Goal: Task Accomplishment & Management: Complete application form

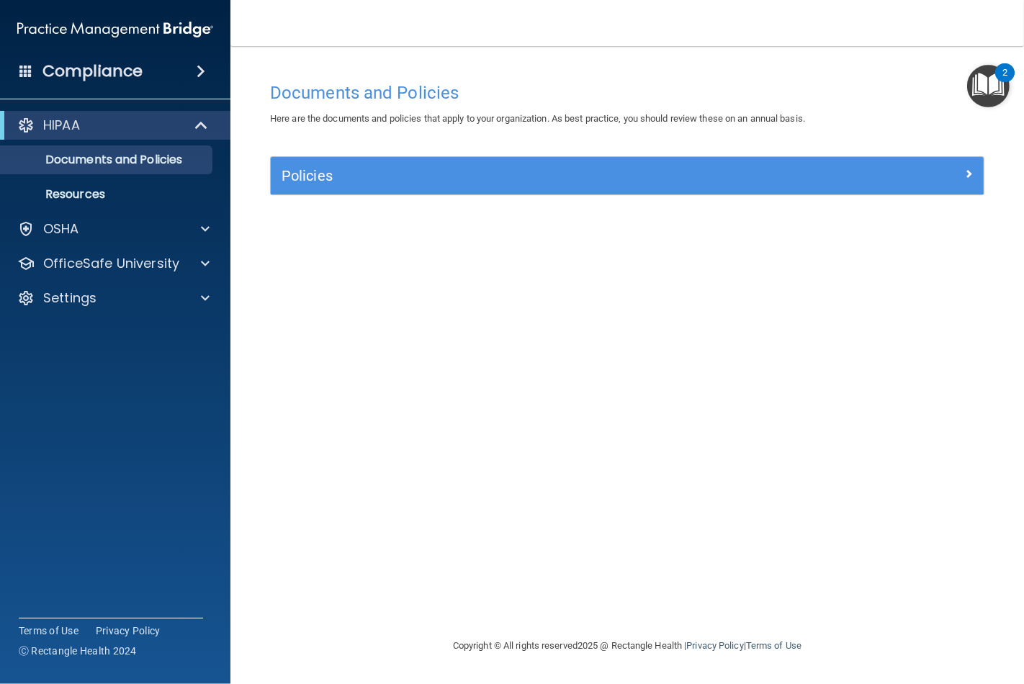
drag, startPoint x: 958, startPoint y: 4, endPoint x: 399, endPoint y: 268, distance: 618.8
click at [399, 268] on div "Documents and Policies Here are the documents and policies that apply to your o…" at bounding box center [627, 356] width 736 height 562
click at [175, 81] on div "Compliance" at bounding box center [115, 71] width 230 height 32
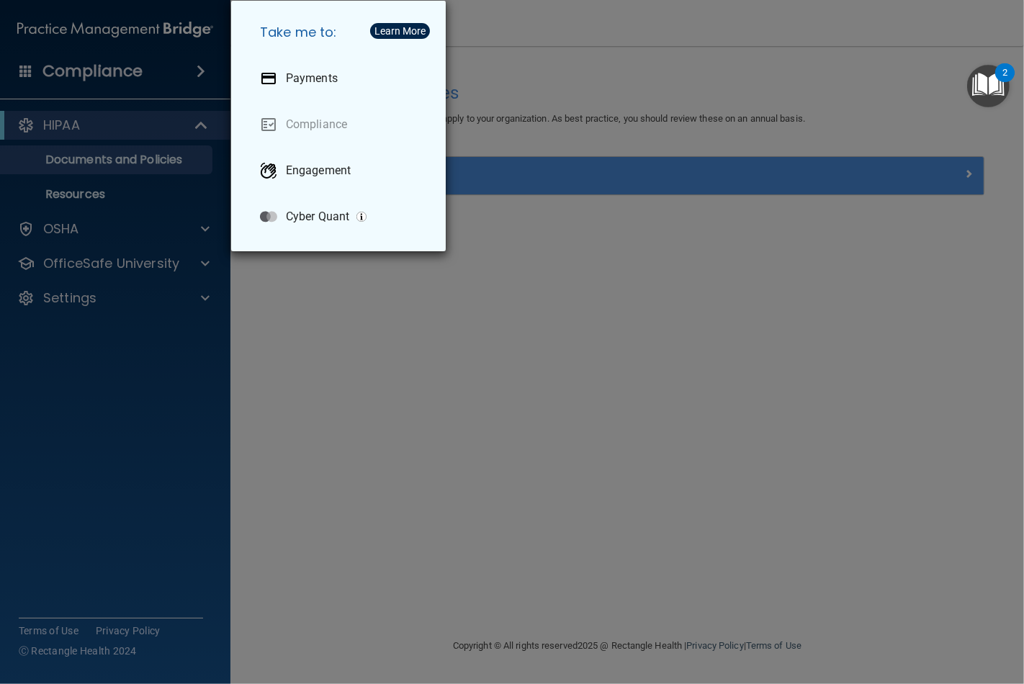
drag, startPoint x: 251, startPoint y: 382, endPoint x: 256, endPoint y: 372, distance: 10.6
click at [256, 373] on div "Take me to: Payments Compliance Engagement Cyber Quant" at bounding box center [512, 342] width 1024 height 684
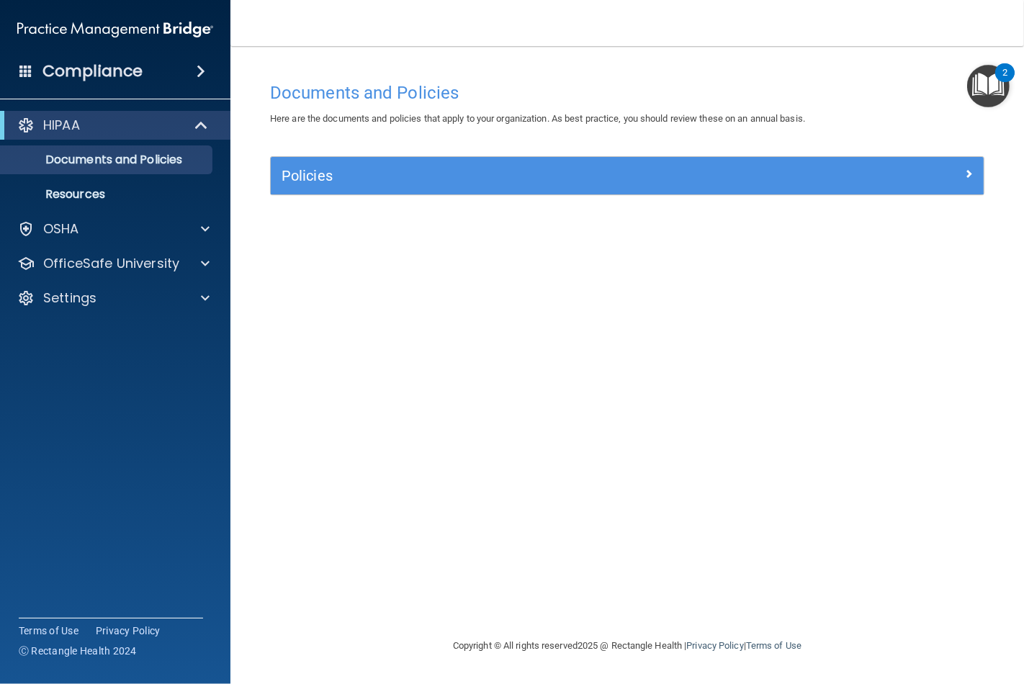
click at [197, 72] on span at bounding box center [201, 71] width 9 height 17
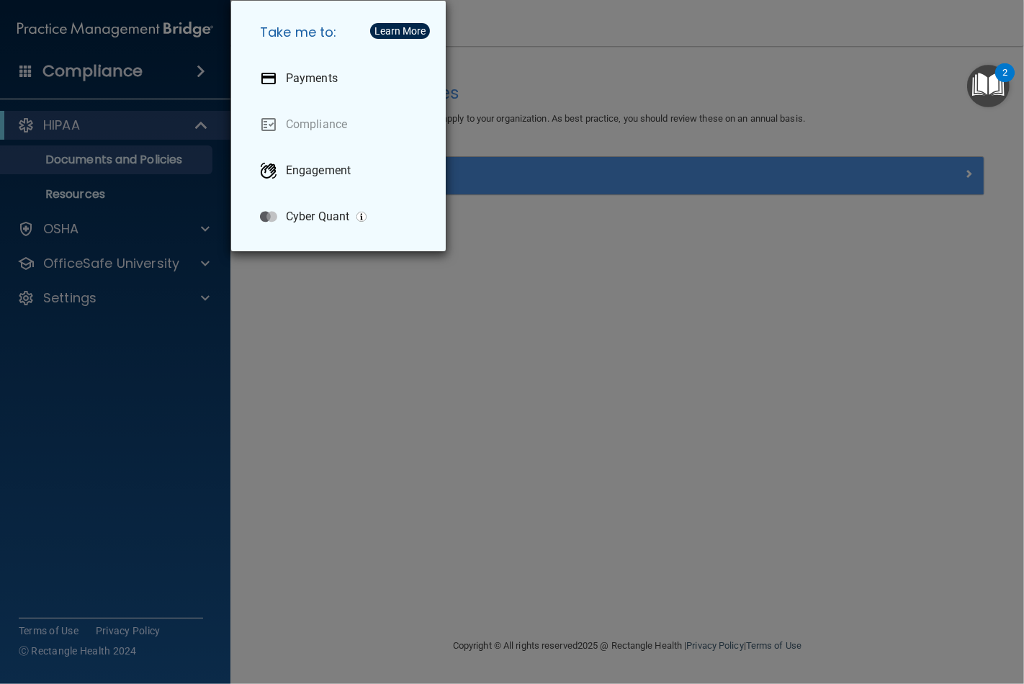
click at [293, 333] on div "Take me to: Payments Compliance Engagement Cyber Quant" at bounding box center [512, 342] width 1024 height 684
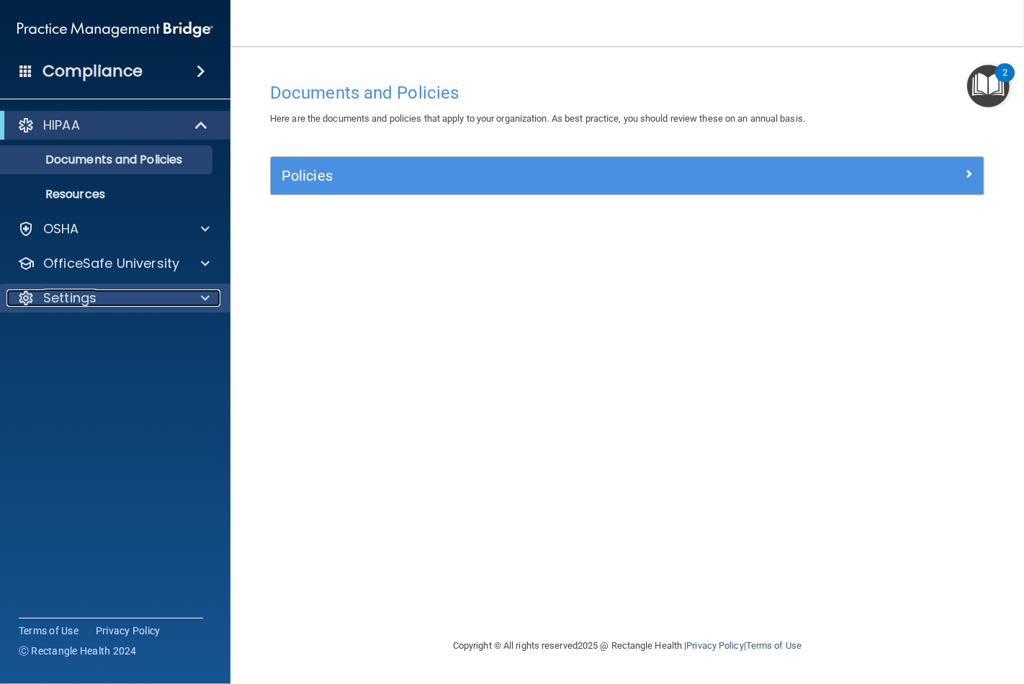
click at [197, 292] on div at bounding box center [203, 297] width 36 height 17
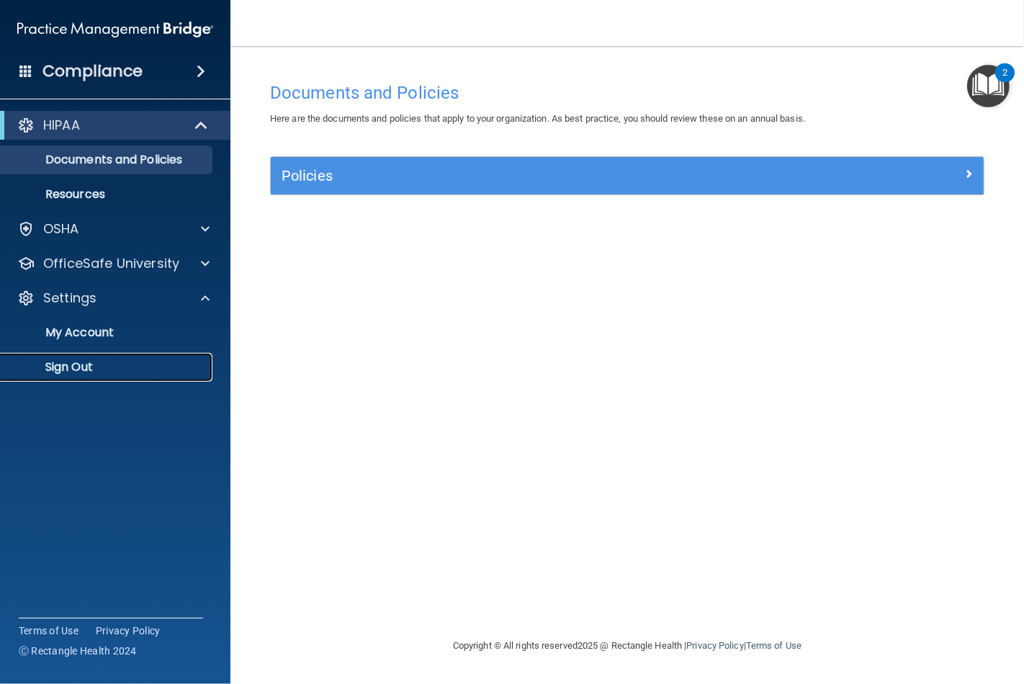
click at [147, 376] on link "Sign Out" at bounding box center [99, 367] width 227 height 29
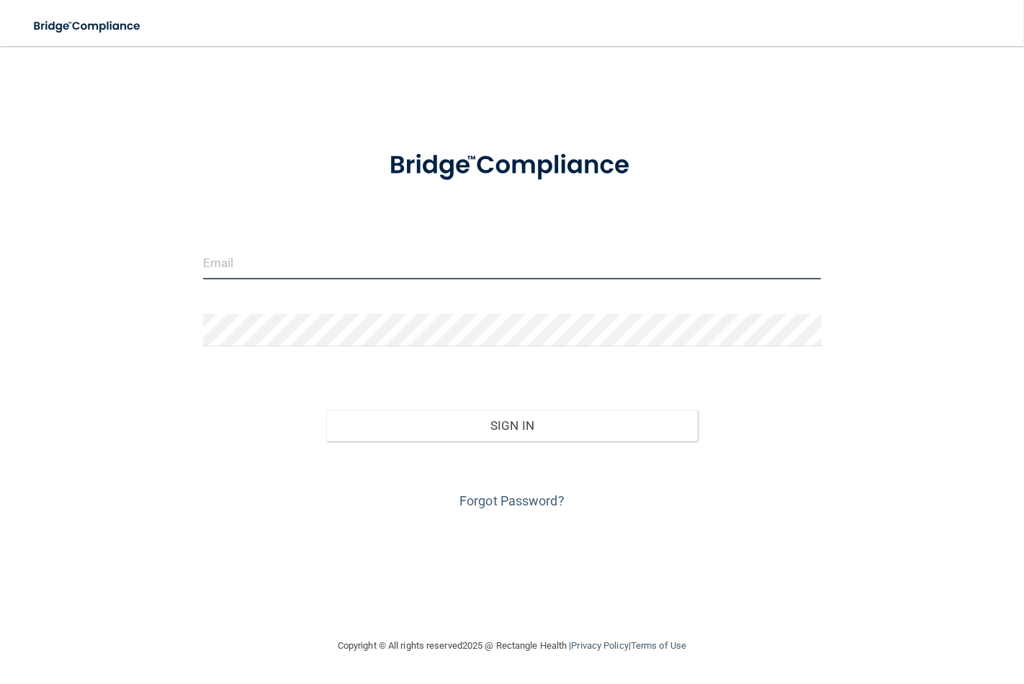
click at [272, 263] on input "email" at bounding box center [512, 263] width 619 height 32
type input "[EMAIL_ADDRESS][DOMAIN_NAME]"
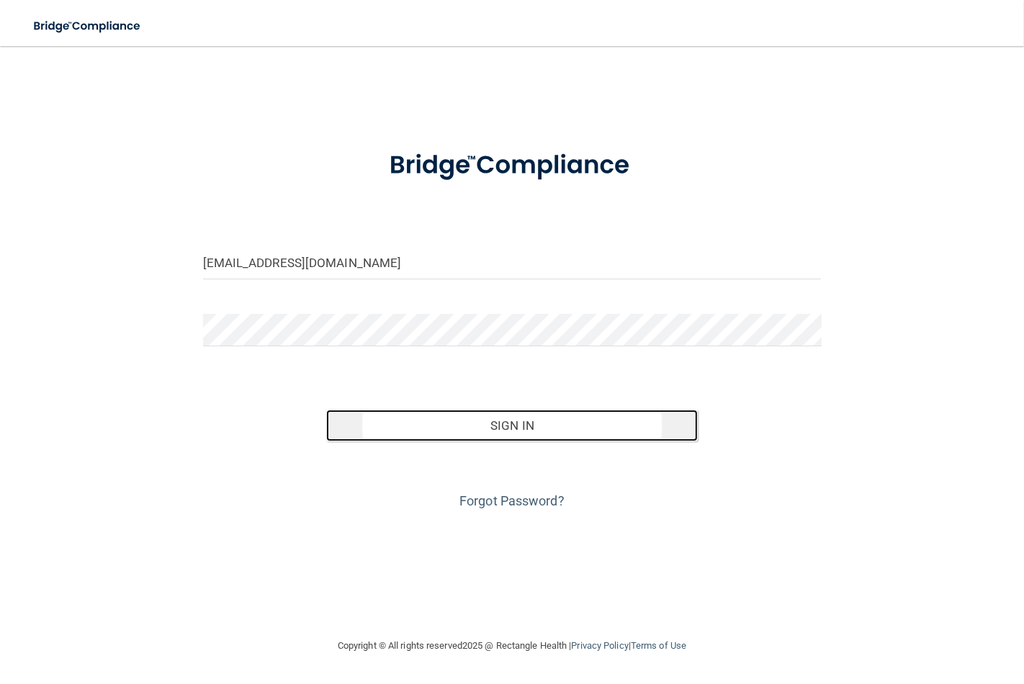
click at [443, 430] on button "Sign In" at bounding box center [511, 426] width 371 height 32
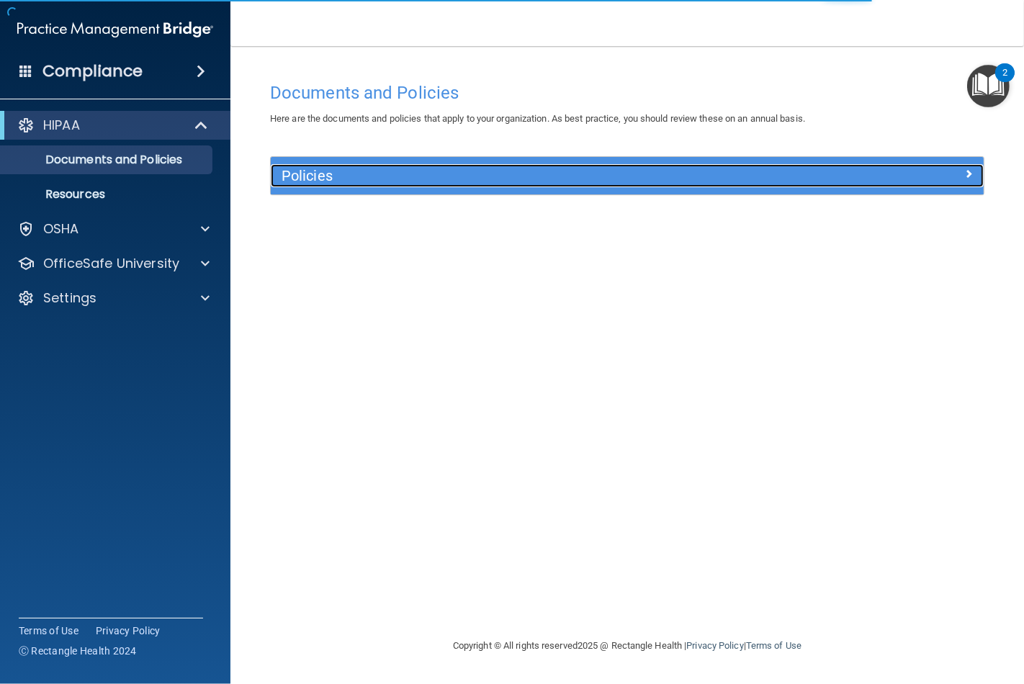
click at [349, 174] on h5 "Policies" at bounding box center [538, 176] width 513 height 16
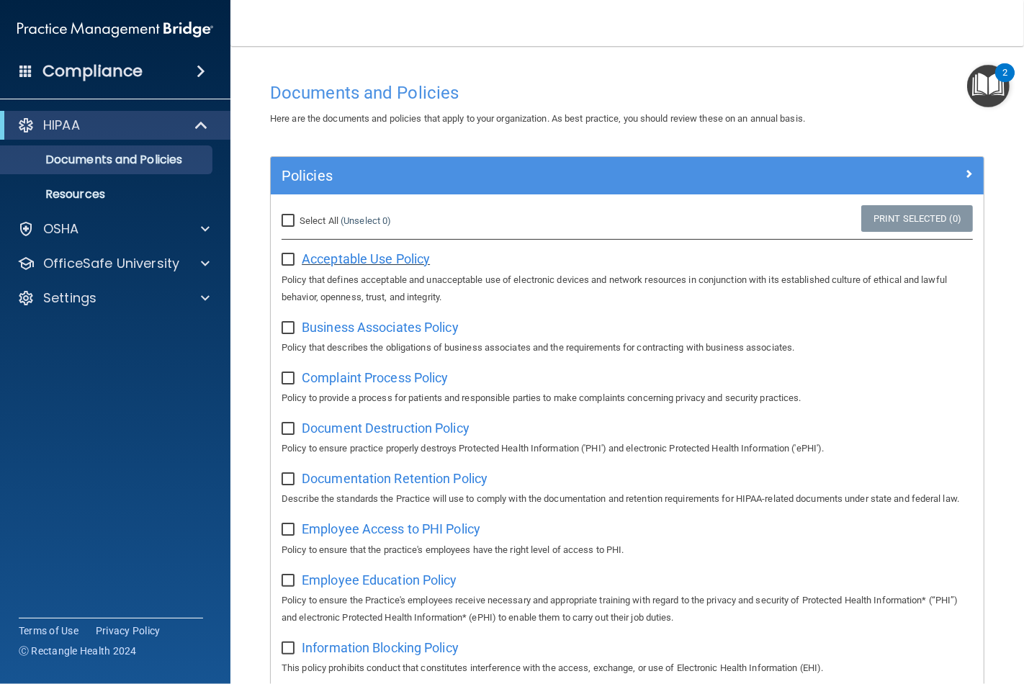
click at [358, 260] on span "Acceptable Use Policy" at bounding box center [366, 258] width 128 height 15
click at [204, 228] on span at bounding box center [205, 228] width 9 height 17
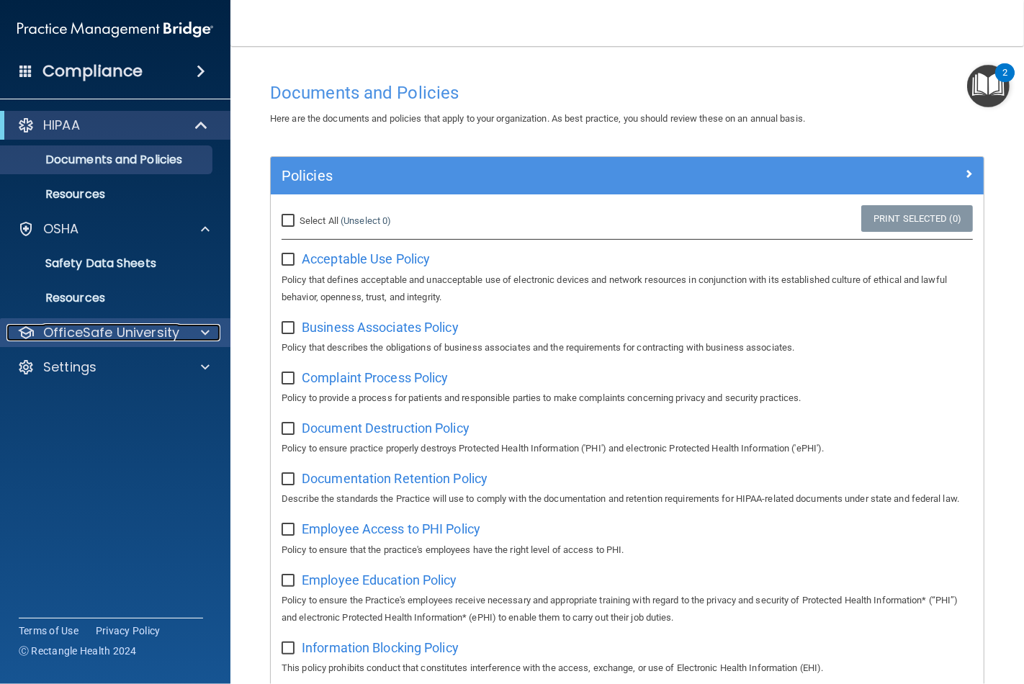
click at [209, 333] on span at bounding box center [205, 332] width 9 height 17
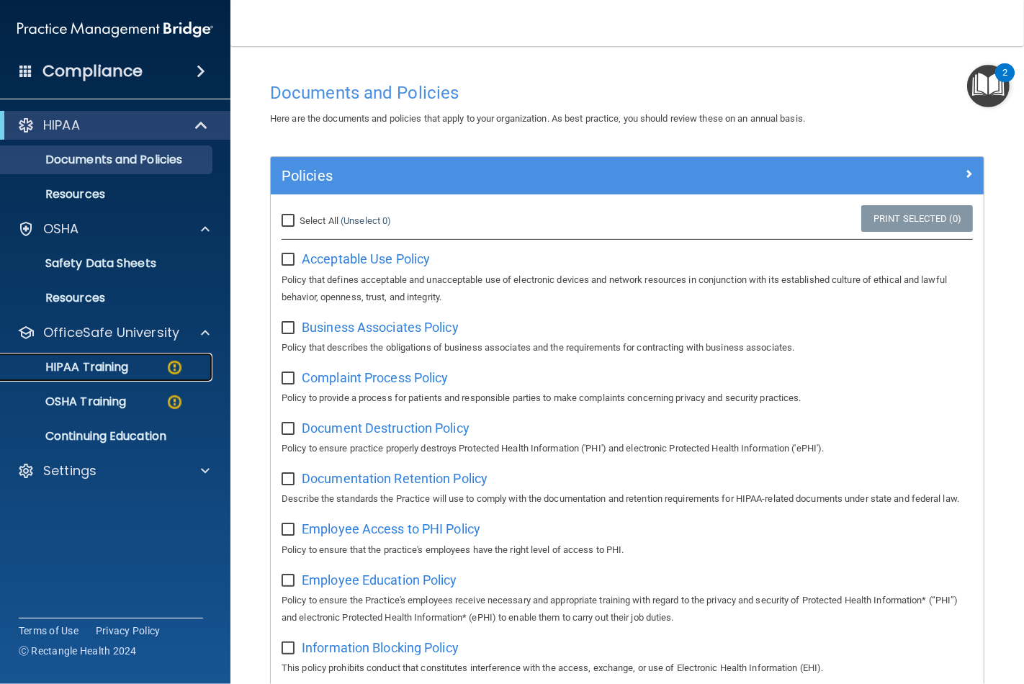
click at [171, 371] on img at bounding box center [175, 368] width 18 height 18
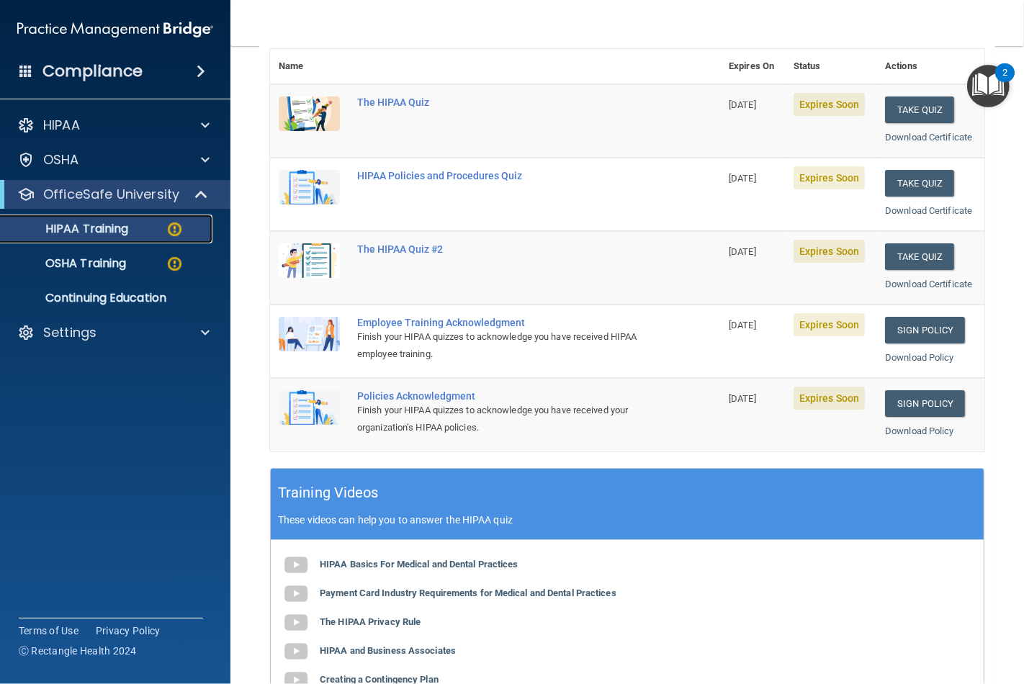
scroll to position [320, 0]
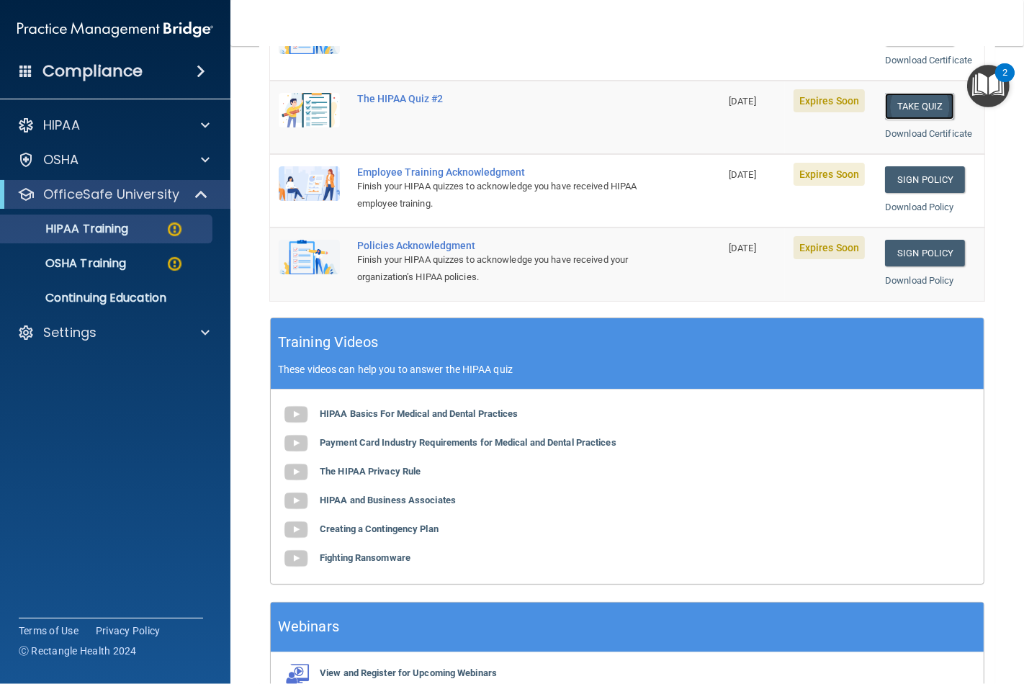
click at [917, 106] on button "Take Quiz" at bounding box center [919, 106] width 69 height 27
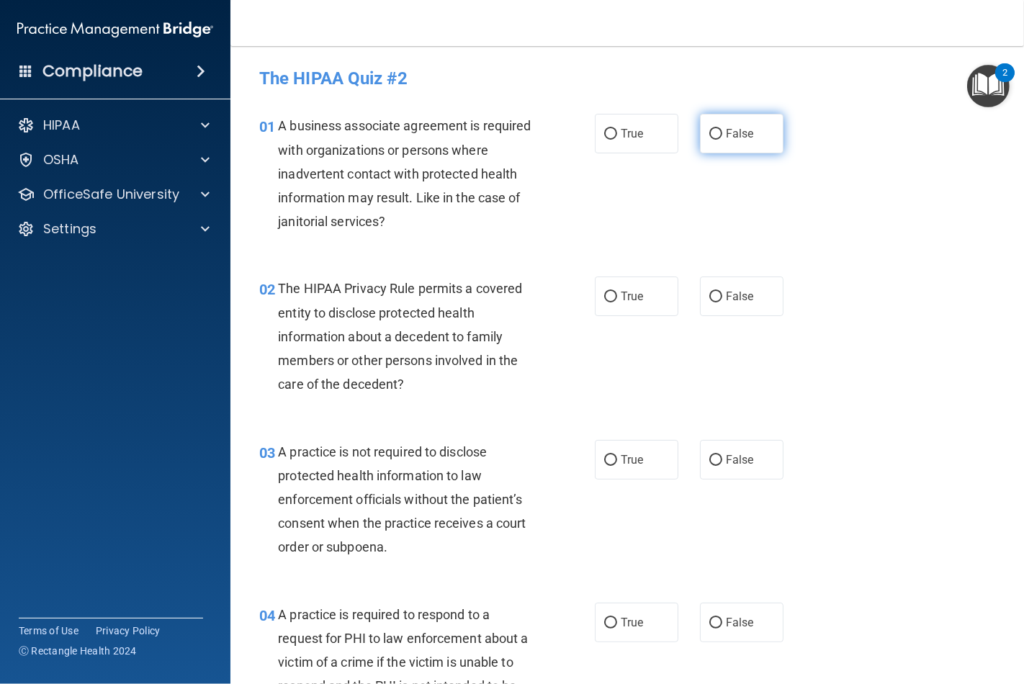
click at [716, 133] on label "False" at bounding box center [742, 134] width 84 height 40
click at [716, 133] on input "False" at bounding box center [715, 134] width 13 height 11
radio input "true"
click at [639, 300] on label "True" at bounding box center [637, 297] width 84 height 40
click at [617, 300] on input "True" at bounding box center [610, 297] width 13 height 11
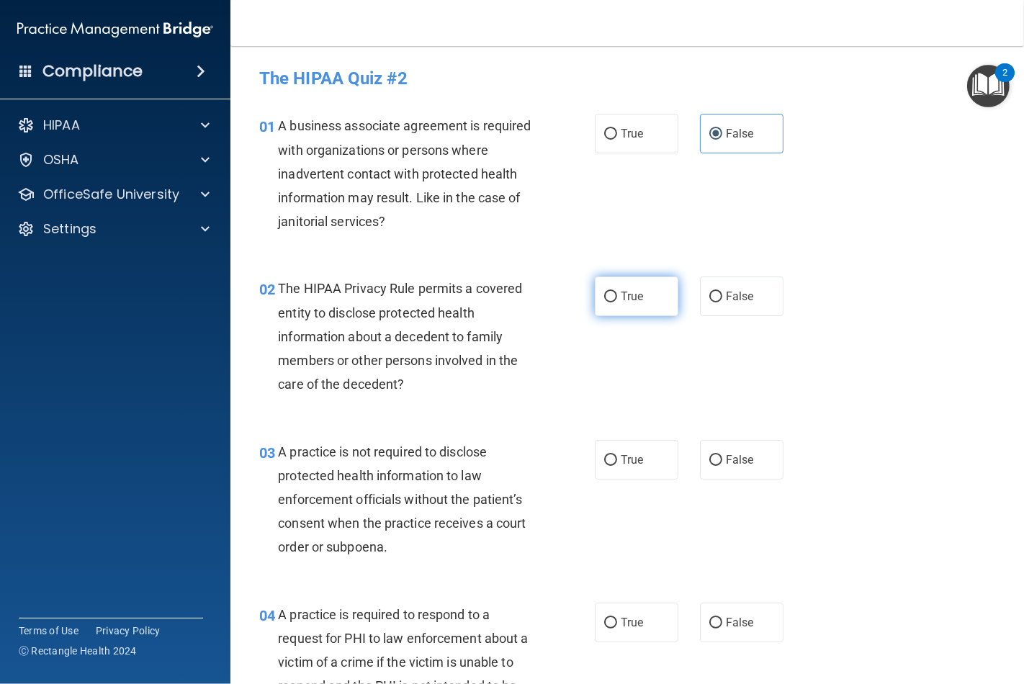
radio input "true"
click at [725, 467] on label "False" at bounding box center [742, 460] width 84 height 40
click at [722, 466] on input "False" at bounding box center [715, 460] width 13 height 11
radio input "true"
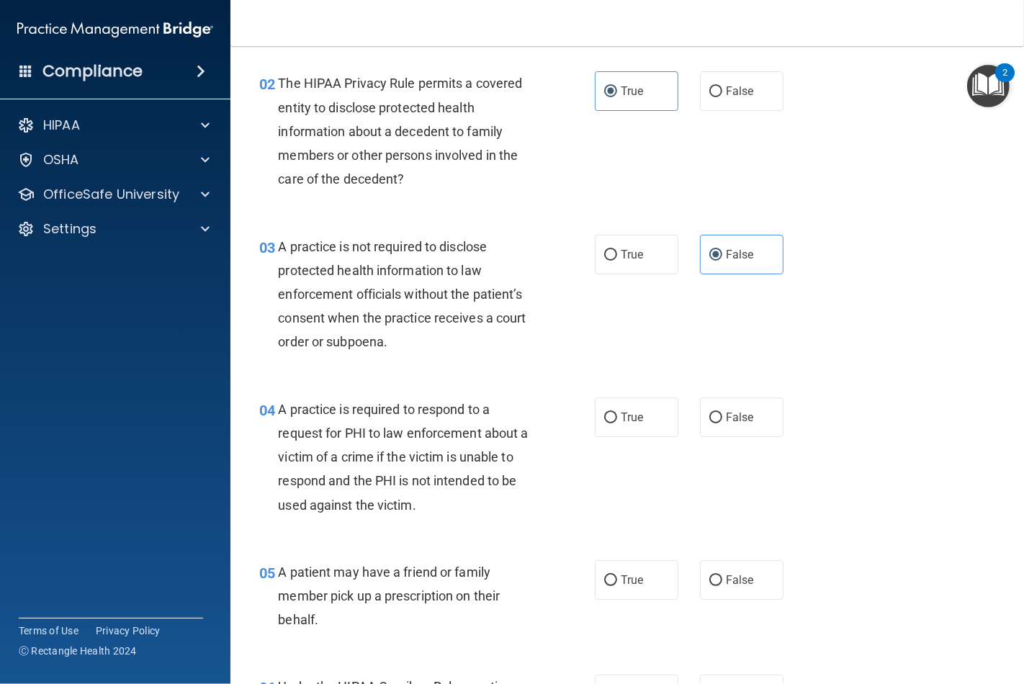
scroll to position [240, 0]
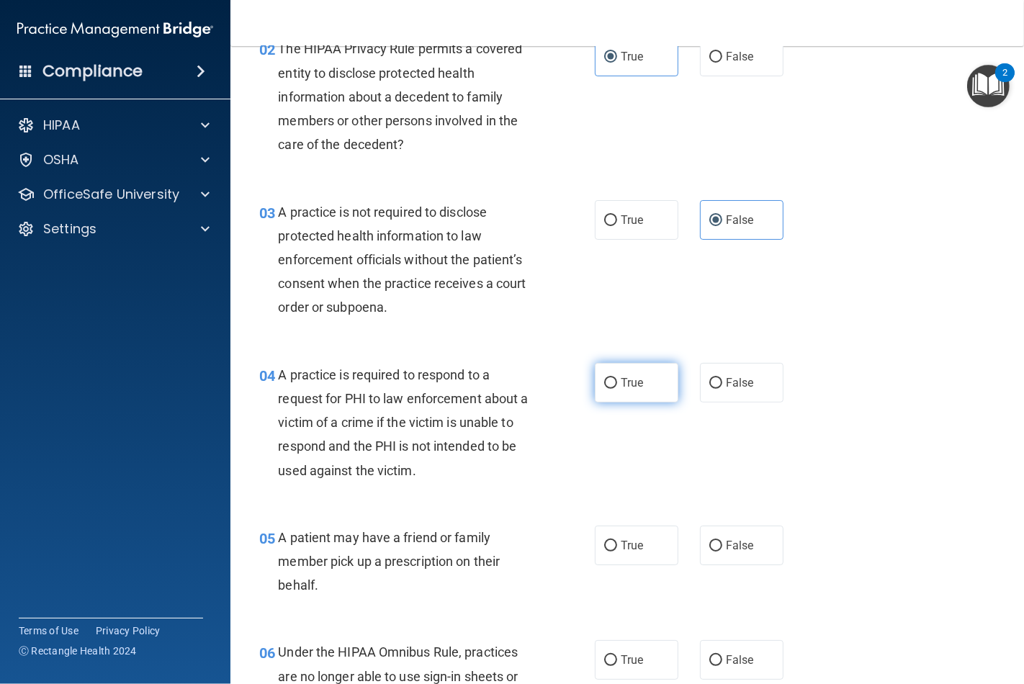
click at [627, 391] on label "True" at bounding box center [637, 383] width 84 height 40
click at [617, 389] on input "True" at bounding box center [610, 383] width 13 height 11
radio input "true"
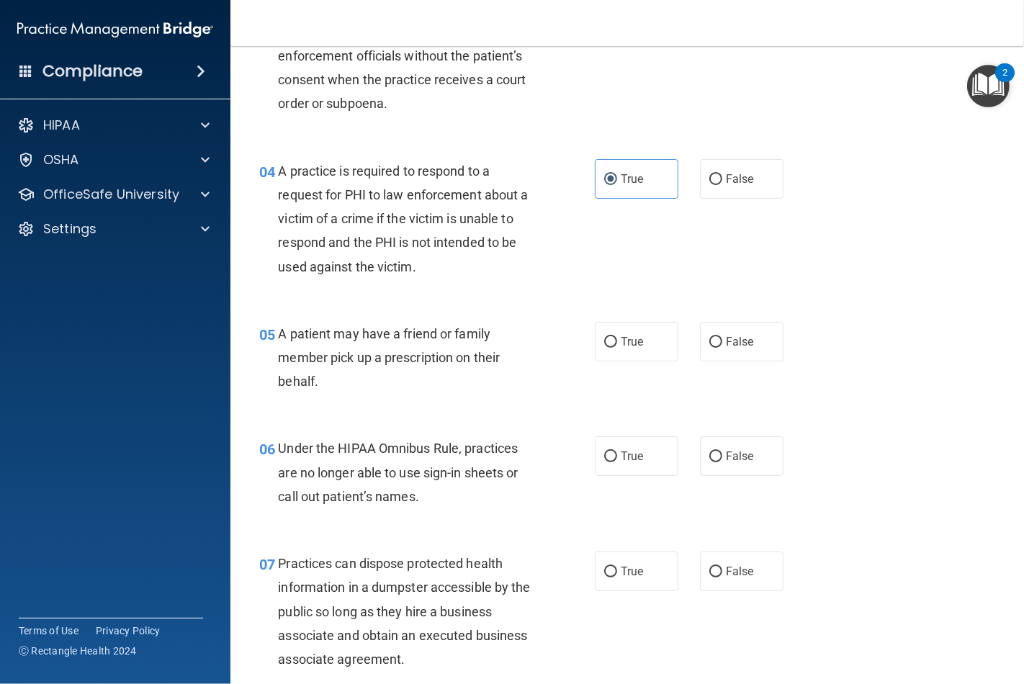
scroll to position [480, 0]
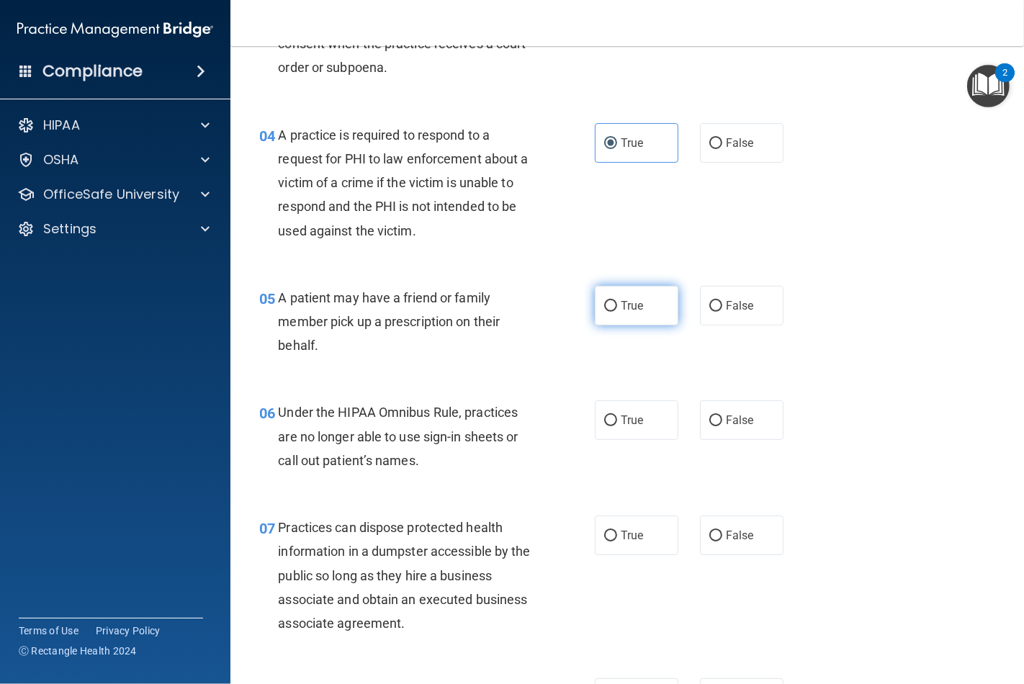
click at [622, 307] on span "True" at bounding box center [632, 306] width 22 height 14
click at [617, 307] on input "True" at bounding box center [610, 306] width 13 height 11
radio input "true"
click at [726, 426] on span "False" at bounding box center [740, 420] width 28 height 14
click at [722, 426] on input "False" at bounding box center [715, 420] width 13 height 11
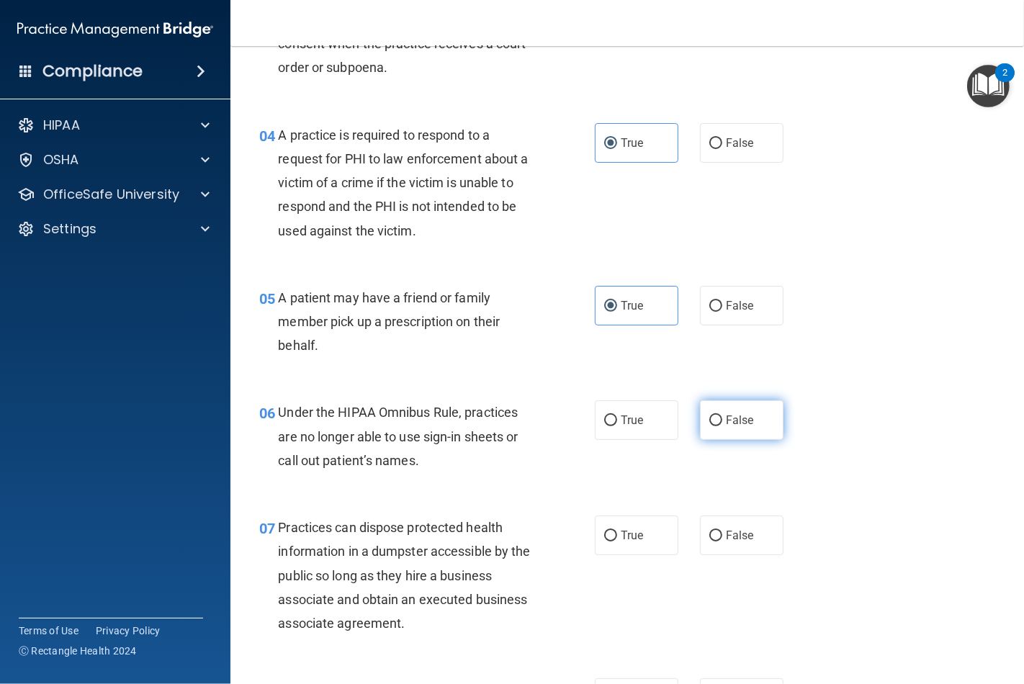
radio input "true"
click at [729, 538] on span "False" at bounding box center [740, 536] width 28 height 14
click at [722, 538] on input "False" at bounding box center [715, 536] width 13 height 11
radio input "true"
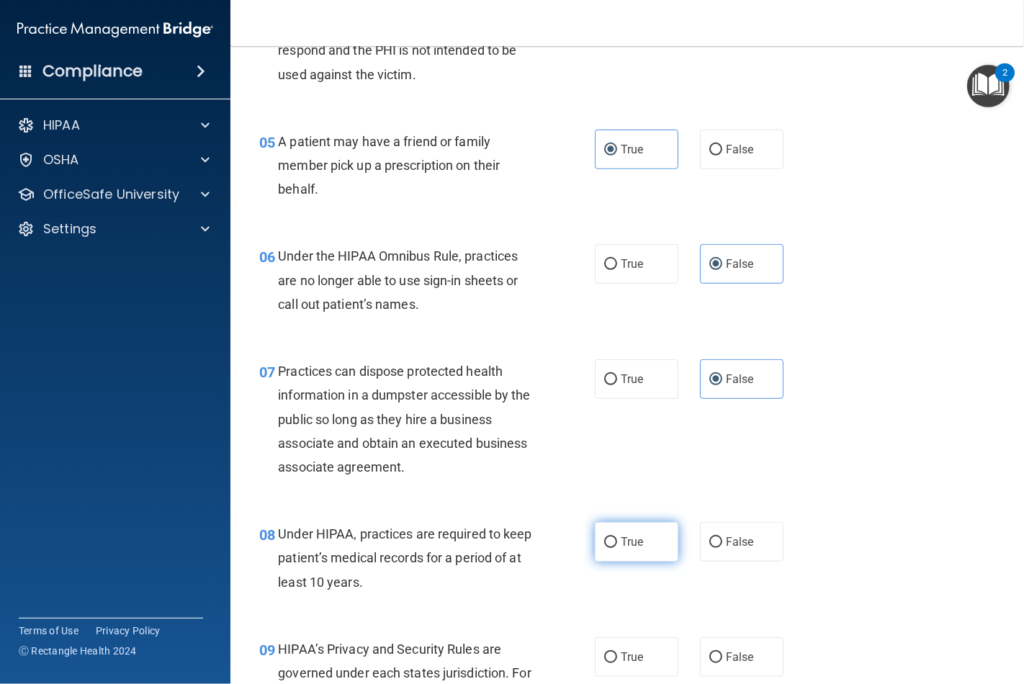
scroll to position [720, 0]
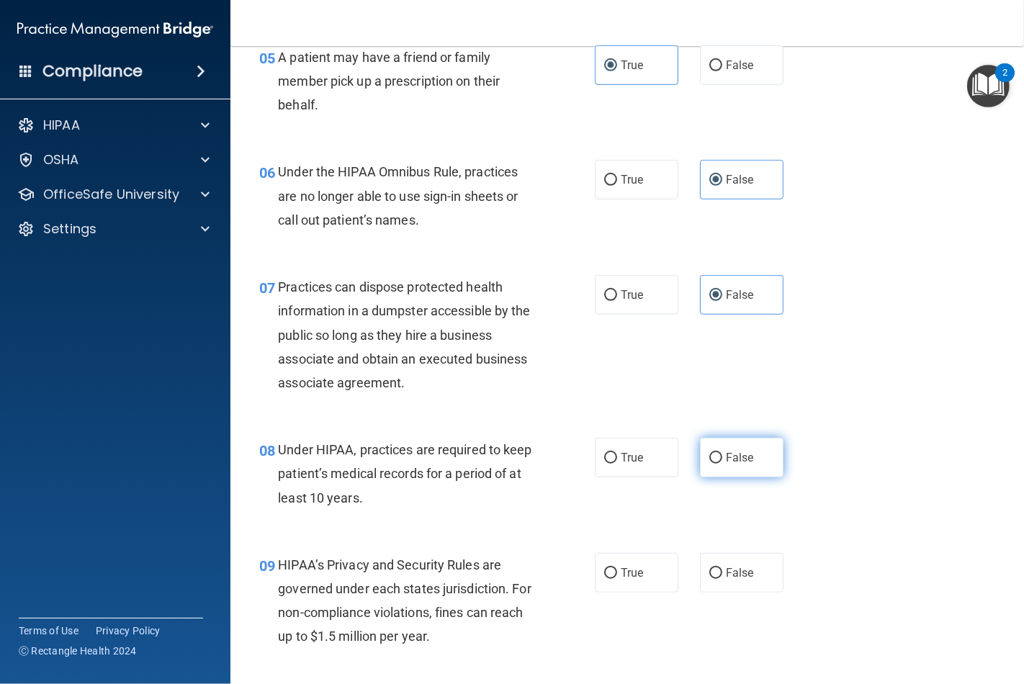
drag, startPoint x: 723, startPoint y: 463, endPoint x: 721, endPoint y: 471, distance: 8.2
click at [726, 464] on span "False" at bounding box center [740, 458] width 28 height 14
click at [722, 464] on input "False" at bounding box center [715, 458] width 13 height 11
radio input "true"
click at [732, 574] on span "False" at bounding box center [740, 573] width 28 height 14
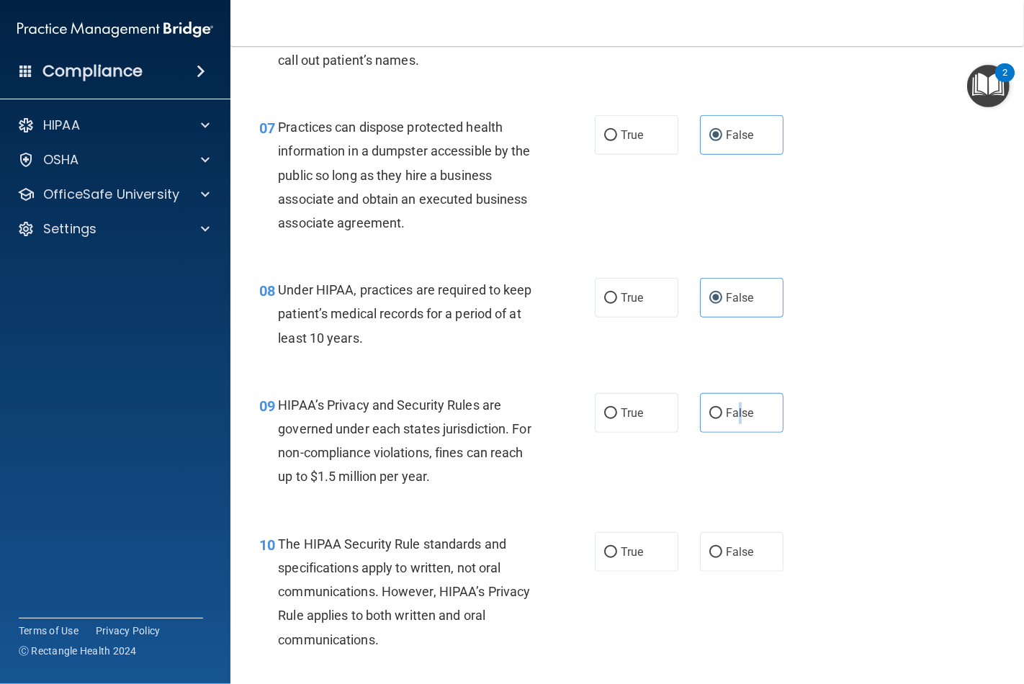
scroll to position [960, 0]
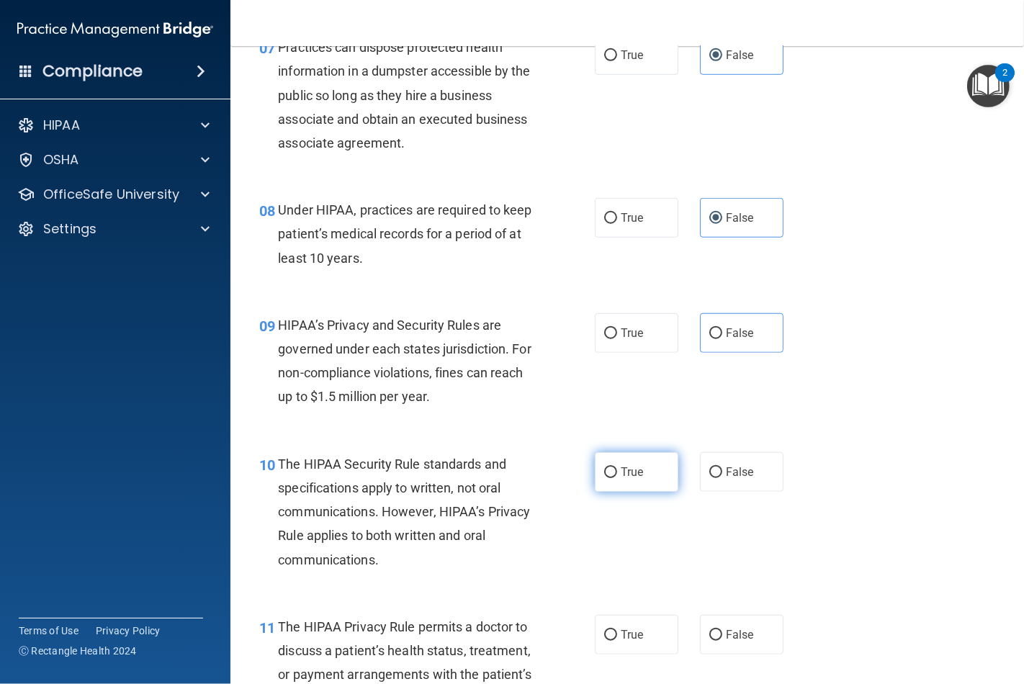
click at [623, 472] on span "True" at bounding box center [632, 472] width 22 height 14
click at [617, 472] on input "True" at bounding box center [610, 472] width 13 height 11
radio input "true"
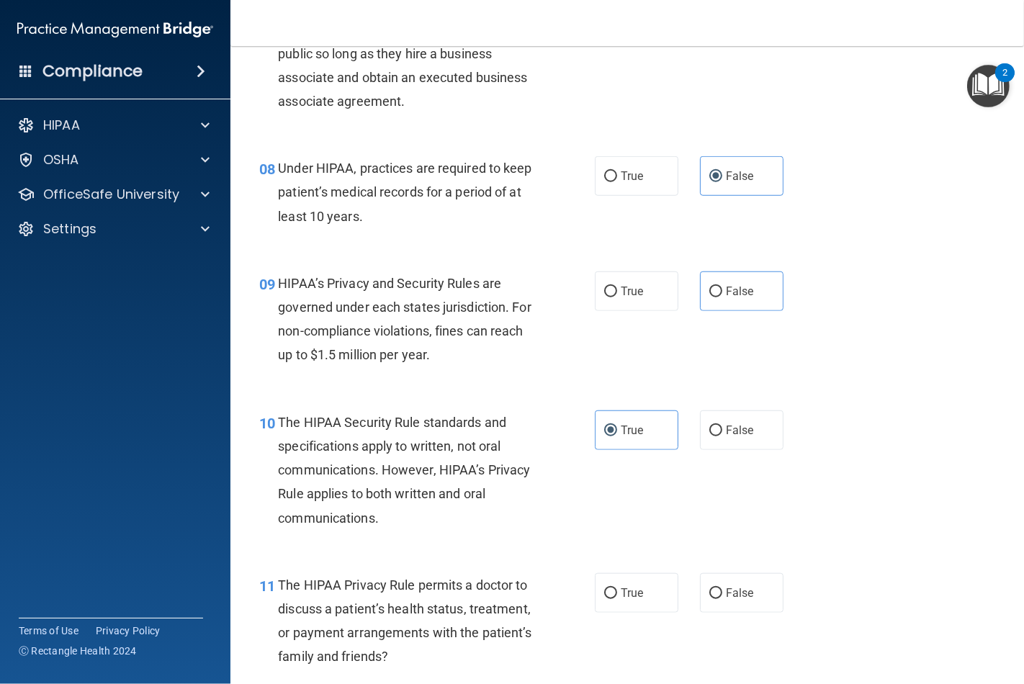
scroll to position [1040, 0]
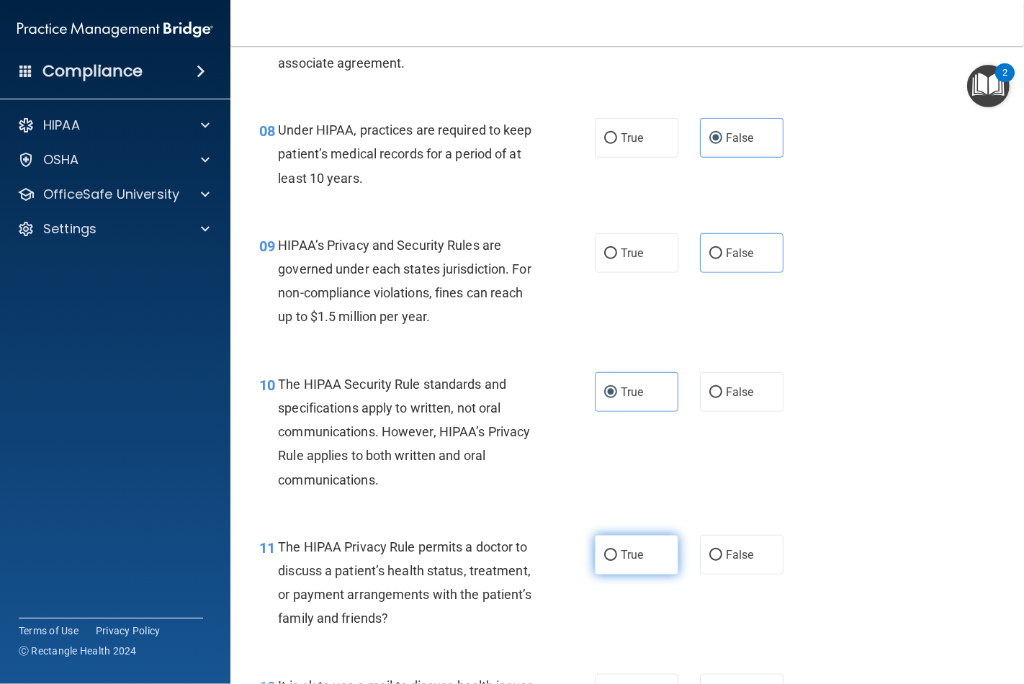
click at [639, 562] on label "True" at bounding box center [637, 555] width 84 height 40
click at [617, 561] on input "True" at bounding box center [610, 555] width 13 height 11
radio input "true"
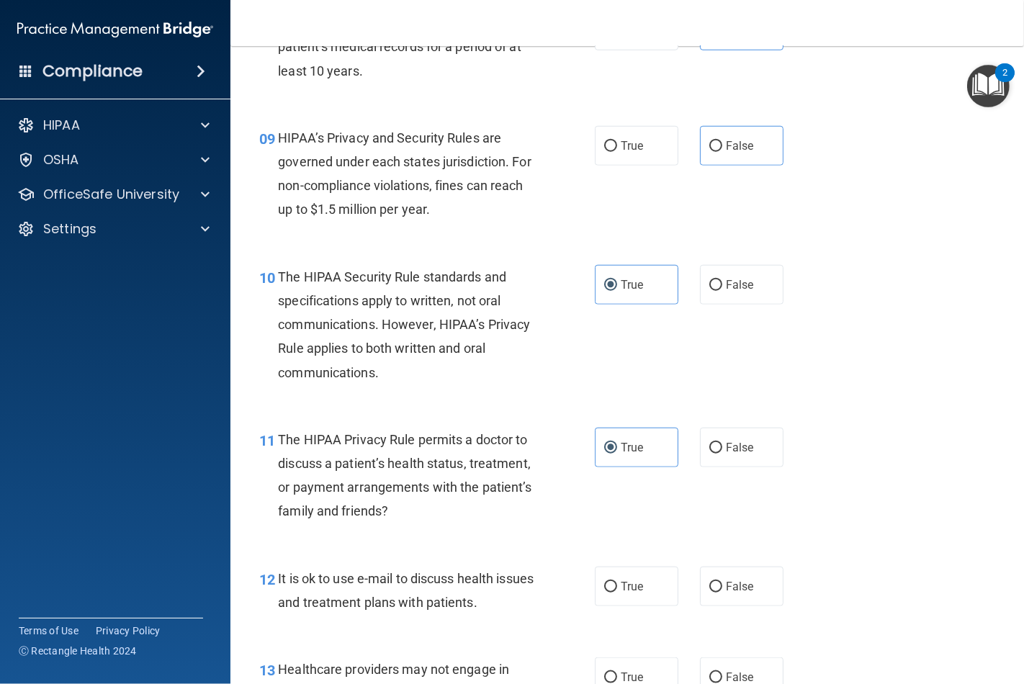
scroll to position [1200, 0]
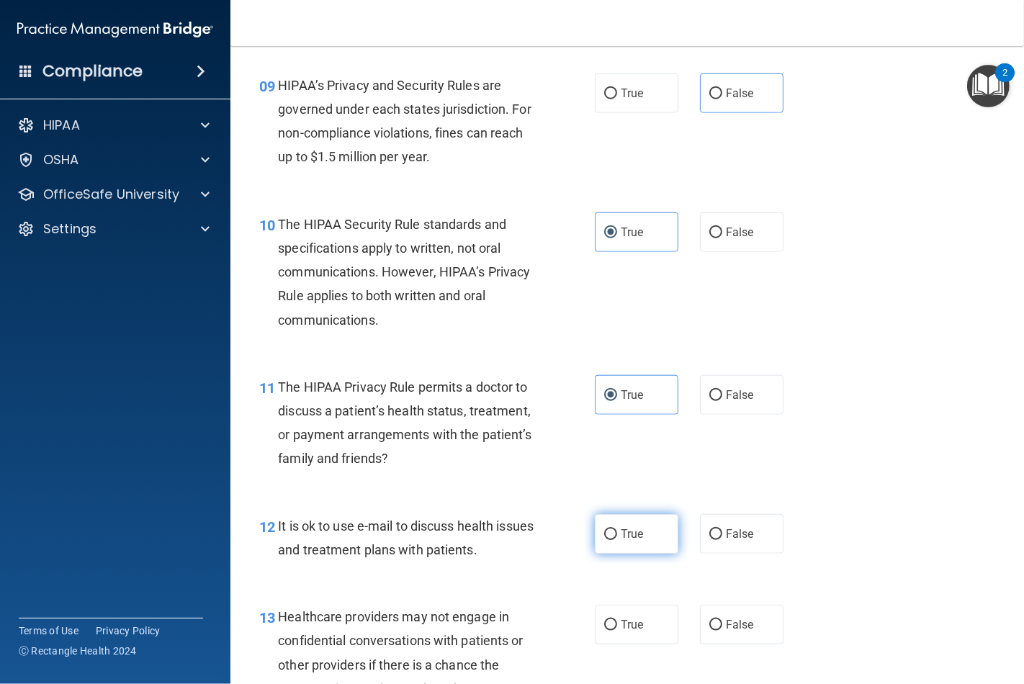
click at [651, 531] on label "True" at bounding box center [637, 534] width 84 height 40
click at [617, 531] on input "True" at bounding box center [610, 534] width 13 height 11
radio input "true"
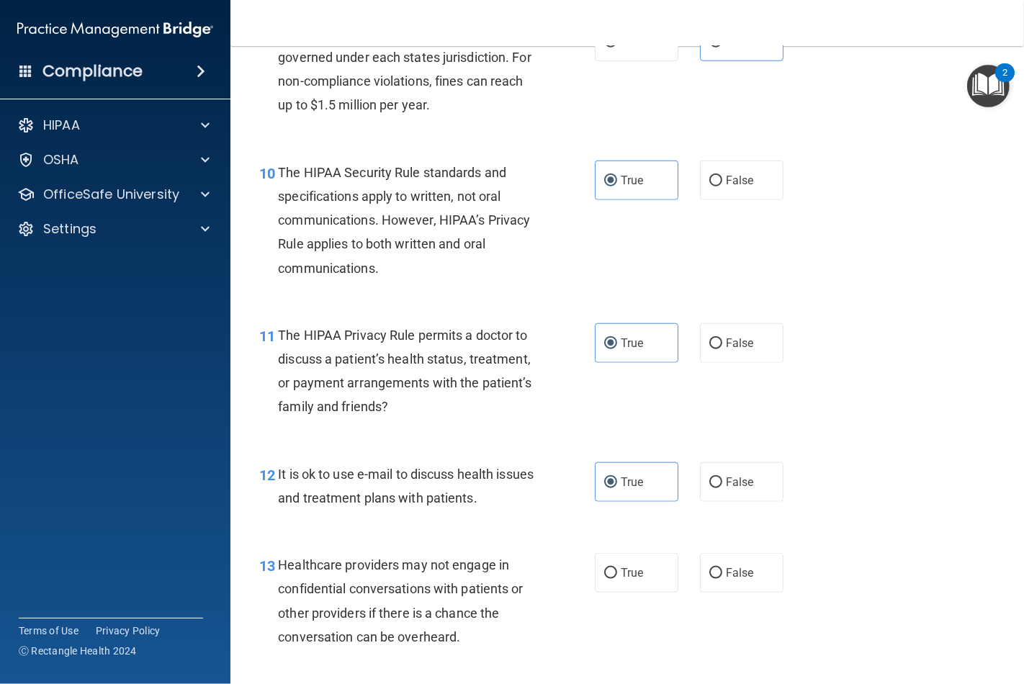
scroll to position [1360, 0]
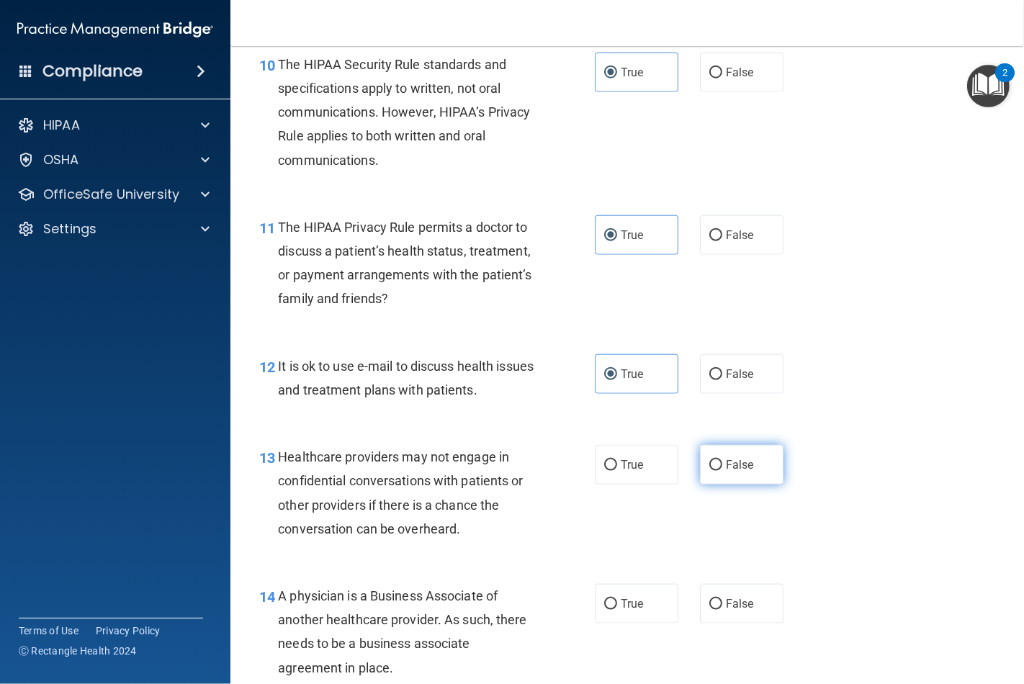
click at [736, 479] on label "False" at bounding box center [742, 465] width 84 height 40
click at [722, 471] on input "False" at bounding box center [715, 465] width 13 height 11
radio input "true"
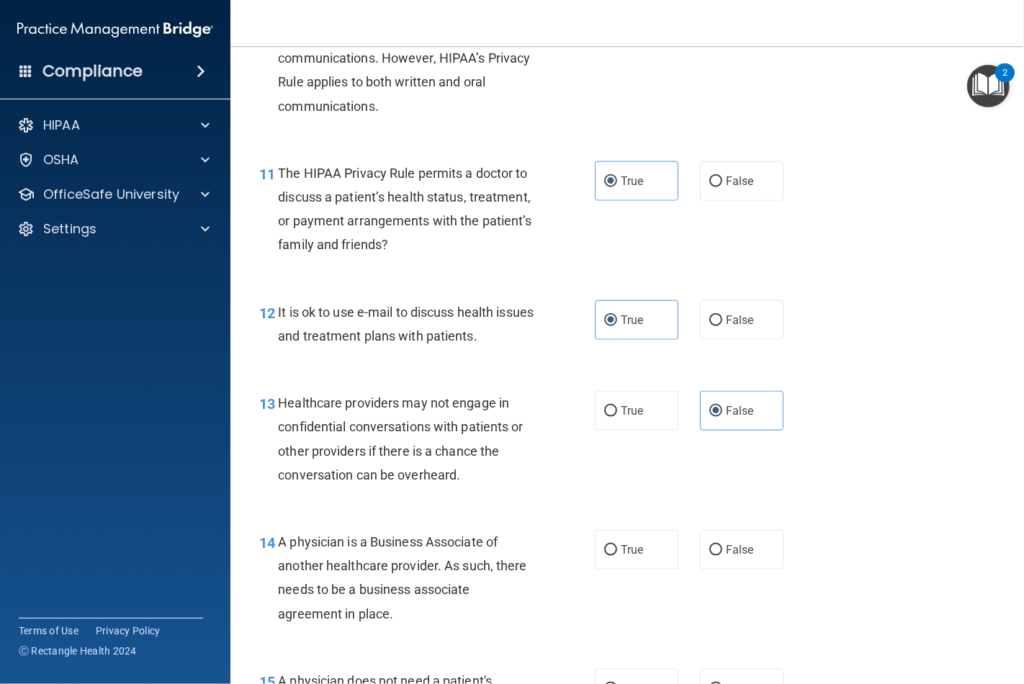
scroll to position [1440, 0]
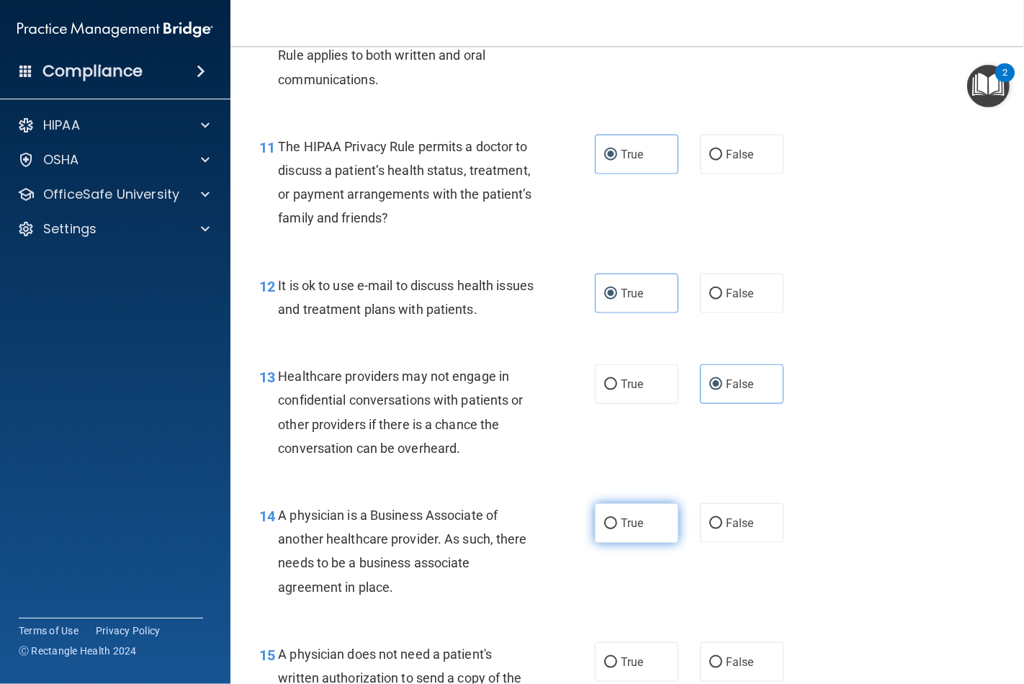
click at [641, 529] on label "True" at bounding box center [637, 523] width 84 height 40
click at [617, 529] on input "True" at bounding box center [610, 523] width 13 height 11
radio input "true"
click at [709, 521] on input "False" at bounding box center [715, 523] width 13 height 11
radio input "true"
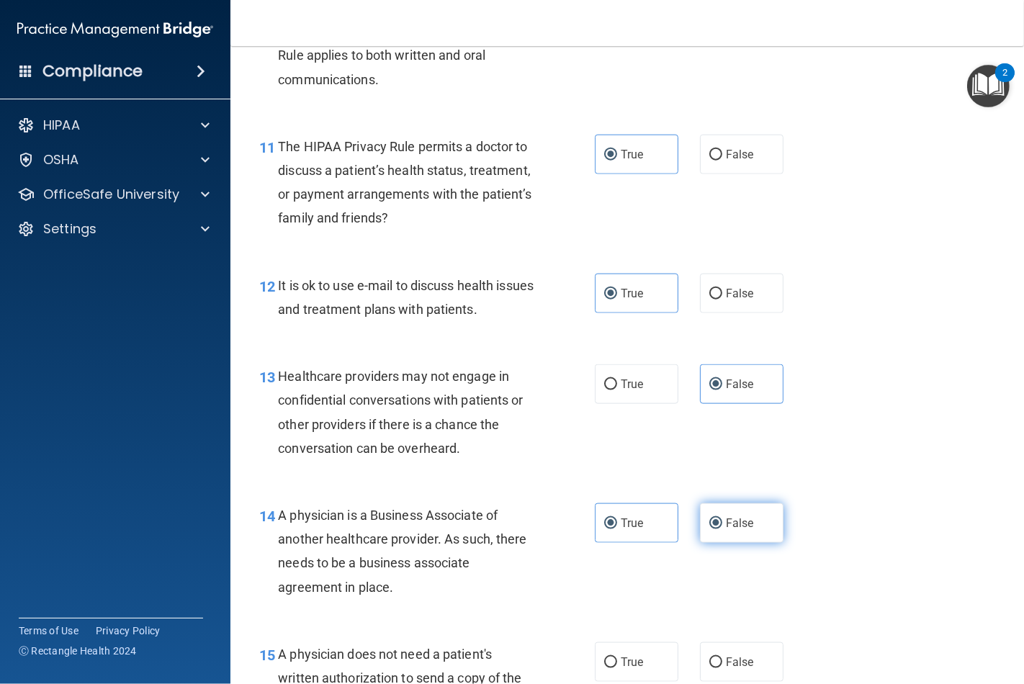
radio input "false"
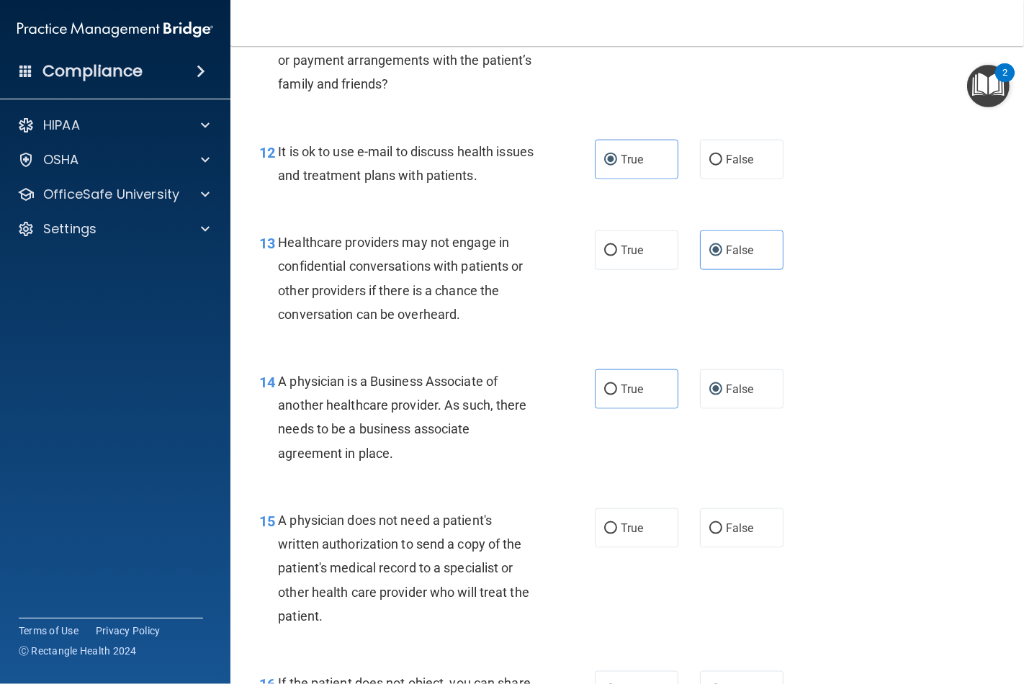
scroll to position [1600, 0]
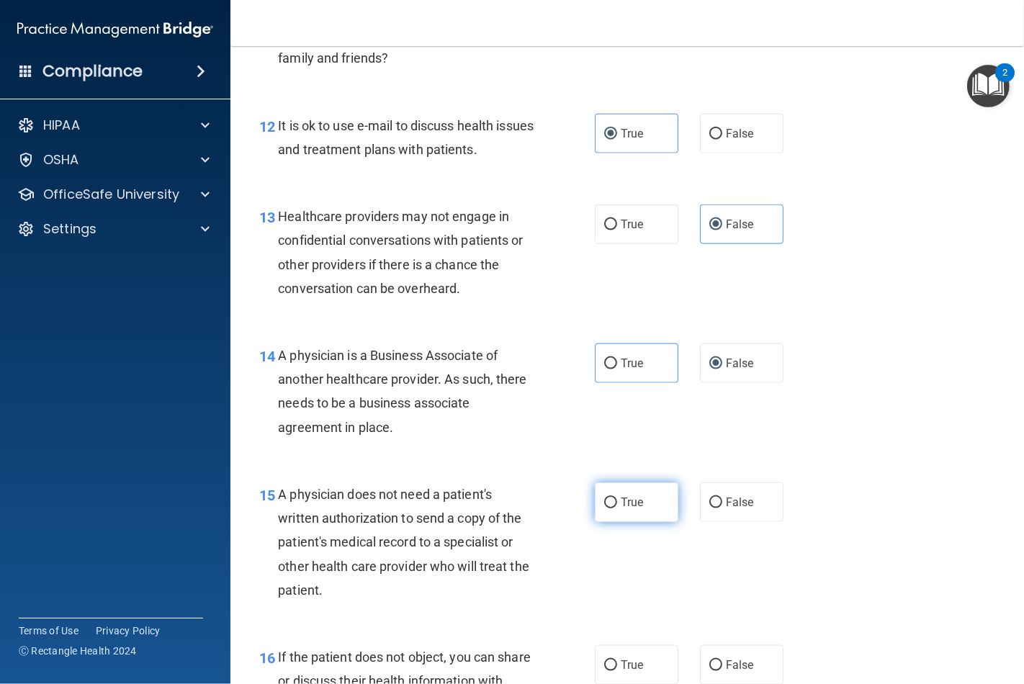
click at [636, 515] on label "True" at bounding box center [637, 502] width 84 height 40
click at [617, 508] on input "True" at bounding box center [610, 503] width 13 height 11
radio input "true"
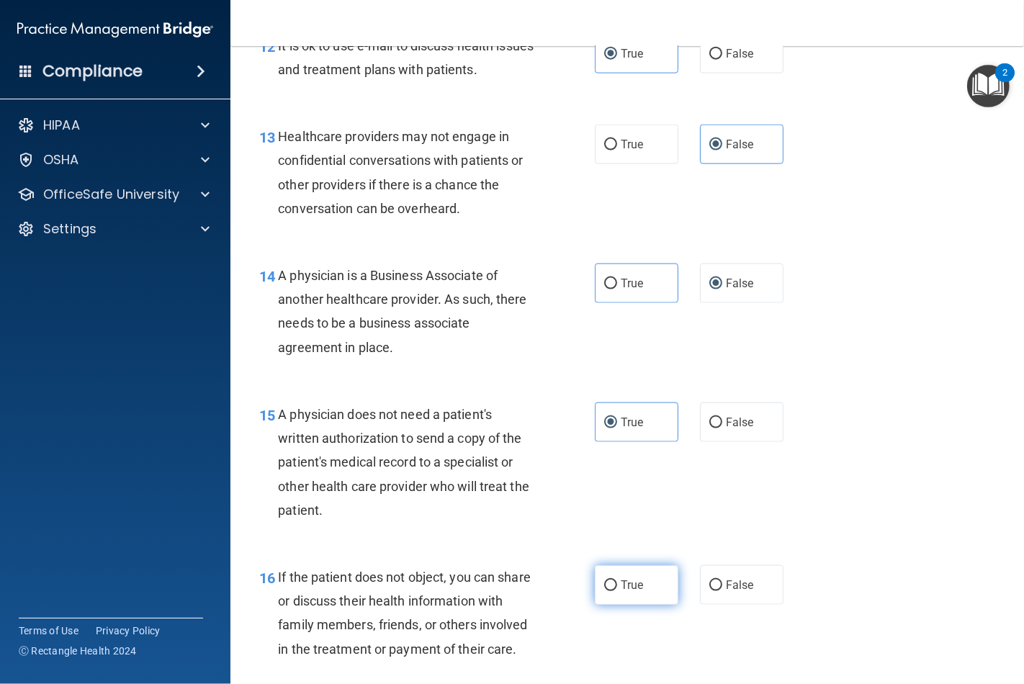
scroll to position [1760, 0]
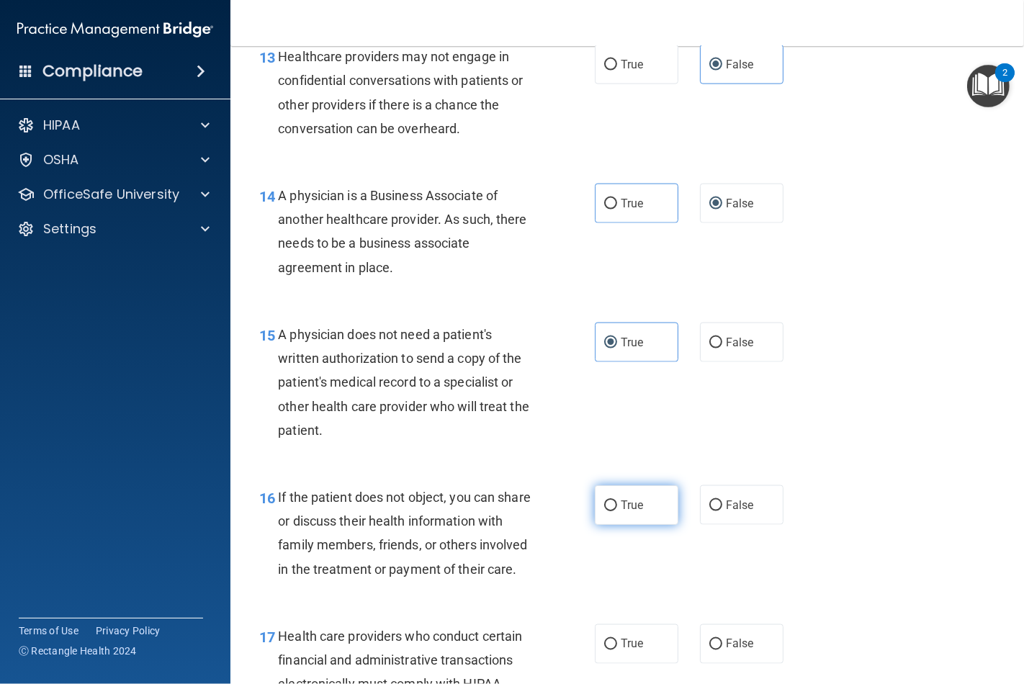
click at [645, 513] on label "True" at bounding box center [637, 505] width 84 height 40
click at [617, 511] on input "True" at bounding box center [610, 505] width 13 height 11
radio input "true"
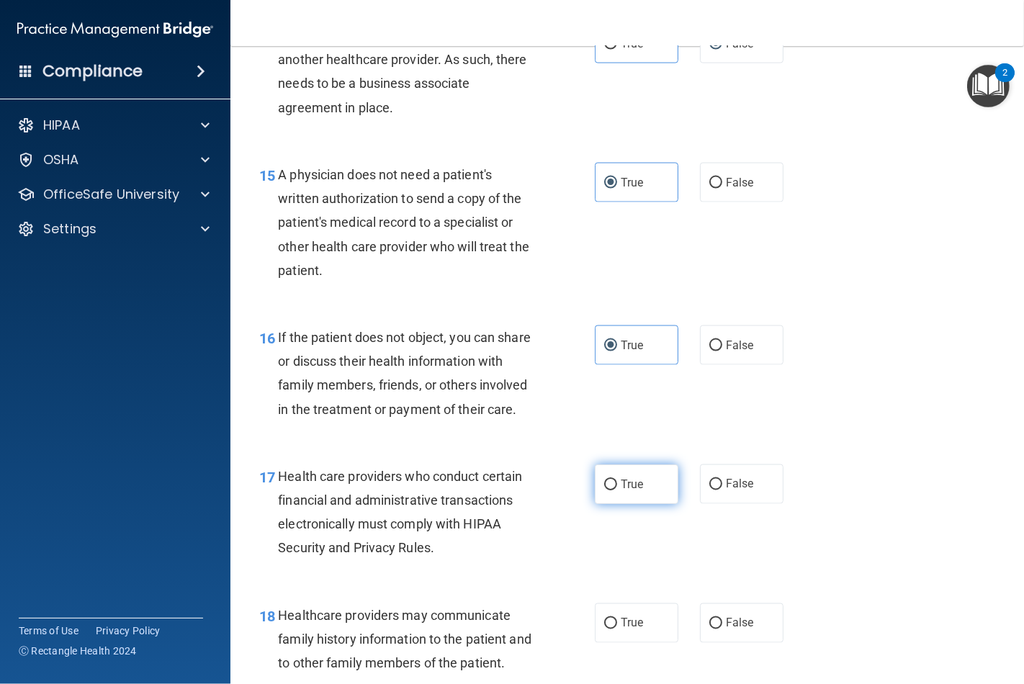
scroll to position [2000, 0]
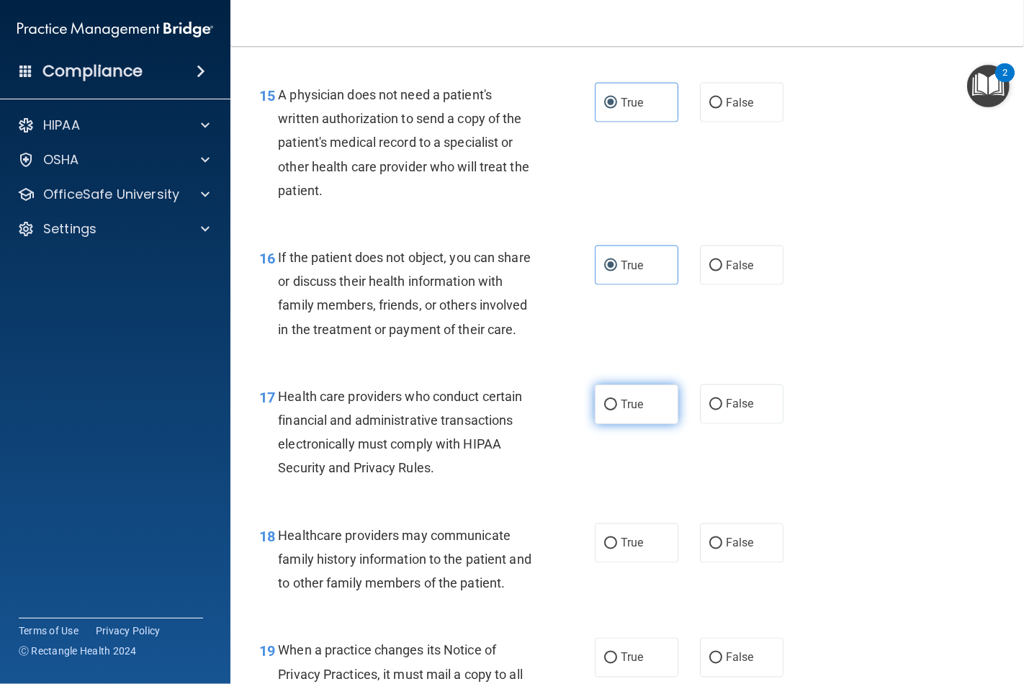
click at [621, 411] on span "True" at bounding box center [632, 404] width 22 height 14
click at [617, 410] on input "True" at bounding box center [610, 405] width 13 height 11
radio input "true"
click at [706, 563] on label "False" at bounding box center [742, 544] width 84 height 40
click at [709, 549] on input "False" at bounding box center [715, 544] width 13 height 11
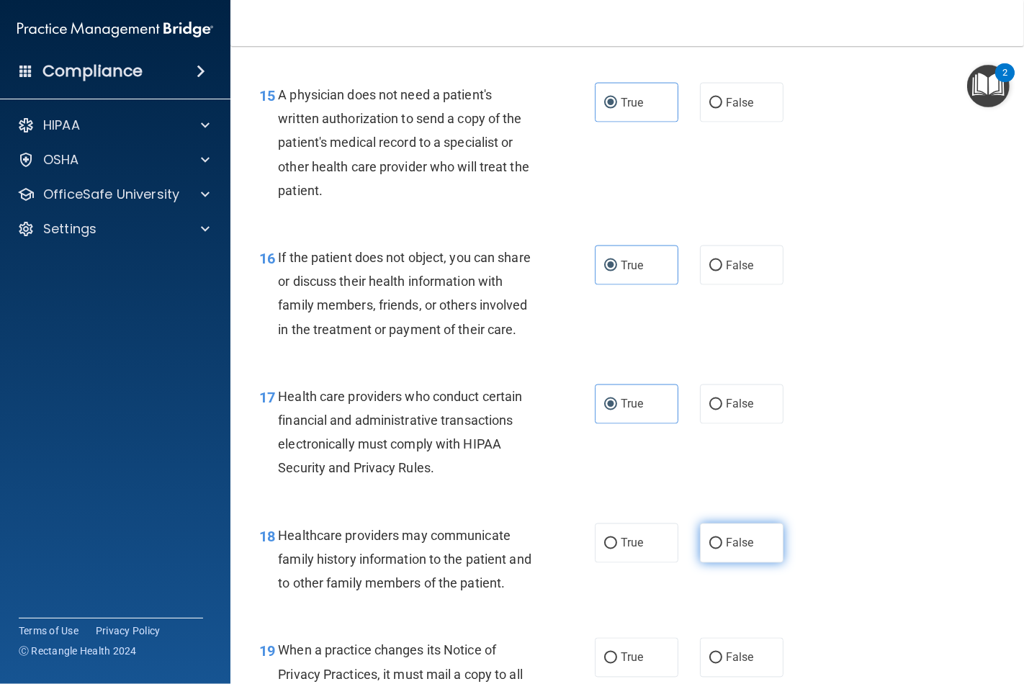
radio input "true"
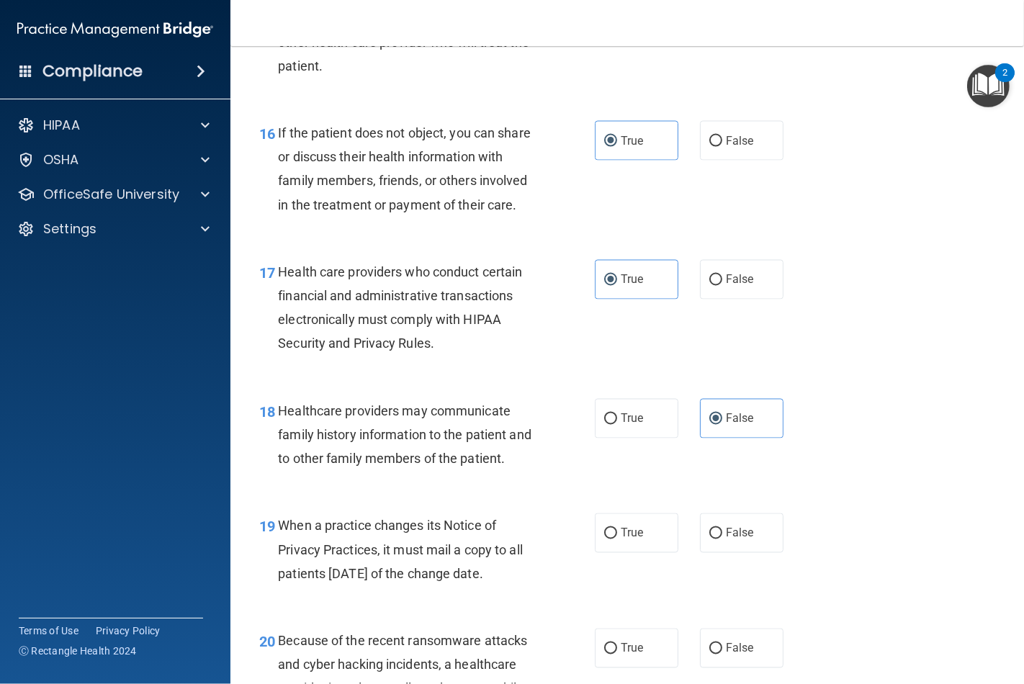
scroll to position [2160, 0]
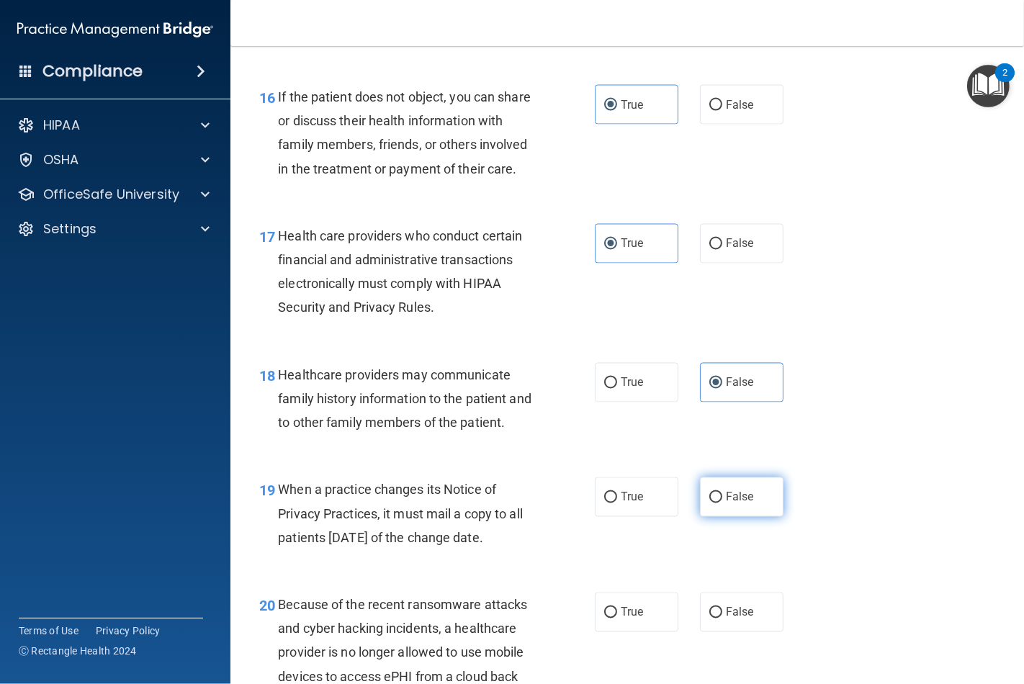
click at [726, 504] on span "False" at bounding box center [740, 497] width 28 height 14
click at [720, 503] on input "False" at bounding box center [715, 498] width 13 height 11
radio input "true"
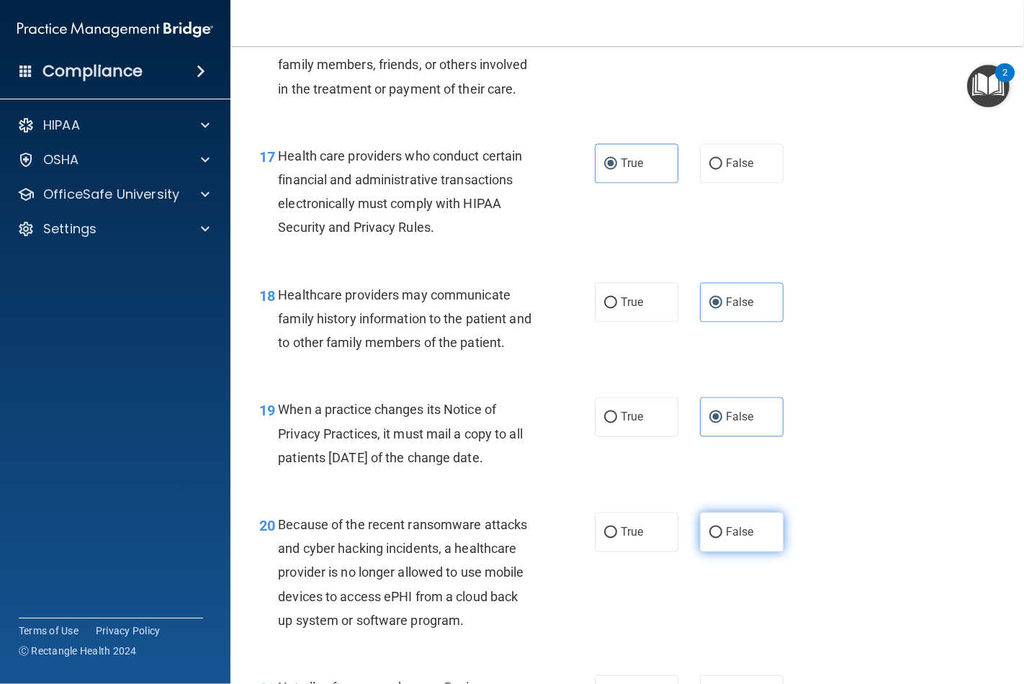
click at [726, 539] on span "False" at bounding box center [740, 533] width 28 height 14
click at [718, 539] on input "False" at bounding box center [715, 533] width 13 height 11
radio input "true"
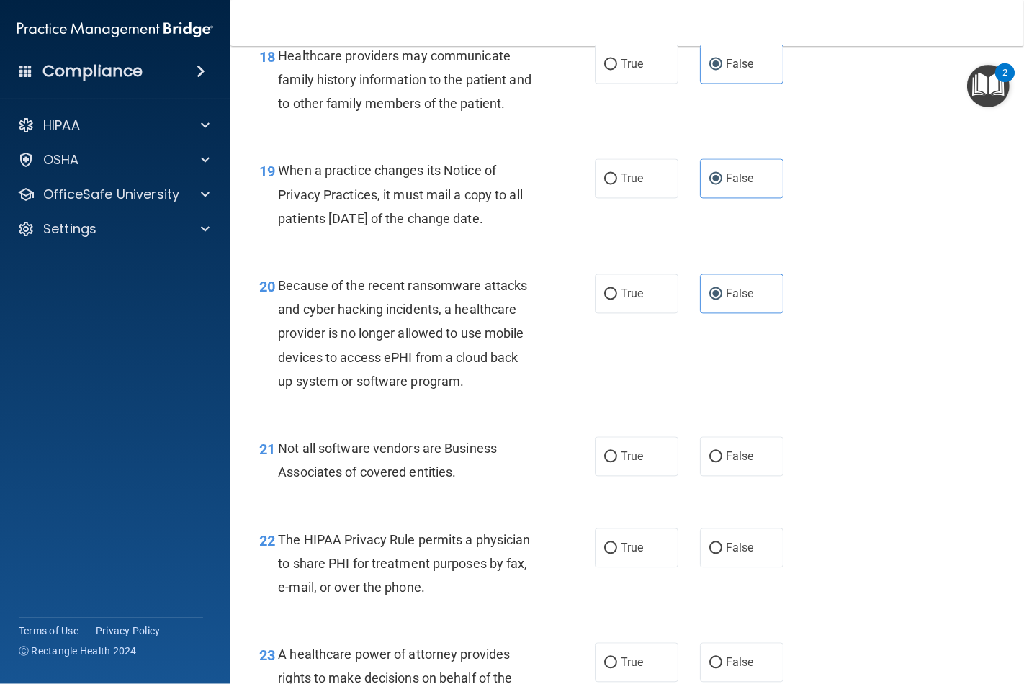
scroll to position [2480, 0]
click at [641, 475] on label "True" at bounding box center [637, 456] width 84 height 40
click at [617, 462] on input "True" at bounding box center [610, 456] width 13 height 11
radio input "true"
click at [629, 554] on span "True" at bounding box center [632, 547] width 22 height 14
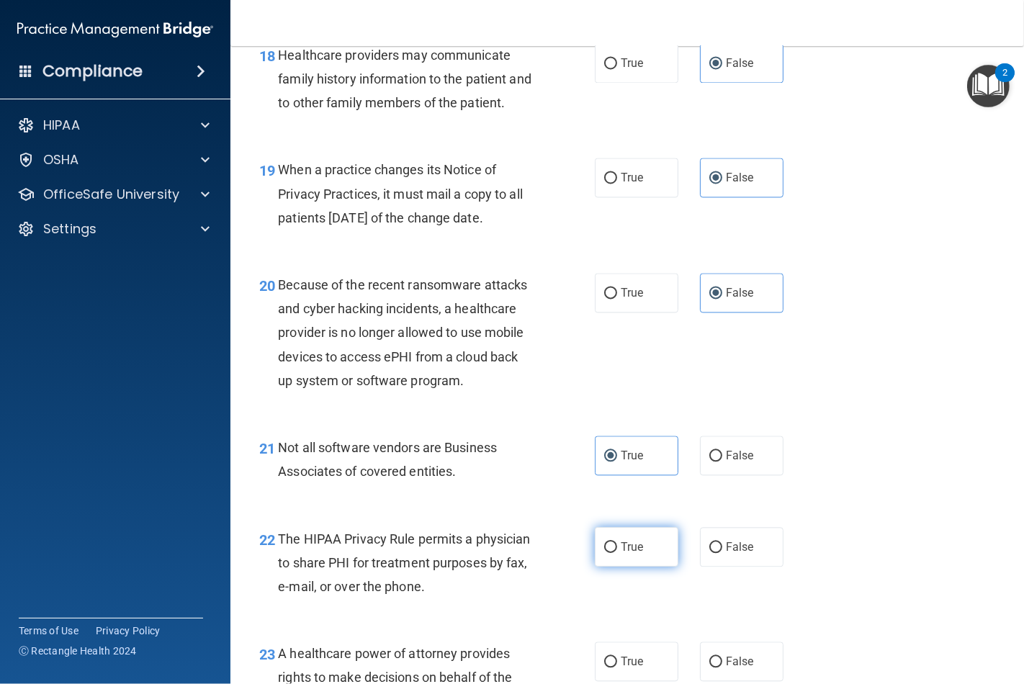
click at [617, 553] on input "True" at bounding box center [610, 547] width 13 height 11
radio input "true"
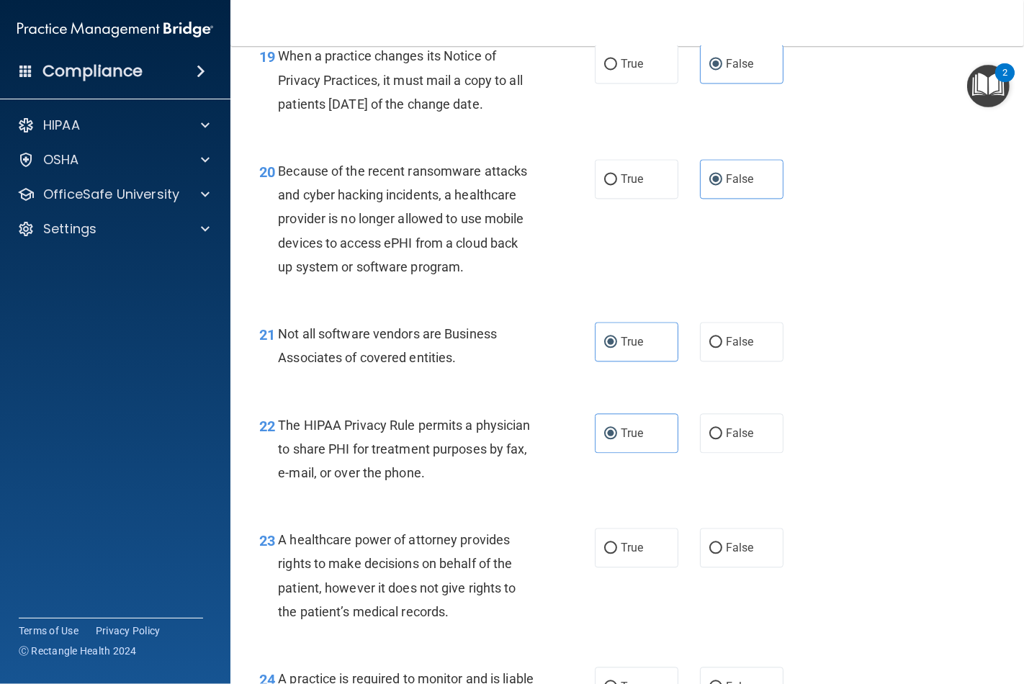
scroll to position [2640, 0]
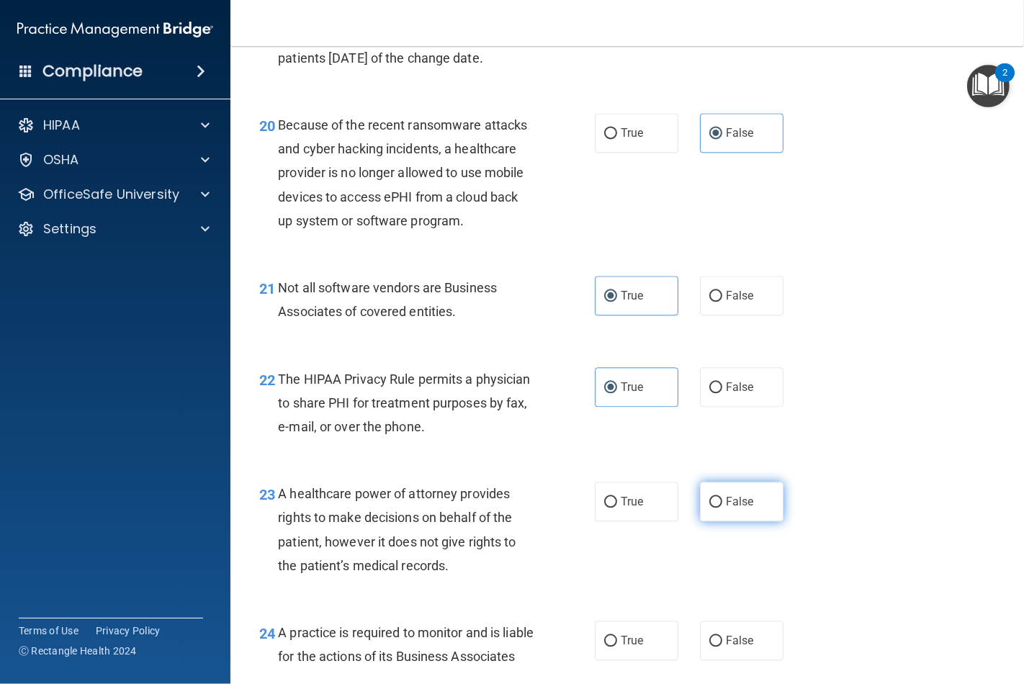
click at [714, 508] on input "False" at bounding box center [715, 502] width 13 height 11
radio input "true"
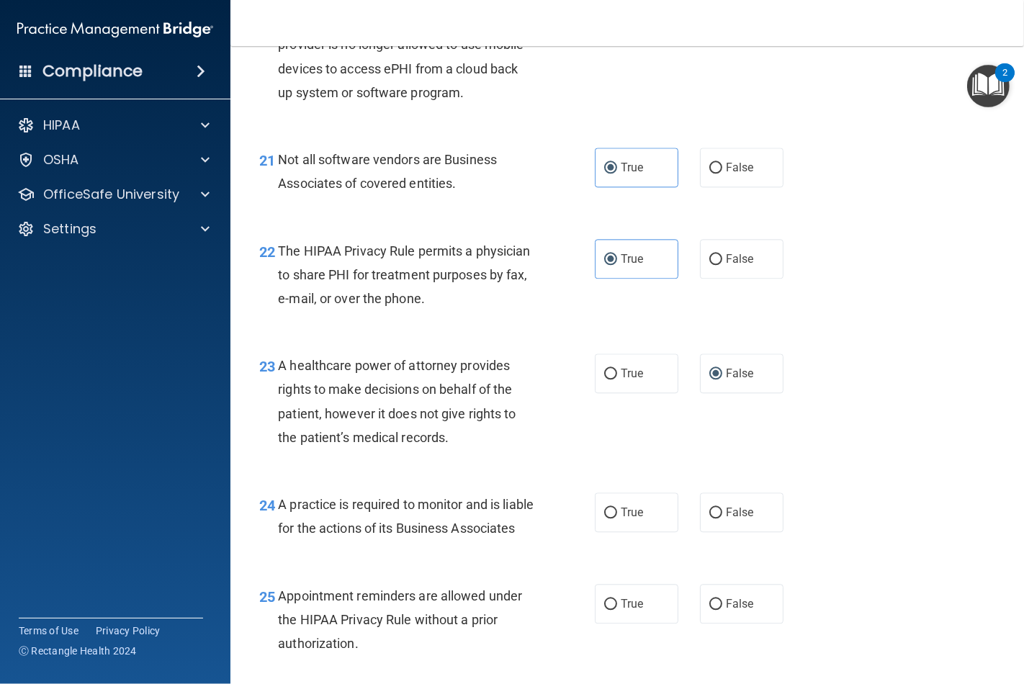
scroll to position [2800, 0]
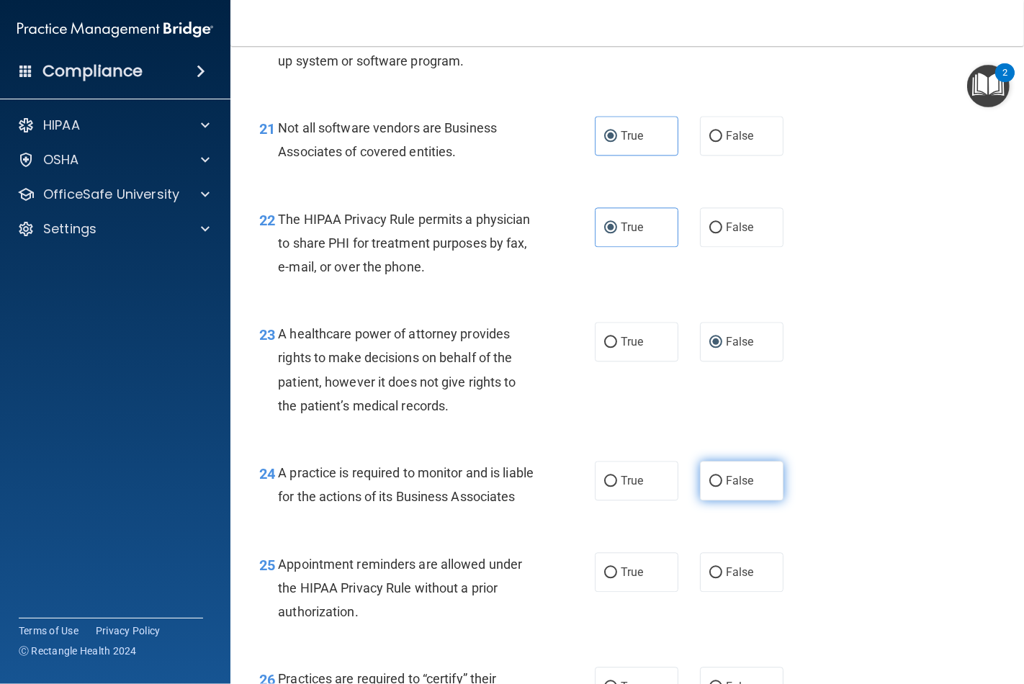
drag, startPoint x: 714, startPoint y: 506, endPoint x: 750, endPoint y: 511, distance: 35.8
click at [715, 500] on label "False" at bounding box center [742, 481] width 84 height 40
click at [715, 487] on input "False" at bounding box center [715, 481] width 13 height 11
radio input "true"
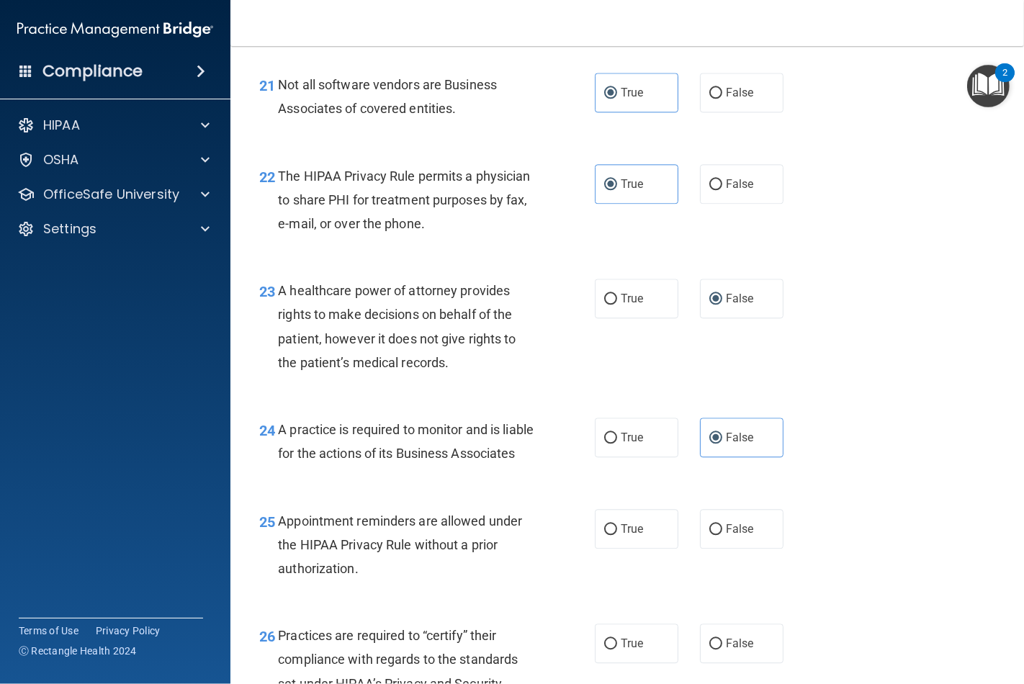
scroll to position [2880, 0]
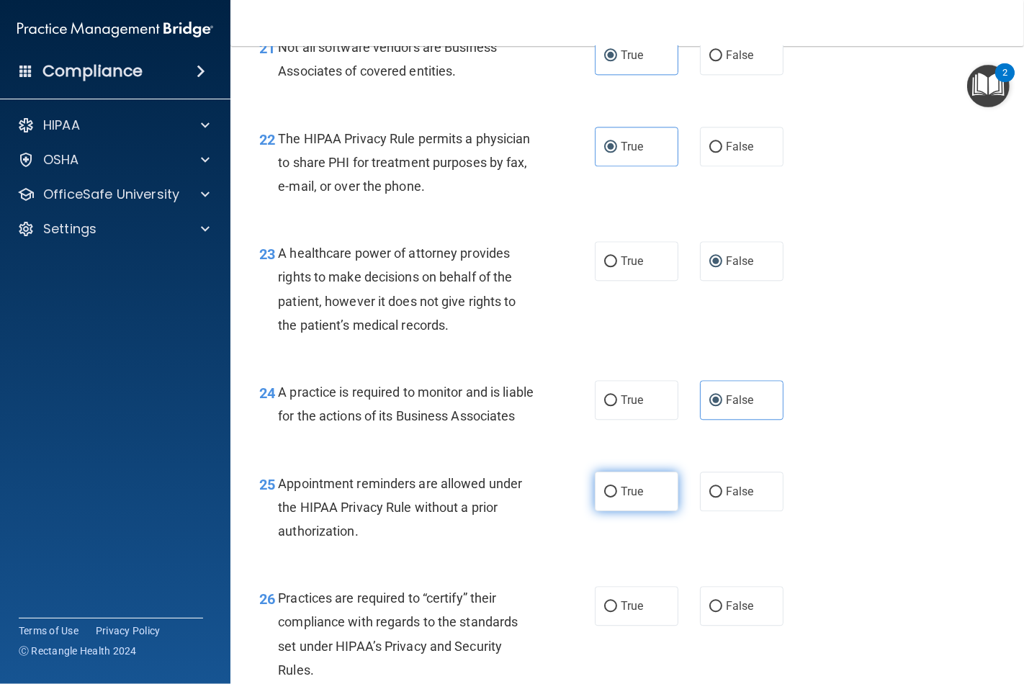
click at [649, 511] on label "True" at bounding box center [637, 492] width 84 height 40
click at [617, 498] on input "True" at bounding box center [610, 492] width 13 height 11
radio input "true"
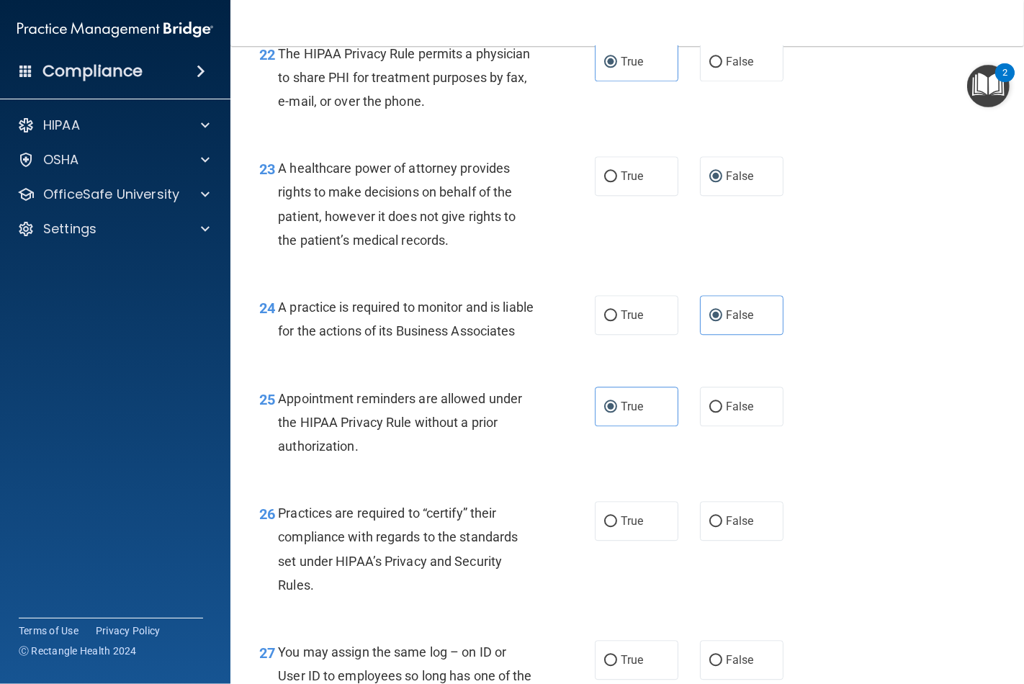
scroll to position [3040, 0]
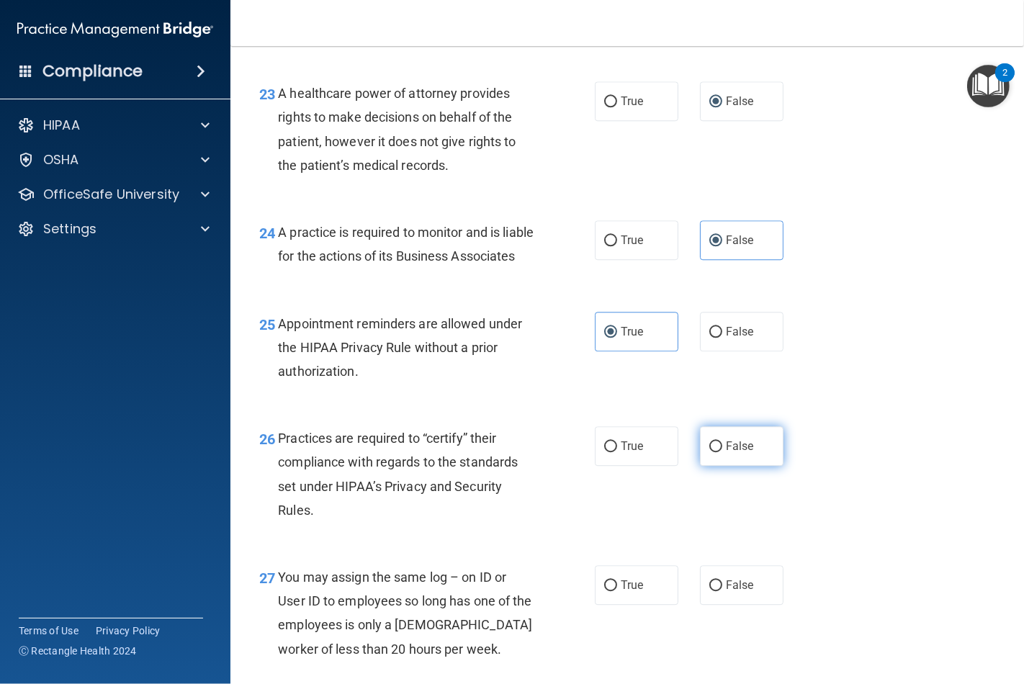
click at [716, 466] on label "False" at bounding box center [742, 446] width 84 height 40
click at [716, 452] on input "False" at bounding box center [715, 446] width 13 height 11
radio input "true"
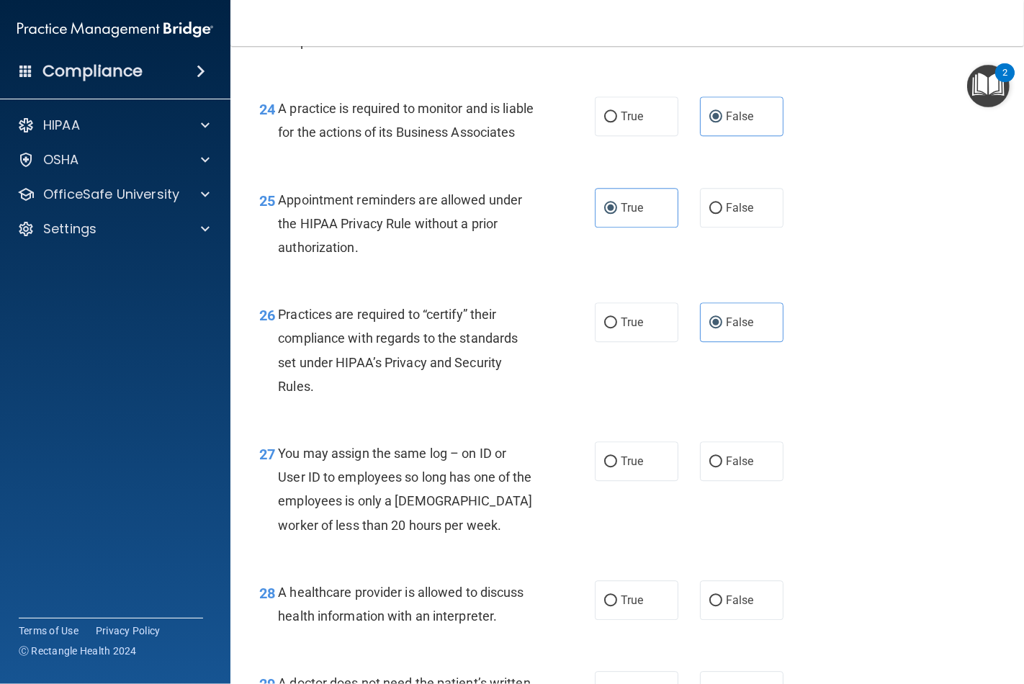
scroll to position [3200, 0]
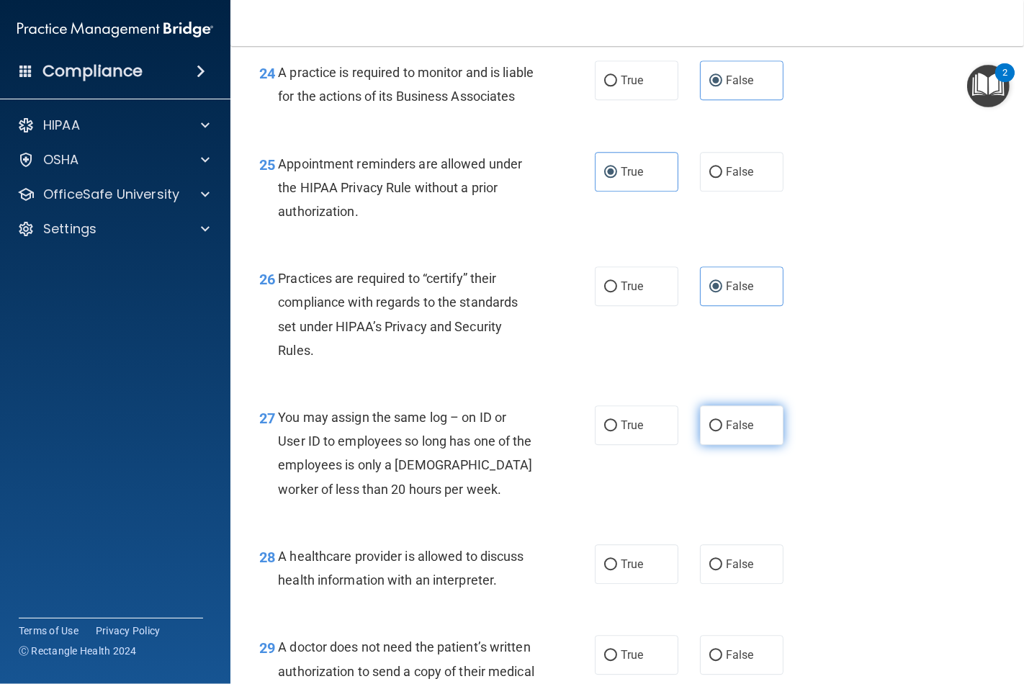
click at [714, 445] on label "False" at bounding box center [742, 425] width 84 height 40
click at [714, 431] on input "False" at bounding box center [715, 426] width 13 height 11
radio input "true"
drag, startPoint x: 624, startPoint y: 621, endPoint x: 632, endPoint y: 602, distance: 21.0
click at [624, 584] on label "True" at bounding box center [637, 564] width 84 height 40
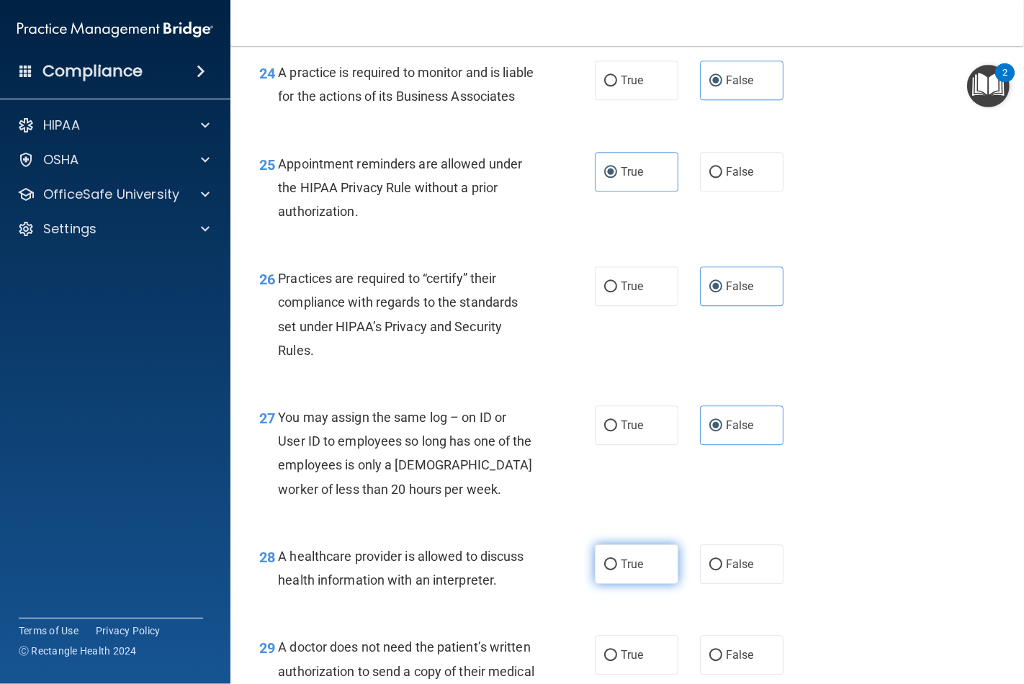
click at [617, 570] on input "True" at bounding box center [610, 565] width 13 height 11
radio input "true"
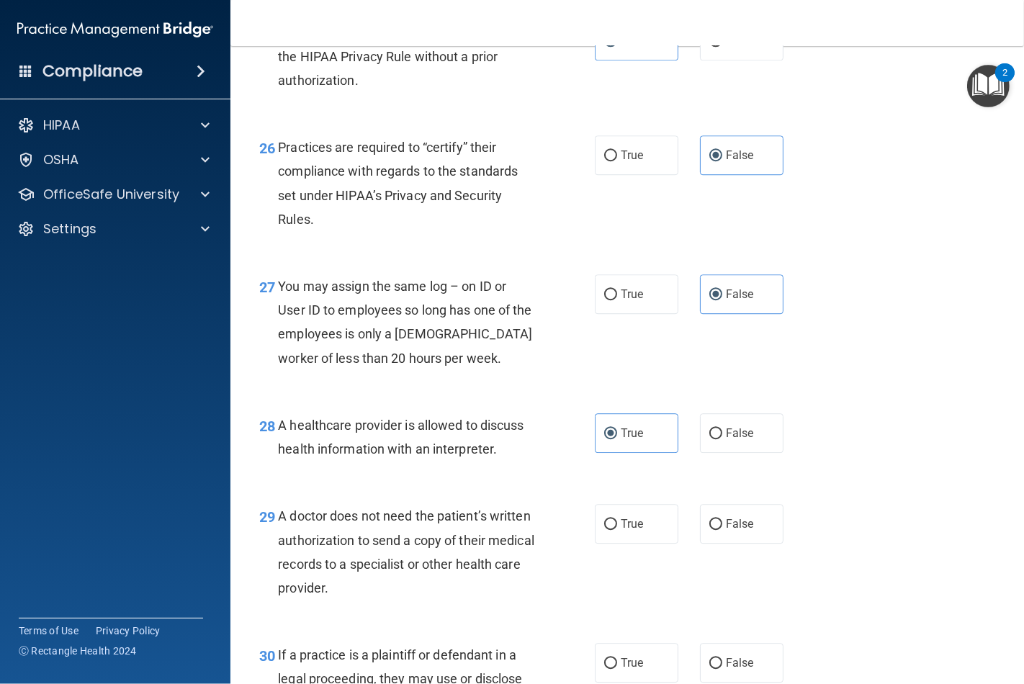
scroll to position [3360, 0]
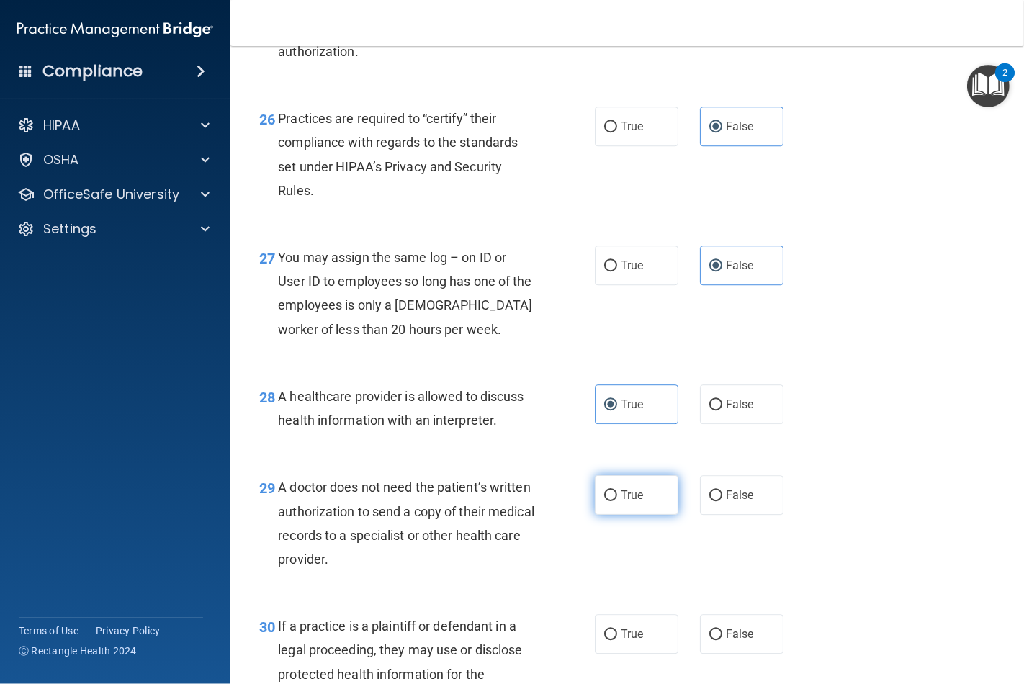
click at [654, 515] on label "True" at bounding box center [637, 495] width 84 height 40
click at [617, 501] on input "True" at bounding box center [610, 495] width 13 height 11
radio input "true"
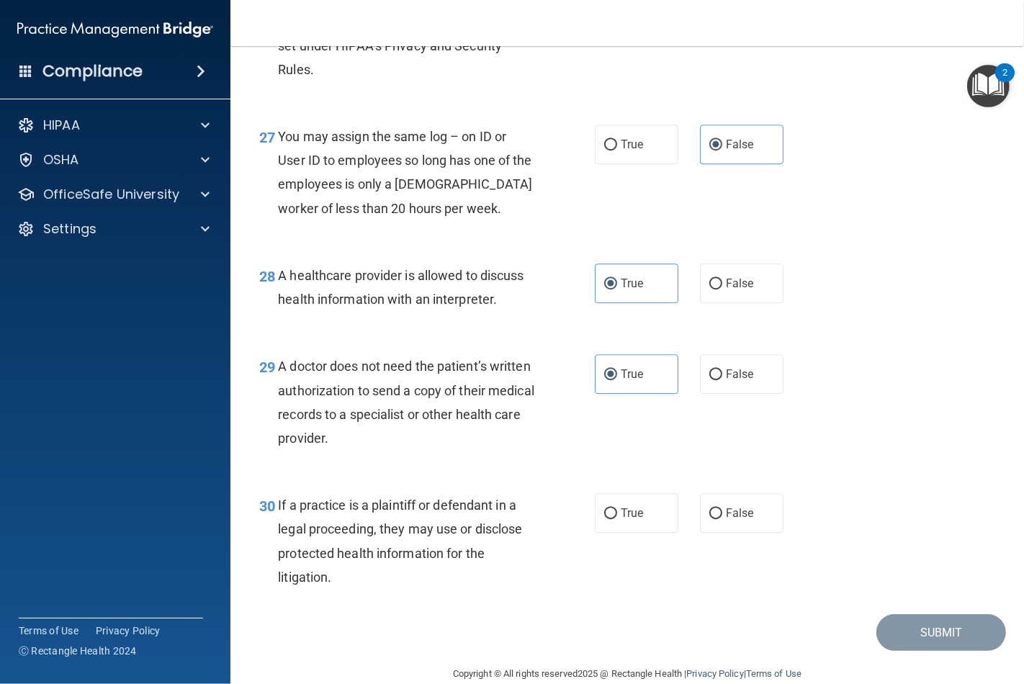
scroll to position [3520, 0]
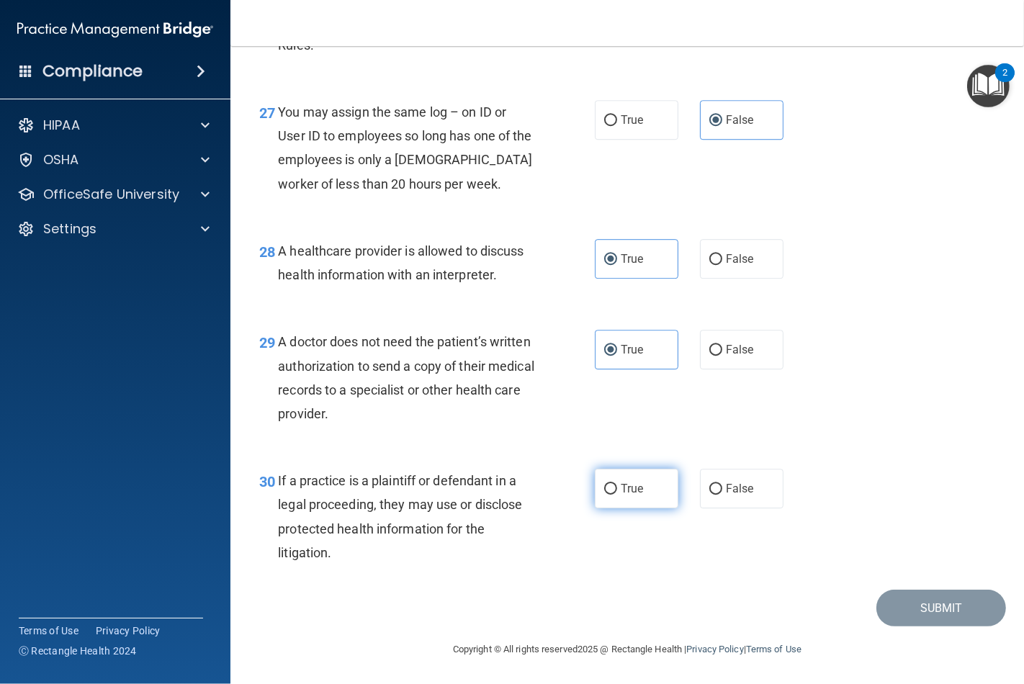
click at [624, 495] on span "True" at bounding box center [632, 489] width 22 height 14
click at [617, 495] on input "True" at bounding box center [610, 489] width 13 height 11
radio input "true"
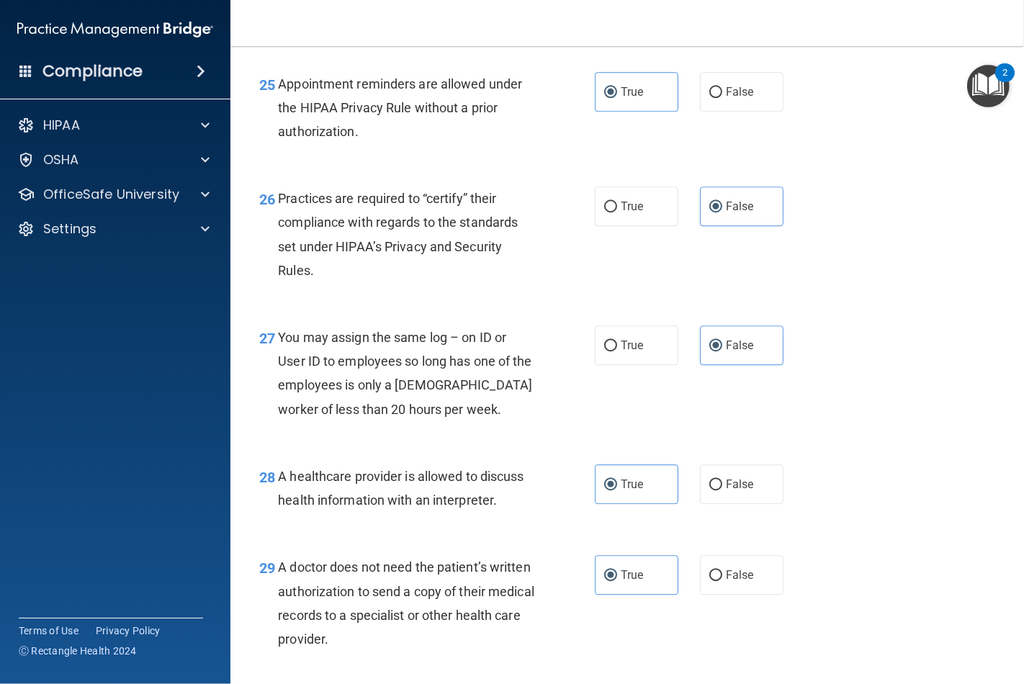
scroll to position [3554, 0]
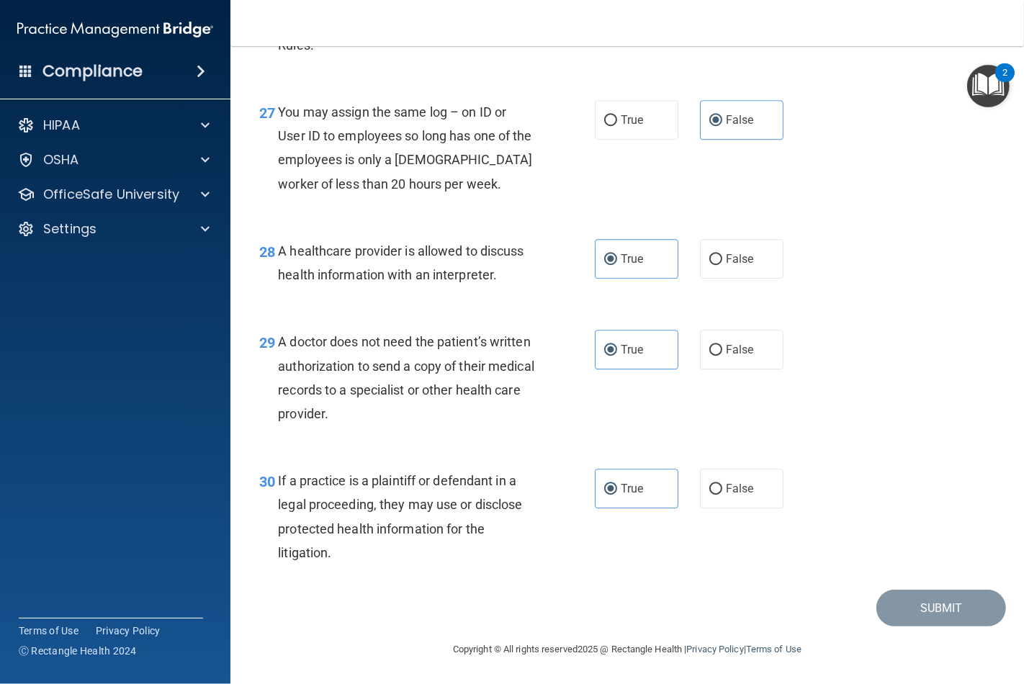
click at [469, 610] on div "Submit" at bounding box center [627, 608] width 758 height 37
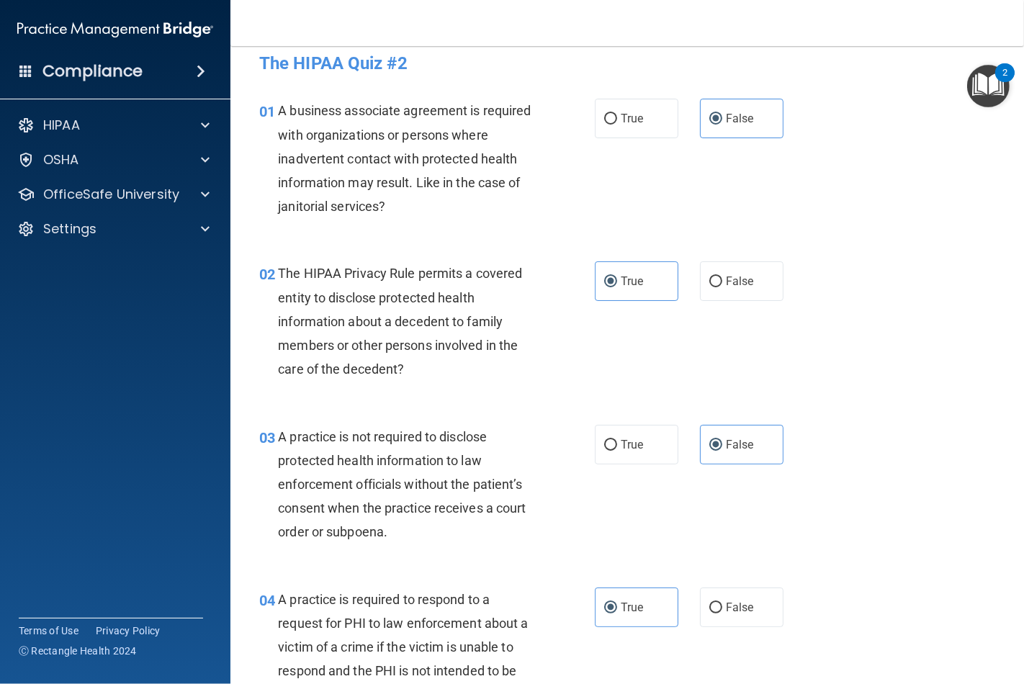
scroll to position [0, 0]
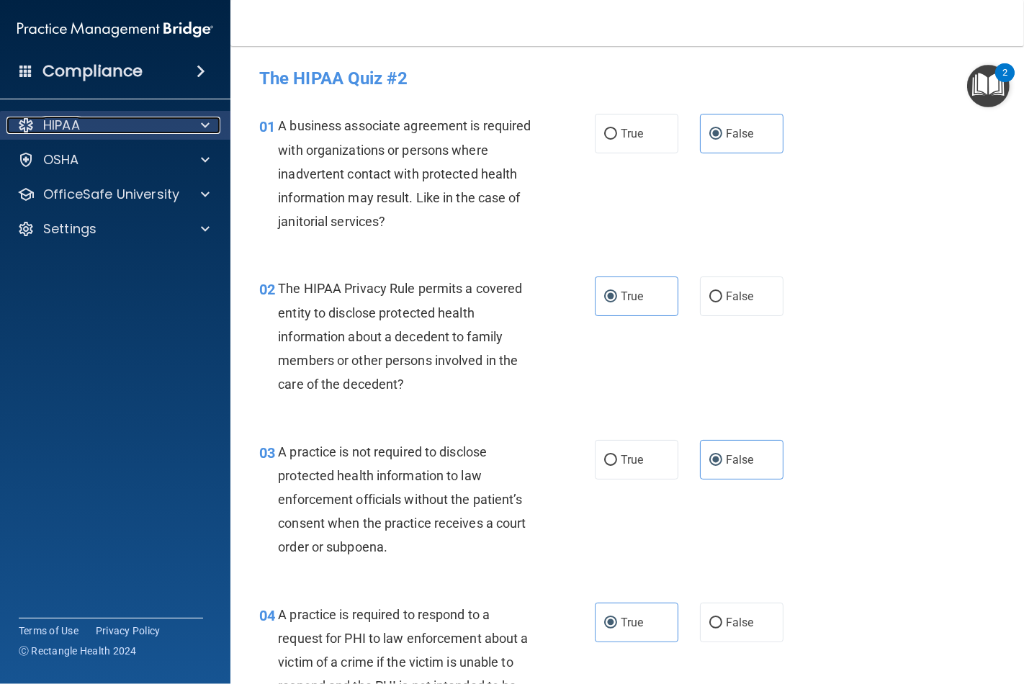
click at [207, 130] on span at bounding box center [205, 125] width 9 height 17
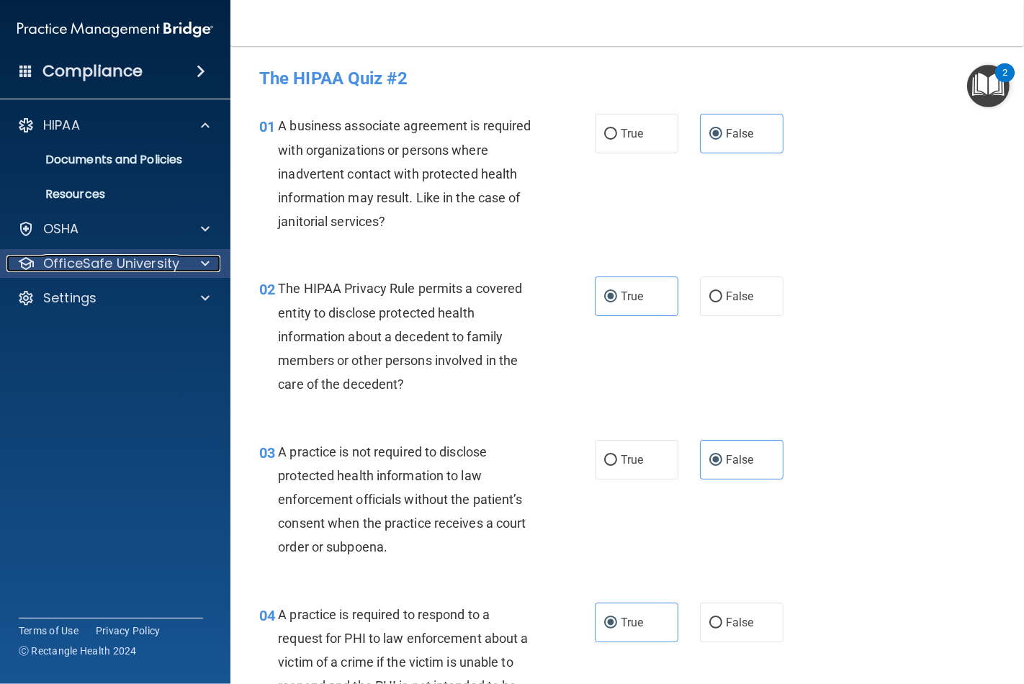
click at [205, 266] on span at bounding box center [205, 263] width 9 height 17
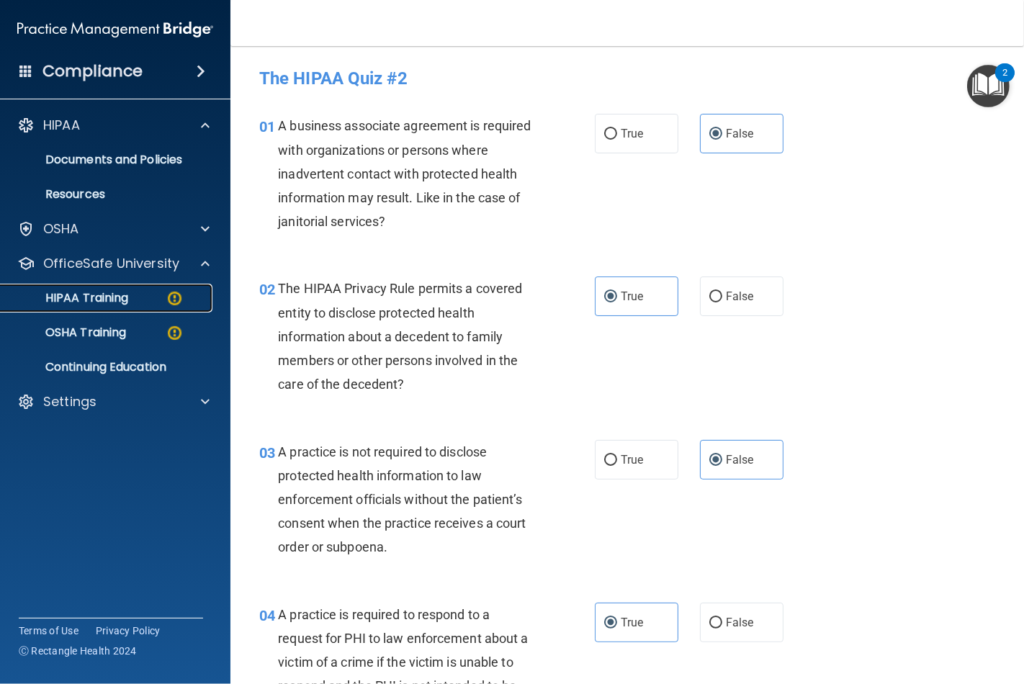
click at [167, 299] on img at bounding box center [175, 298] width 18 height 18
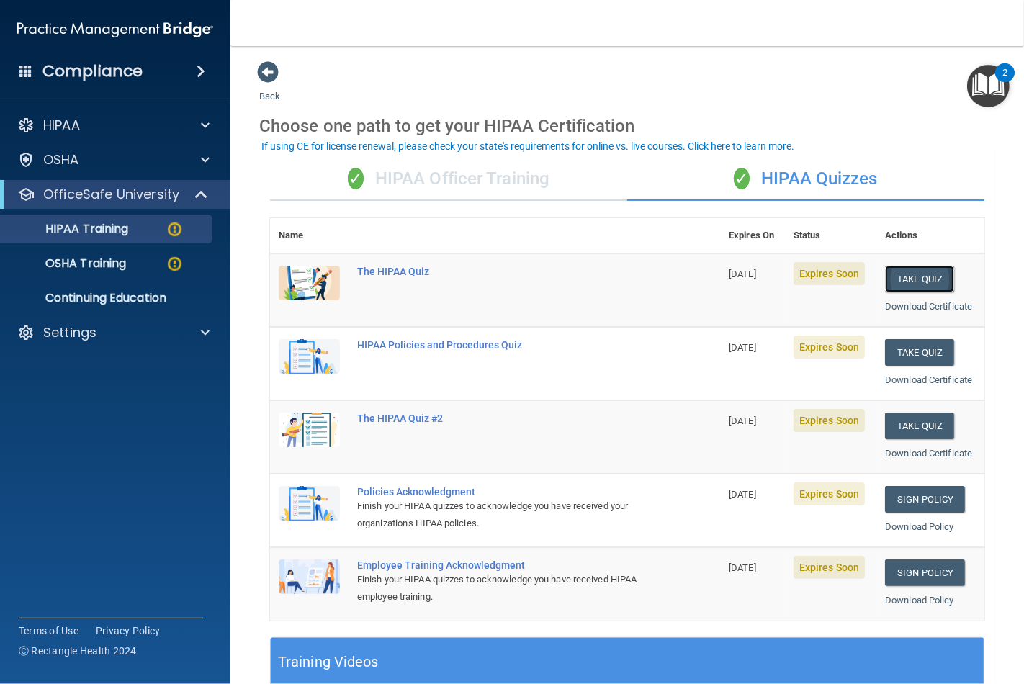
click at [918, 276] on button "Take Quiz" at bounding box center [919, 279] width 69 height 27
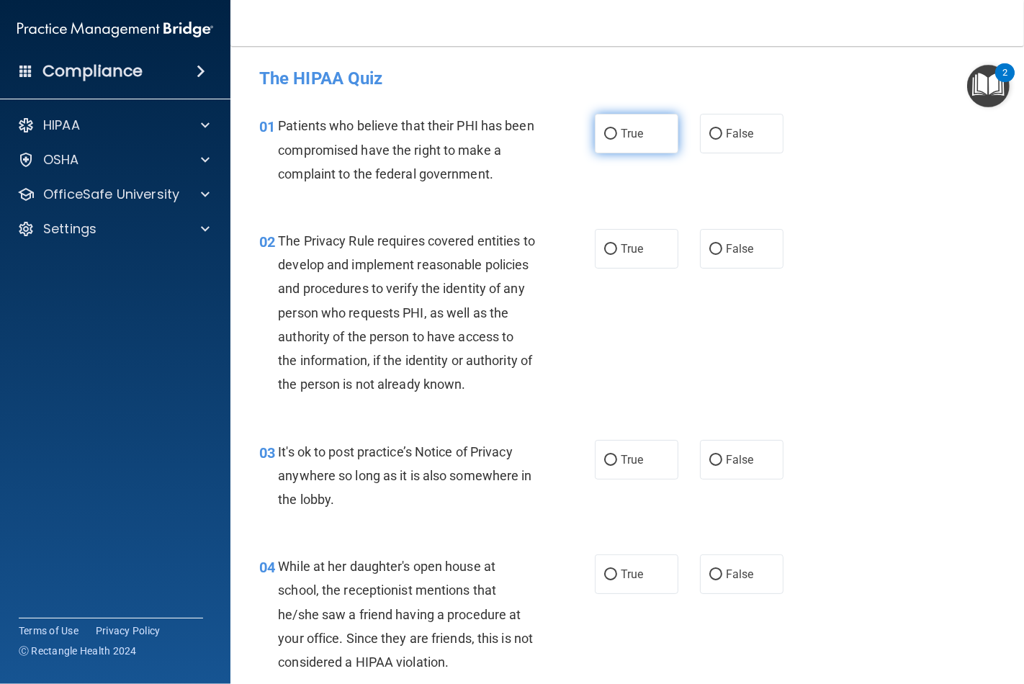
click at [632, 133] on span "True" at bounding box center [632, 134] width 22 height 14
click at [617, 133] on input "True" at bounding box center [610, 134] width 13 height 11
radio input "true"
click at [620, 256] on label "True" at bounding box center [637, 249] width 84 height 40
click at [617, 255] on input "True" at bounding box center [610, 249] width 13 height 11
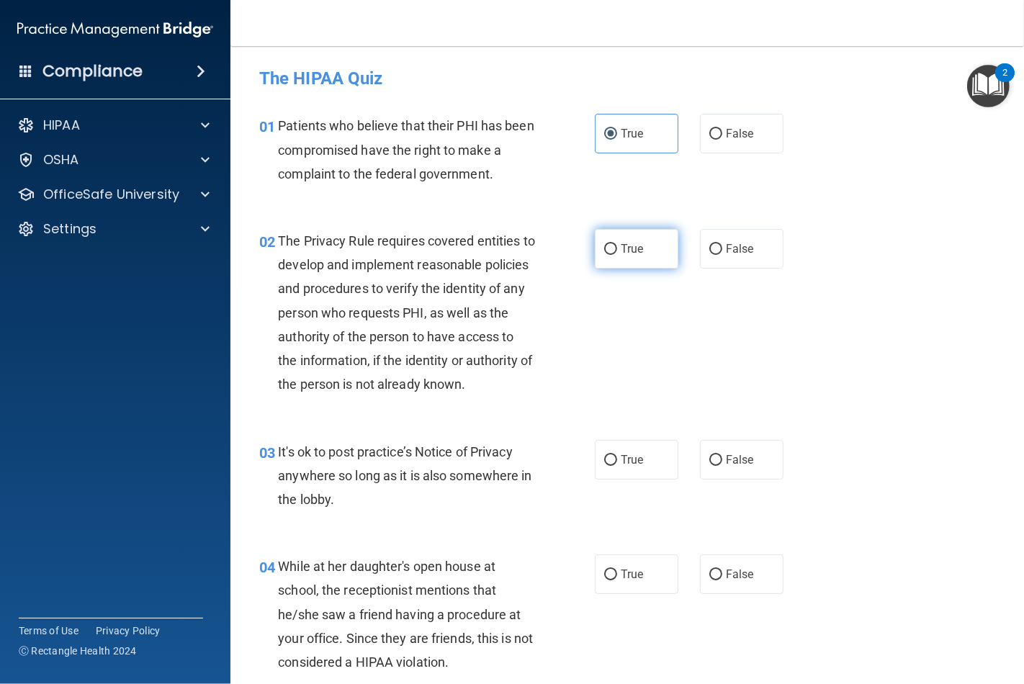
radio input "true"
click at [717, 480] on label "False" at bounding box center [742, 460] width 84 height 40
click at [717, 466] on input "False" at bounding box center [715, 460] width 13 height 11
radio input "true"
drag, startPoint x: 727, startPoint y: 594, endPoint x: 728, endPoint y: 586, distance: 8.0
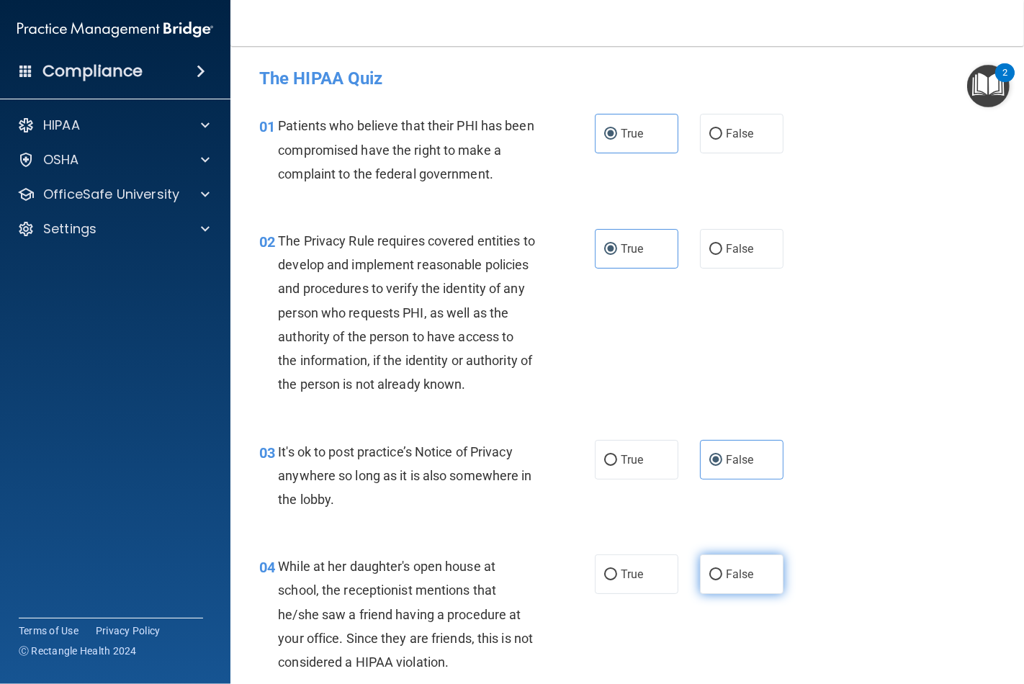
click at [727, 590] on label "False" at bounding box center [742, 574] width 84 height 40
click at [722, 580] on input "False" at bounding box center [715, 575] width 13 height 11
radio input "true"
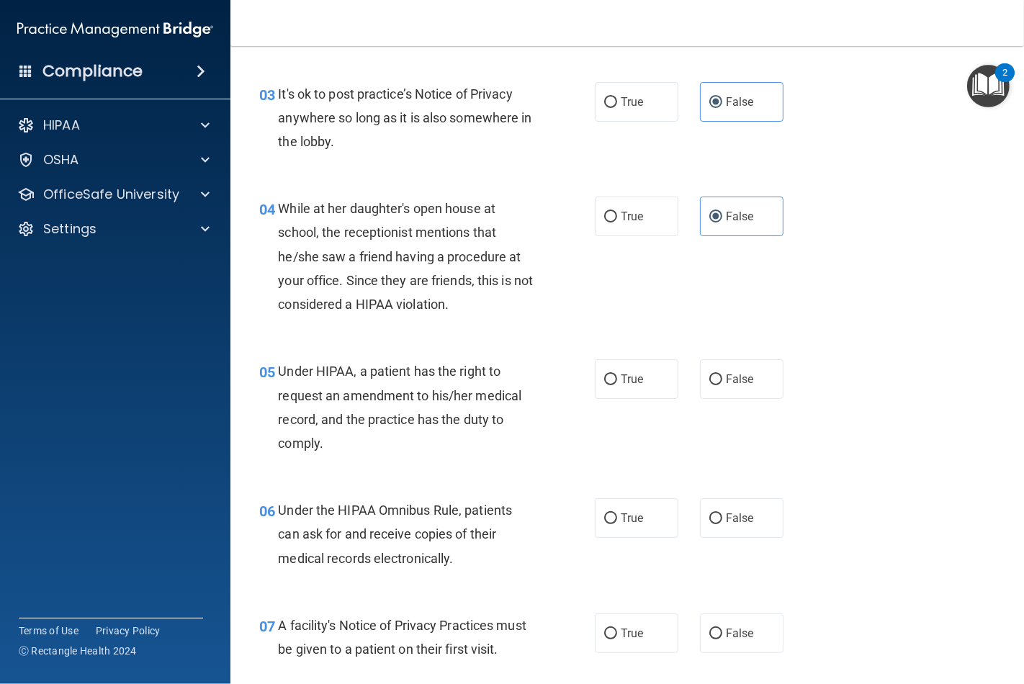
scroll to position [320, 0]
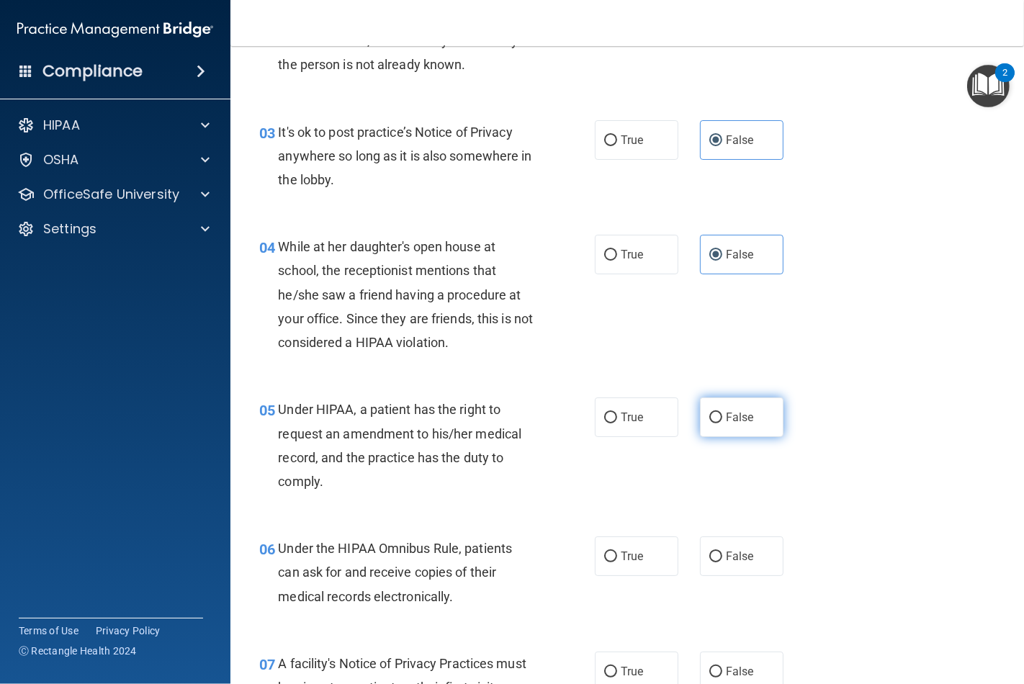
click at [735, 424] on span "False" at bounding box center [740, 417] width 28 height 14
click at [722, 423] on input "False" at bounding box center [715, 418] width 13 height 11
radio input "true"
click at [650, 576] on label "True" at bounding box center [637, 556] width 84 height 40
click at [617, 562] on input "True" at bounding box center [610, 557] width 13 height 11
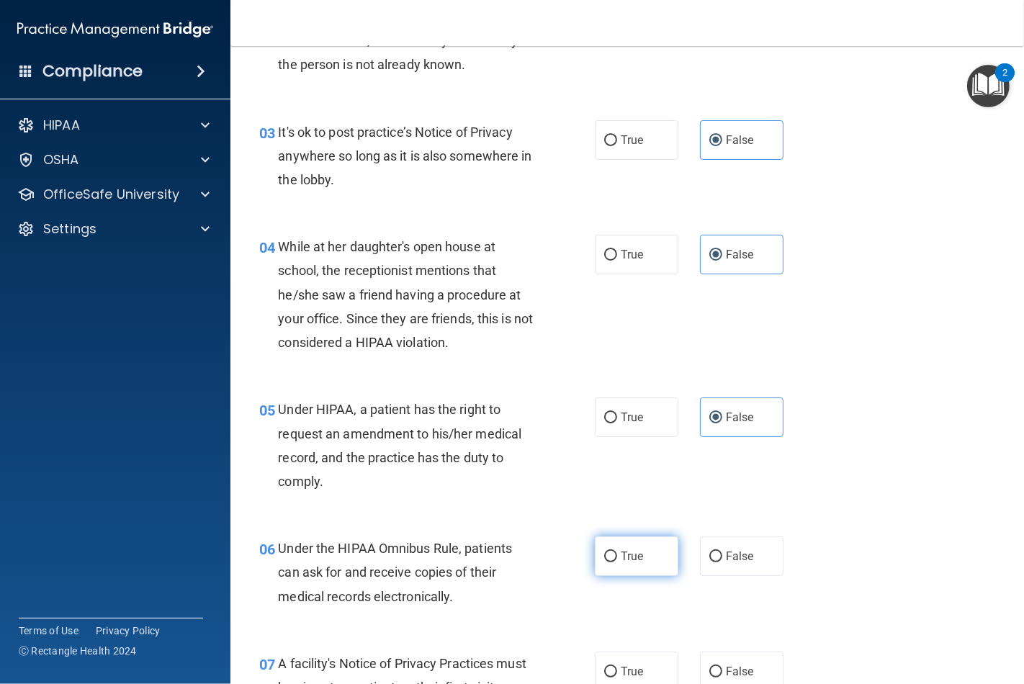
radio input "true"
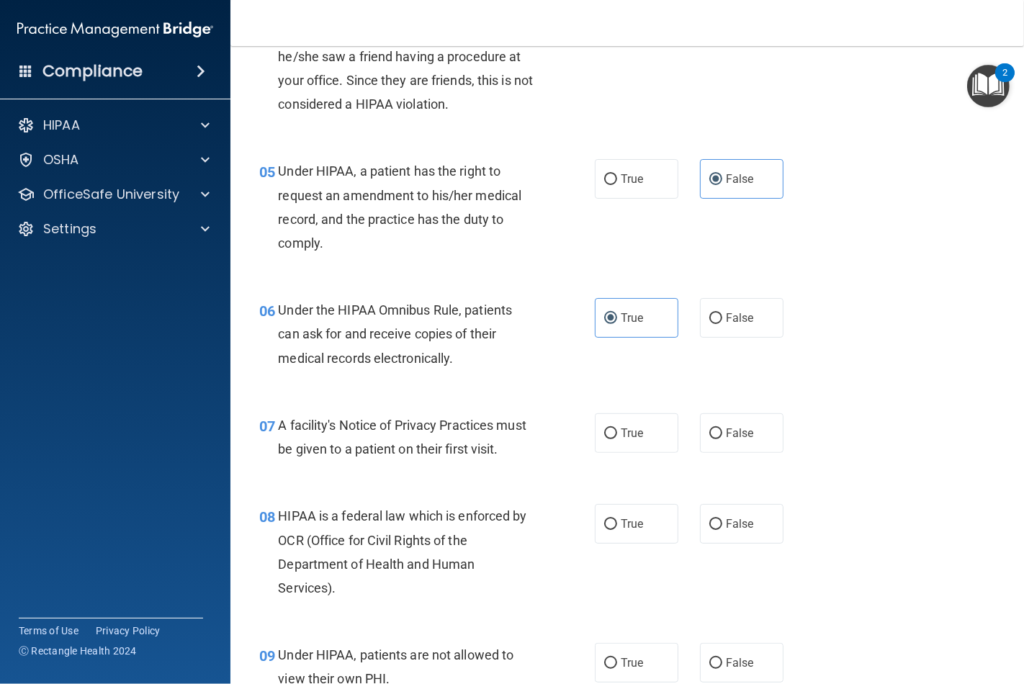
scroll to position [560, 0]
click at [625, 451] on label "True" at bounding box center [637, 432] width 84 height 40
click at [604, 438] on input "True" at bounding box center [610, 432] width 13 height 11
radio input "true"
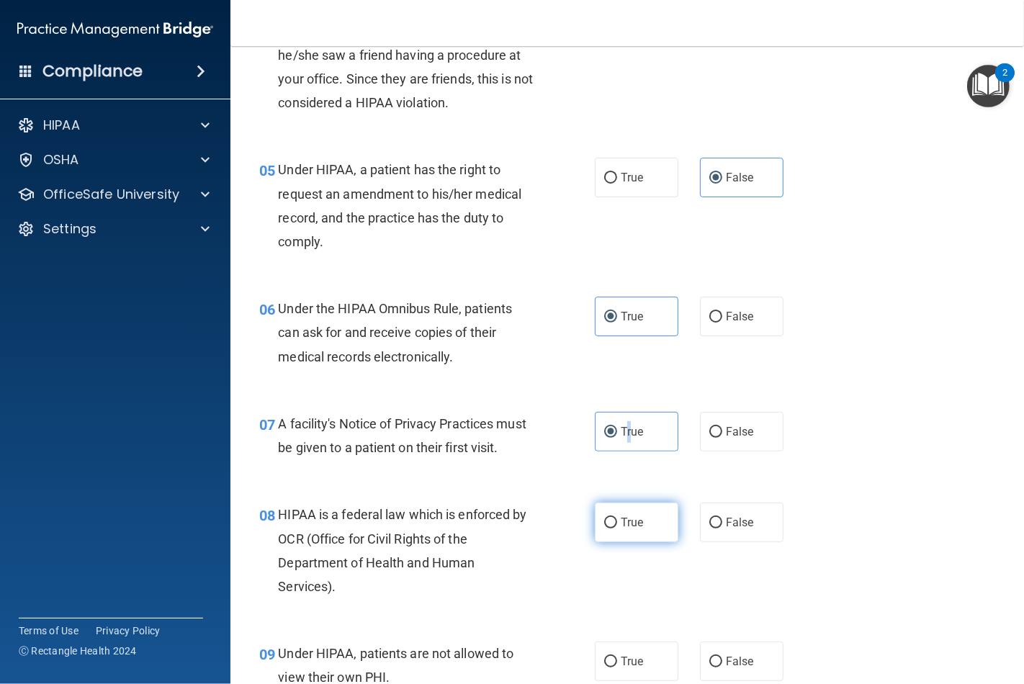
click at [604, 529] on input "True" at bounding box center [610, 523] width 13 height 11
radio input "true"
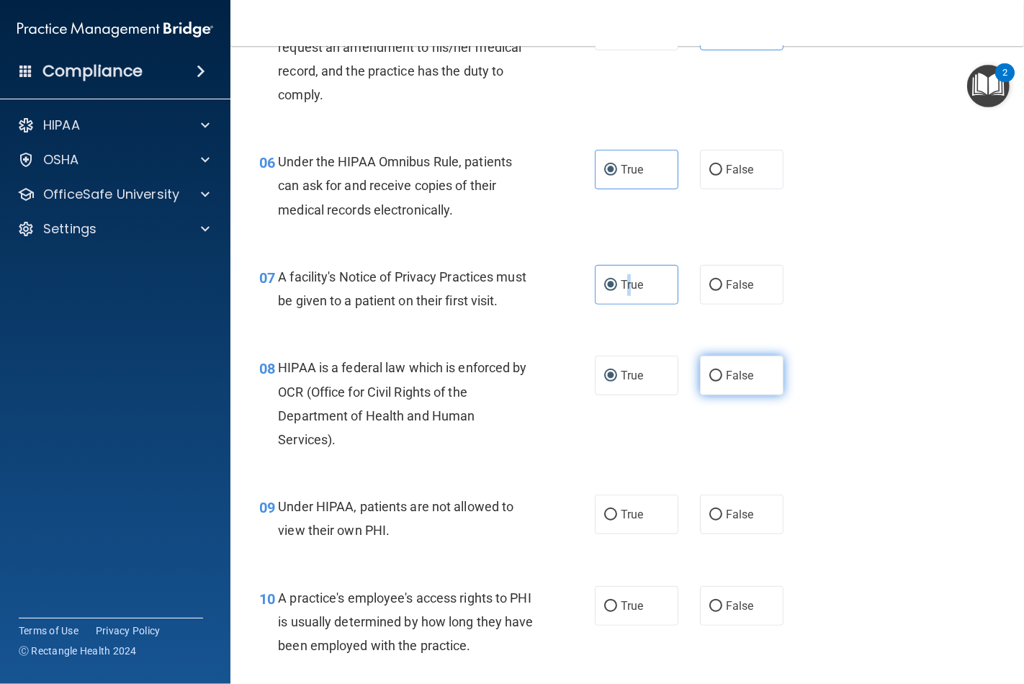
scroll to position [720, 0]
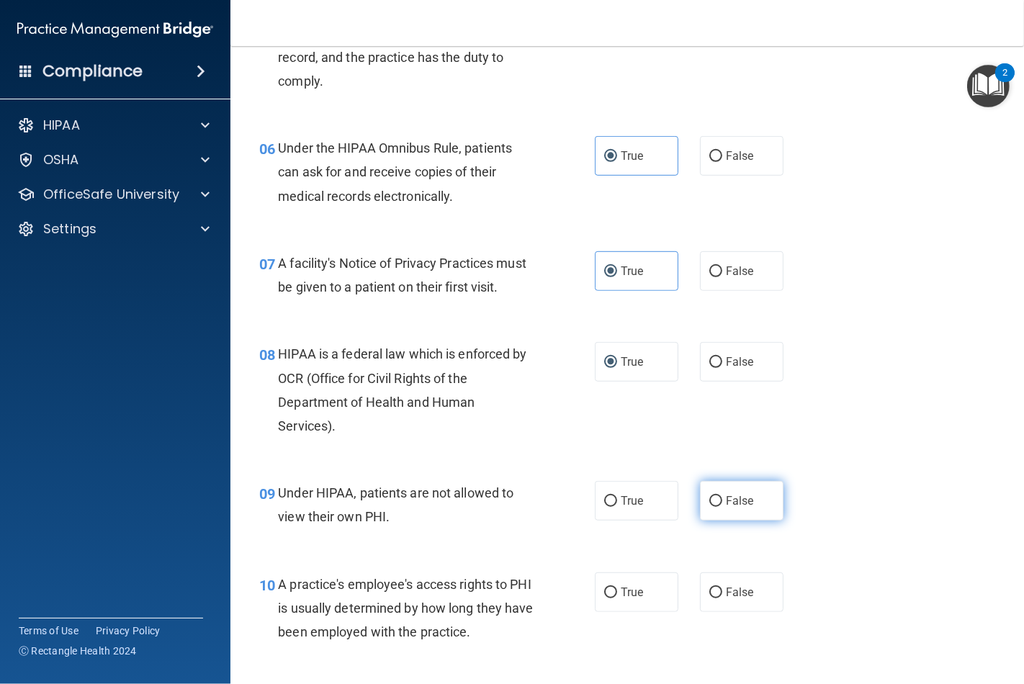
click at [720, 521] on label "False" at bounding box center [742, 501] width 84 height 40
click at [720, 507] on input "False" at bounding box center [715, 501] width 13 height 11
radio input "true"
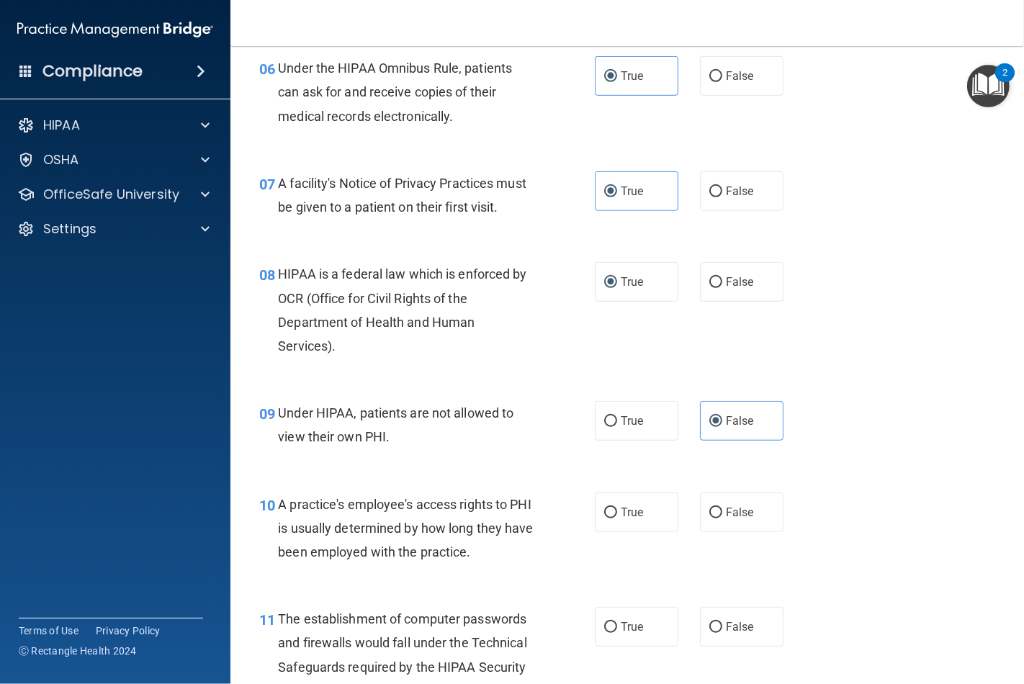
scroll to position [880, 0]
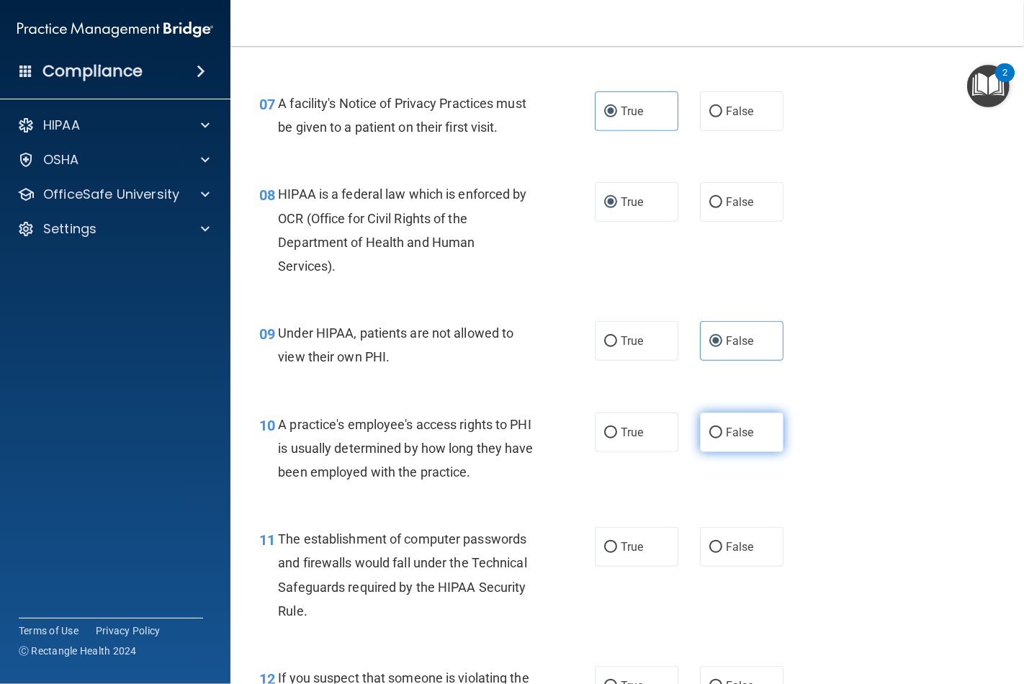
click at [714, 439] on input "False" at bounding box center [715, 433] width 13 height 11
radio input "true"
click at [624, 554] on span "True" at bounding box center [632, 547] width 22 height 14
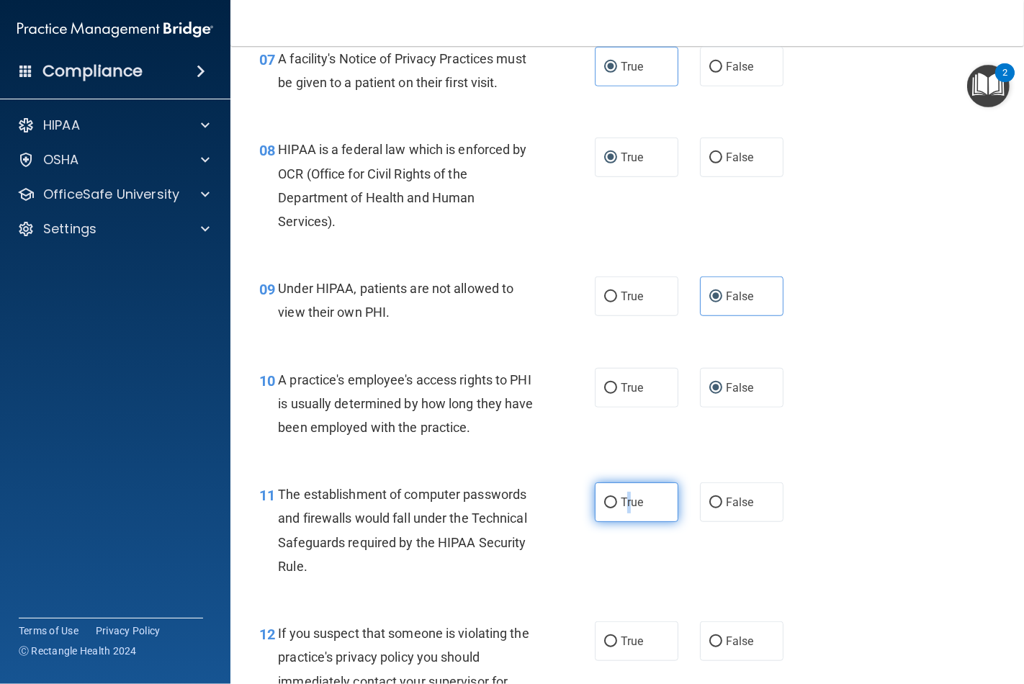
scroll to position [1040, 0]
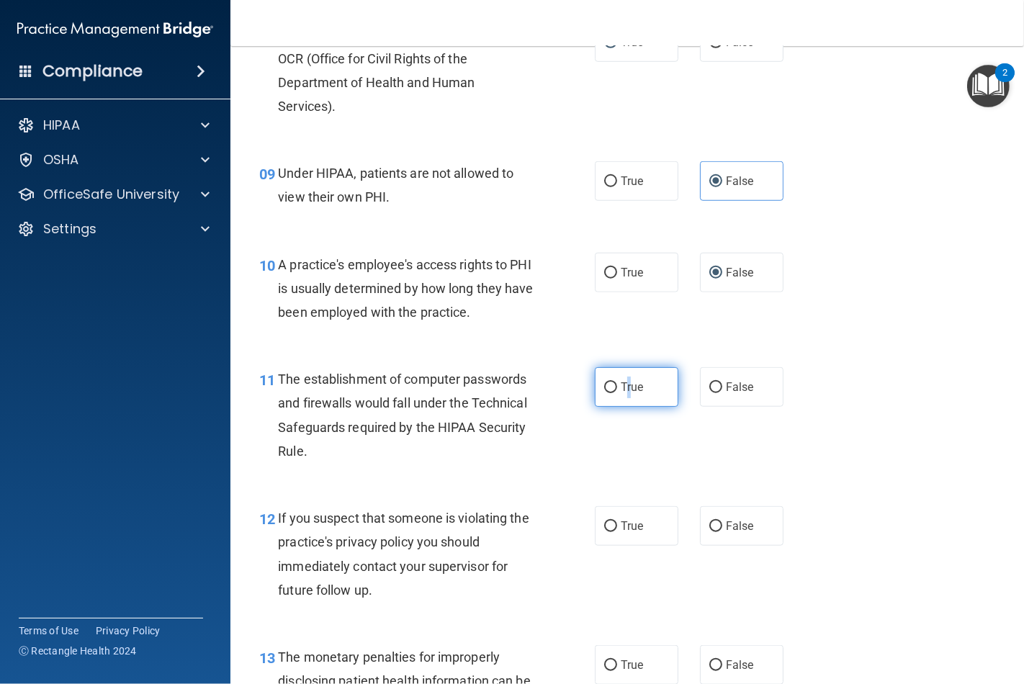
click at [604, 393] on input "True" at bounding box center [610, 387] width 13 height 11
radio input "true"
click at [630, 546] on label "True" at bounding box center [637, 526] width 84 height 40
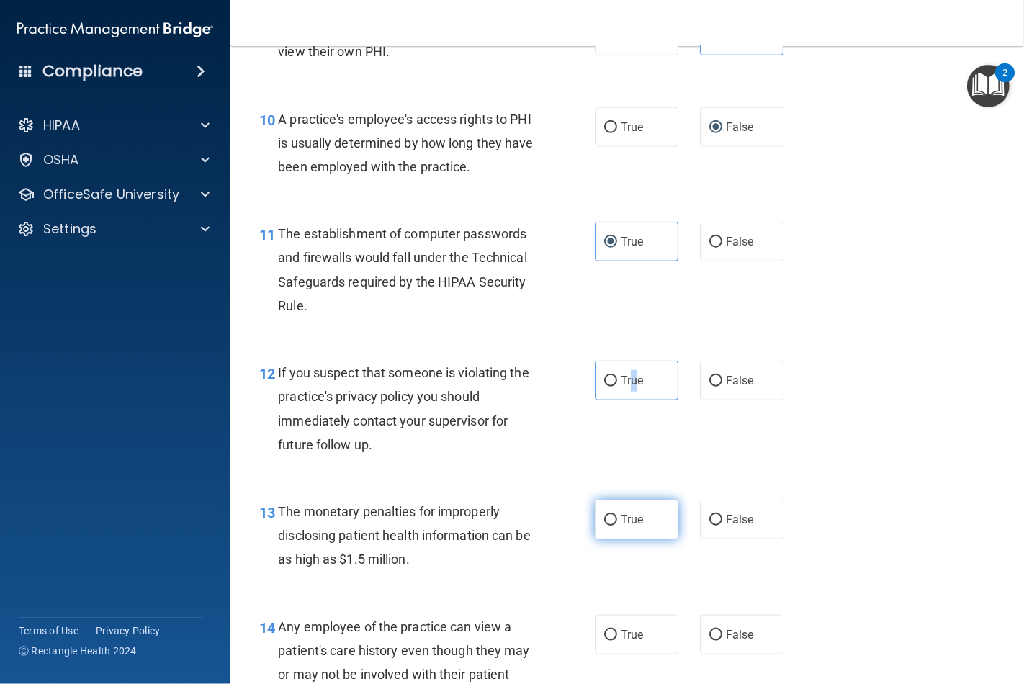
scroll to position [1200, 0]
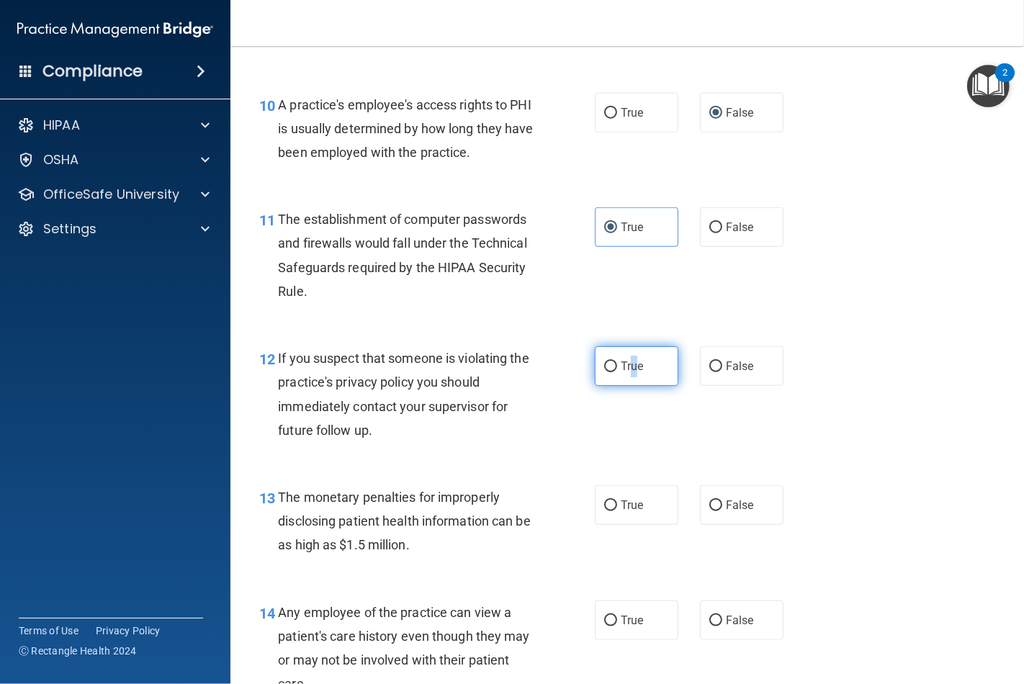
click at [604, 372] on input "True" at bounding box center [610, 366] width 13 height 11
radio input "true"
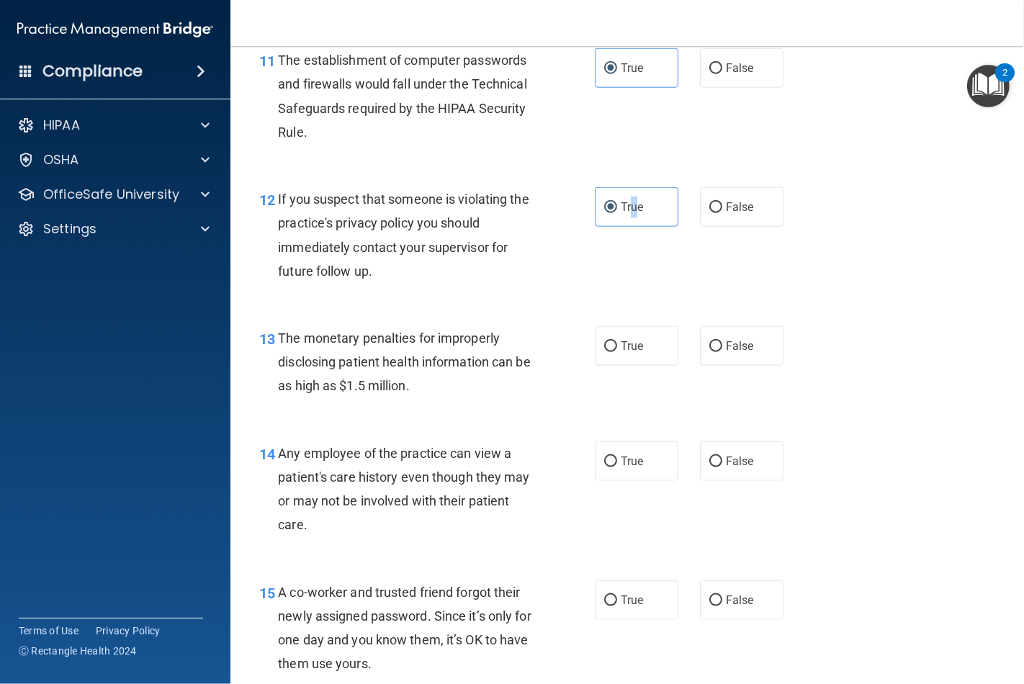
scroll to position [1360, 0]
click at [621, 467] on span "True" at bounding box center [632, 461] width 22 height 14
click at [615, 467] on input "True" at bounding box center [610, 461] width 13 height 11
radio input "true"
click at [616, 365] on label "True" at bounding box center [637, 345] width 84 height 40
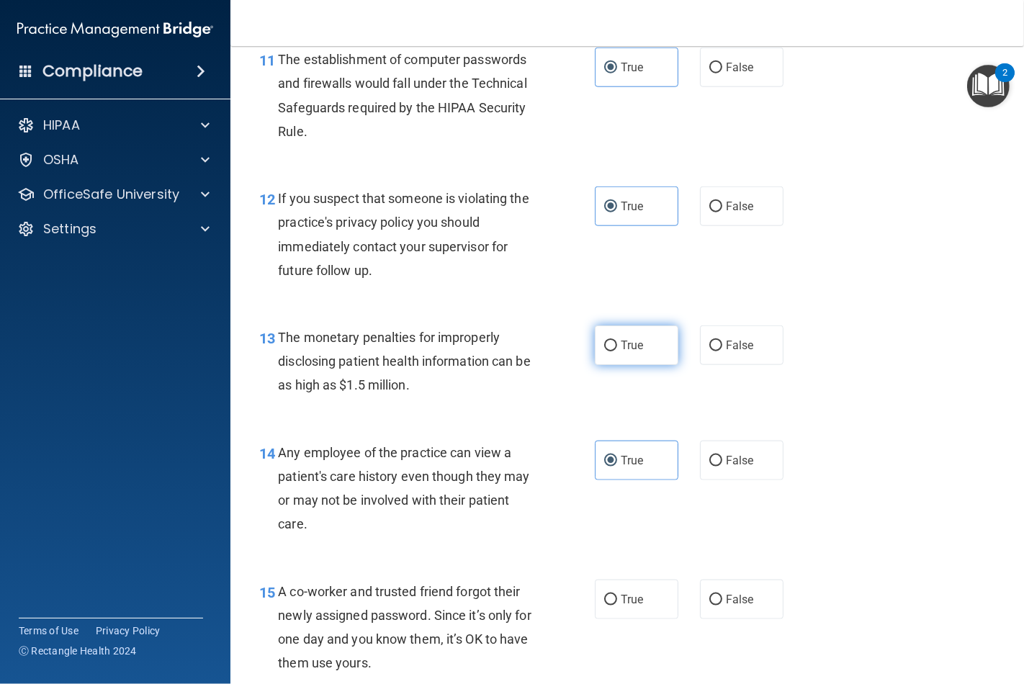
click at [616, 351] on input "True" at bounding box center [610, 346] width 13 height 11
radio input "true"
click at [710, 480] on label "False" at bounding box center [742, 461] width 84 height 40
click at [710, 467] on input "False" at bounding box center [715, 461] width 13 height 11
radio input "true"
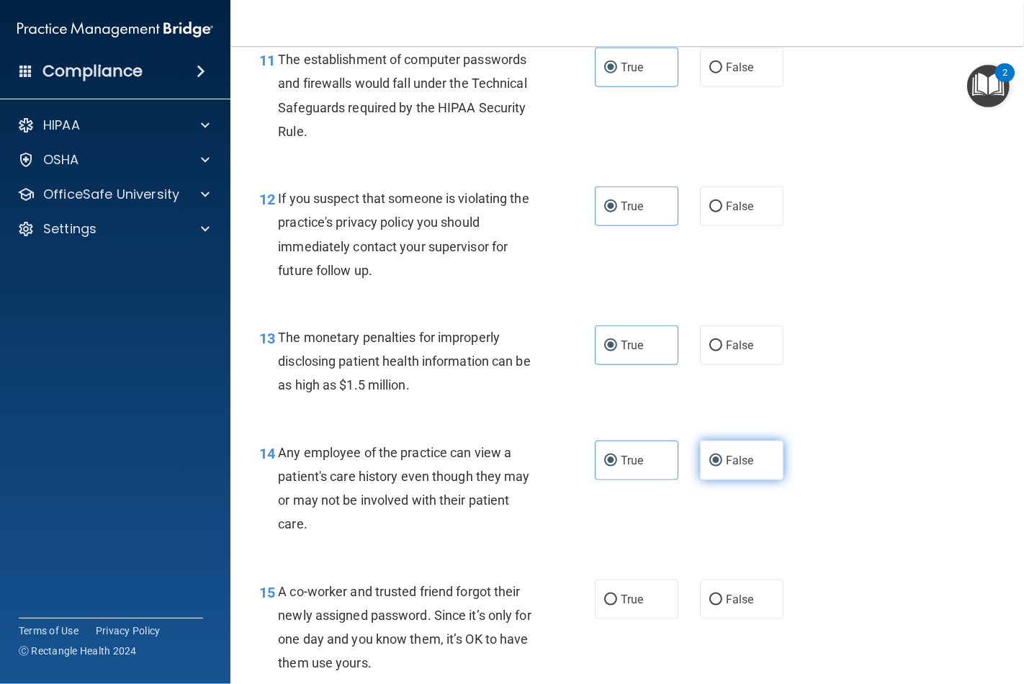
radio input "false"
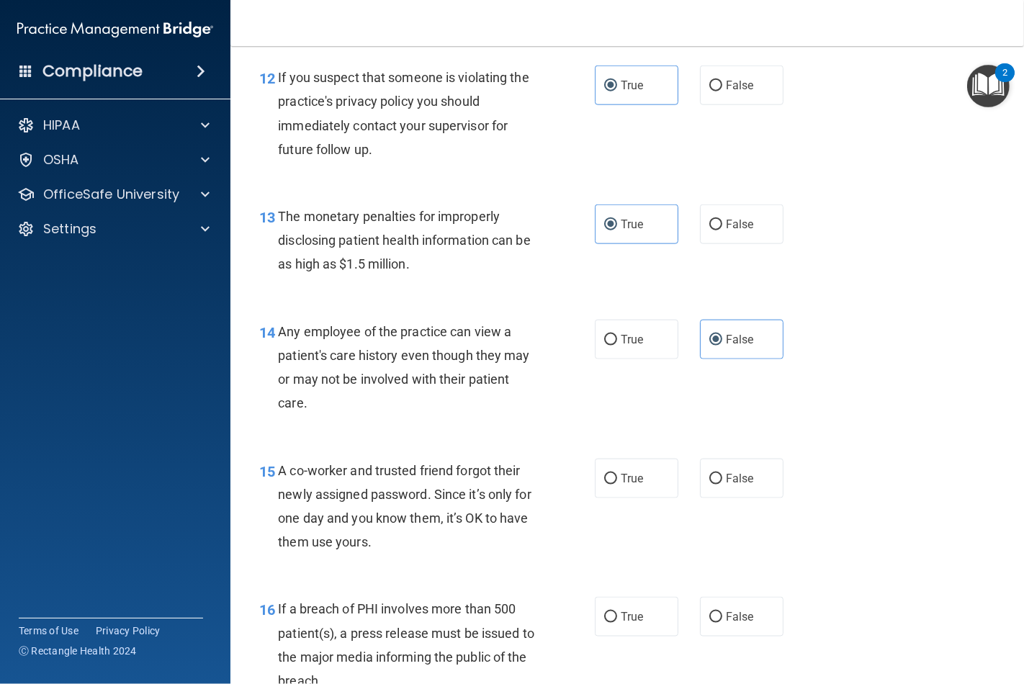
scroll to position [1520, 0]
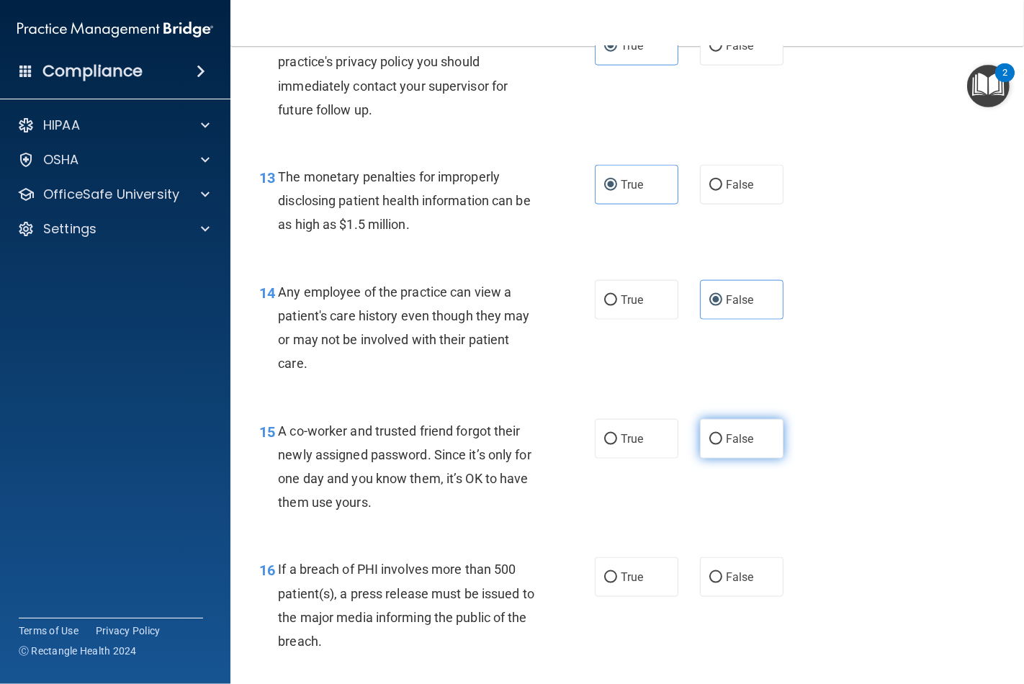
click at [710, 445] on input "False" at bounding box center [715, 439] width 13 height 11
radio input "true"
click at [612, 597] on label "True" at bounding box center [637, 577] width 84 height 40
click at [612, 583] on input "True" at bounding box center [610, 577] width 13 height 11
radio input "true"
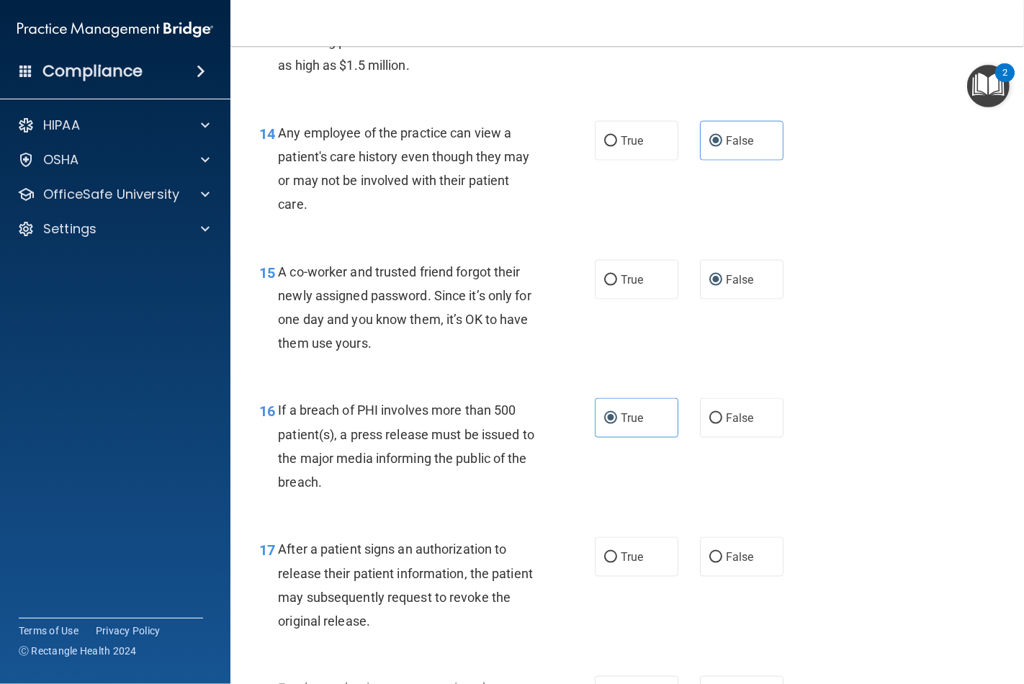
scroll to position [1680, 0]
click at [628, 563] on span "True" at bounding box center [632, 556] width 22 height 14
click at [617, 562] on input "True" at bounding box center [610, 557] width 13 height 11
radio input "true"
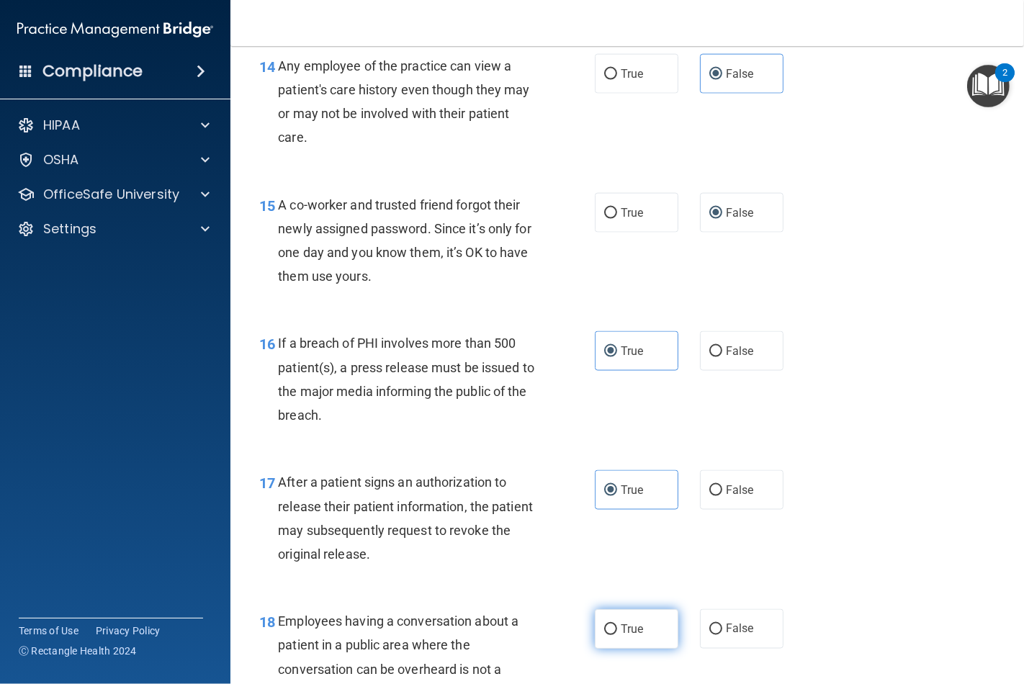
scroll to position [1840, 0]
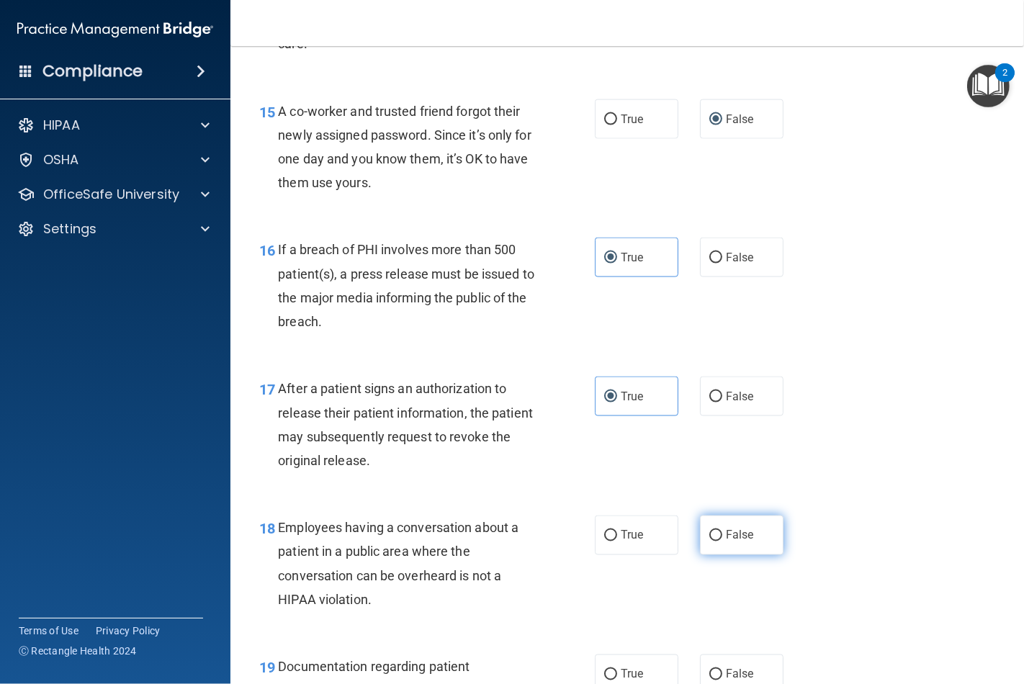
click at [709, 542] on input "False" at bounding box center [715, 536] width 13 height 11
radio input "true"
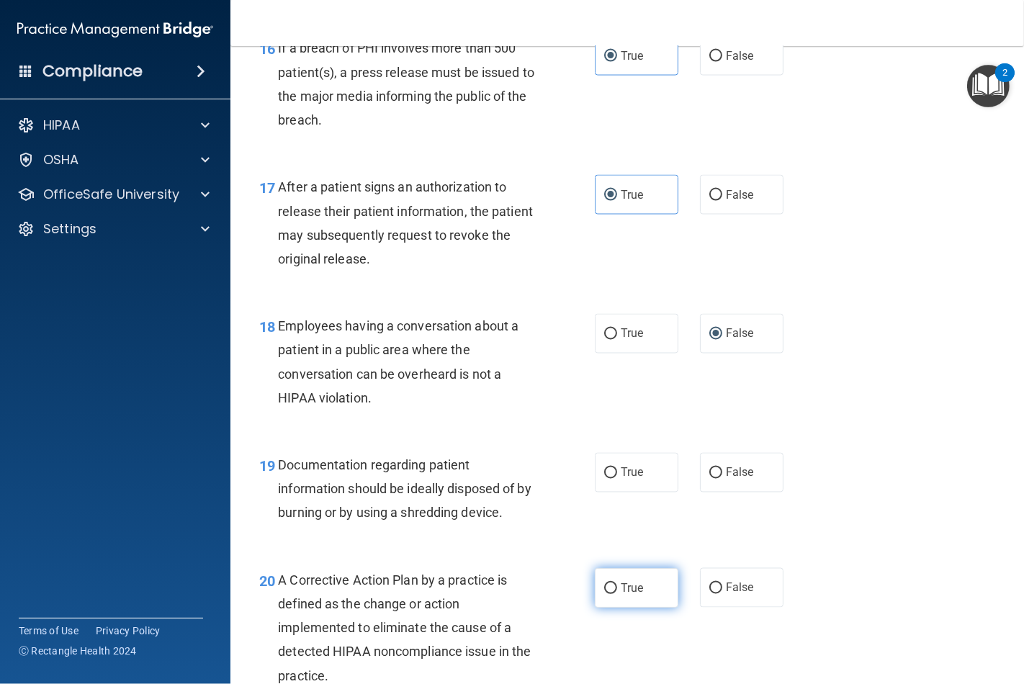
scroll to position [2080, 0]
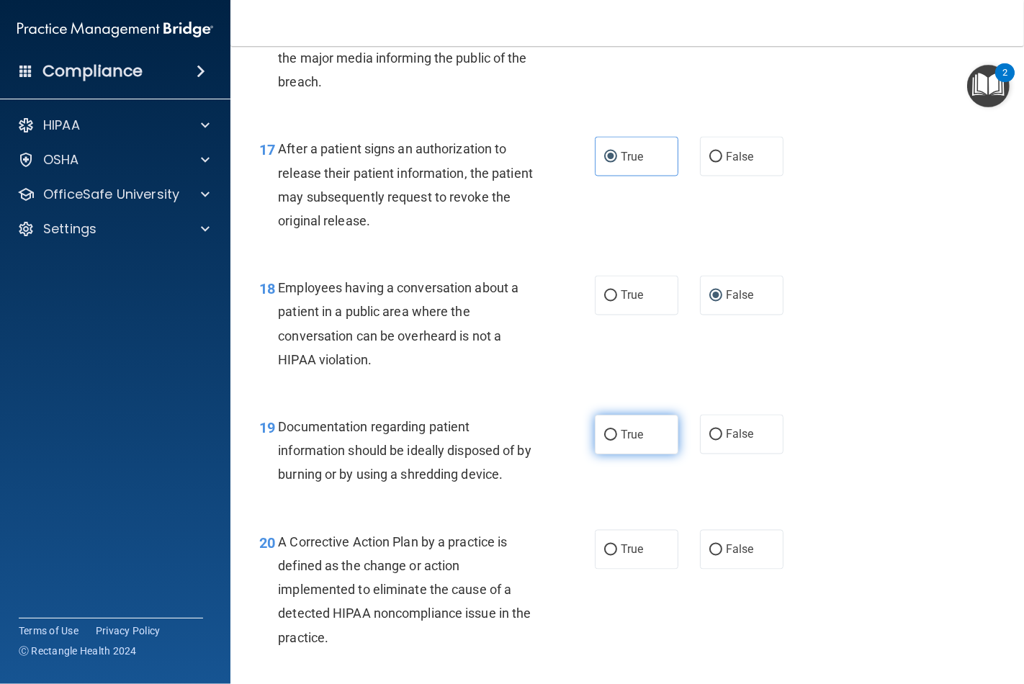
click at [613, 450] on label "True" at bounding box center [637, 435] width 84 height 40
click at [613, 441] on input "True" at bounding box center [610, 435] width 13 height 11
radio input "true"
click at [621, 557] on span "True" at bounding box center [632, 550] width 22 height 14
drag, startPoint x: 598, startPoint y: 570, endPoint x: 606, endPoint y: 570, distance: 8.0
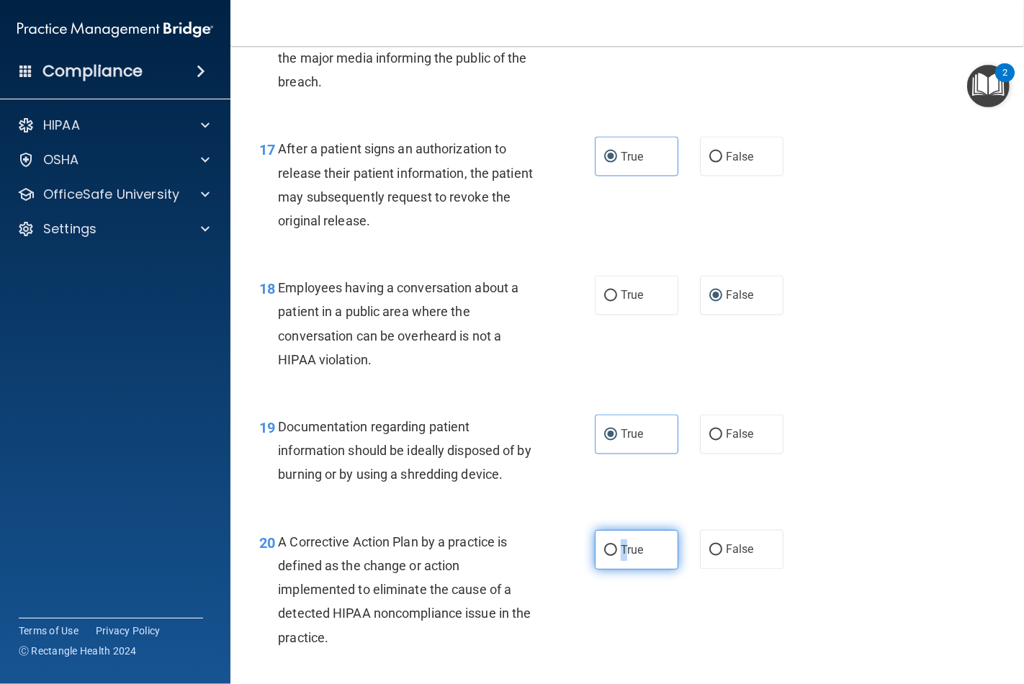
click at [599, 570] on label "True" at bounding box center [637, 550] width 84 height 40
click at [604, 556] on input "True" at bounding box center [610, 550] width 13 height 11
radio input "true"
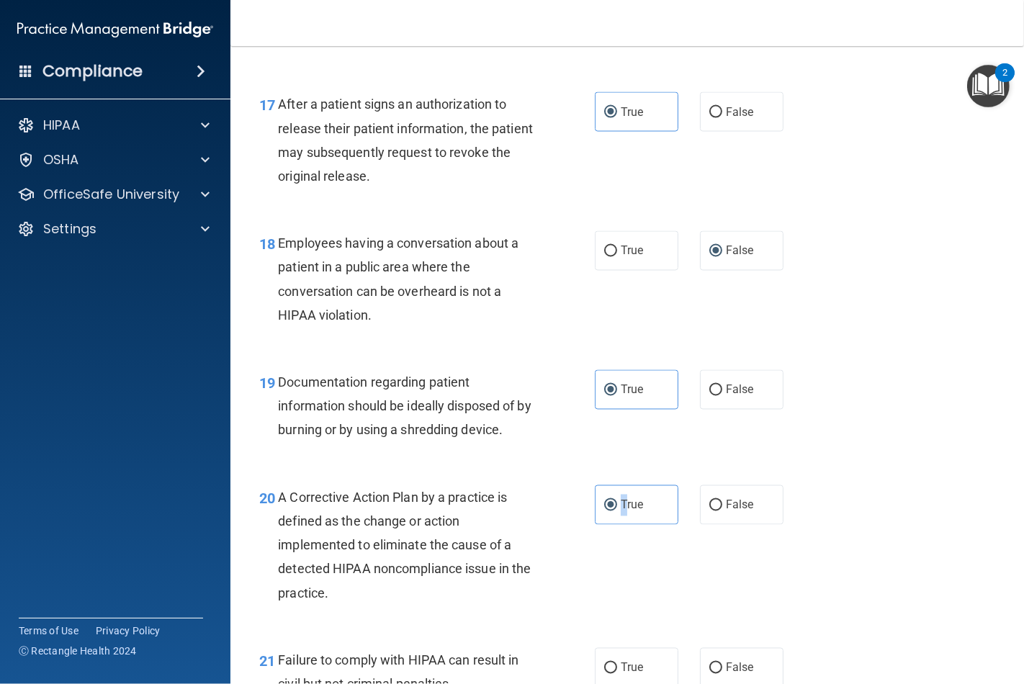
scroll to position [2240, 0]
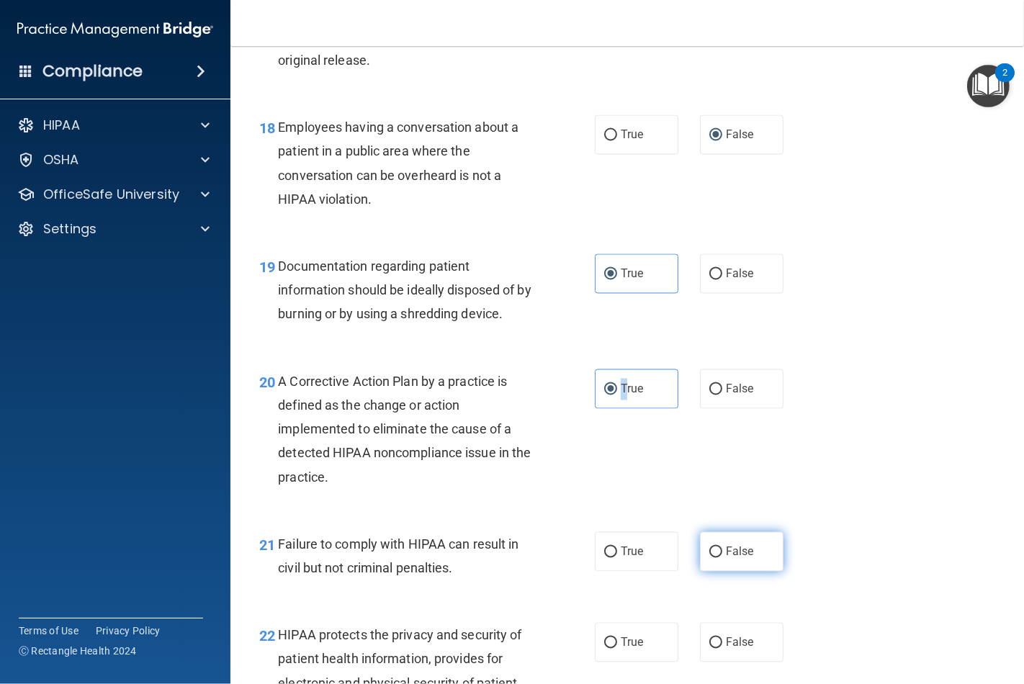
click at [709, 558] on input "False" at bounding box center [715, 552] width 13 height 11
radio input "true"
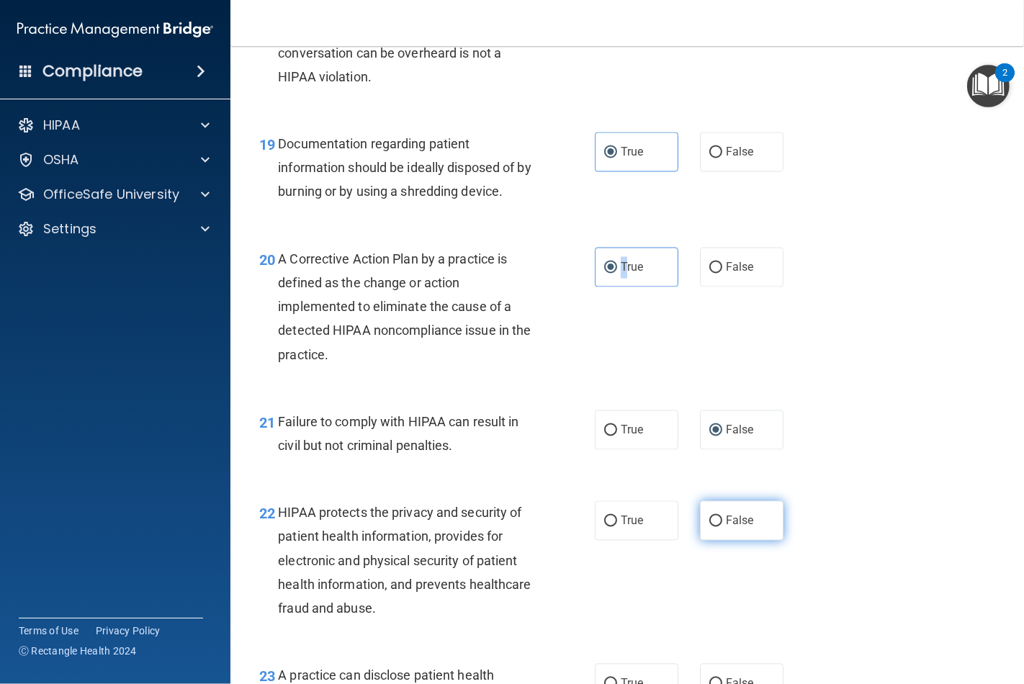
scroll to position [2400, 0]
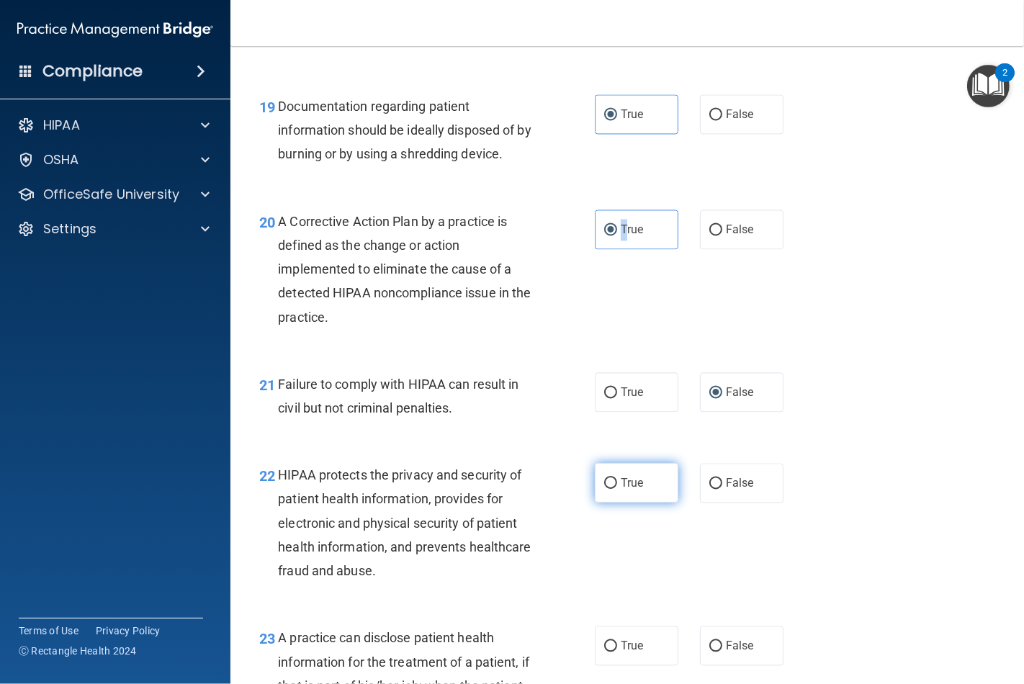
click at [606, 489] on input "True" at bounding box center [610, 483] width 13 height 11
radio input "true"
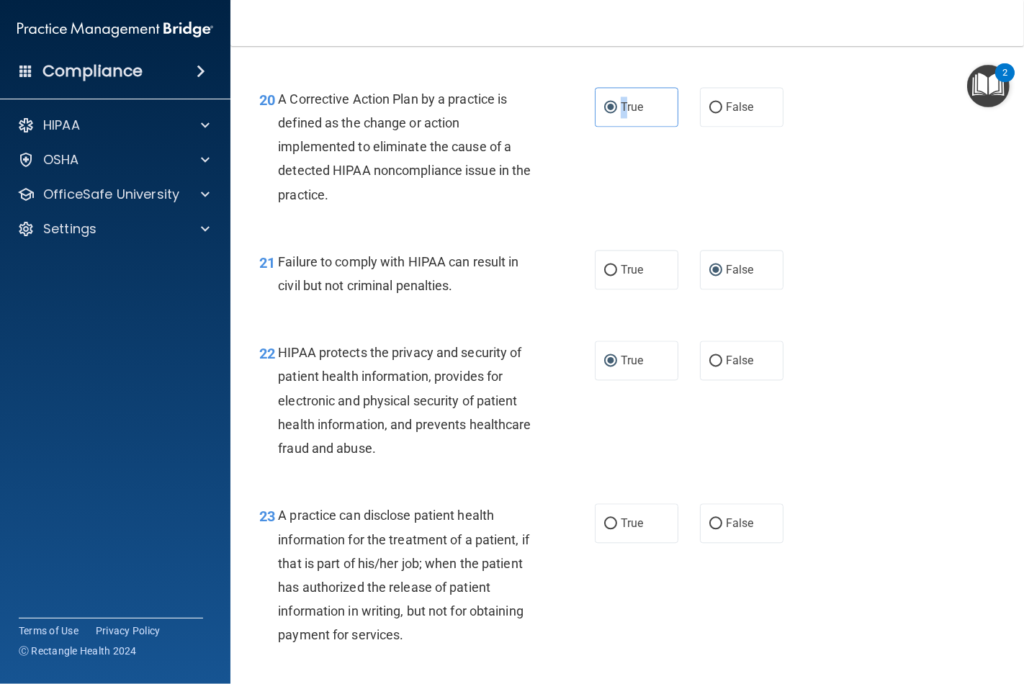
scroll to position [2560, 0]
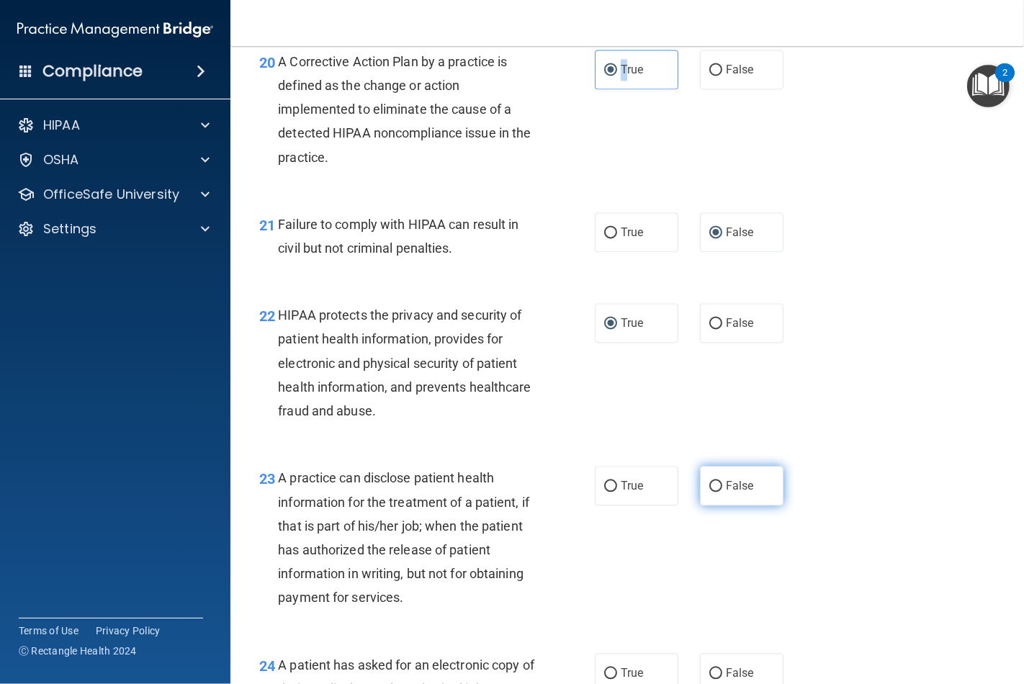
click at [710, 492] on input "False" at bounding box center [715, 486] width 13 height 11
radio input "true"
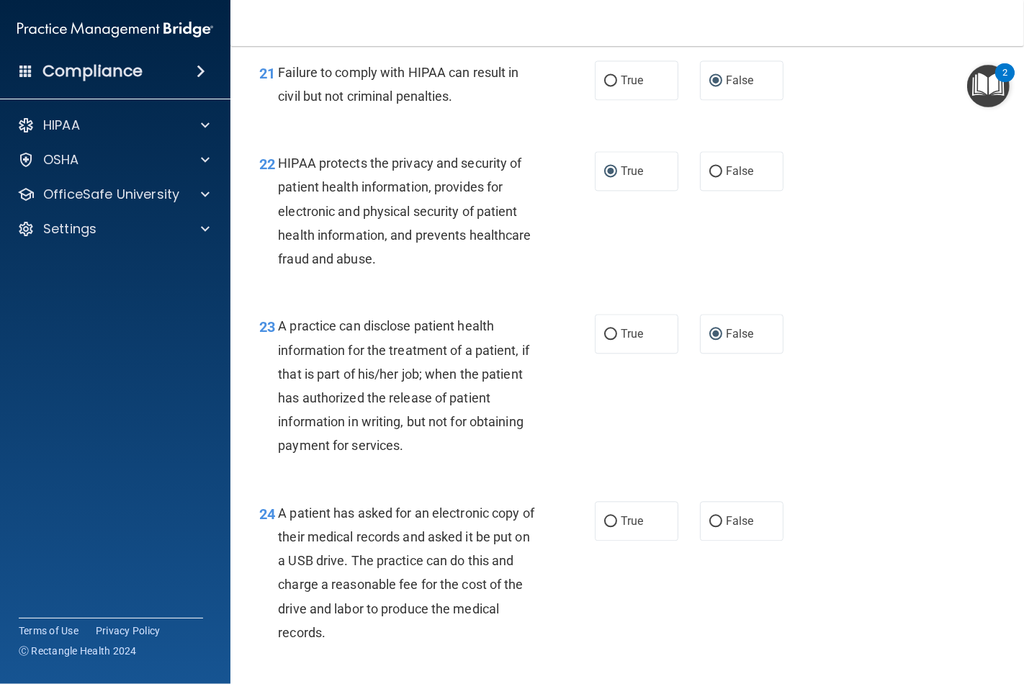
scroll to position [2720, 0]
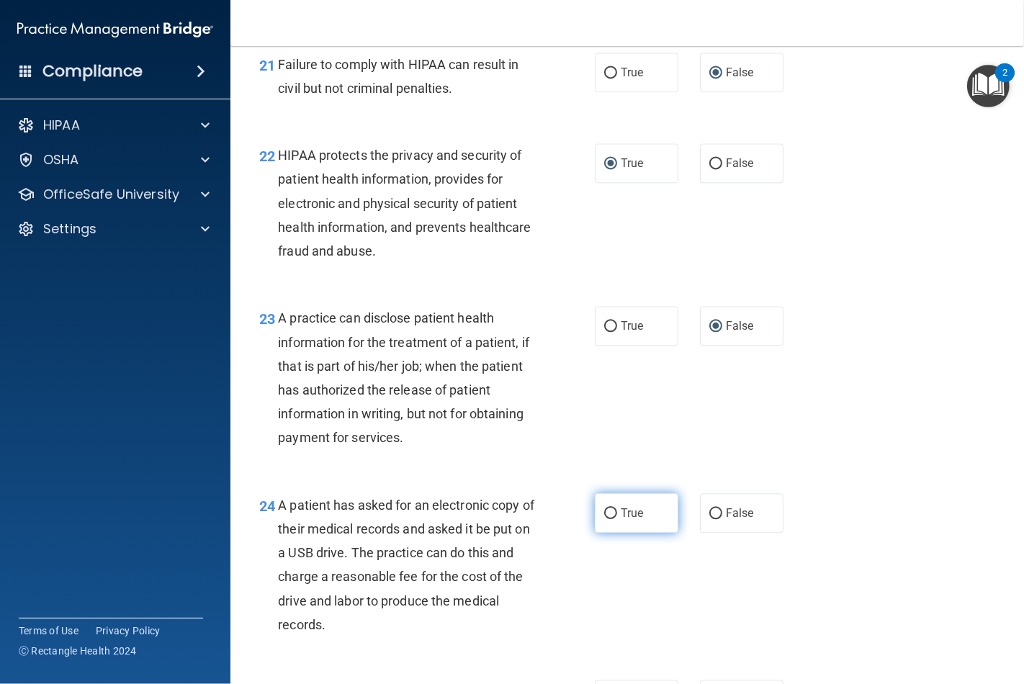
click at [604, 519] on input "True" at bounding box center [610, 513] width 13 height 11
radio input "true"
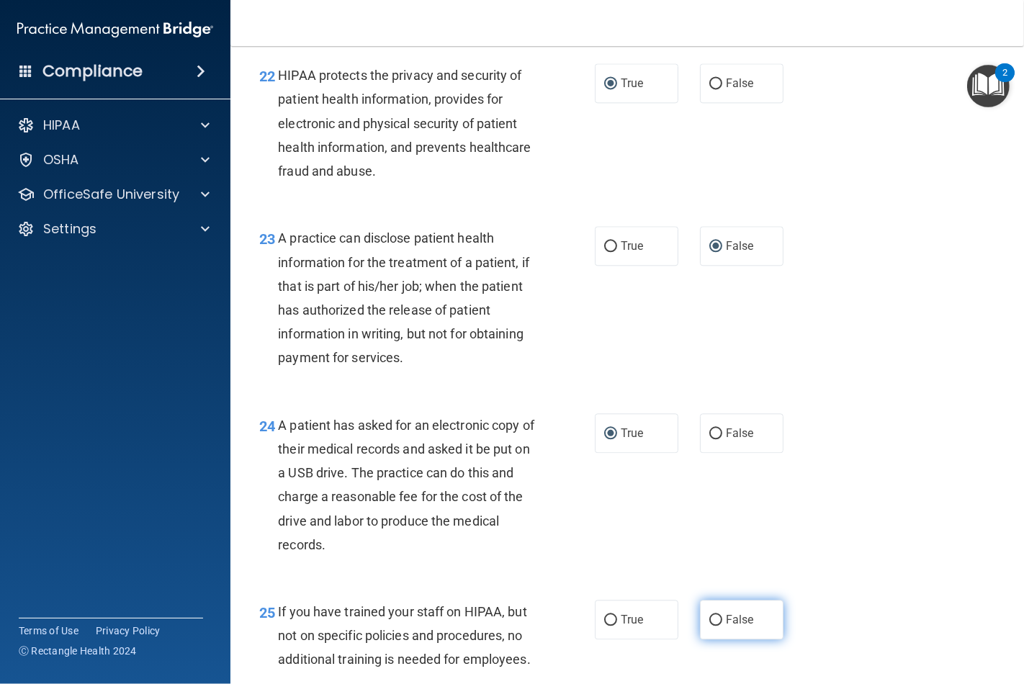
click at [709, 626] on input "False" at bounding box center [715, 620] width 13 height 11
radio input "true"
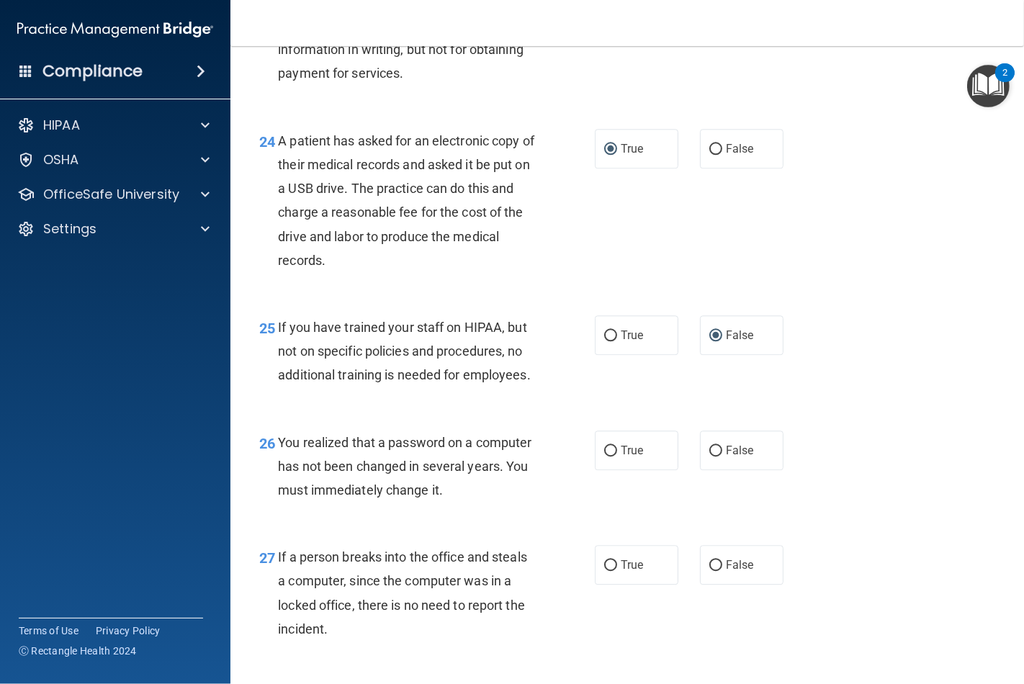
scroll to position [3120, 0]
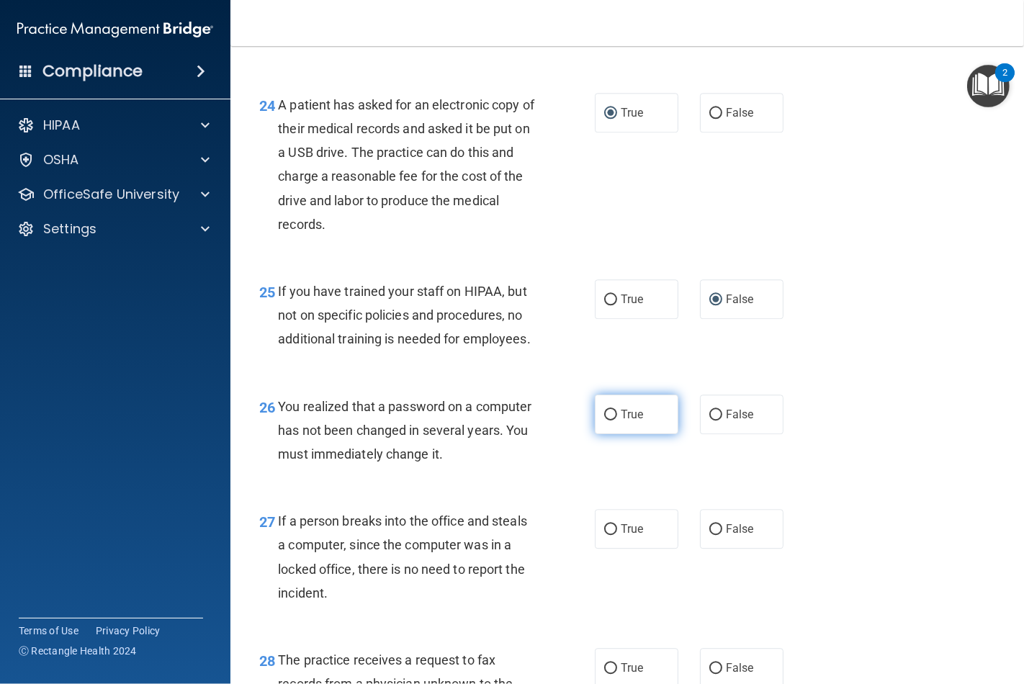
click at [608, 421] on input "True" at bounding box center [610, 415] width 13 height 11
radio input "true"
click at [714, 535] on input "False" at bounding box center [715, 529] width 13 height 11
radio input "true"
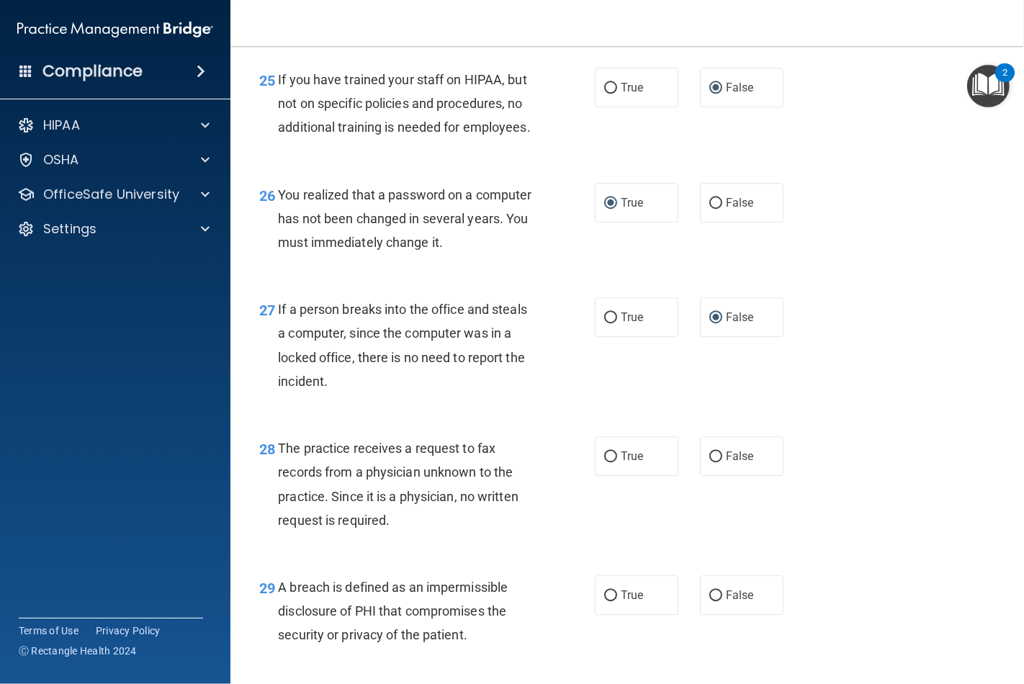
scroll to position [3360, 0]
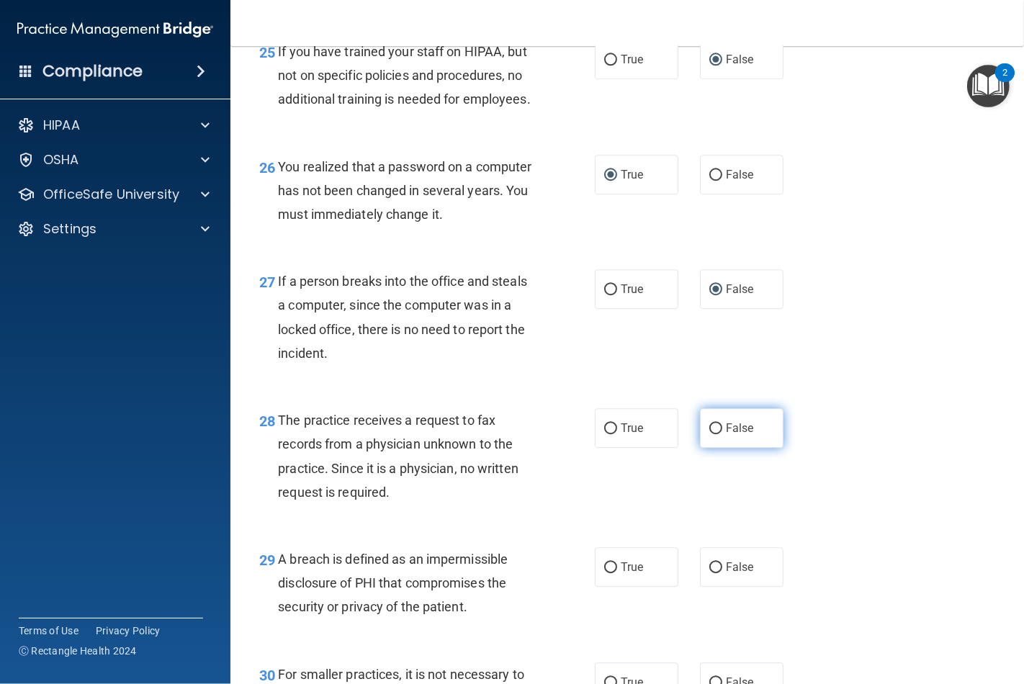
click at [709, 434] on input "False" at bounding box center [715, 428] width 13 height 11
radio input "true"
click at [613, 587] on label "True" at bounding box center [637, 567] width 84 height 40
click at [613, 573] on input "True" at bounding box center [610, 567] width 13 height 11
radio input "true"
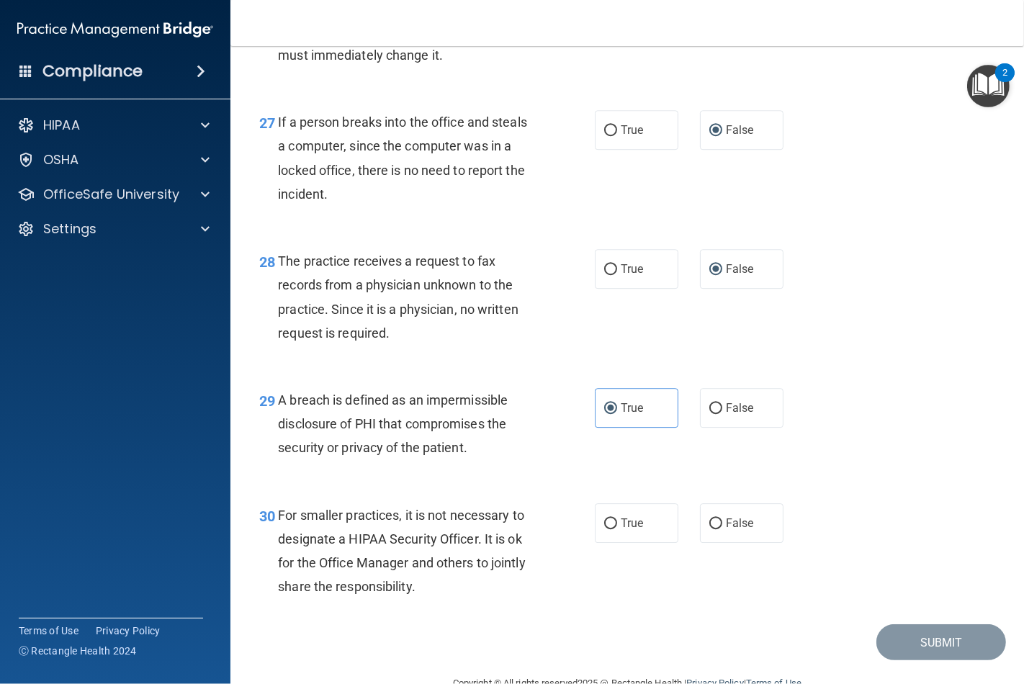
scroll to position [3600, 0]
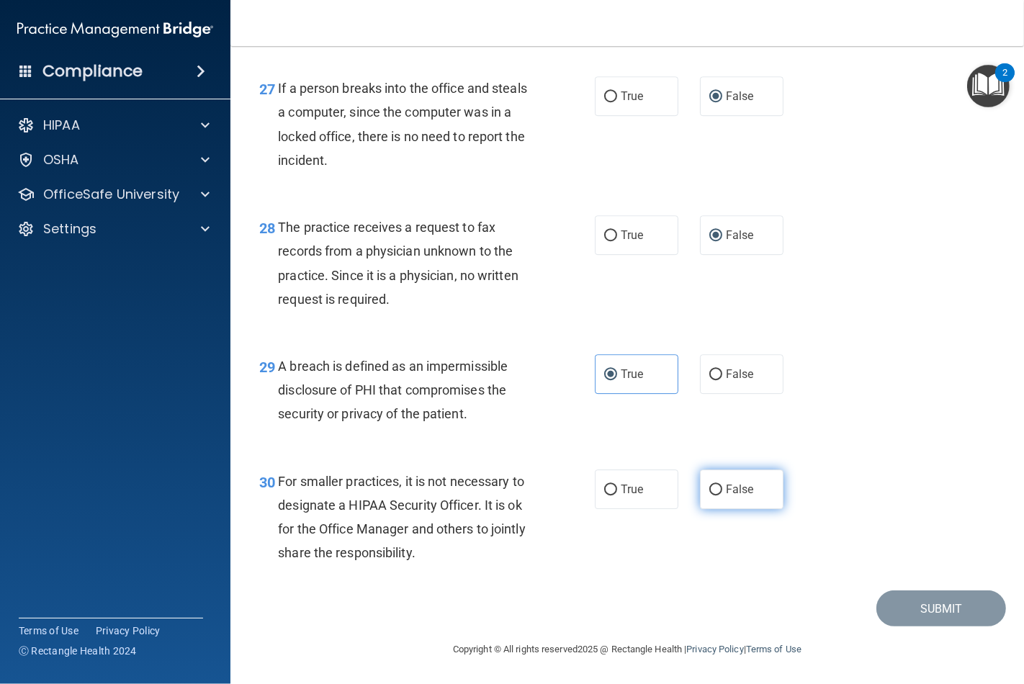
click at [709, 488] on input "False" at bounding box center [715, 490] width 13 height 11
radio input "true"
click at [949, 617] on button "Submit" at bounding box center [941, 608] width 130 height 37
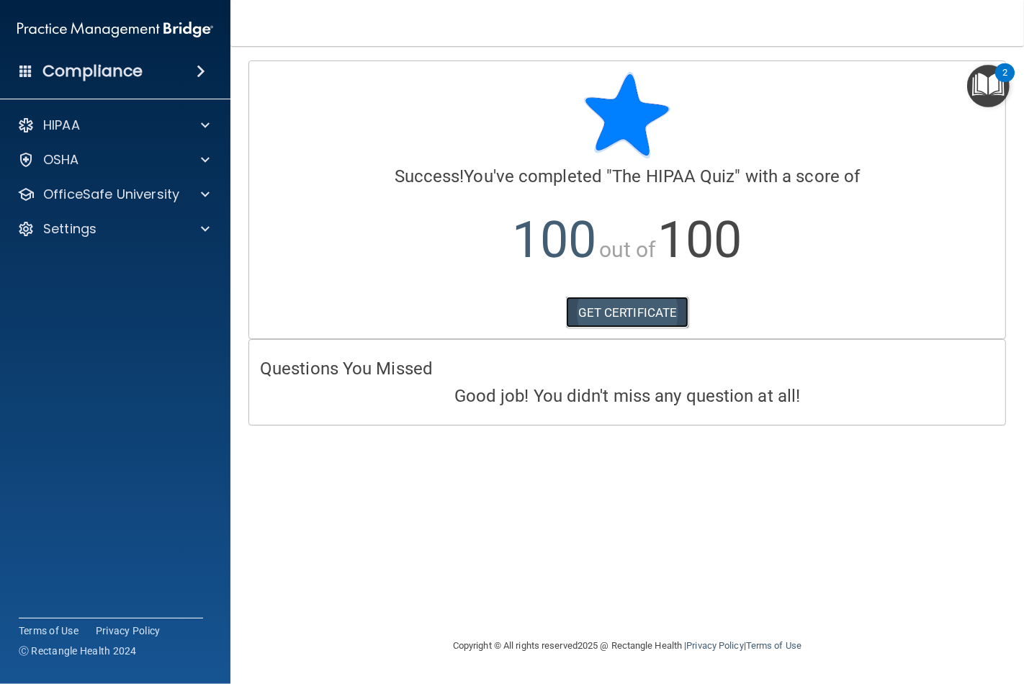
click at [649, 314] on link "GET CERTIFICATE" at bounding box center [627, 313] width 123 height 32
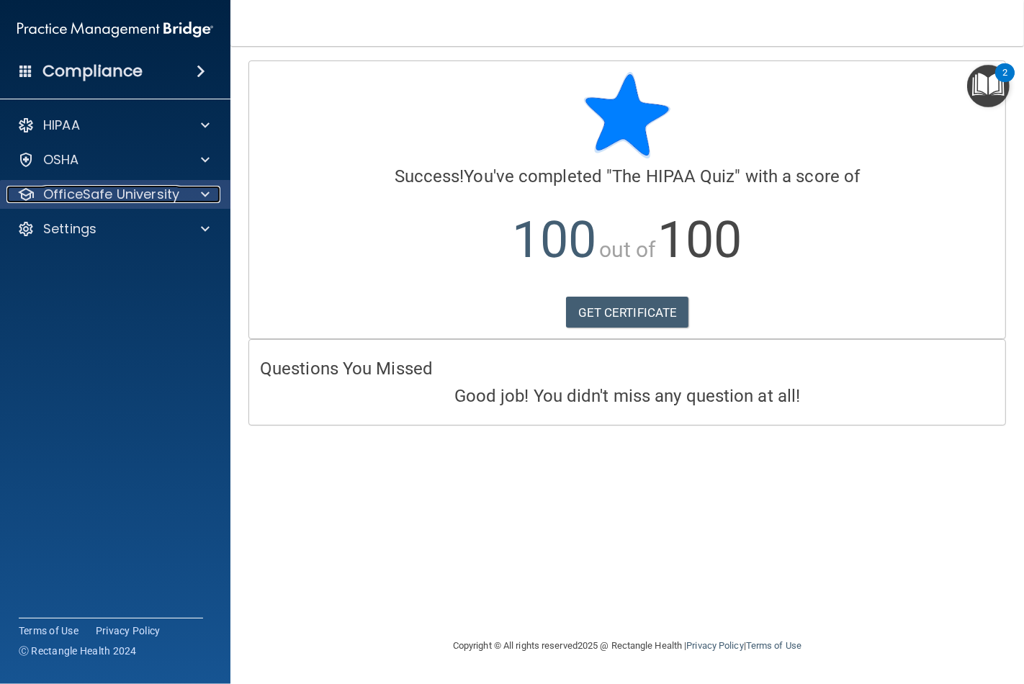
click at [170, 186] on p "OfficeSafe University" at bounding box center [111, 194] width 136 height 17
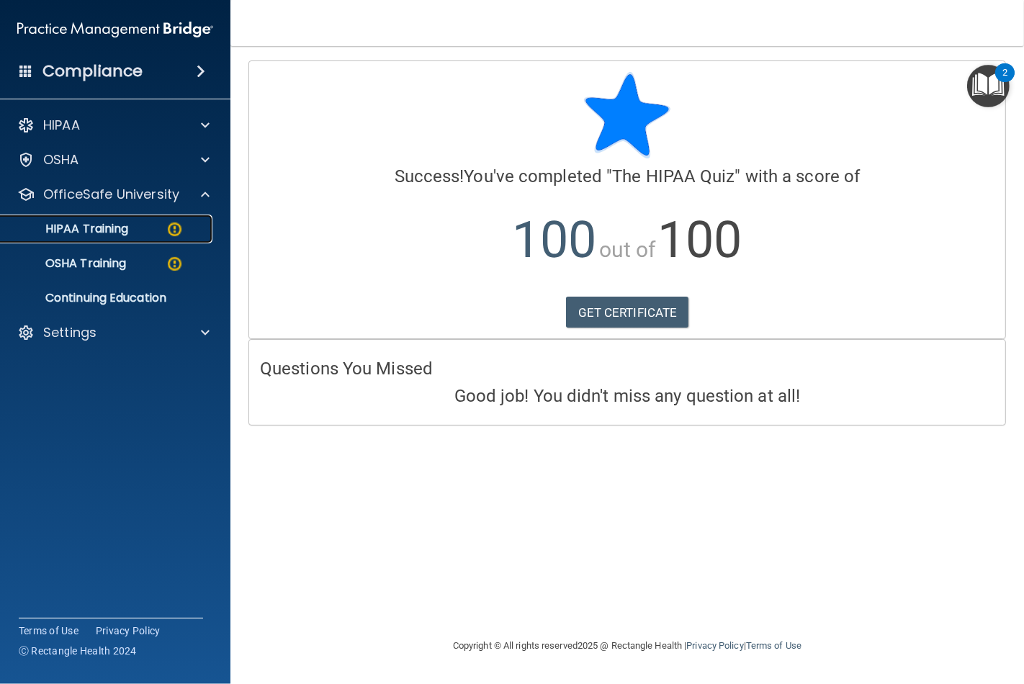
click at [105, 225] on p "HIPAA Training" at bounding box center [68, 229] width 119 height 14
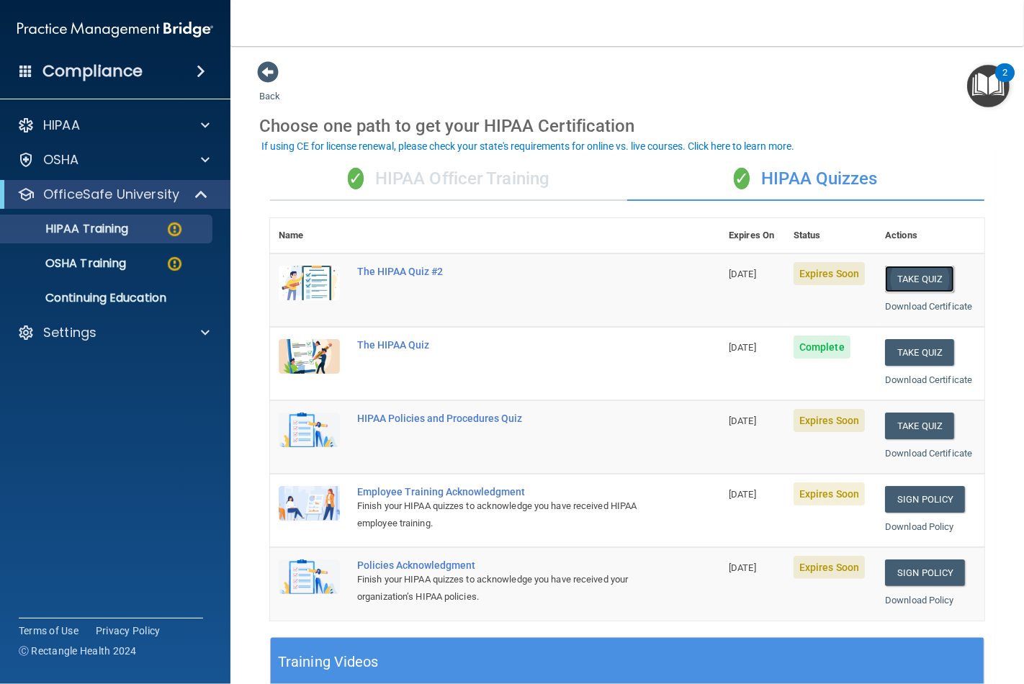
click at [923, 268] on button "Take Quiz" at bounding box center [919, 279] width 69 height 27
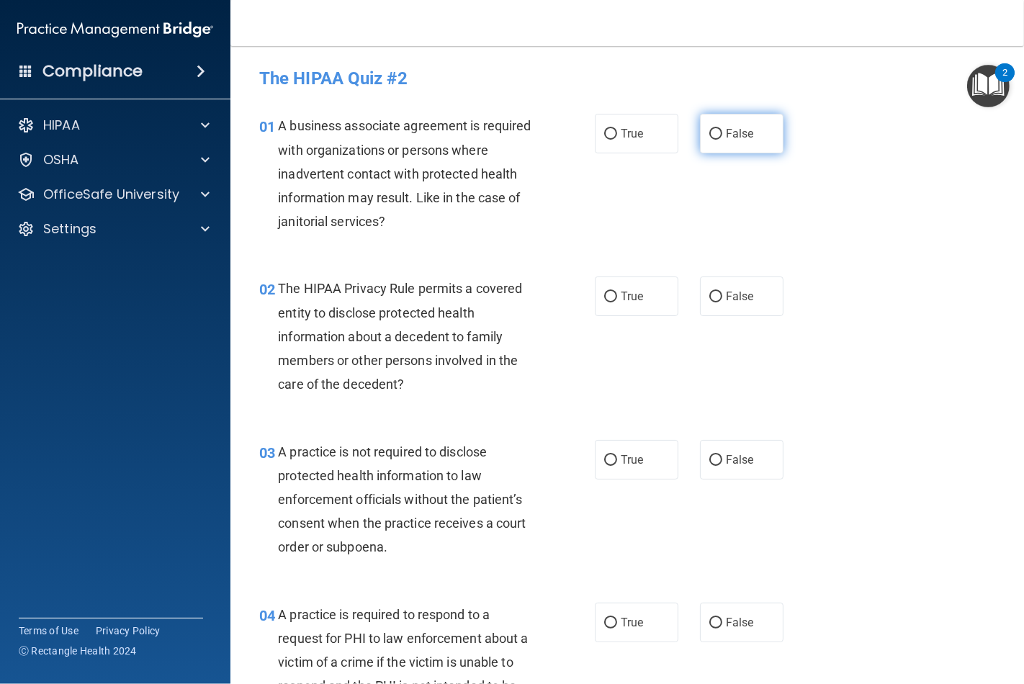
click at [720, 145] on label "False" at bounding box center [742, 134] width 84 height 40
click at [720, 140] on input "False" at bounding box center [715, 134] width 13 height 11
radio input "true"
click at [629, 292] on span "True" at bounding box center [632, 296] width 22 height 14
click at [617, 292] on input "True" at bounding box center [610, 297] width 13 height 11
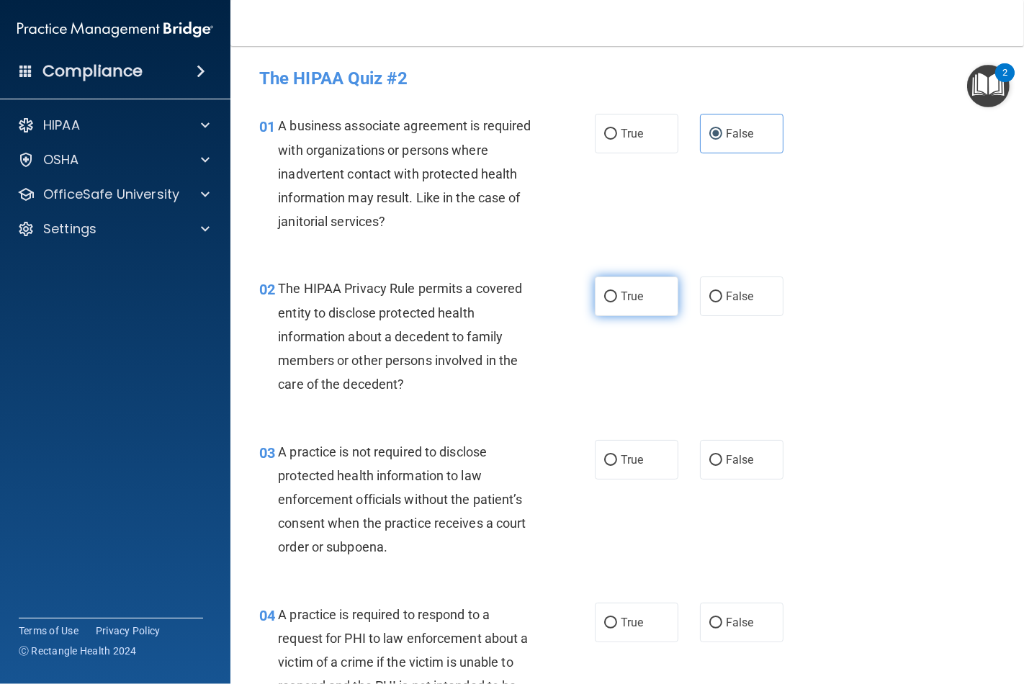
radio input "true"
click at [716, 455] on label "False" at bounding box center [742, 460] width 84 height 40
click at [716, 455] on input "False" at bounding box center [715, 460] width 13 height 11
radio input "true"
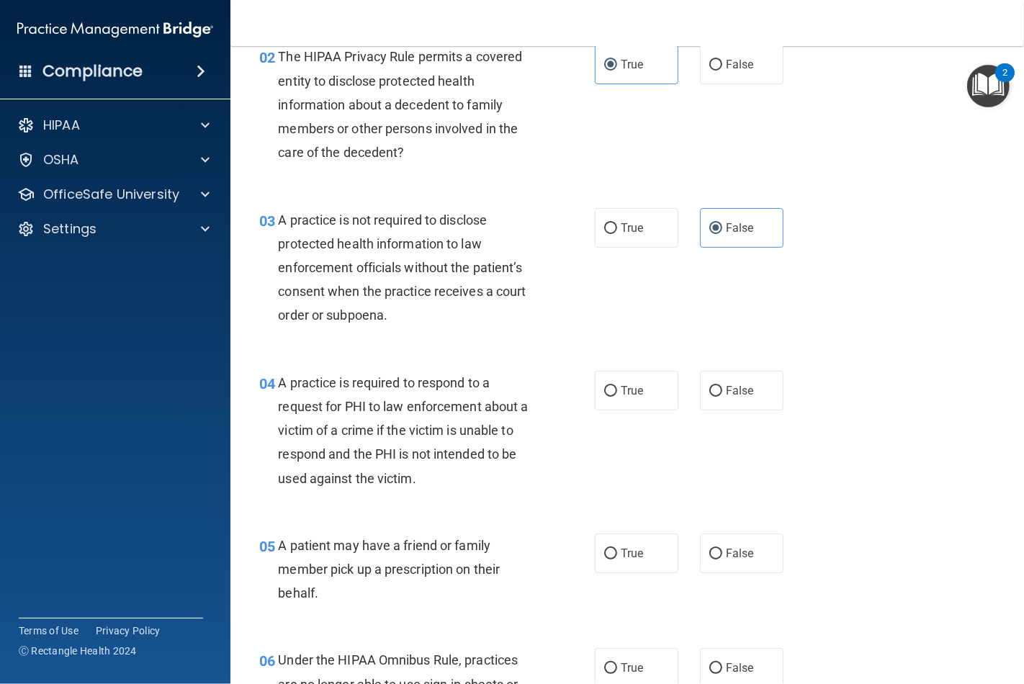
scroll to position [240, 0]
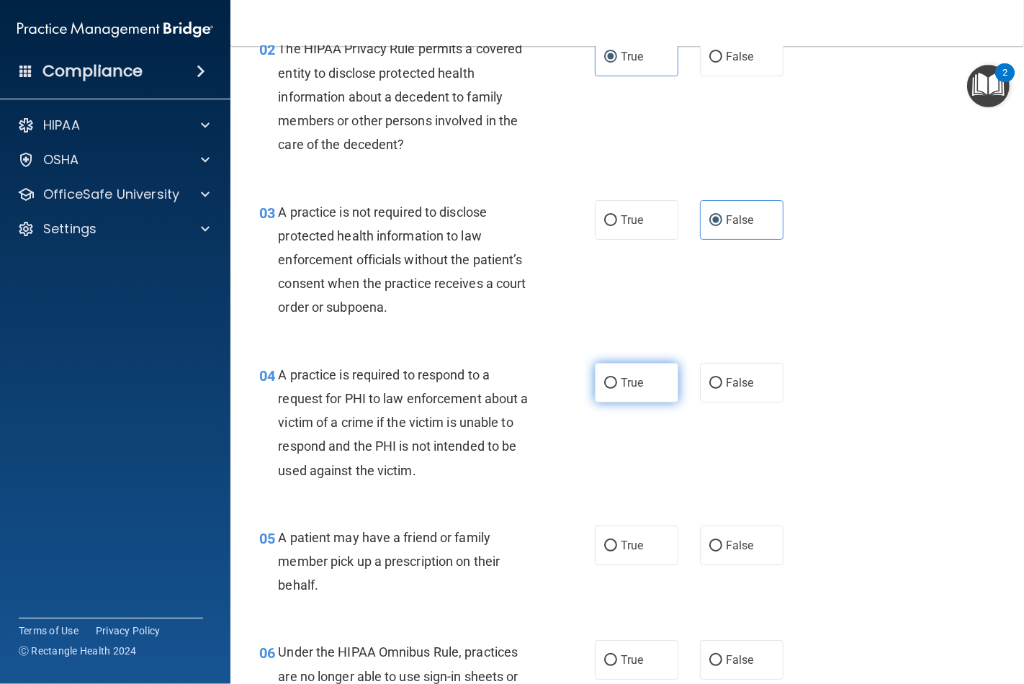
click at [611, 377] on label "True" at bounding box center [637, 383] width 84 height 40
click at [611, 378] on input "True" at bounding box center [610, 383] width 13 height 11
radio input "true"
click at [621, 544] on span "True" at bounding box center [632, 546] width 22 height 14
click at [616, 544] on input "True" at bounding box center [610, 546] width 13 height 11
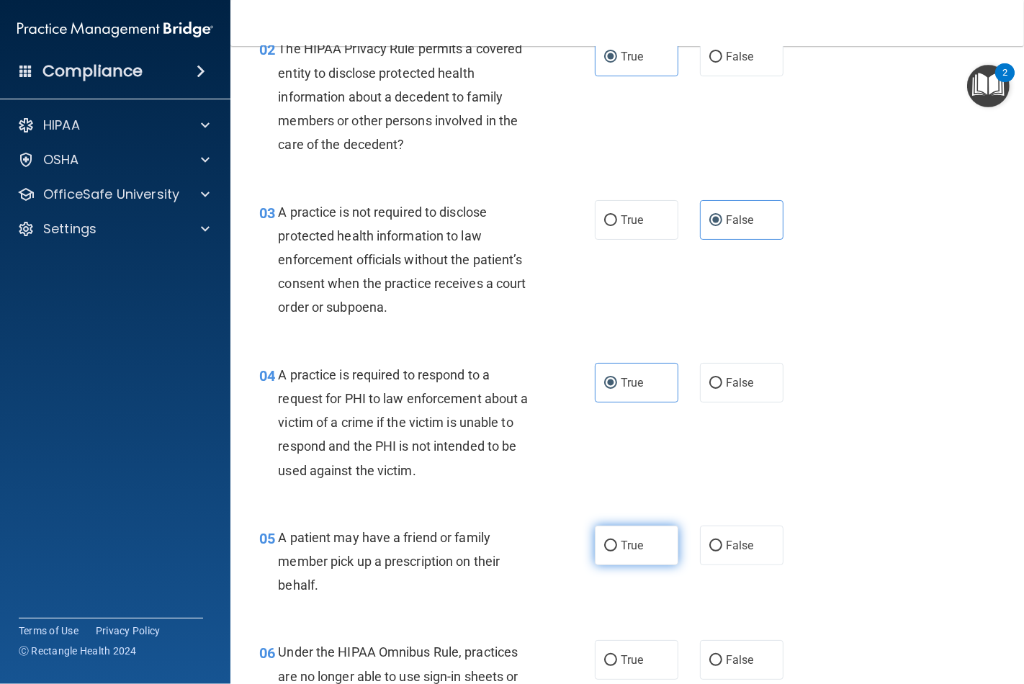
radio input "true"
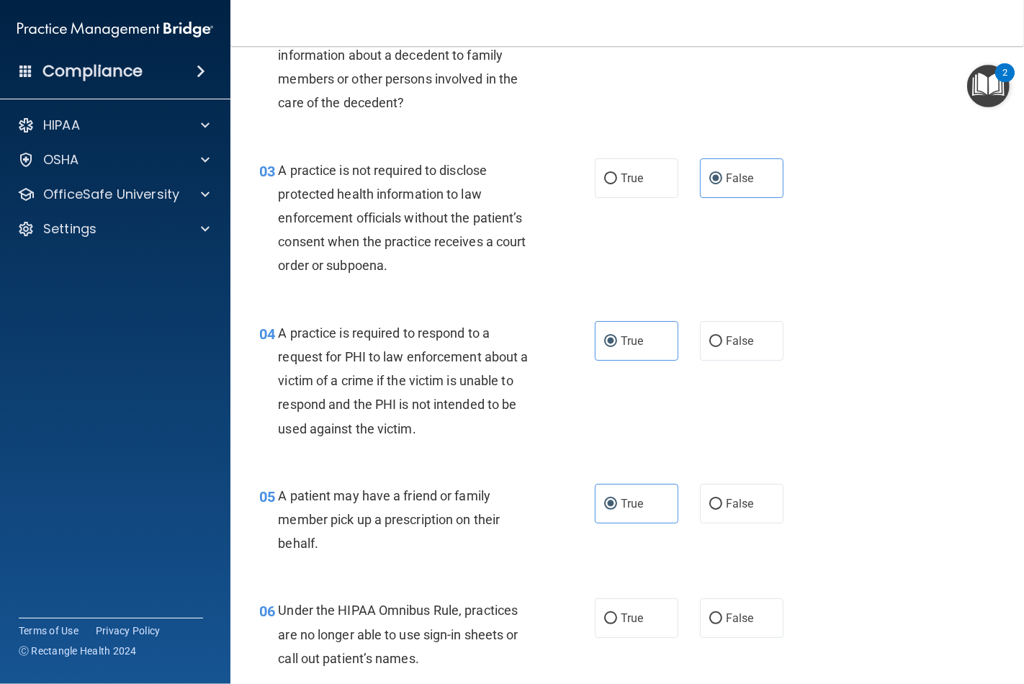
scroll to position [400, 0]
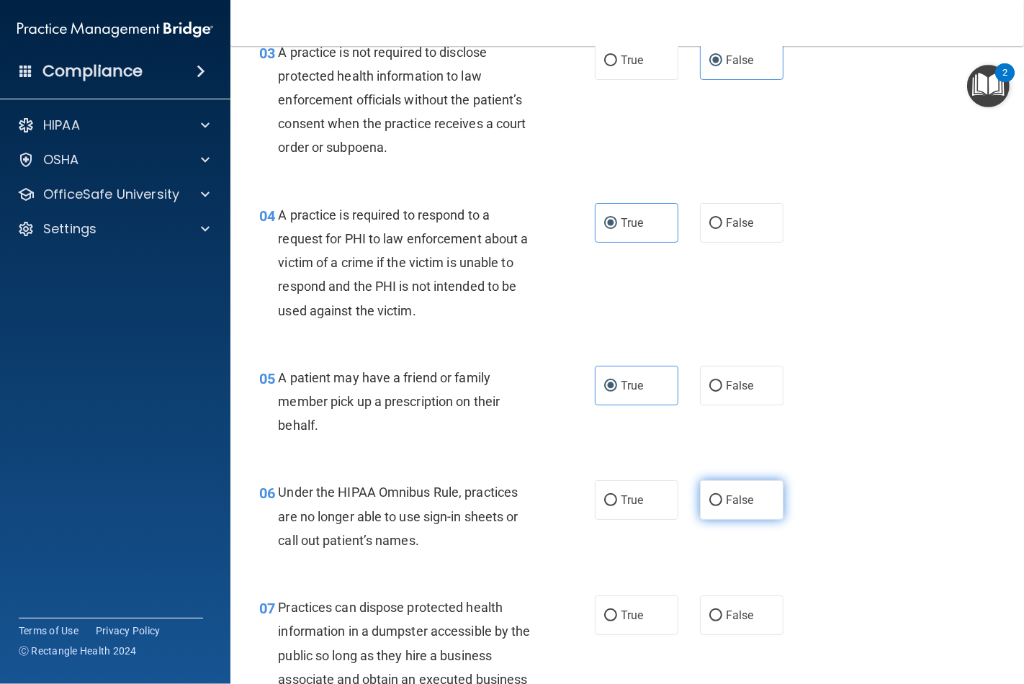
click at [711, 503] on input "False" at bounding box center [715, 500] width 13 height 11
radio input "true"
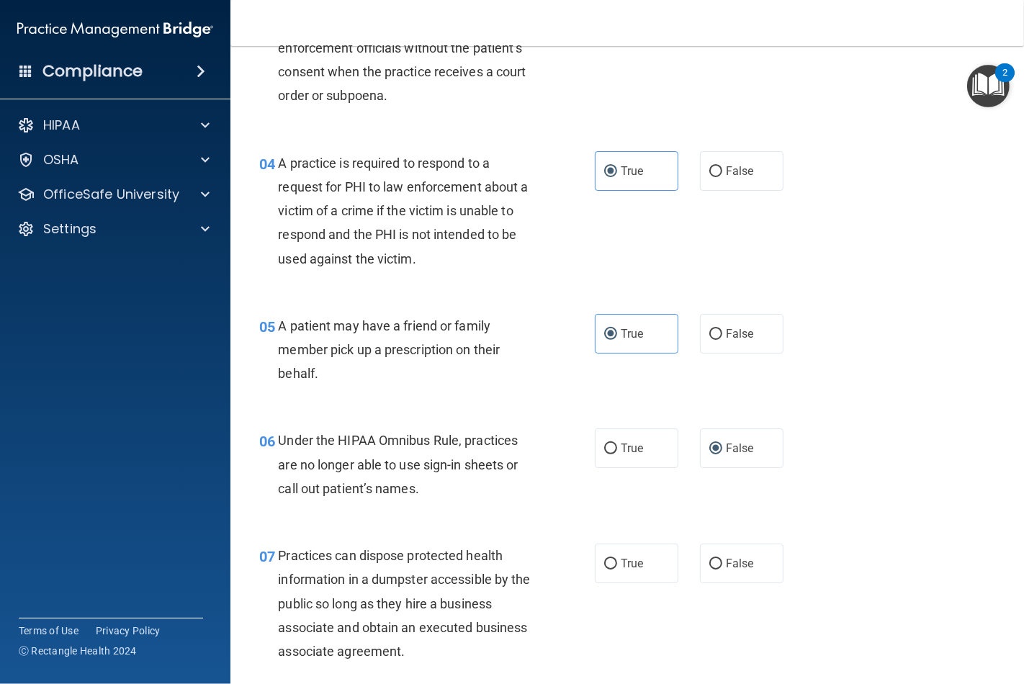
scroll to position [480, 0]
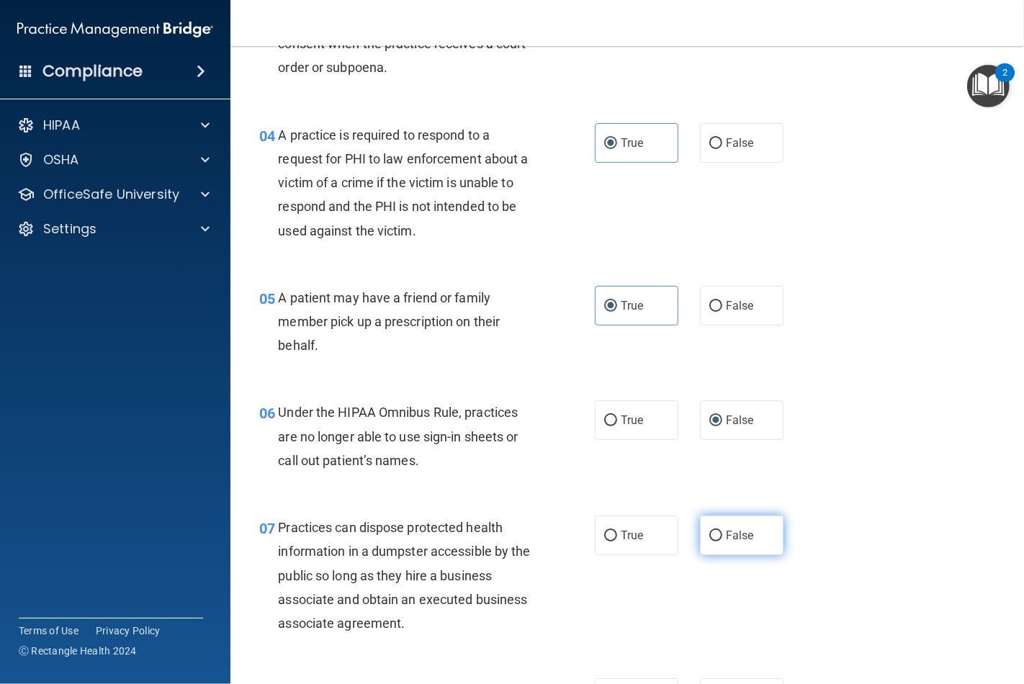
click at [709, 539] on input "False" at bounding box center [715, 536] width 13 height 11
radio input "true"
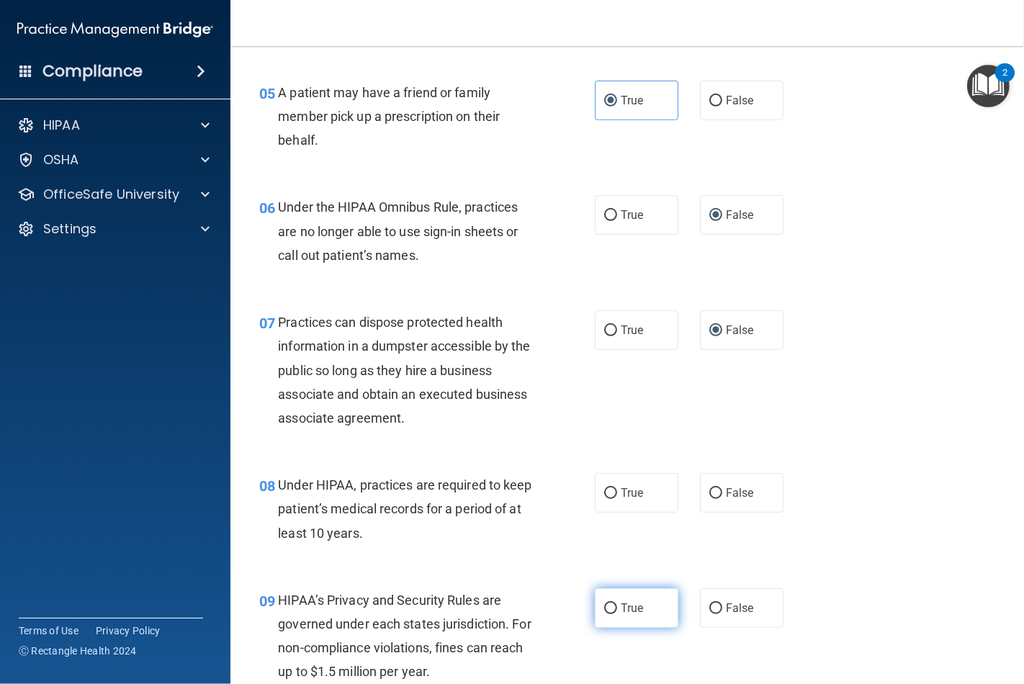
scroll to position [720, 0]
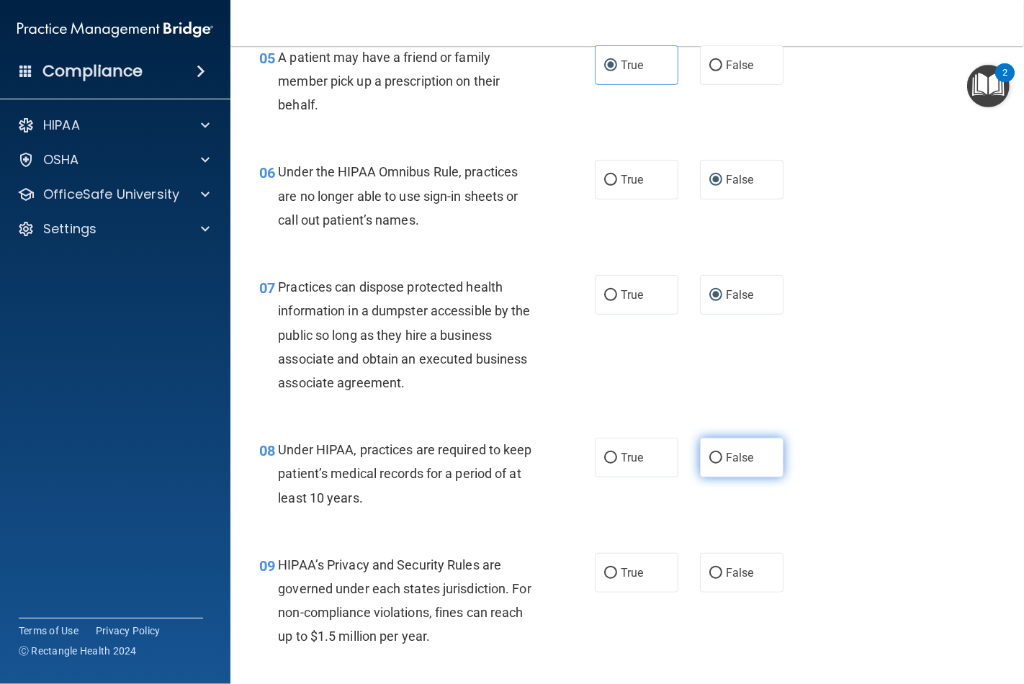
click at [726, 458] on span "False" at bounding box center [740, 458] width 28 height 14
click at [721, 458] on input "False" at bounding box center [715, 458] width 13 height 11
radio input "true"
click at [711, 575] on input "False" at bounding box center [715, 573] width 13 height 11
radio input "true"
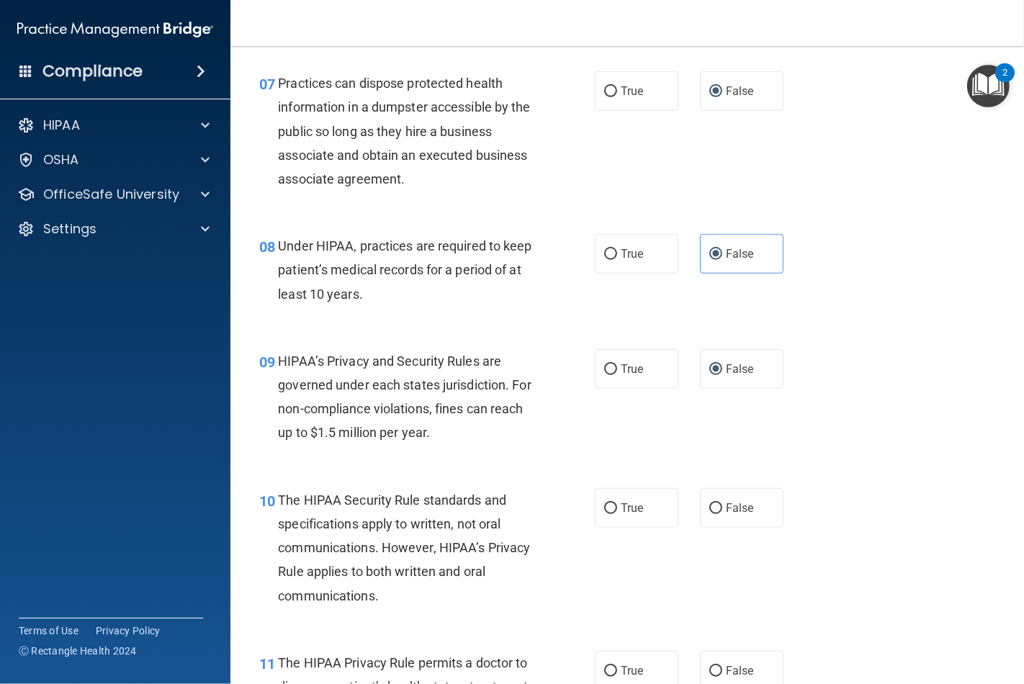
scroll to position [960, 0]
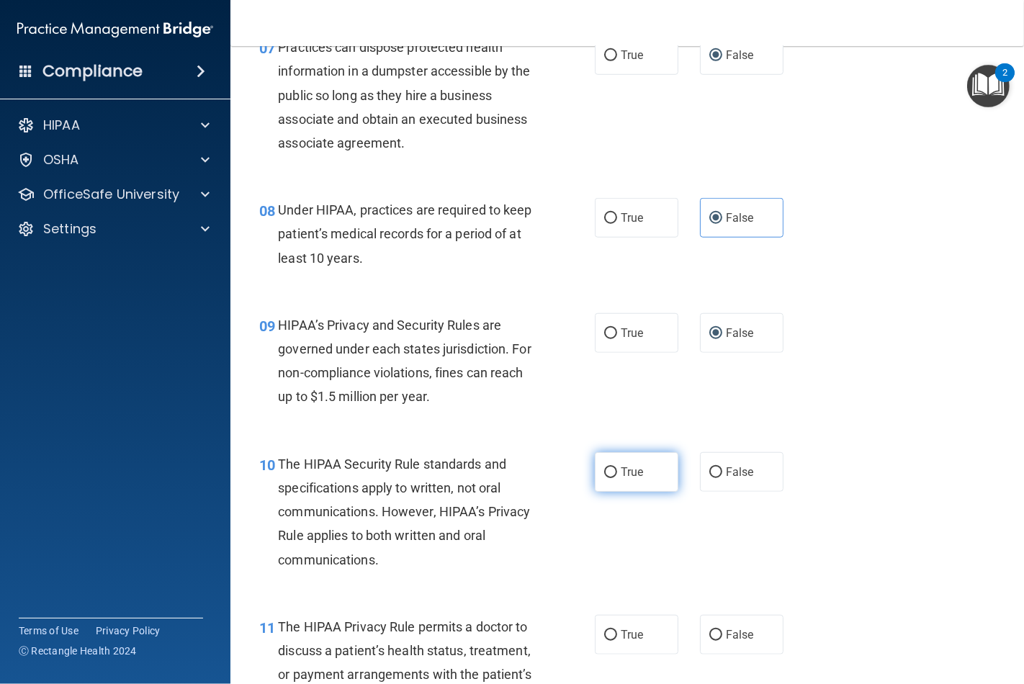
click at [618, 482] on label "True" at bounding box center [637, 472] width 84 height 40
click at [617, 478] on input "True" at bounding box center [610, 472] width 13 height 11
radio input "true"
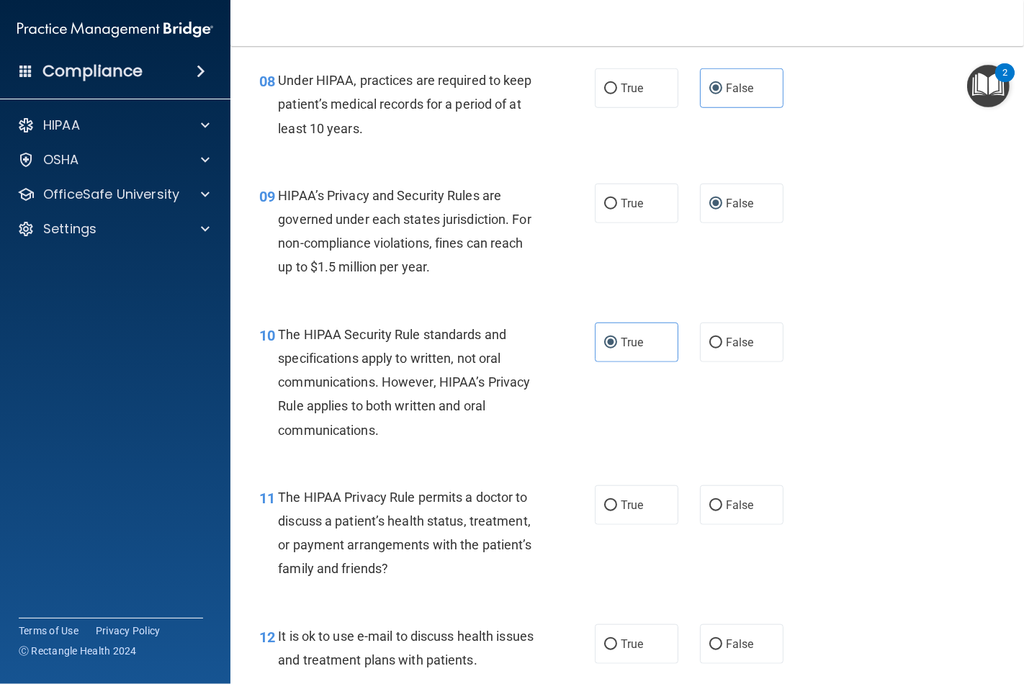
scroll to position [1120, 0]
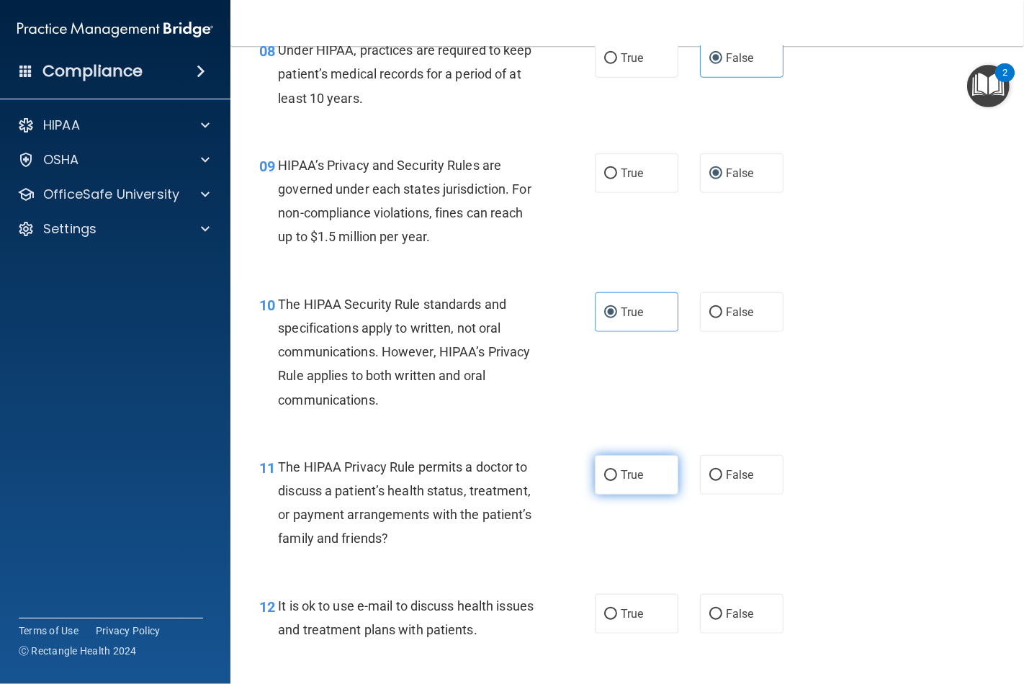
click at [632, 477] on span "True" at bounding box center [632, 475] width 22 height 14
click at [617, 477] on input "True" at bounding box center [610, 475] width 13 height 11
radio input "true"
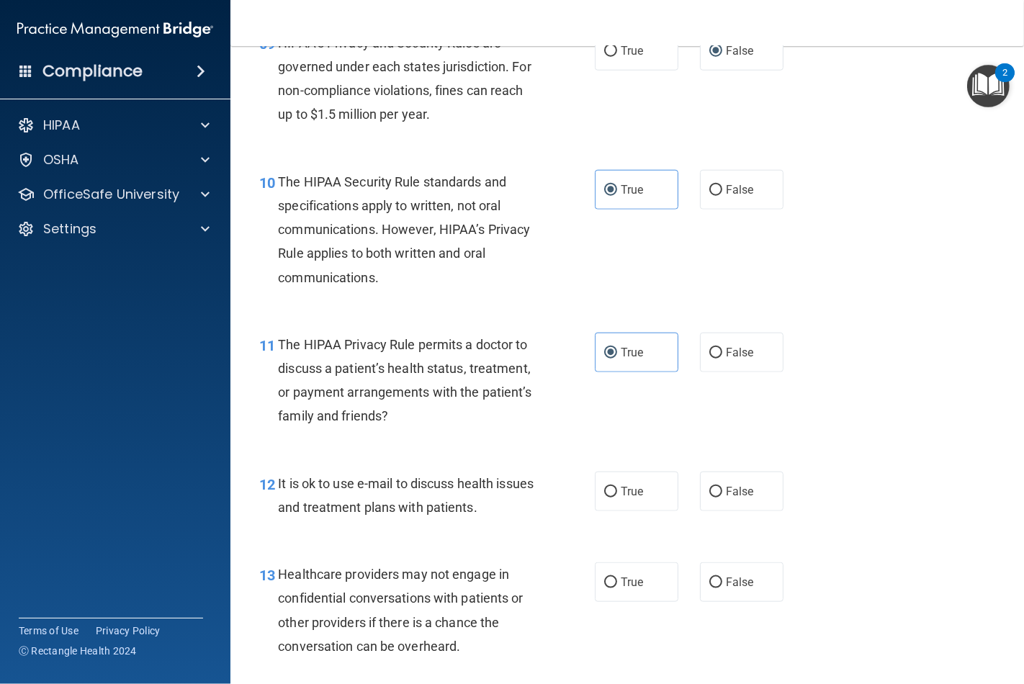
scroll to position [1280, 0]
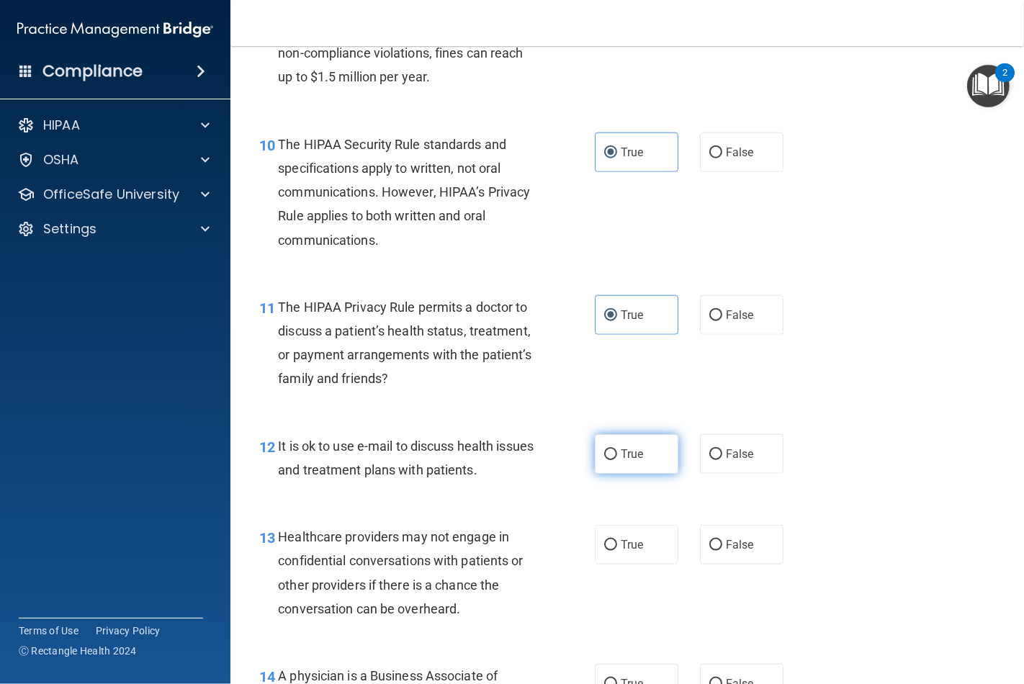
click at [621, 458] on span "True" at bounding box center [632, 454] width 22 height 14
click at [617, 458] on input "True" at bounding box center [610, 454] width 13 height 11
radio input "true"
click at [709, 540] on input "False" at bounding box center [715, 545] width 13 height 11
radio input "true"
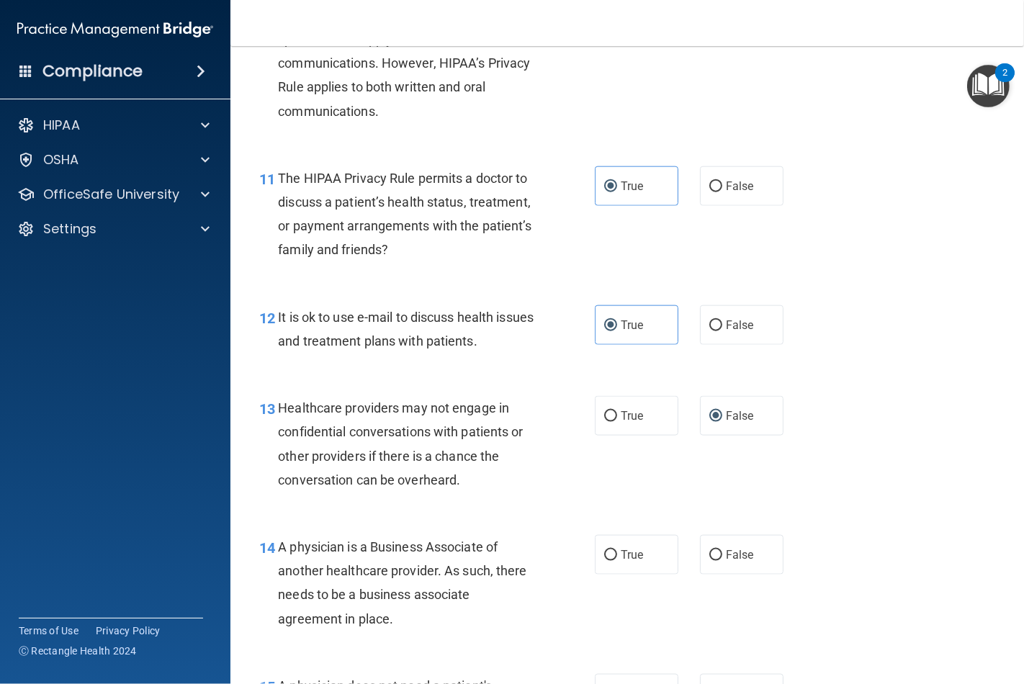
scroll to position [1440, 0]
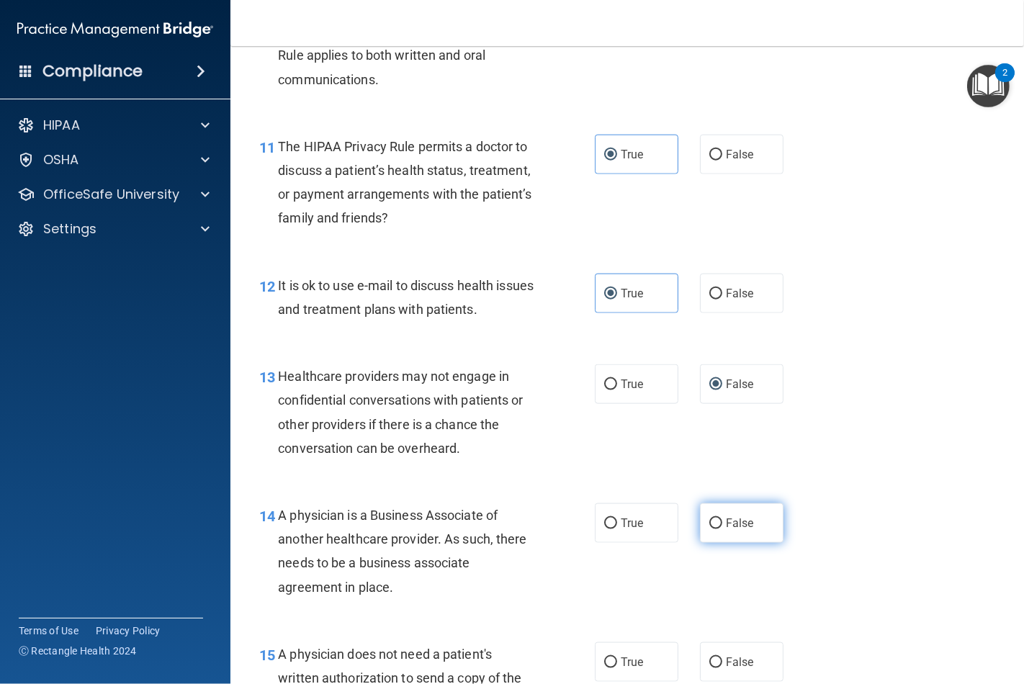
click at [725, 531] on label "False" at bounding box center [742, 523] width 84 height 40
click at [722, 529] on input "False" at bounding box center [715, 523] width 13 height 11
radio input "true"
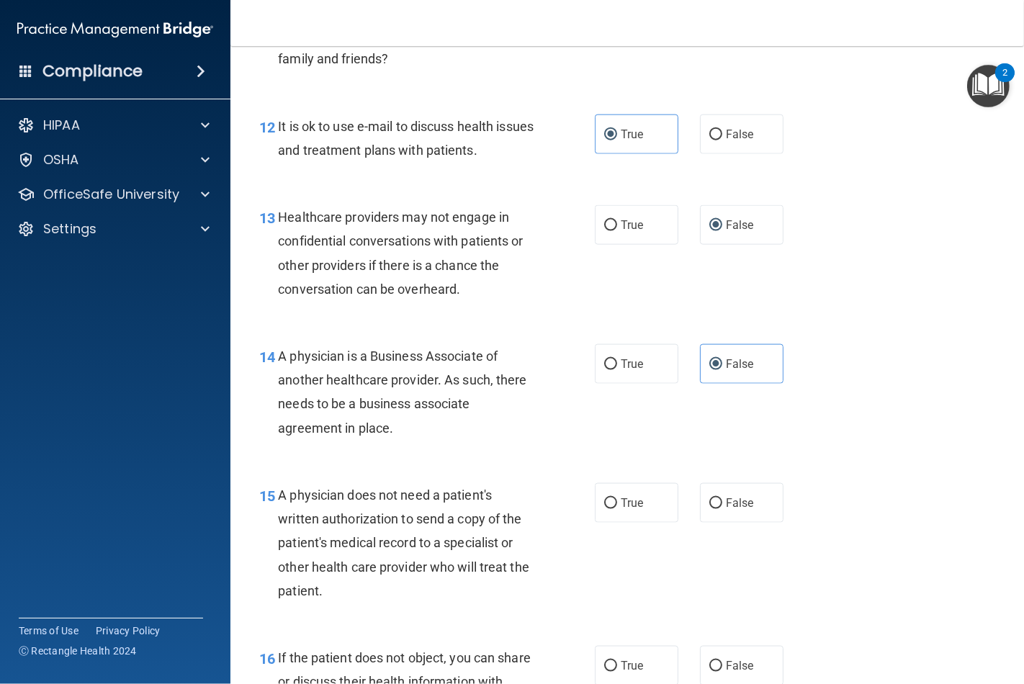
scroll to position [1600, 0]
click at [632, 503] on span "True" at bounding box center [632, 502] width 22 height 14
click at [617, 503] on input "True" at bounding box center [610, 503] width 13 height 11
radio input "true"
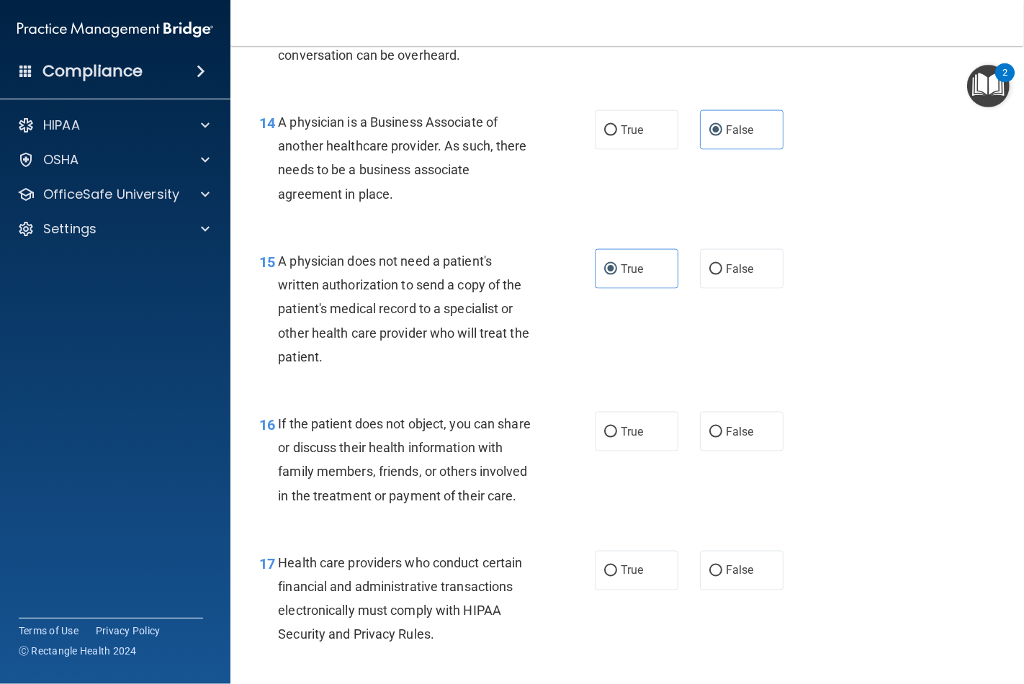
scroll to position [1840, 0]
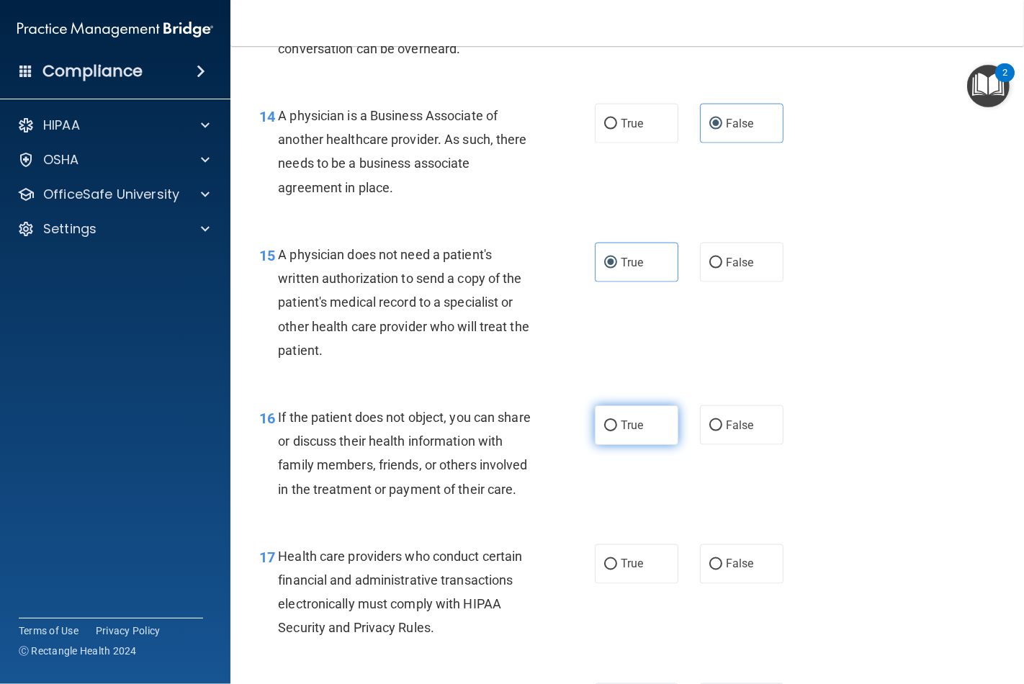
click at [605, 428] on input "True" at bounding box center [610, 426] width 13 height 11
radio input "true"
click at [621, 571] on span "True" at bounding box center [632, 564] width 22 height 14
click at [616, 570] on input "True" at bounding box center [610, 565] width 13 height 11
radio input "true"
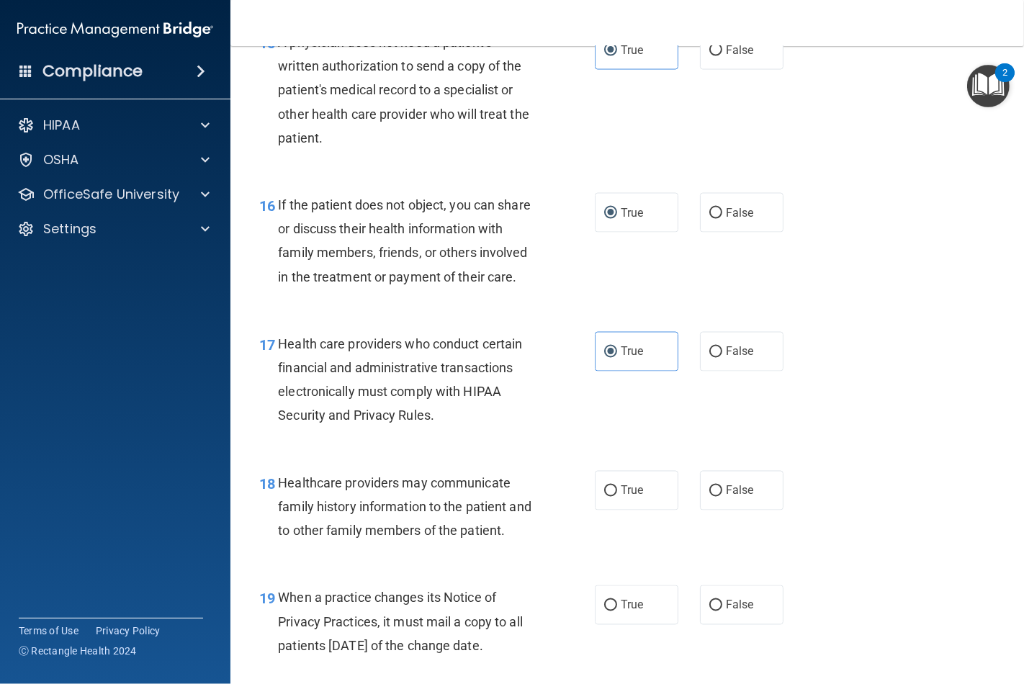
scroll to position [2080, 0]
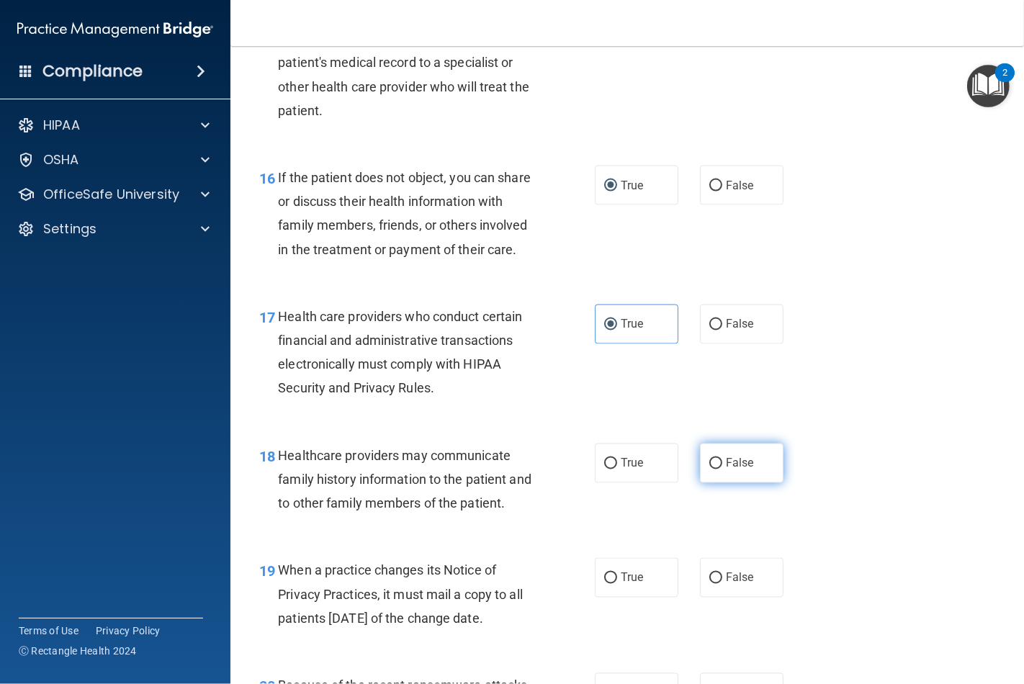
click at [714, 469] on input "False" at bounding box center [715, 464] width 13 height 11
radio input "true"
click at [729, 585] on span "False" at bounding box center [740, 578] width 28 height 14
click at [722, 584] on input "False" at bounding box center [715, 578] width 13 height 11
radio input "true"
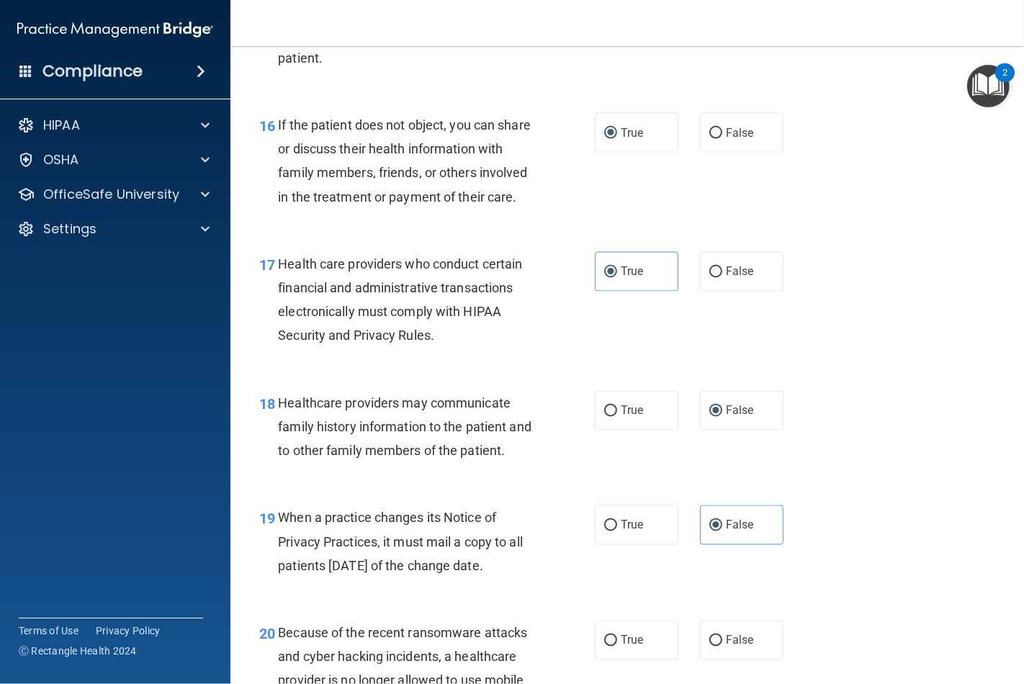
scroll to position [2240, 0]
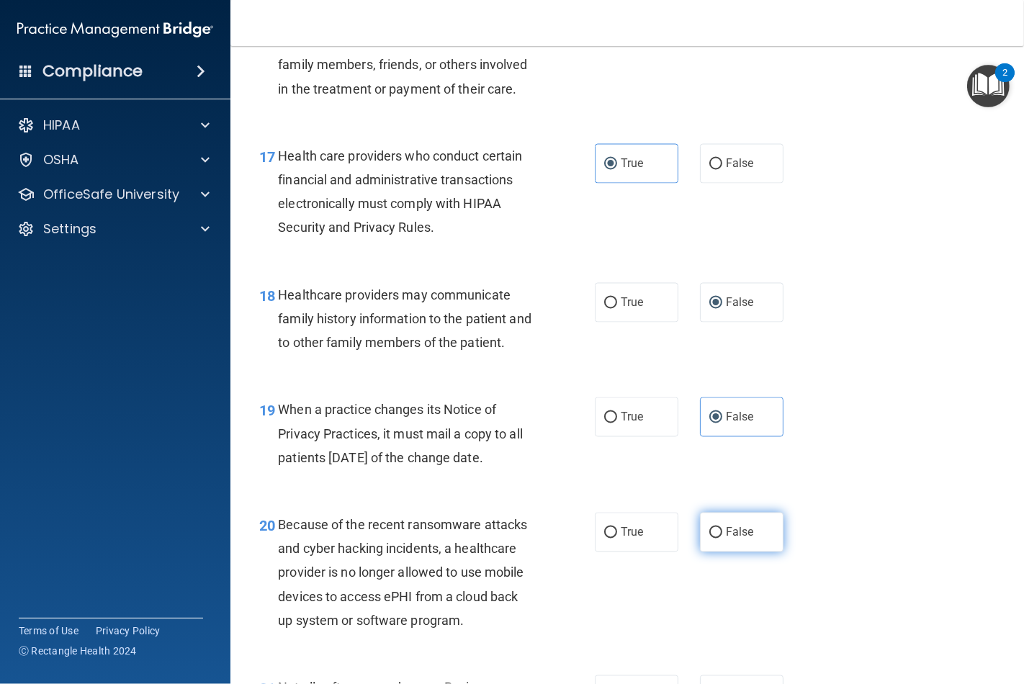
click at [726, 539] on span "False" at bounding box center [740, 533] width 28 height 14
click at [722, 539] on input "False" at bounding box center [715, 533] width 13 height 11
radio input "true"
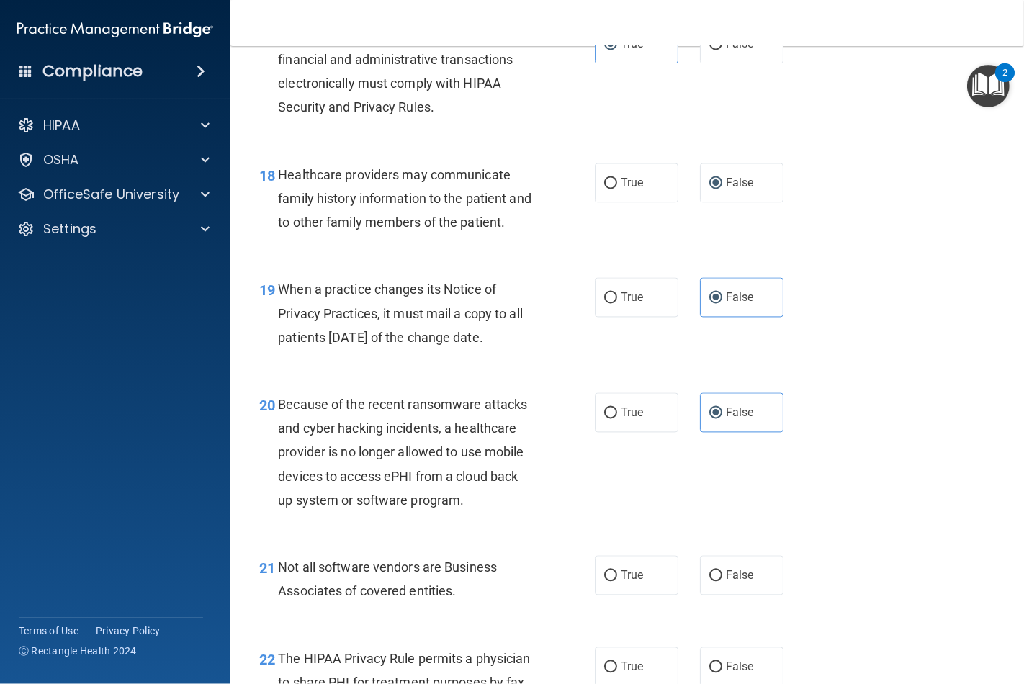
scroll to position [2400, 0]
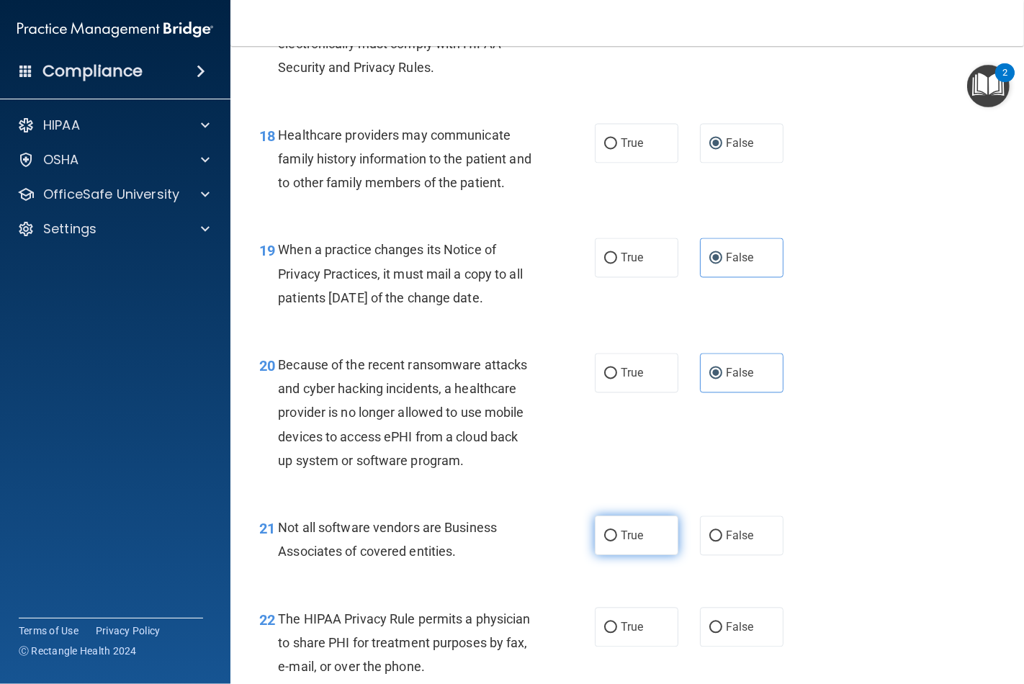
click at [613, 555] on label "True" at bounding box center [637, 536] width 84 height 40
click at [613, 542] on input "True" at bounding box center [610, 536] width 13 height 11
radio input "true"
drag, startPoint x: 608, startPoint y: 660, endPoint x: 655, endPoint y: 643, distance: 49.9
click at [608, 647] on label "True" at bounding box center [637, 627] width 84 height 40
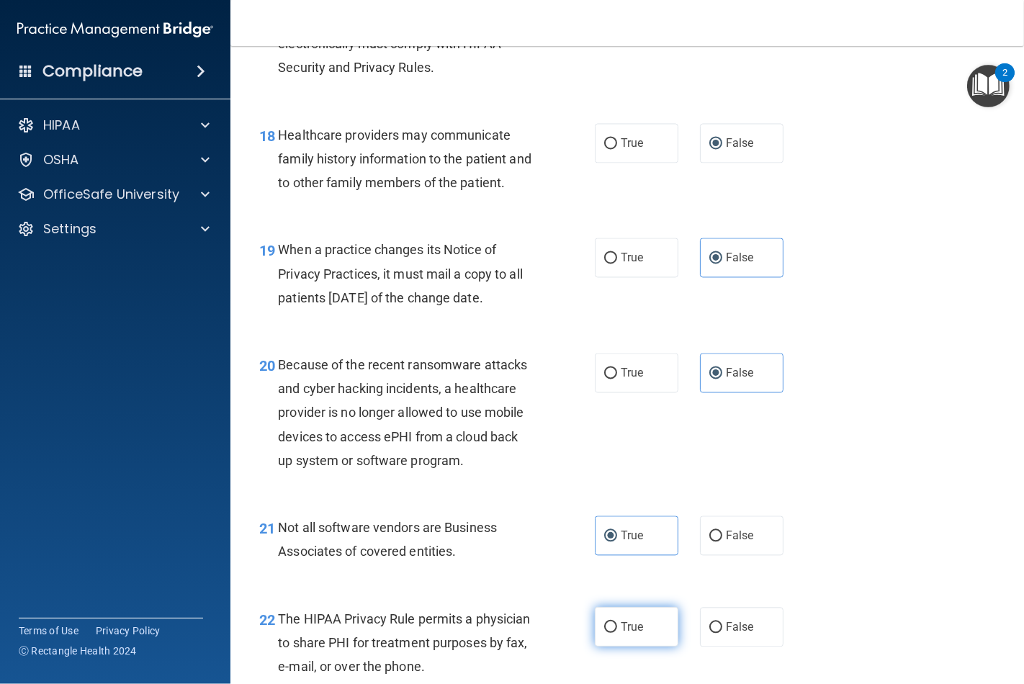
click at [608, 633] on input "True" at bounding box center [610, 627] width 13 height 11
radio input "true"
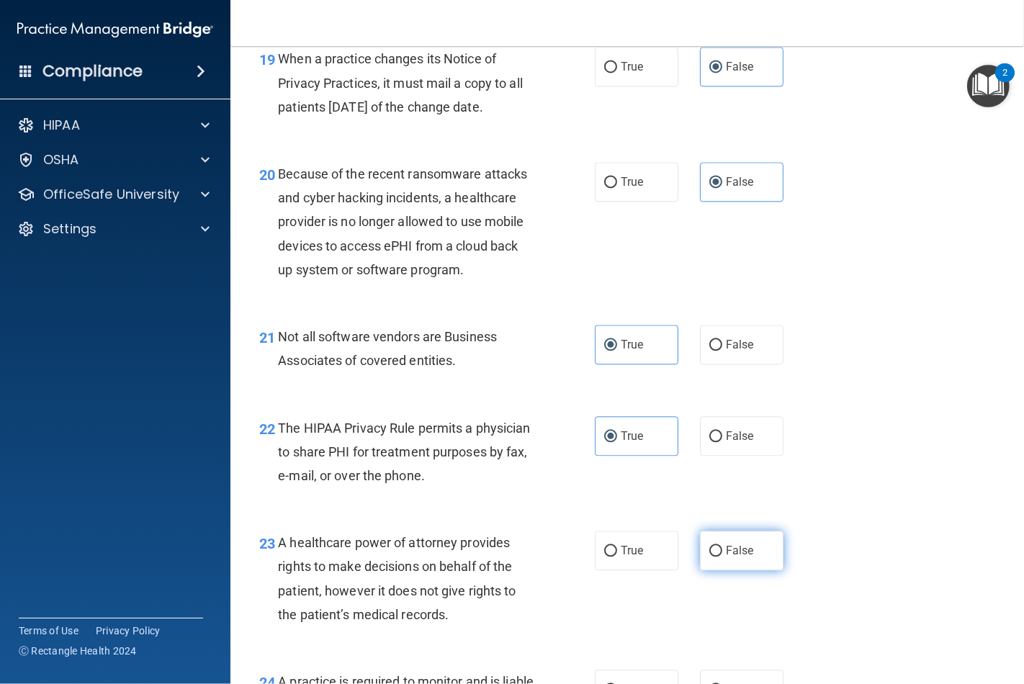
scroll to position [2640, 0]
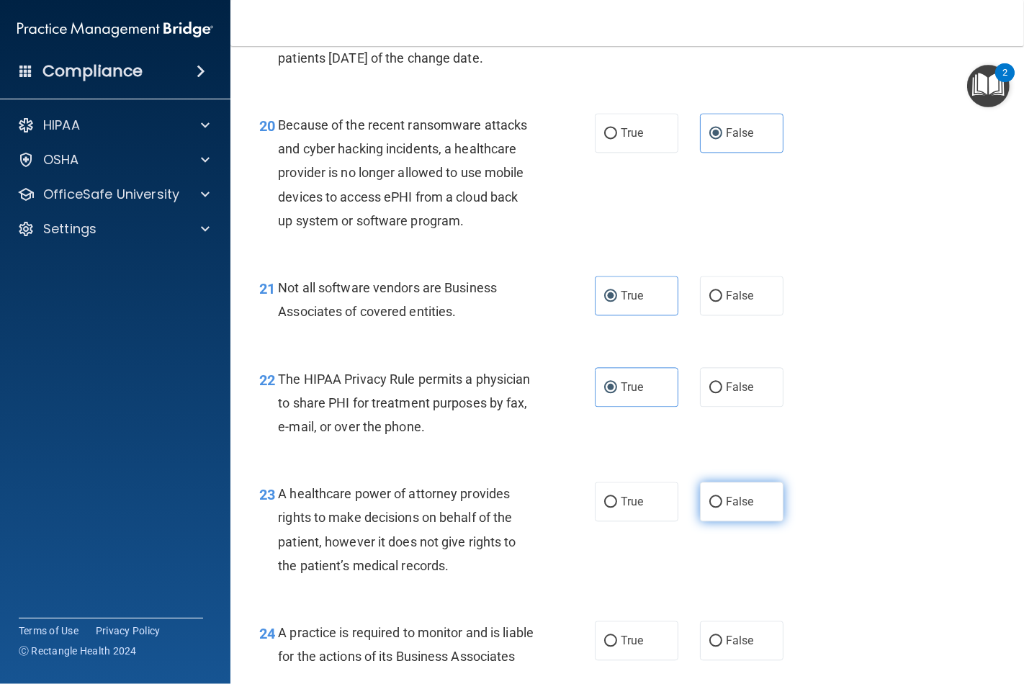
click at [716, 521] on label "False" at bounding box center [742, 502] width 84 height 40
click at [716, 508] on input "False" at bounding box center [715, 502] width 13 height 11
radio input "true"
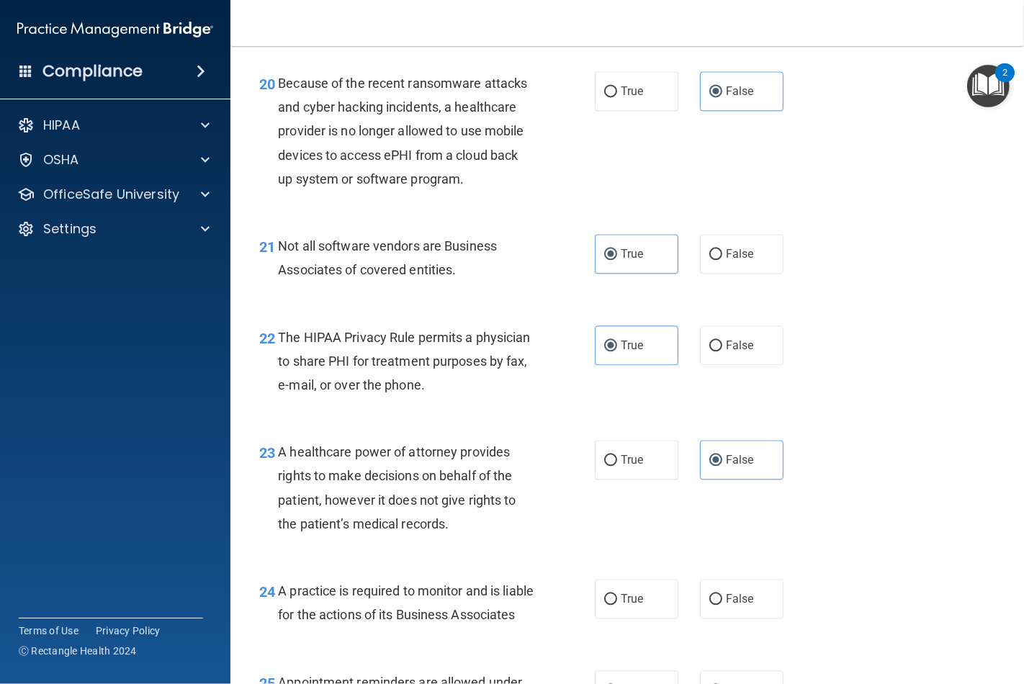
scroll to position [2800, 0]
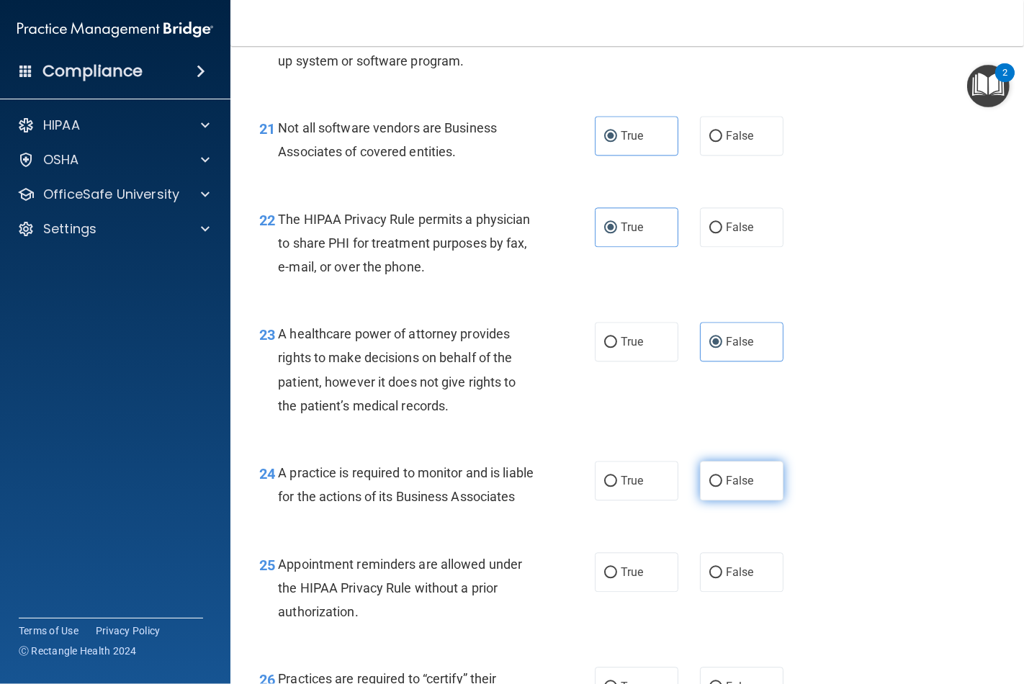
click at [709, 487] on input "False" at bounding box center [715, 481] width 13 height 11
radio input "true"
click at [621, 579] on span "True" at bounding box center [632, 572] width 22 height 14
click at [617, 578] on input "True" at bounding box center [610, 572] width 13 height 11
radio input "true"
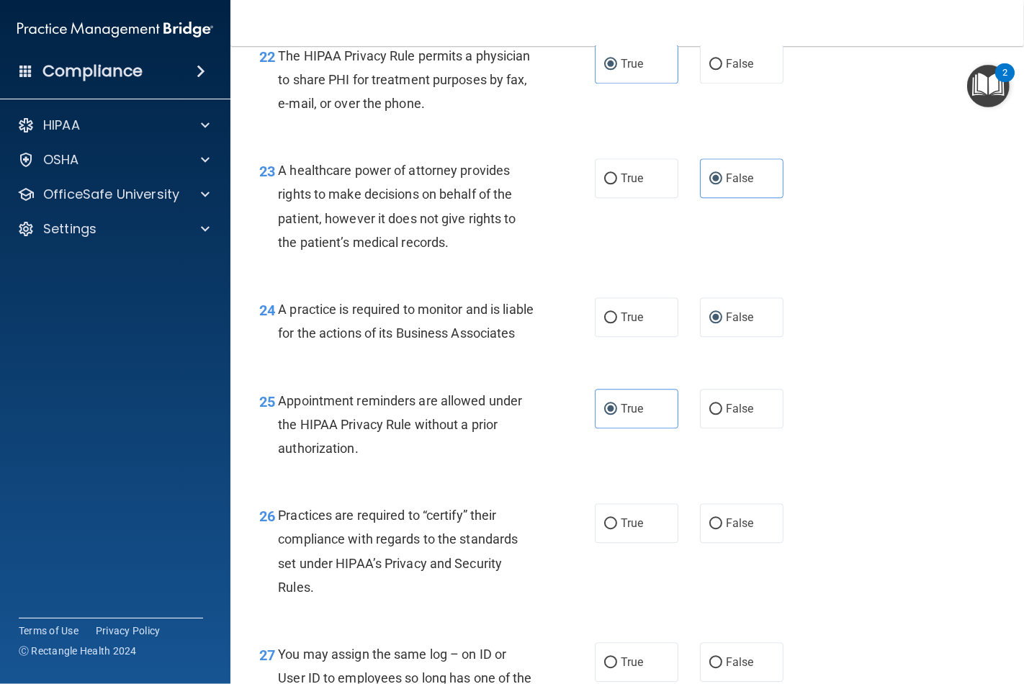
scroll to position [3040, 0]
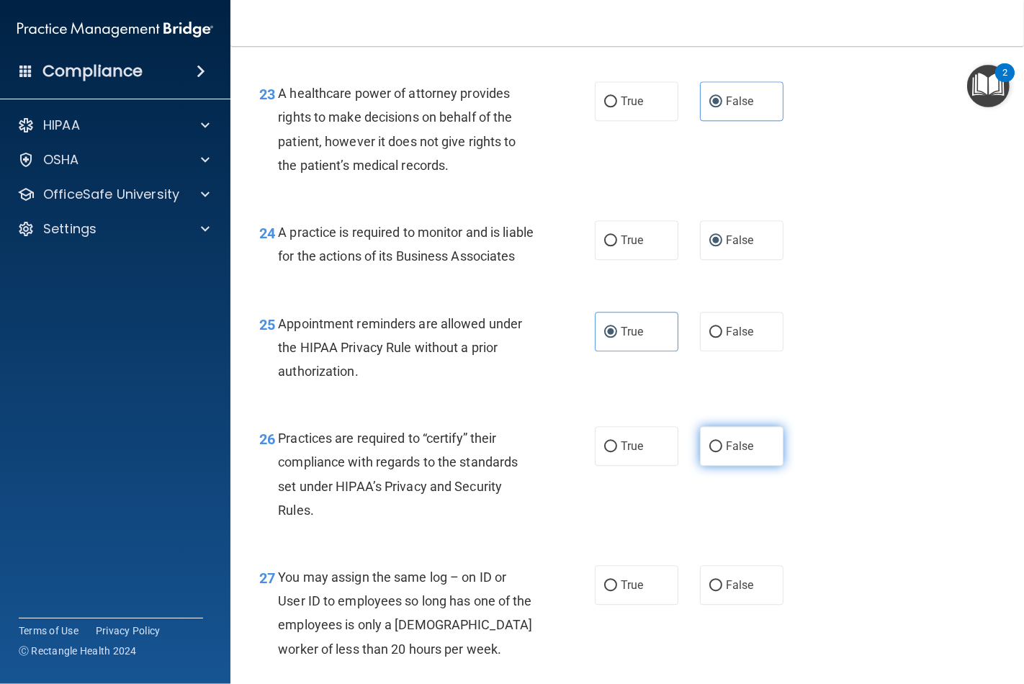
click at [709, 452] on input "False" at bounding box center [715, 446] width 13 height 11
radio input "true"
click at [613, 605] on label "True" at bounding box center [637, 585] width 84 height 40
click at [613, 591] on input "True" at bounding box center [610, 585] width 13 height 11
radio input "true"
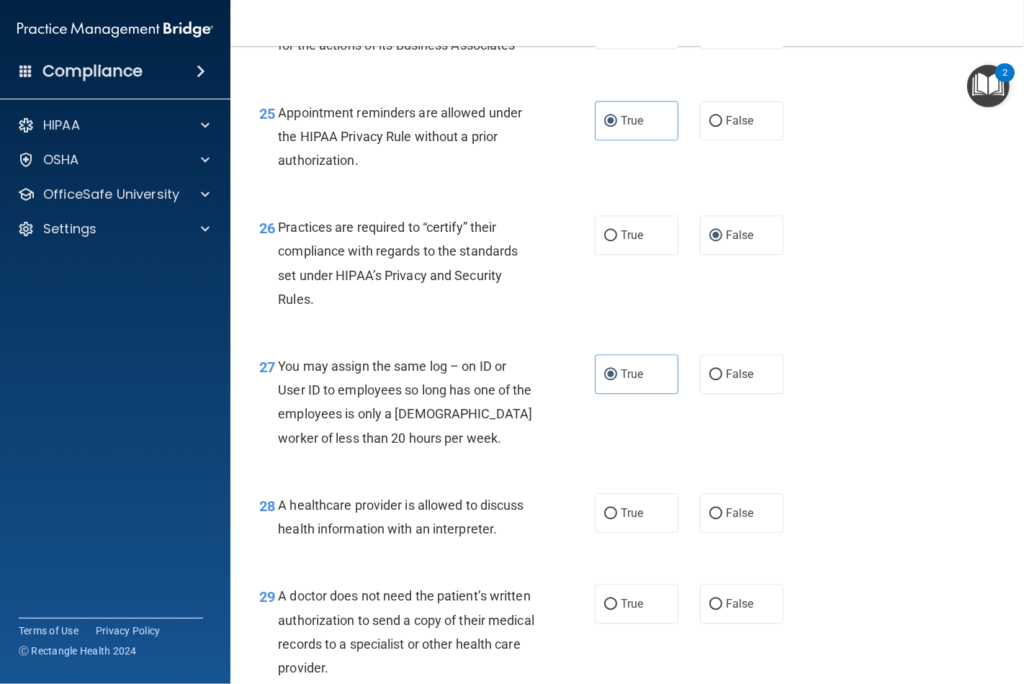
scroll to position [3280, 0]
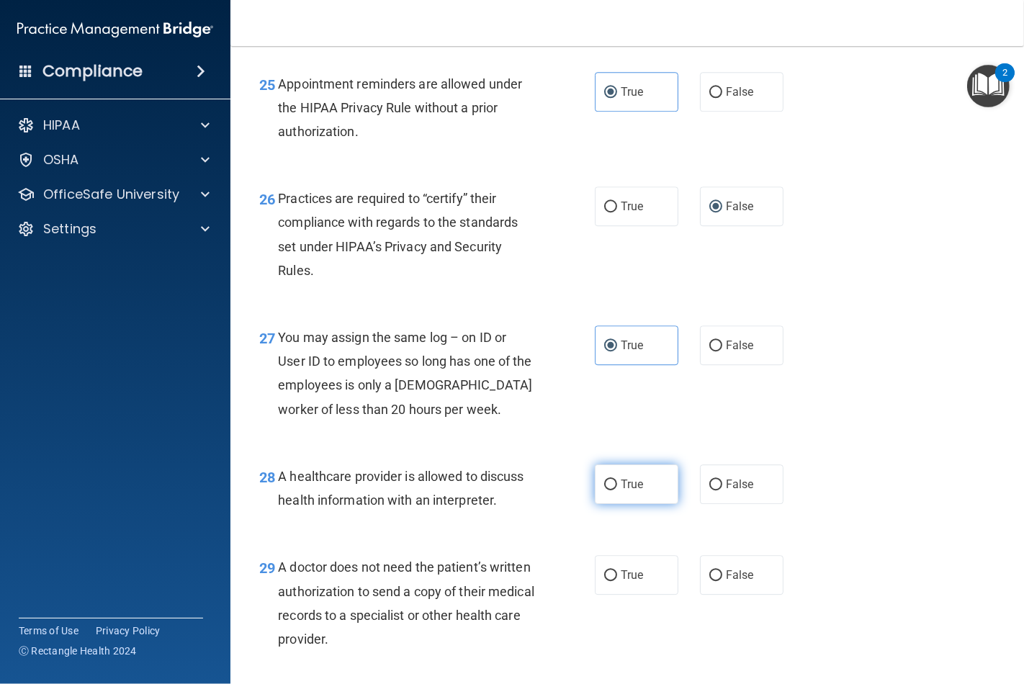
click at [621, 491] on span "True" at bounding box center [632, 484] width 22 height 14
click at [617, 490] on input "True" at bounding box center [610, 485] width 13 height 11
radio input "true"
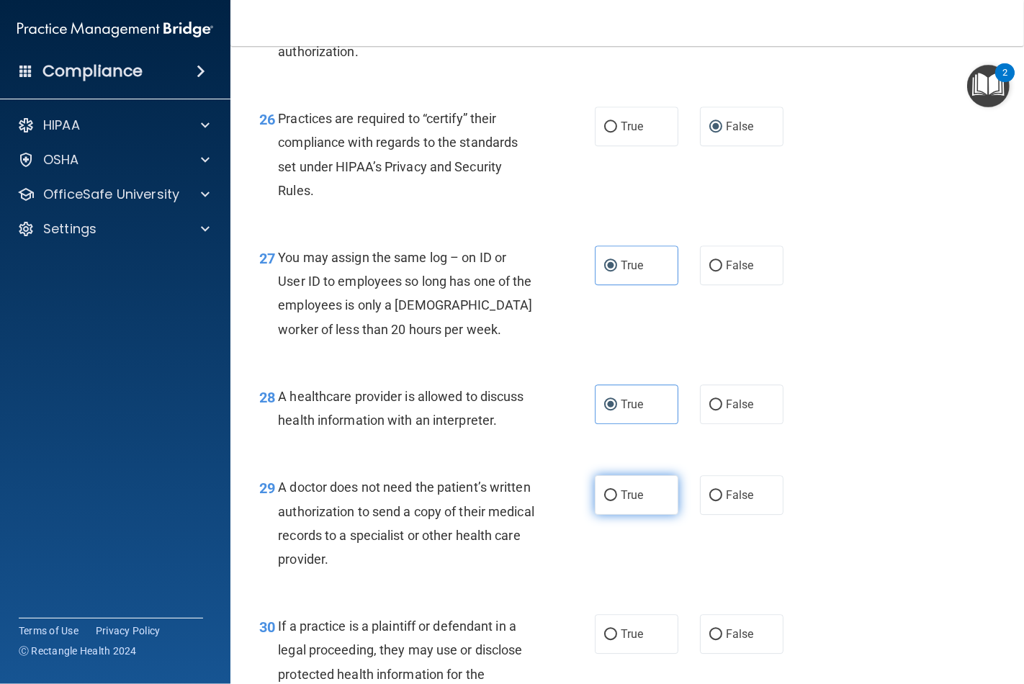
click at [623, 515] on label "True" at bounding box center [637, 495] width 84 height 40
click at [617, 501] on input "True" at bounding box center [610, 495] width 13 height 11
radio input "true"
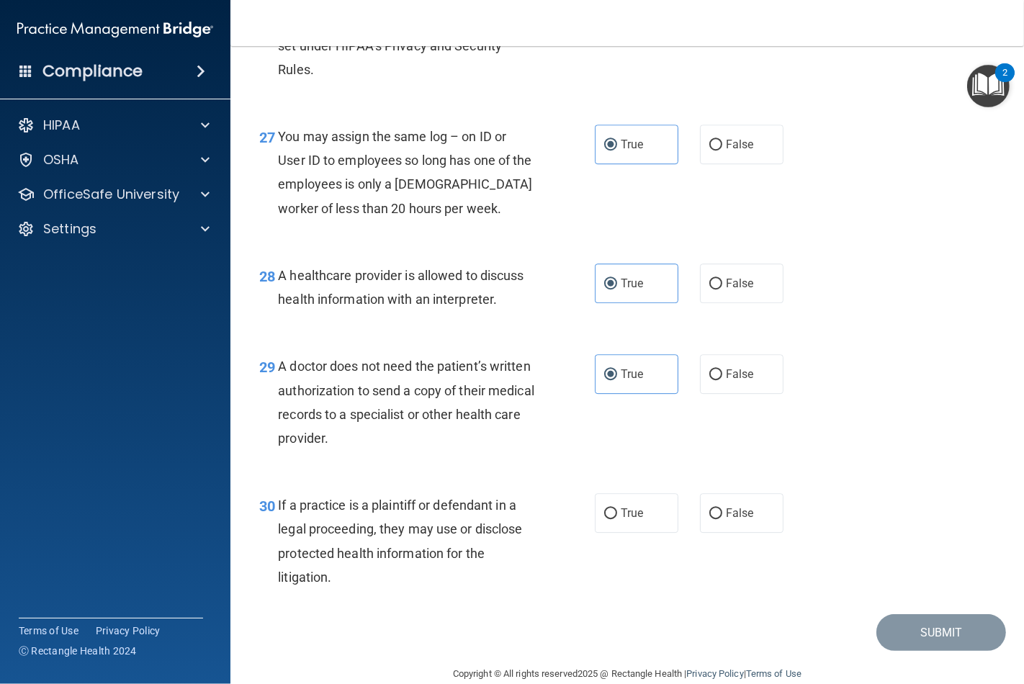
scroll to position [3520, 0]
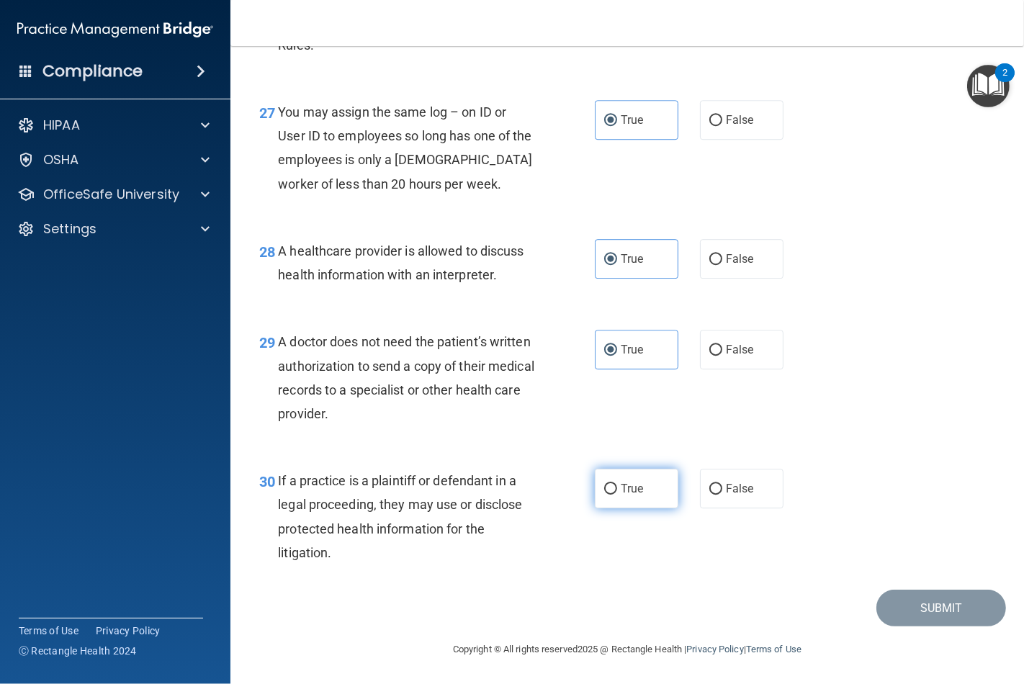
click at [621, 495] on span "True" at bounding box center [632, 489] width 22 height 14
click at [617, 495] on input "True" at bounding box center [610, 489] width 13 height 11
radio input "true"
click at [912, 626] on button "Submit" at bounding box center [941, 608] width 130 height 37
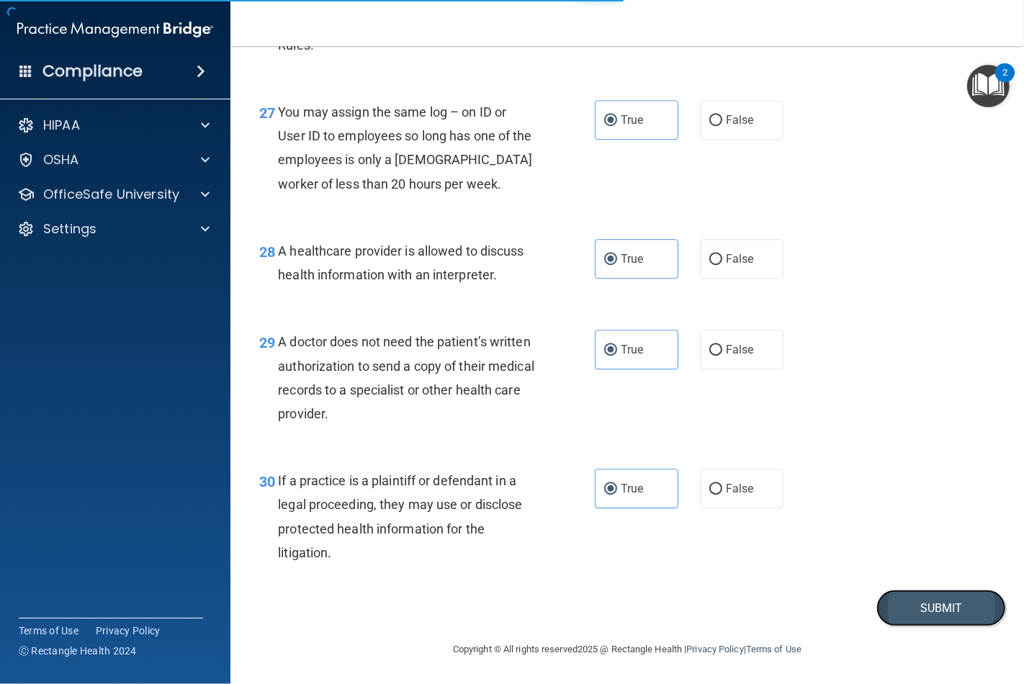
click at [927, 626] on button "Submit" at bounding box center [941, 608] width 130 height 37
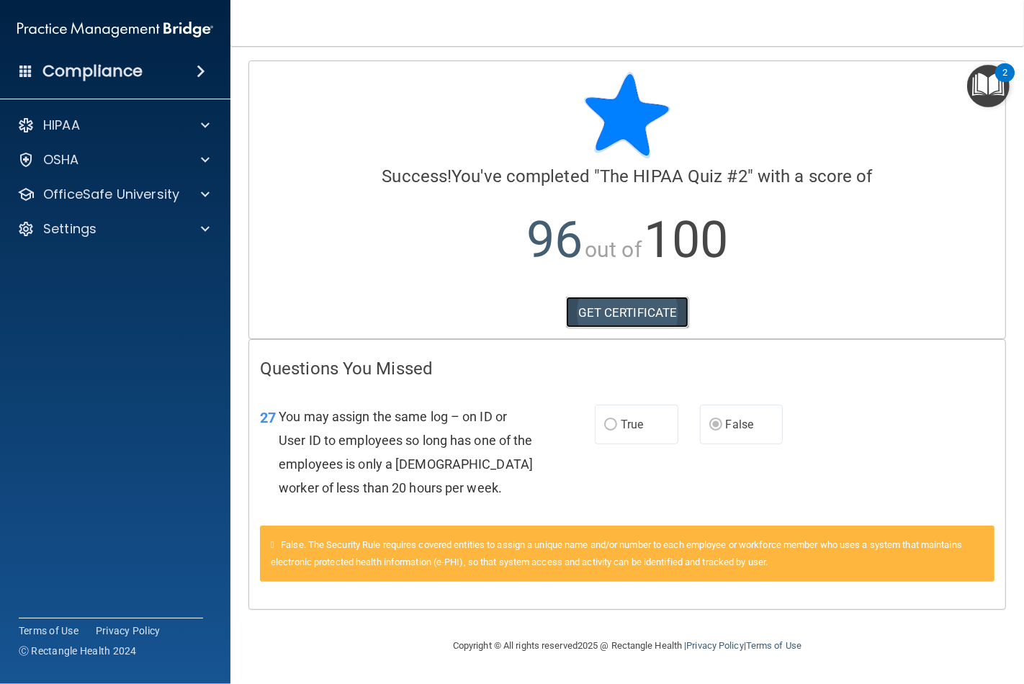
click at [614, 313] on link "GET CERTIFICATE" at bounding box center [627, 313] width 123 height 32
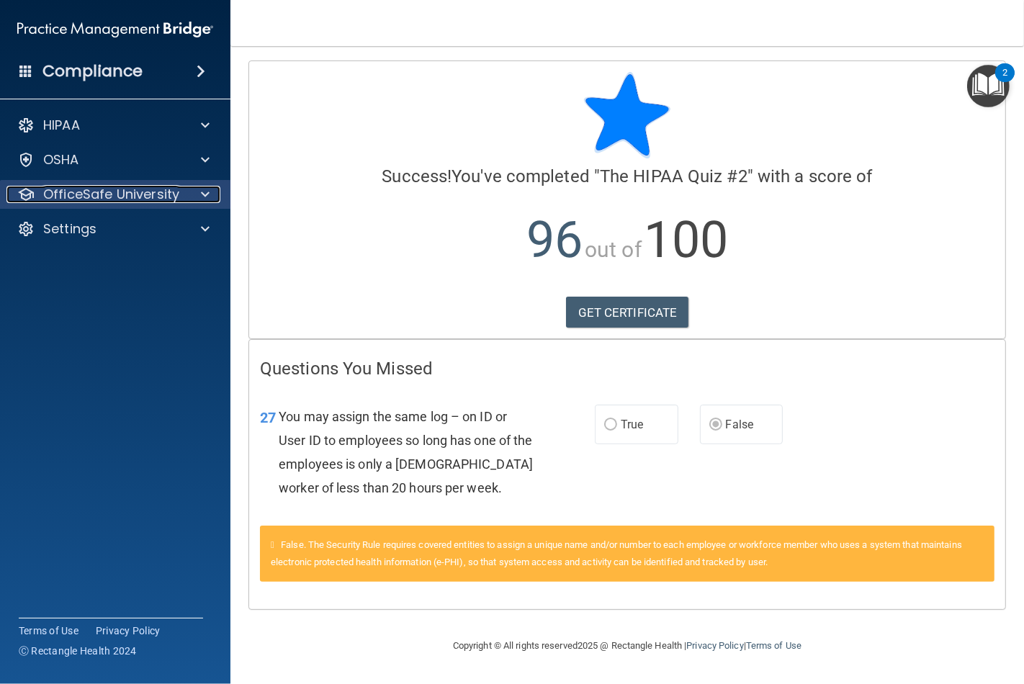
click at [209, 193] on span at bounding box center [205, 194] width 9 height 17
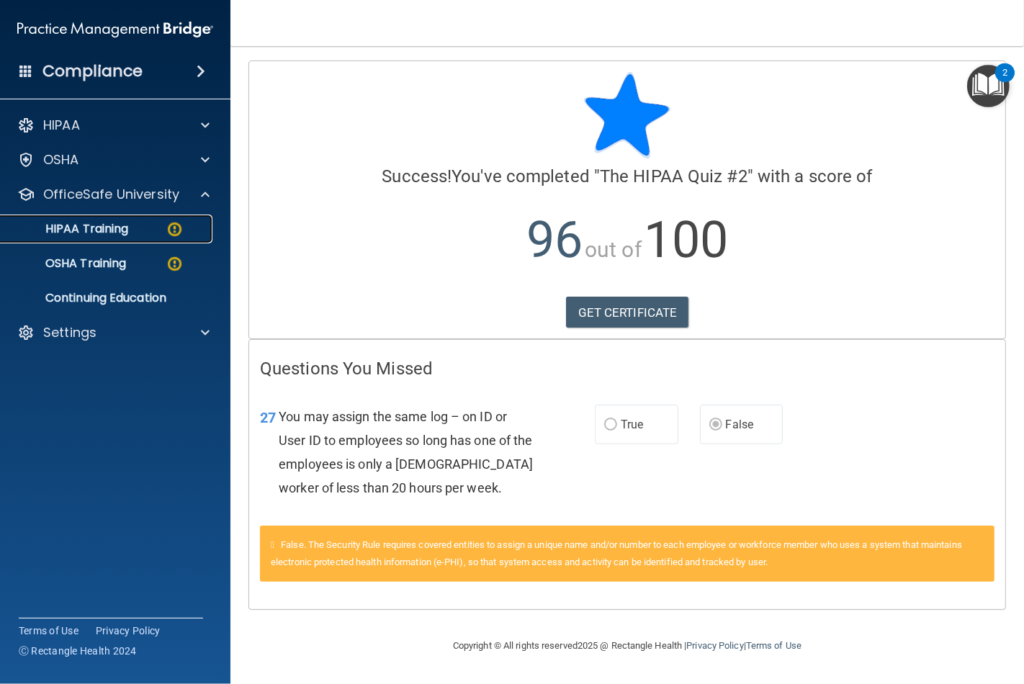
click at [122, 235] on p "HIPAA Training" at bounding box center [68, 229] width 119 height 14
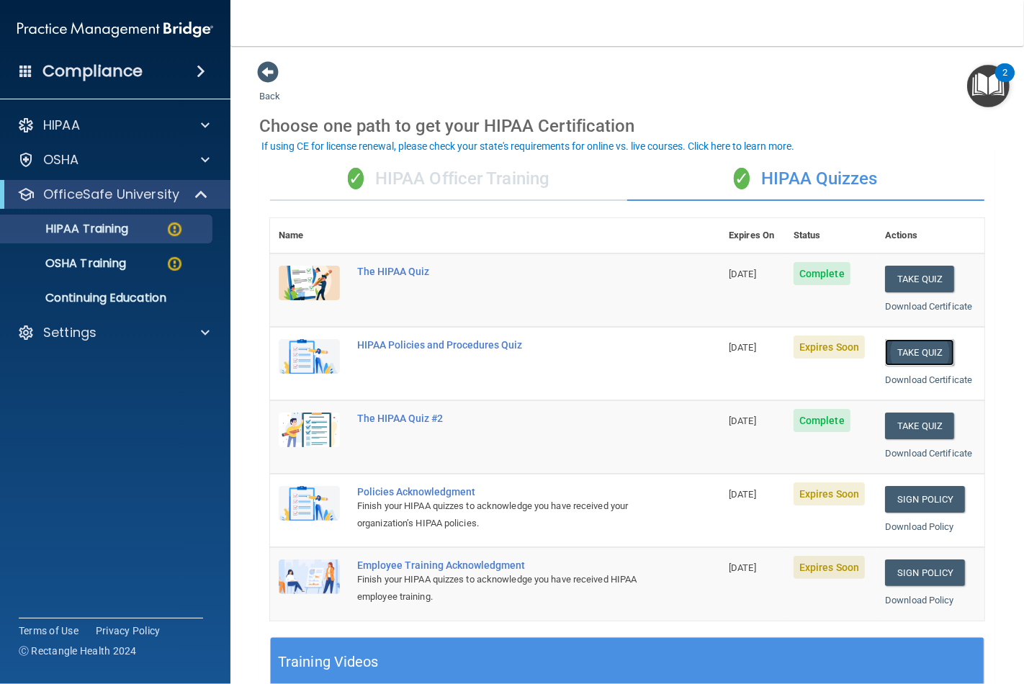
click at [912, 351] on button "Take Quiz" at bounding box center [919, 352] width 69 height 27
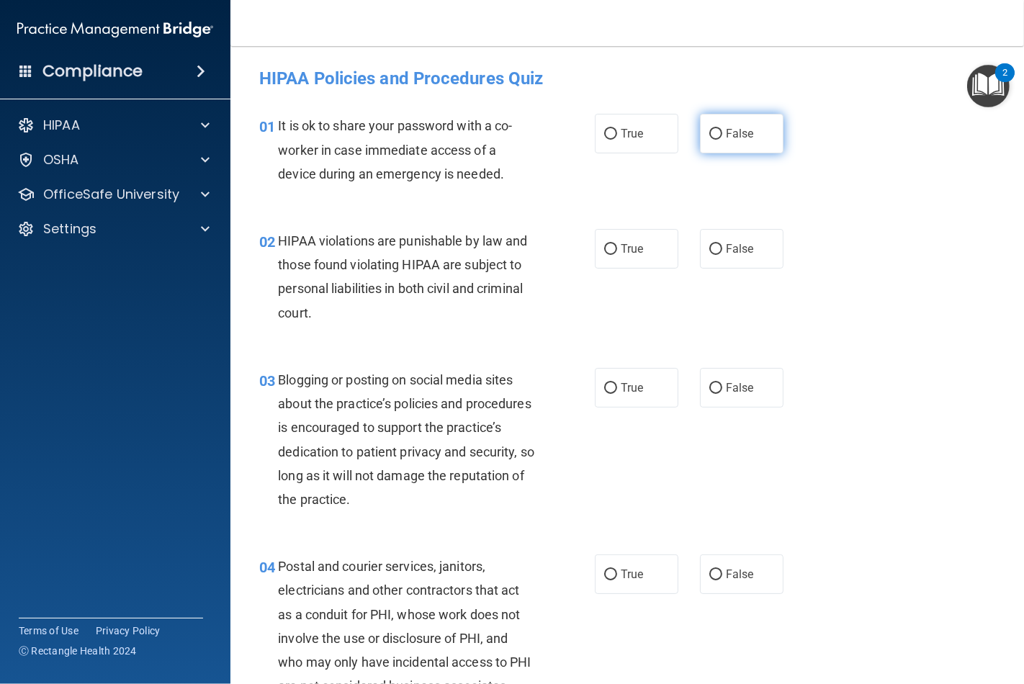
drag, startPoint x: 706, startPoint y: 150, endPoint x: 694, endPoint y: 187, distance: 39.4
click at [706, 151] on label "False" at bounding box center [742, 134] width 84 height 40
click at [709, 140] on input "False" at bounding box center [715, 134] width 13 height 11
radio input "true"
click at [626, 248] on span "True" at bounding box center [632, 249] width 22 height 14
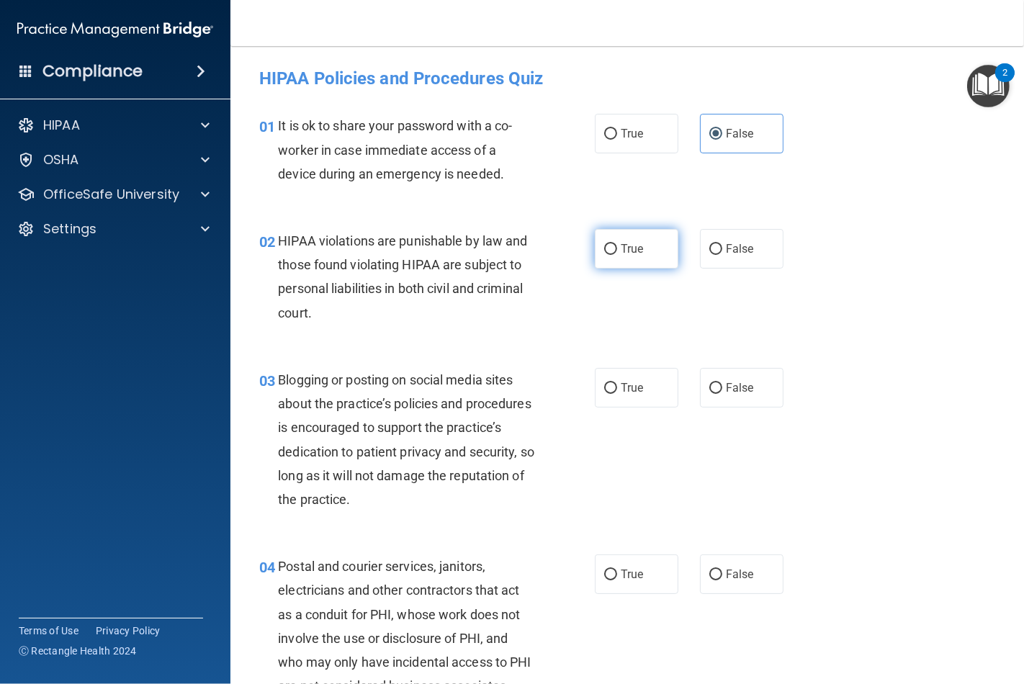
click at [617, 248] on input "True" at bounding box center [610, 249] width 13 height 11
radio input "true"
click at [726, 387] on span "False" at bounding box center [740, 388] width 28 height 14
click at [721, 387] on input "False" at bounding box center [715, 388] width 13 height 11
radio input "true"
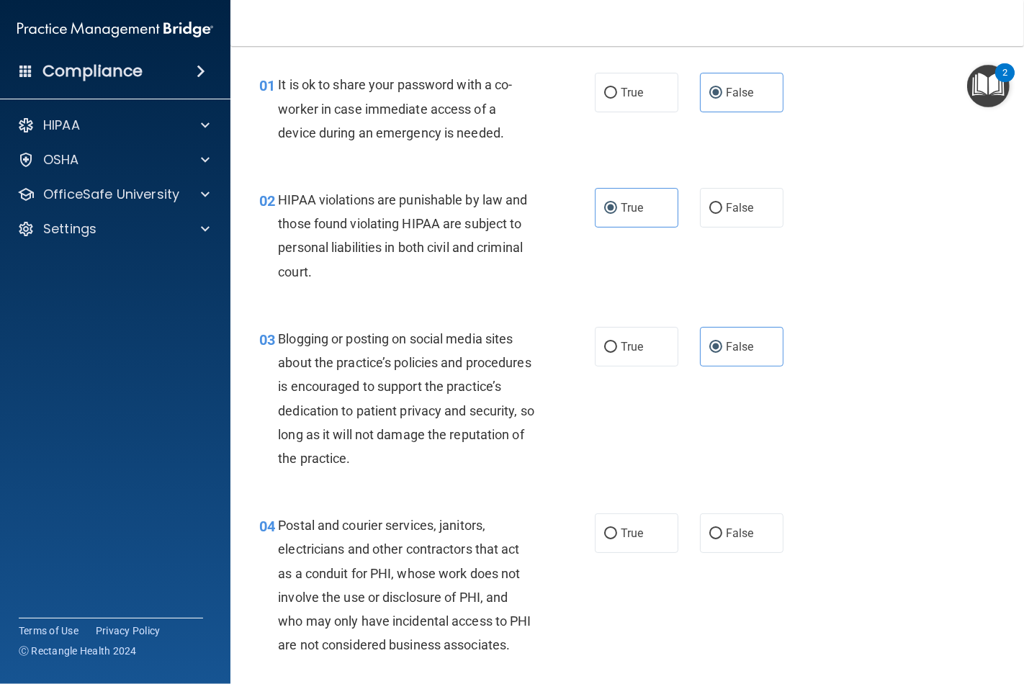
scroll to position [80, 0]
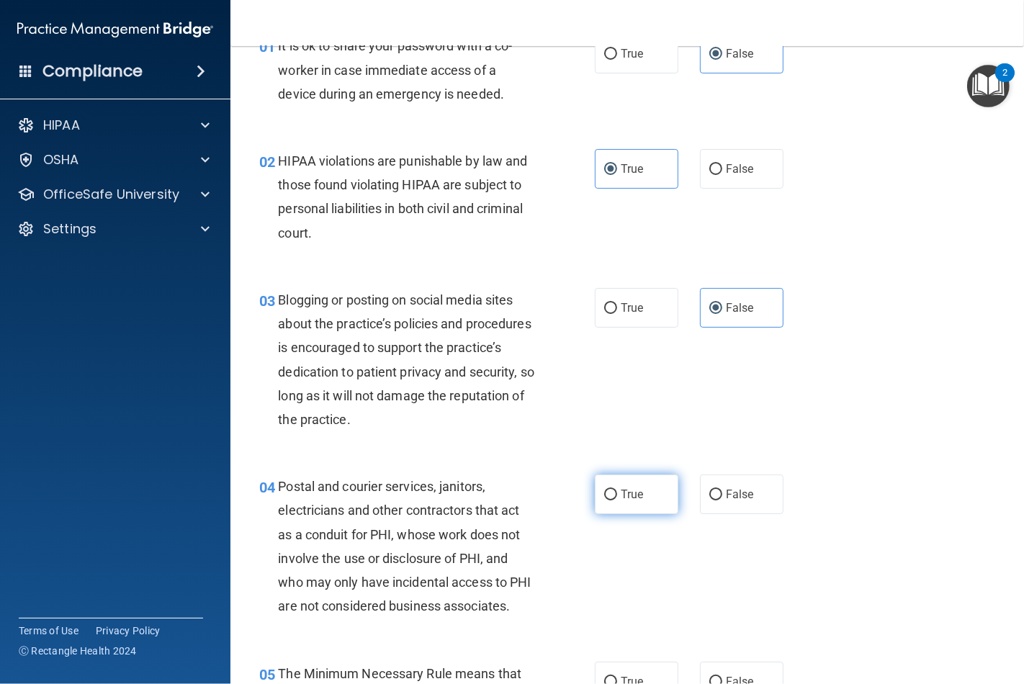
click at [629, 500] on span "True" at bounding box center [632, 494] width 22 height 14
click at [617, 500] on input "True" at bounding box center [610, 495] width 13 height 11
radio input "true"
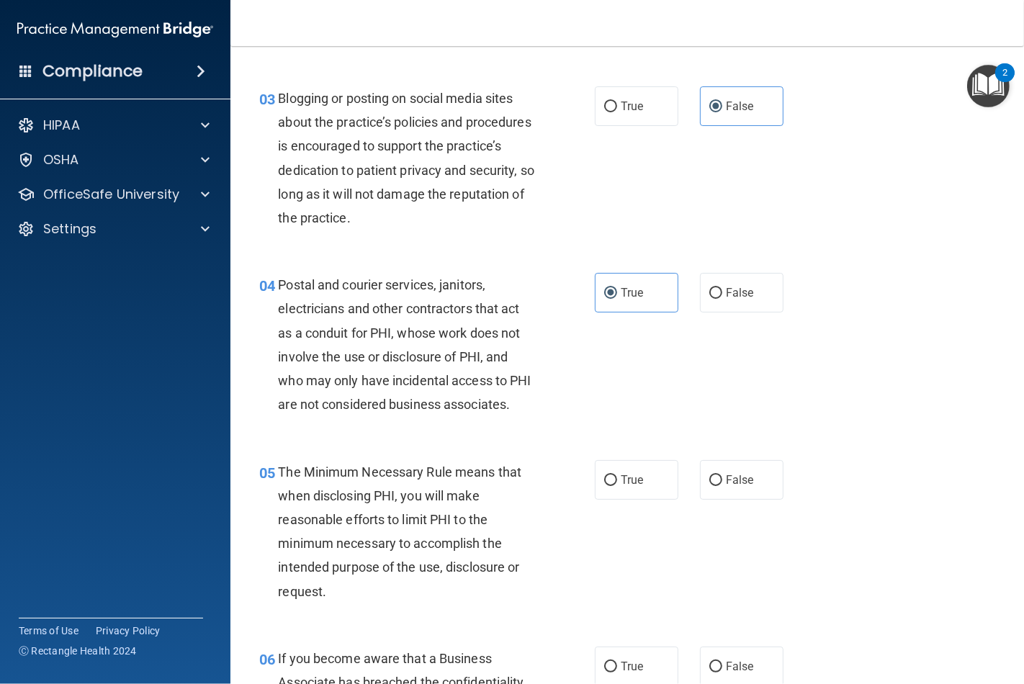
scroll to position [320, 0]
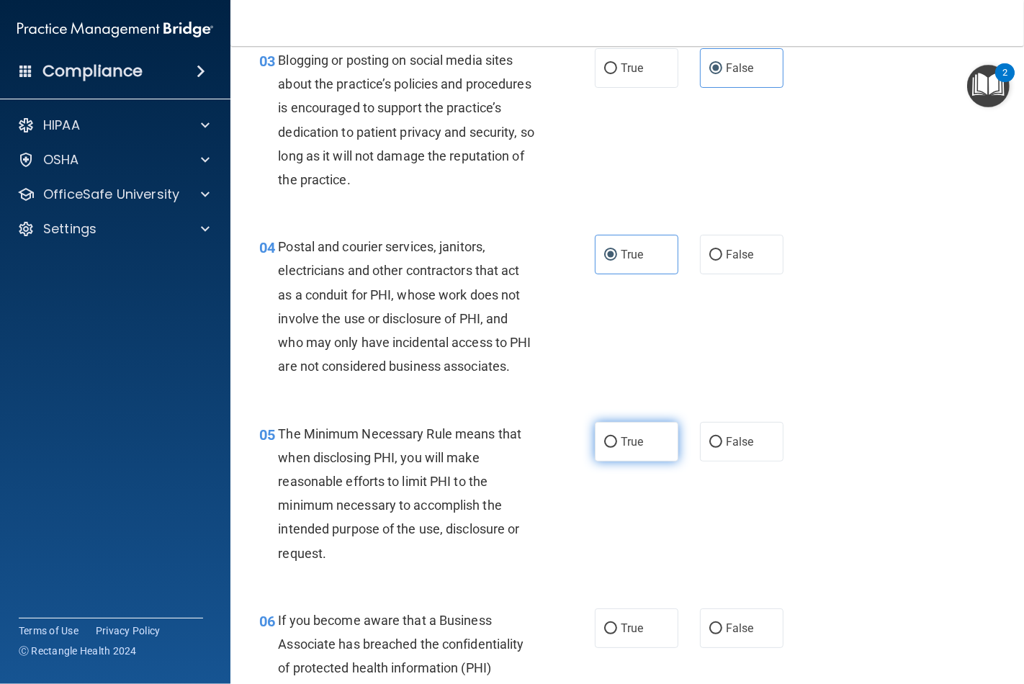
click at [623, 449] on span "True" at bounding box center [632, 442] width 22 height 14
click at [617, 448] on input "True" at bounding box center [610, 442] width 13 height 11
radio input "true"
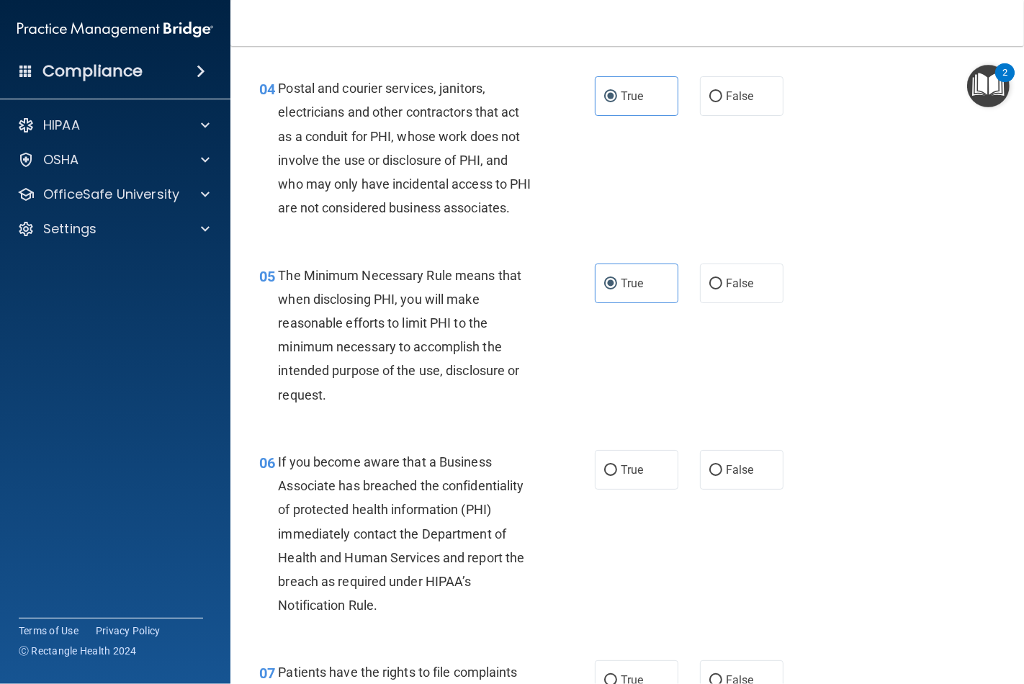
scroll to position [480, 0]
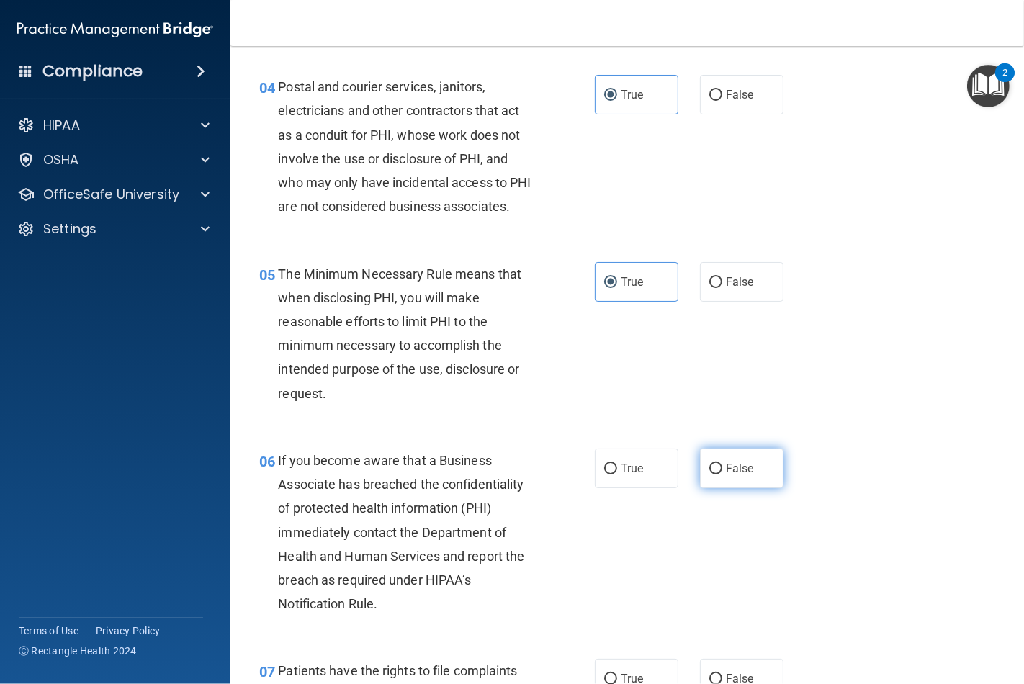
click at [716, 488] on label "False" at bounding box center [742, 469] width 84 height 40
click at [716, 475] on input "False" at bounding box center [715, 469] width 13 height 11
radio input "true"
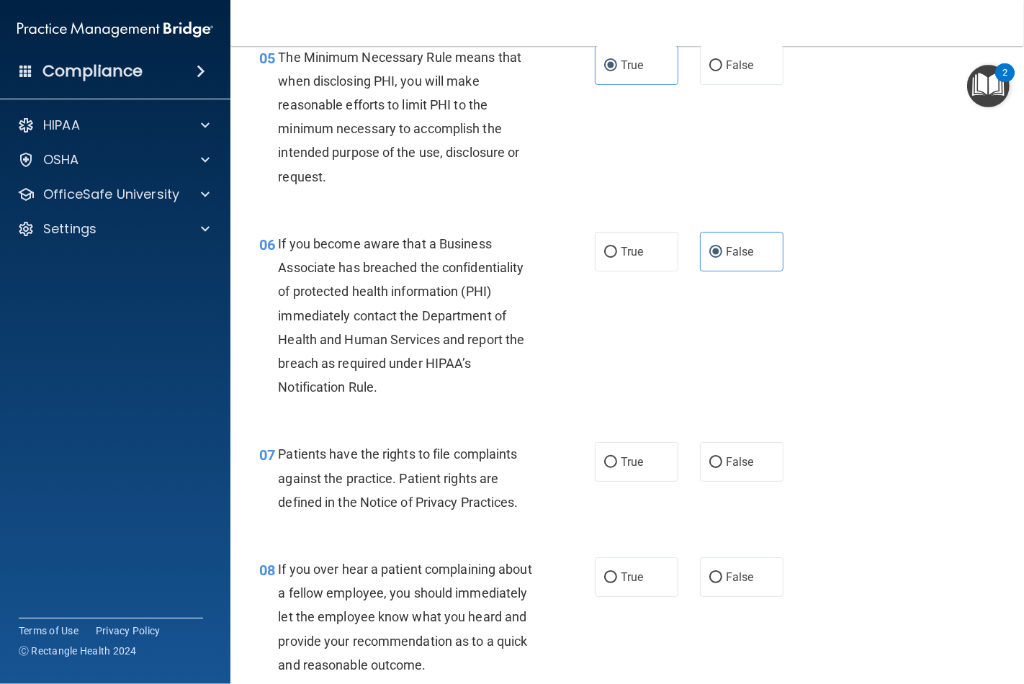
scroll to position [720, 0]
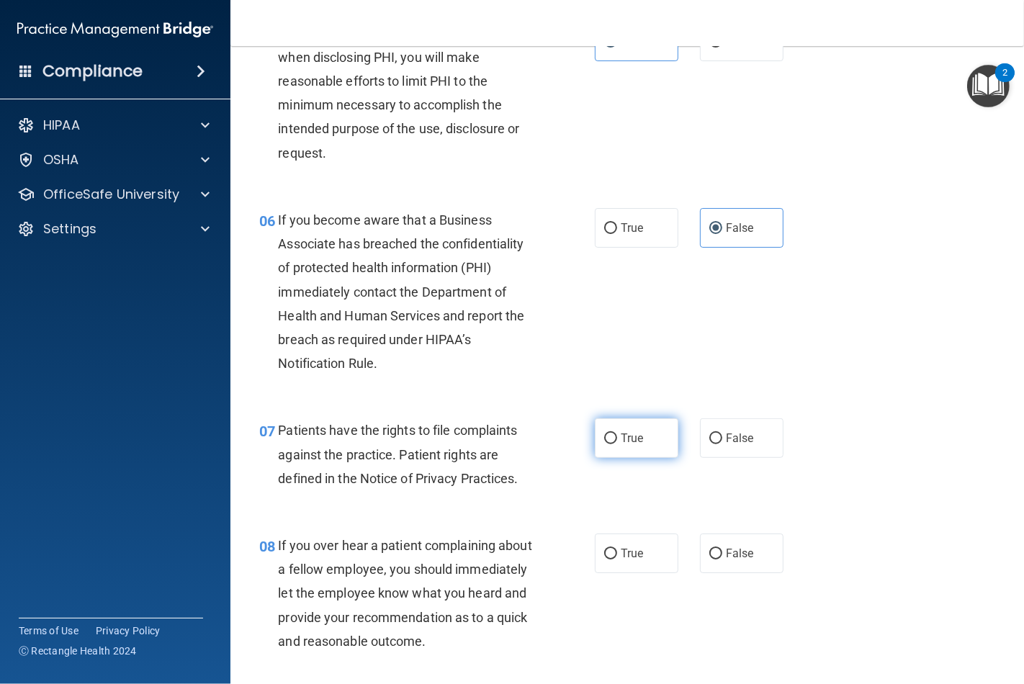
click at [621, 445] on span "True" at bounding box center [632, 438] width 22 height 14
click at [616, 444] on input "True" at bounding box center [610, 438] width 13 height 11
radio input "true"
click at [714, 560] on input "False" at bounding box center [715, 554] width 13 height 11
radio input "true"
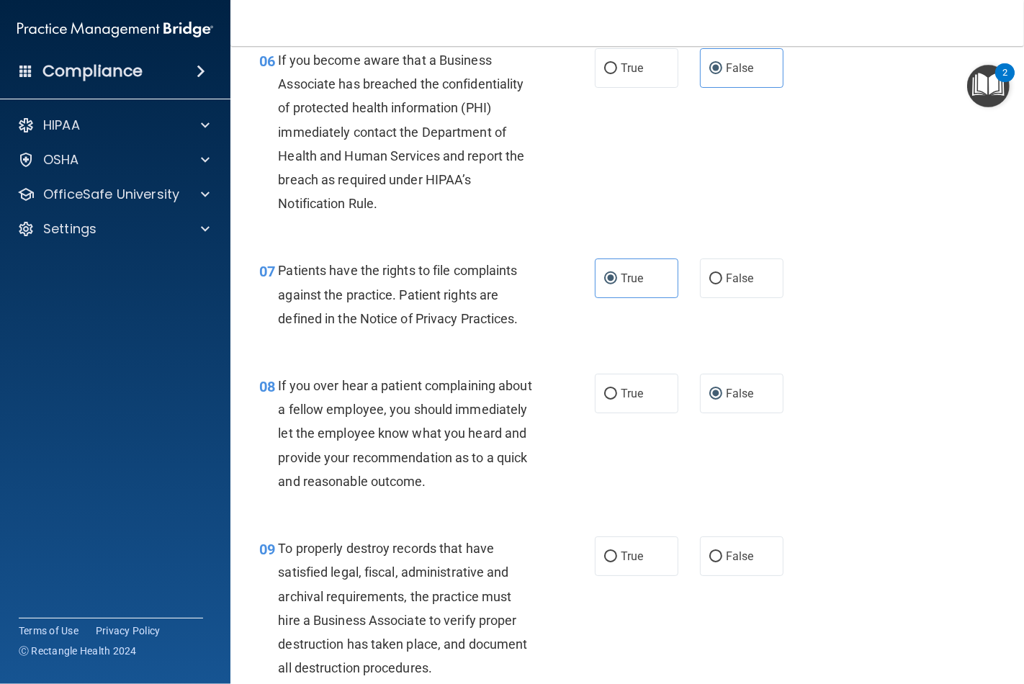
scroll to position [960, 0]
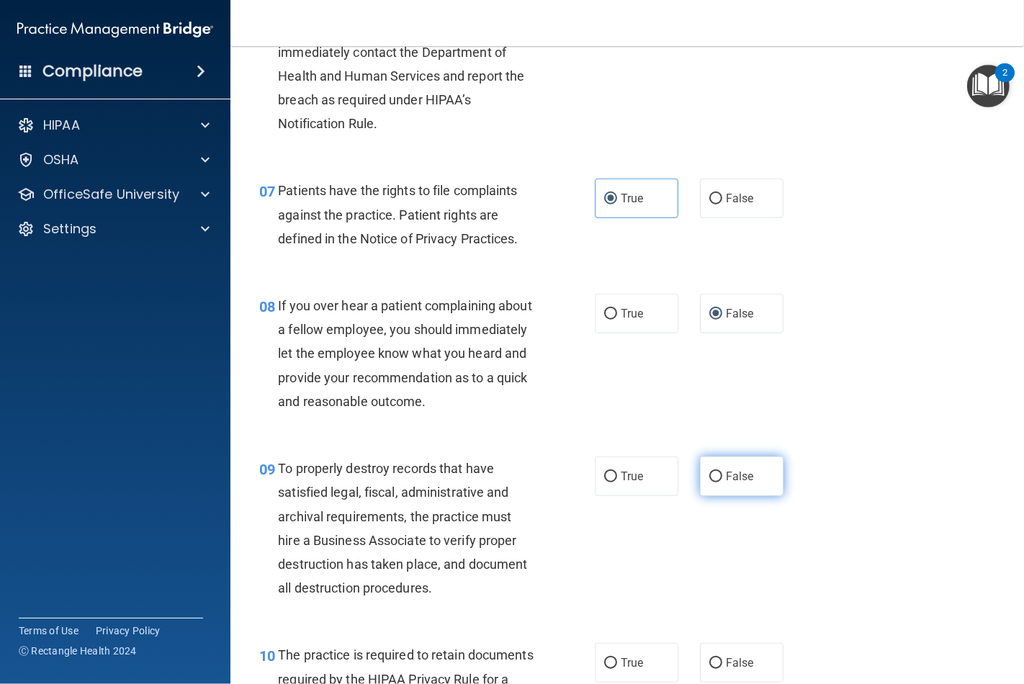
click at [726, 483] on span "False" at bounding box center [740, 476] width 28 height 14
click at [722, 482] on input "False" at bounding box center [715, 477] width 13 height 11
radio input "true"
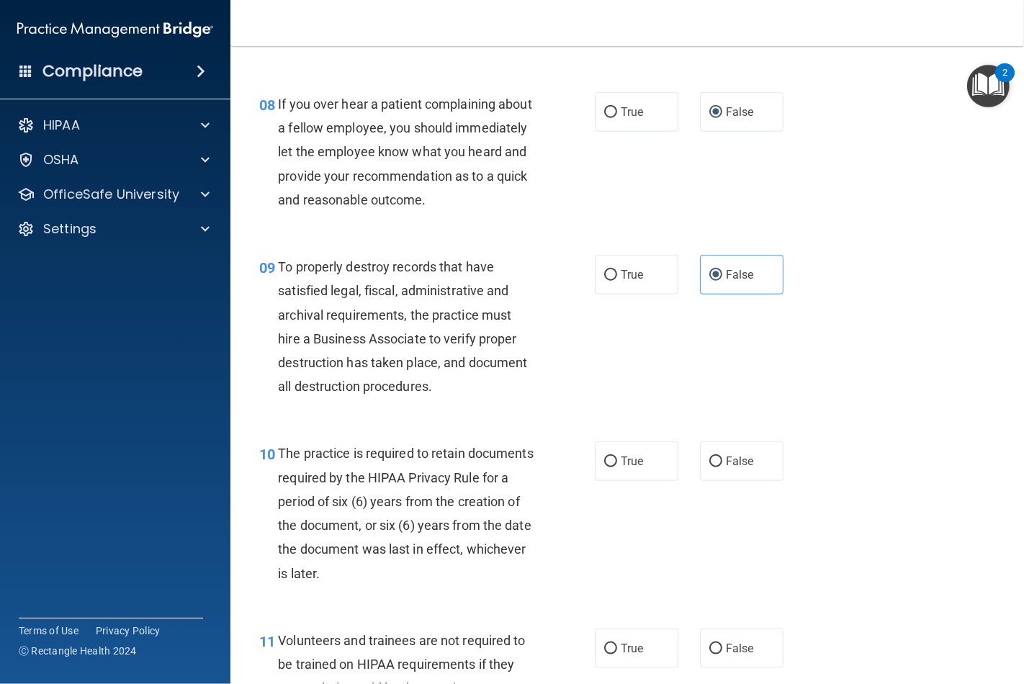
scroll to position [1200, 0]
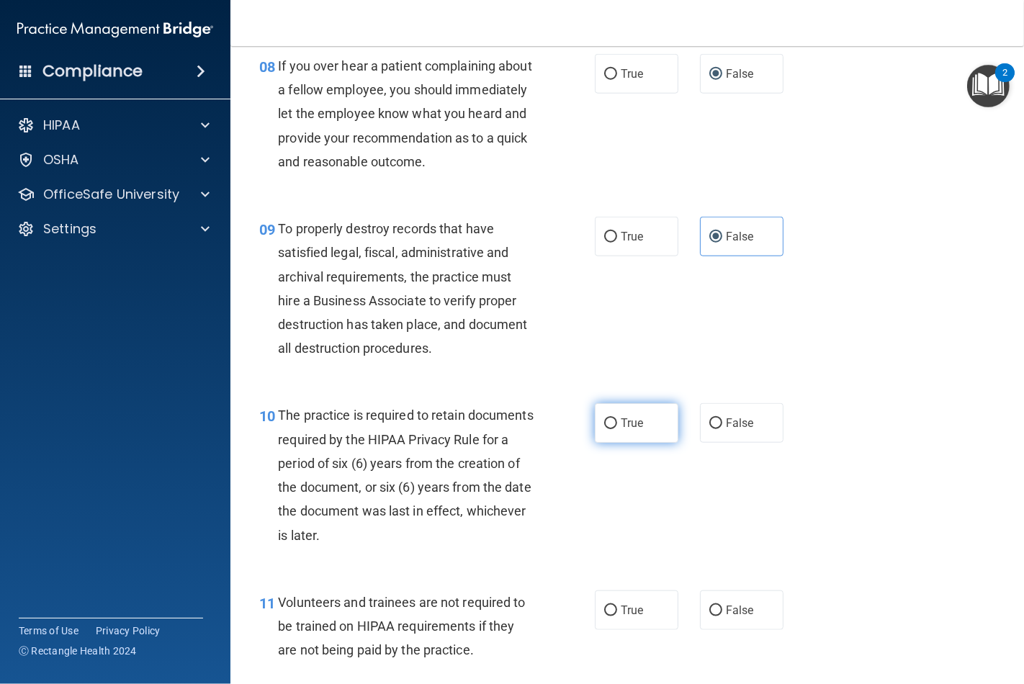
click at [621, 430] on span "True" at bounding box center [632, 423] width 22 height 14
click at [617, 429] on input "True" at bounding box center [610, 423] width 13 height 11
radio input "true"
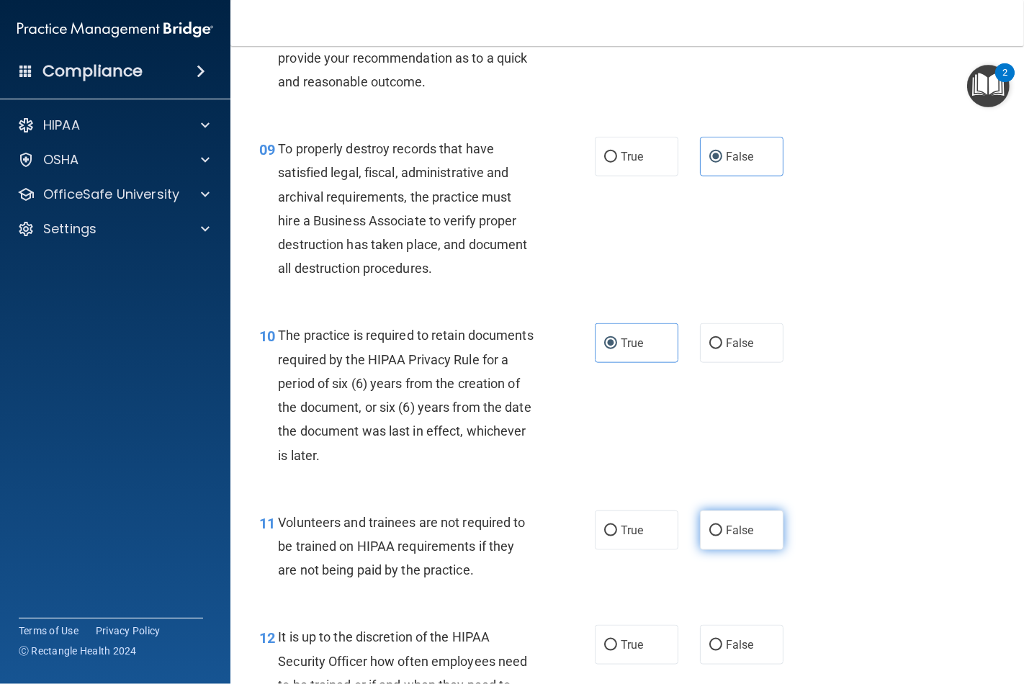
click at [714, 550] on label "False" at bounding box center [742, 531] width 84 height 40
click at [717, 550] on label "False" at bounding box center [742, 531] width 84 height 40
click at [717, 536] on input "False" at bounding box center [715, 531] width 13 height 11
radio input "true"
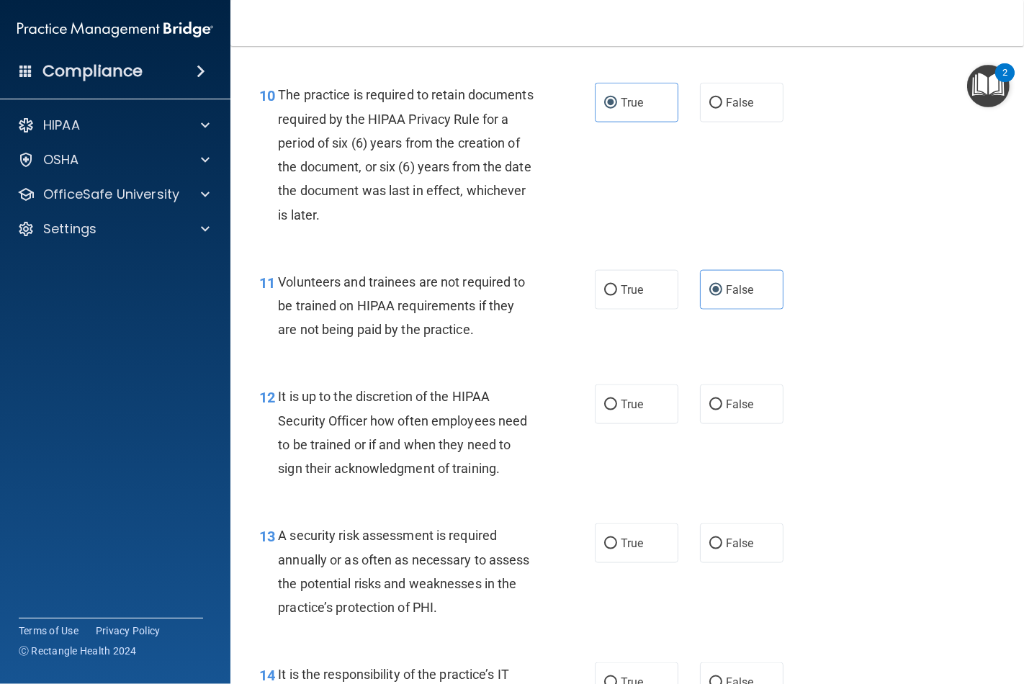
scroll to position [1600, 0]
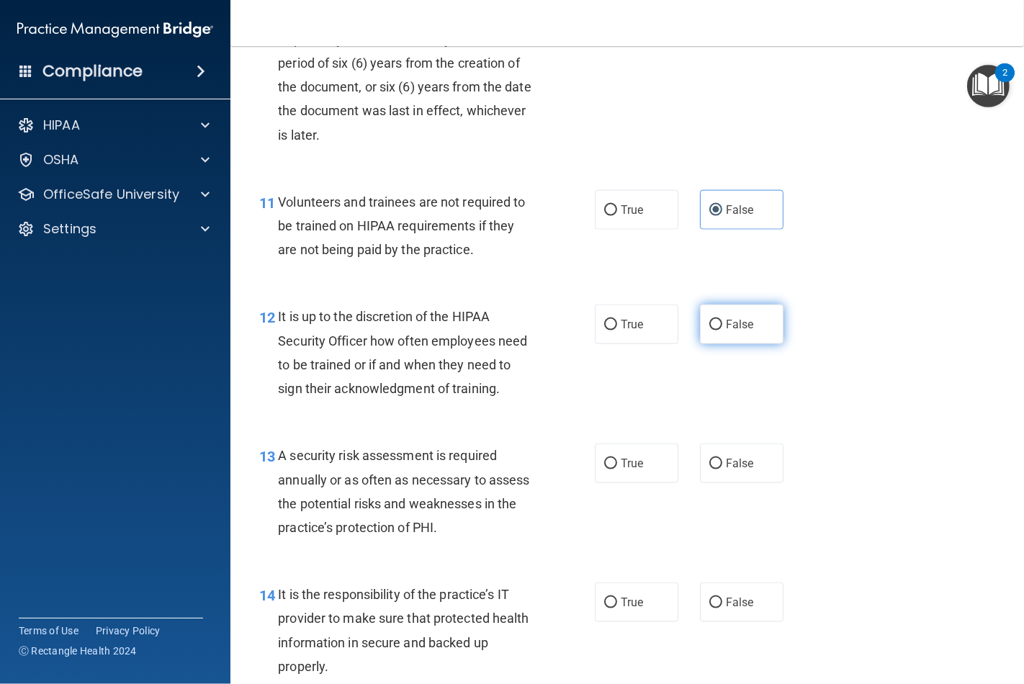
click at [709, 331] on input "False" at bounding box center [715, 325] width 13 height 11
radio input "true"
click at [630, 470] on span "True" at bounding box center [632, 464] width 22 height 14
click at [617, 469] on input "True" at bounding box center [610, 464] width 13 height 11
radio input "true"
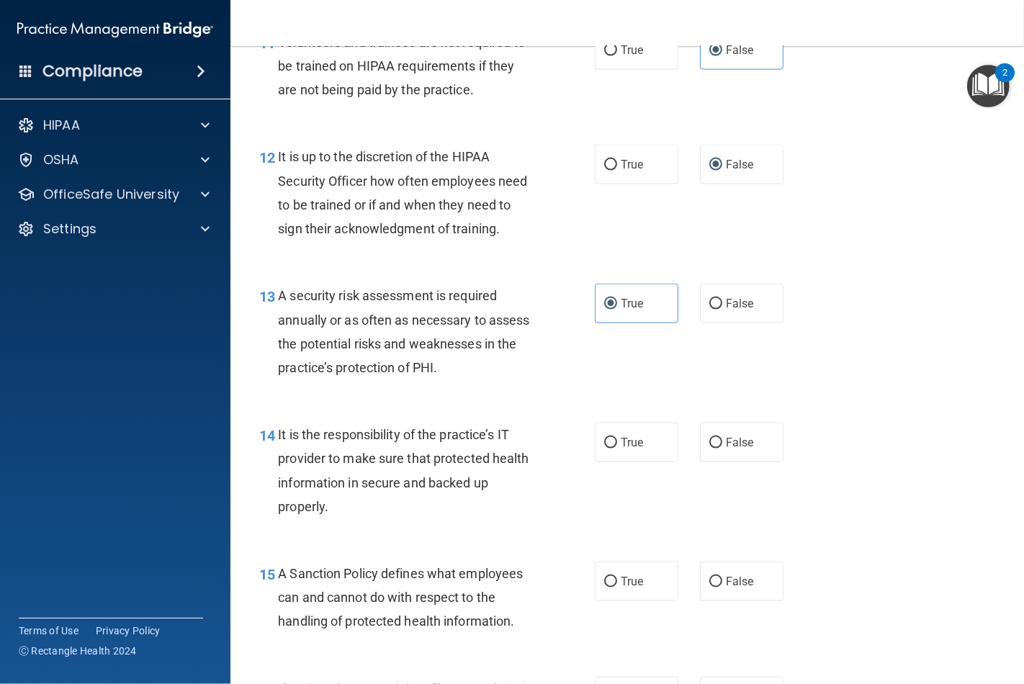
scroll to position [1840, 0]
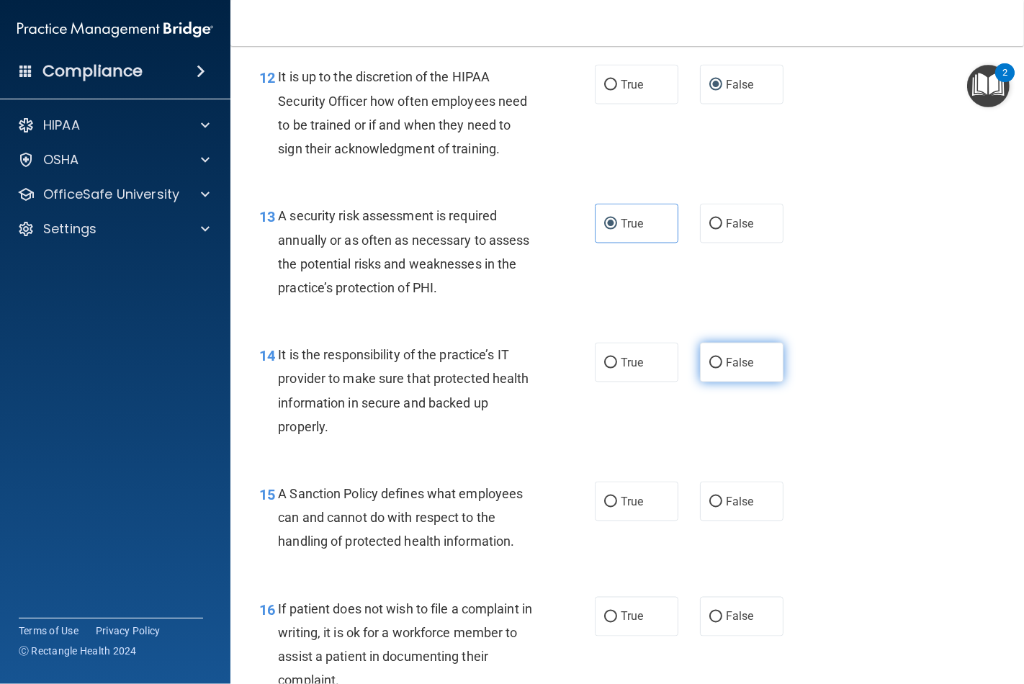
drag, startPoint x: 713, startPoint y: 407, endPoint x: 715, endPoint y: 422, distance: 15.3
click at [713, 369] on input "False" at bounding box center [715, 363] width 13 height 11
radio input "true"
click at [704, 521] on label "False" at bounding box center [742, 502] width 84 height 40
click at [709, 508] on input "False" at bounding box center [715, 502] width 13 height 11
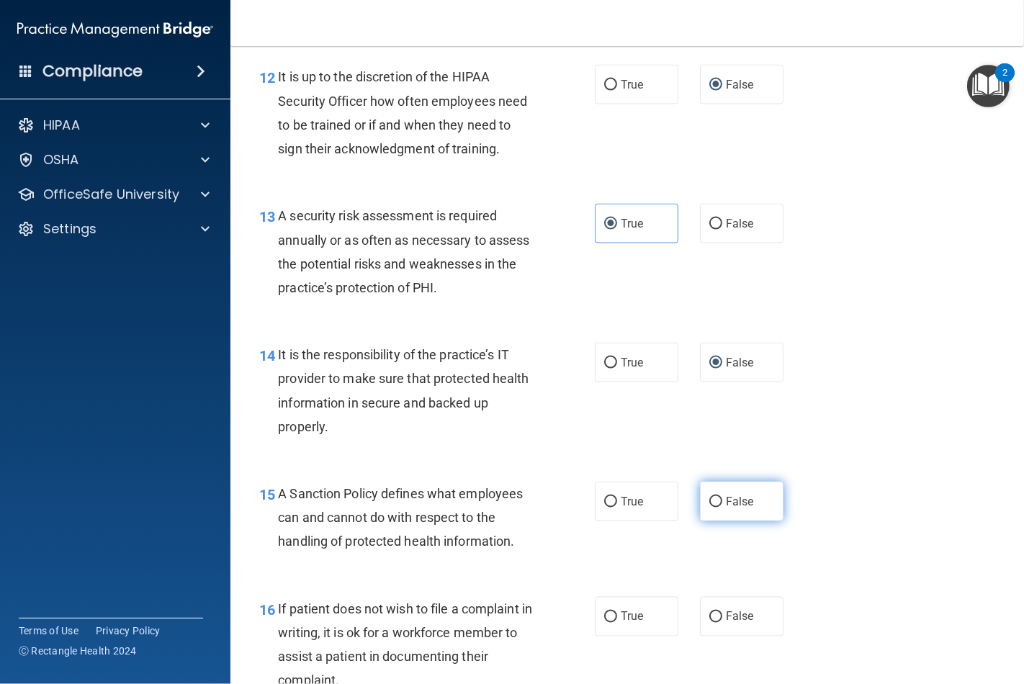
radio input "true"
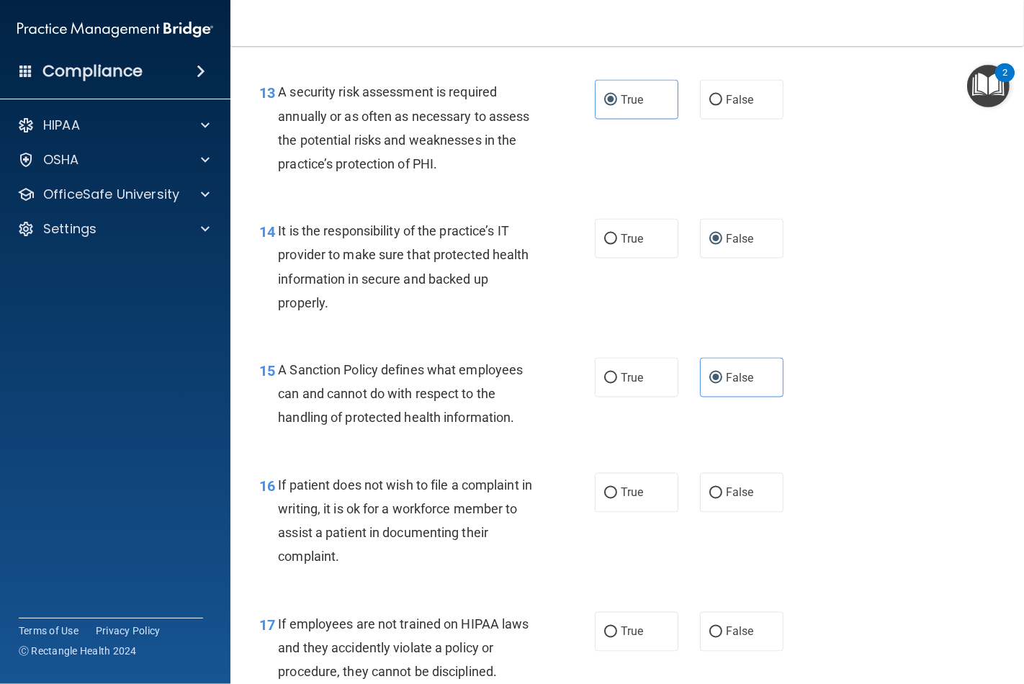
scroll to position [2000, 0]
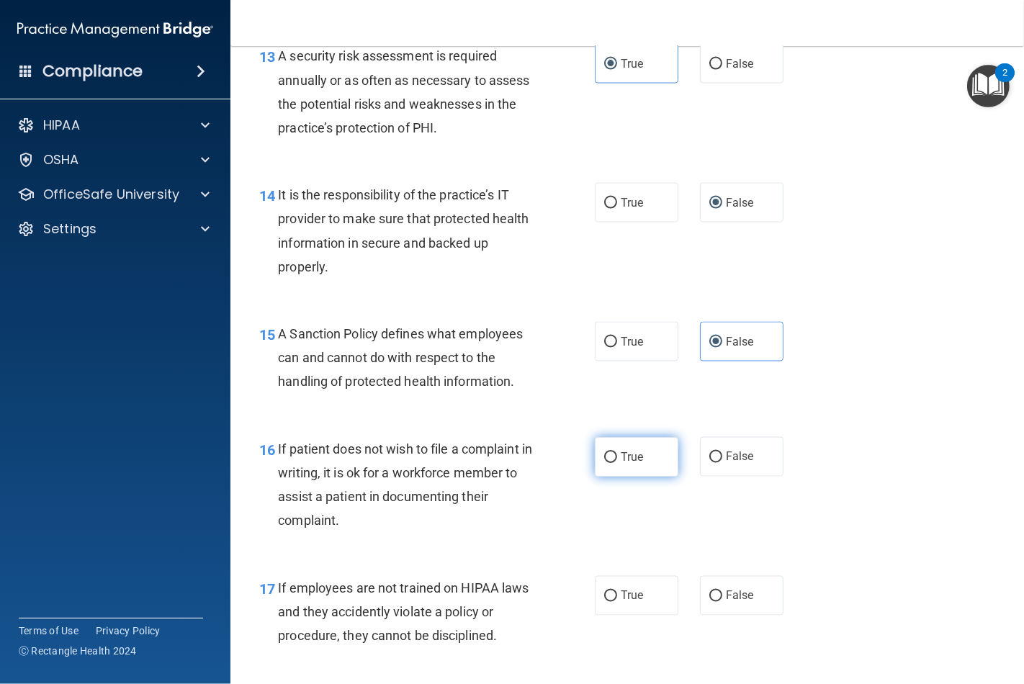
click at [629, 464] on span "True" at bounding box center [632, 457] width 22 height 14
click at [617, 463] on input "True" at bounding box center [610, 457] width 13 height 11
radio input "true"
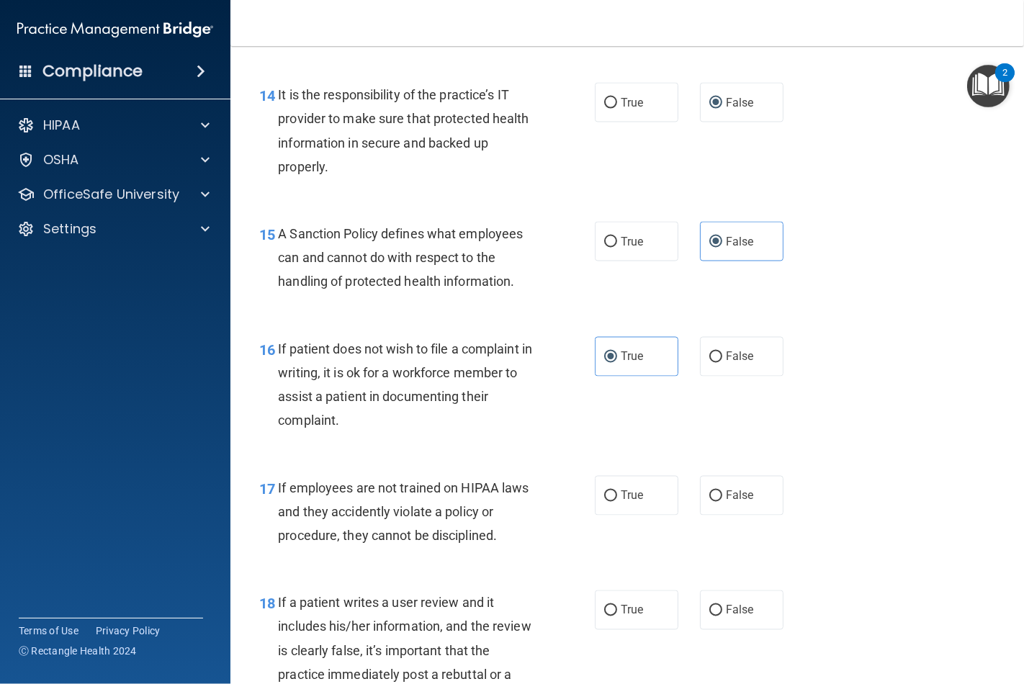
scroll to position [2160, 0]
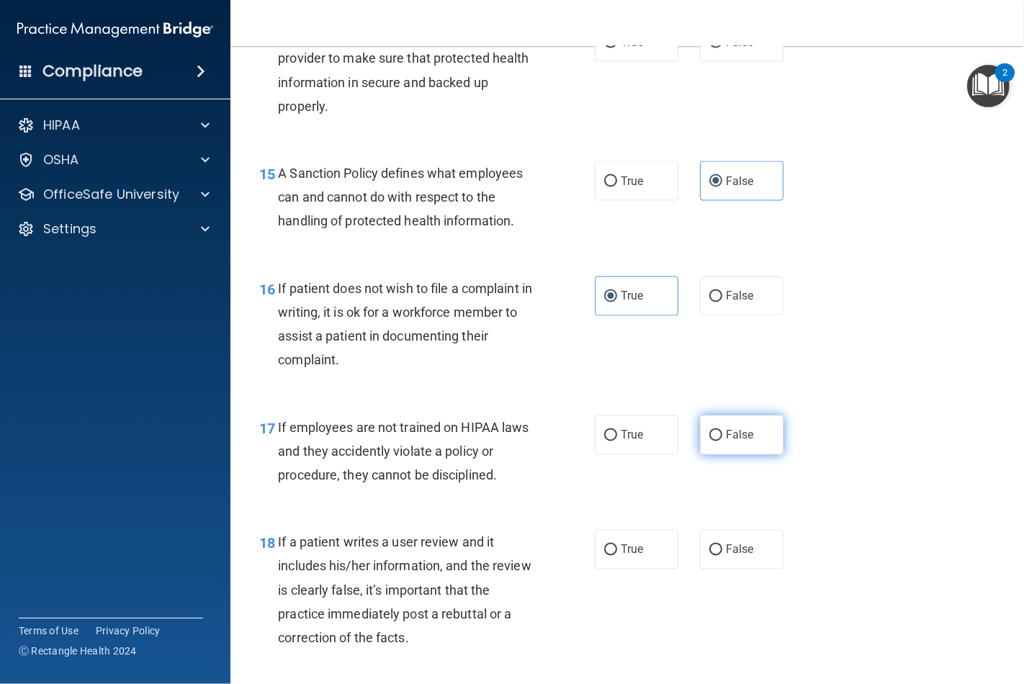
click at [714, 441] on input "False" at bounding box center [715, 436] width 13 height 11
radio input "true"
click at [726, 557] on span "False" at bounding box center [740, 550] width 28 height 14
click at [722, 556] on input "False" at bounding box center [715, 550] width 13 height 11
radio input "true"
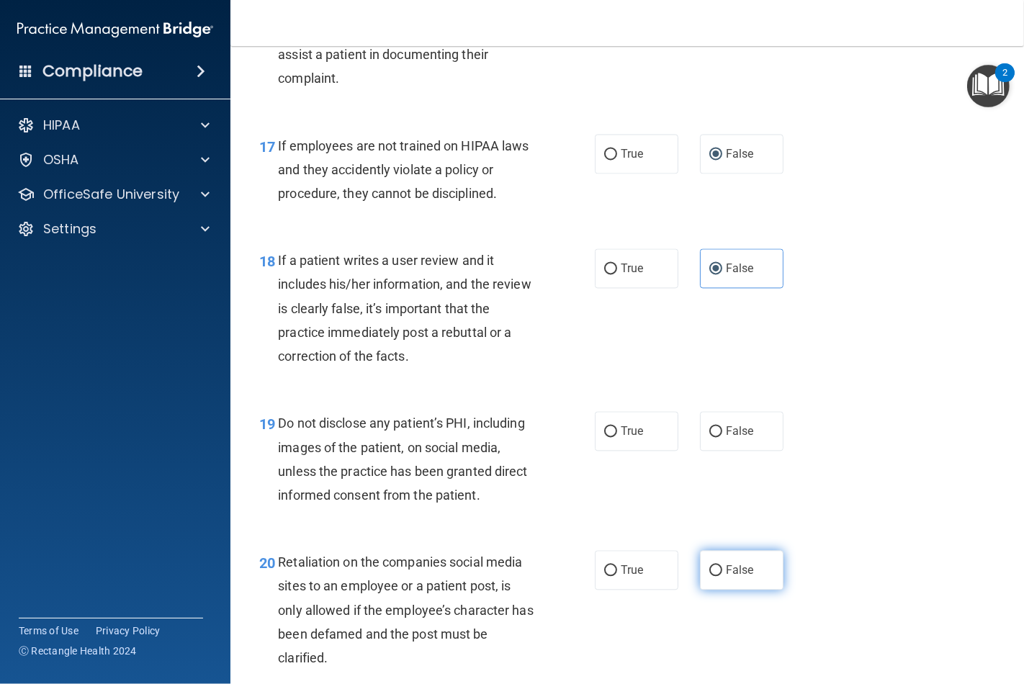
scroll to position [2480, 0]
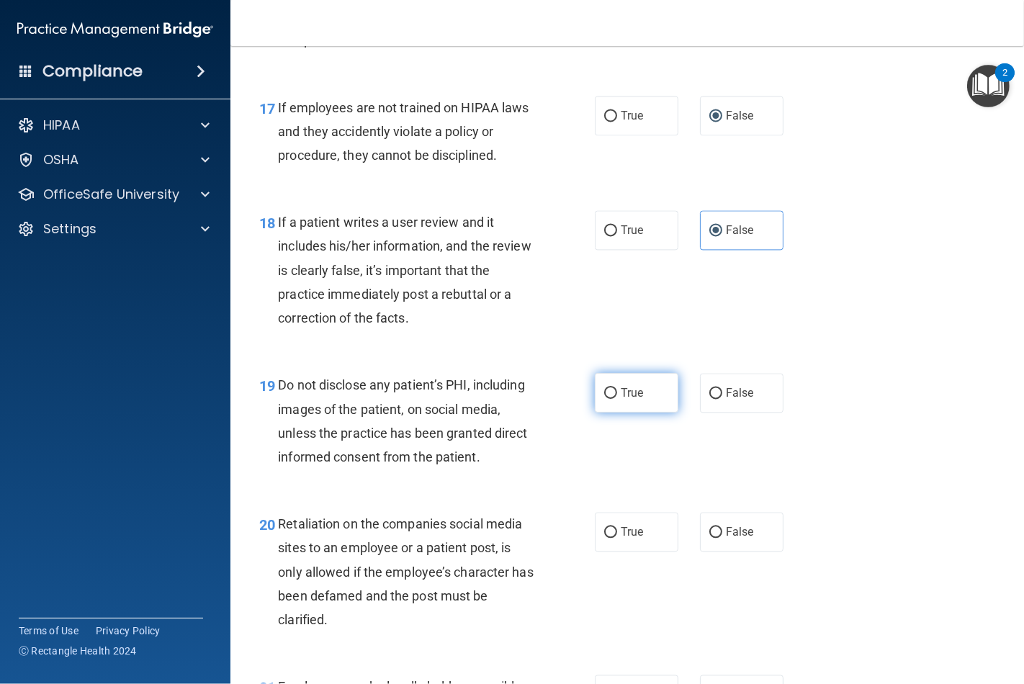
drag, startPoint x: 614, startPoint y: 449, endPoint x: 620, endPoint y: 457, distance: 9.8
click at [614, 413] on label "True" at bounding box center [637, 393] width 84 height 40
click at [614, 399] on input "True" at bounding box center [610, 393] width 13 height 11
radio input "true"
click at [729, 539] on span "False" at bounding box center [740, 532] width 28 height 14
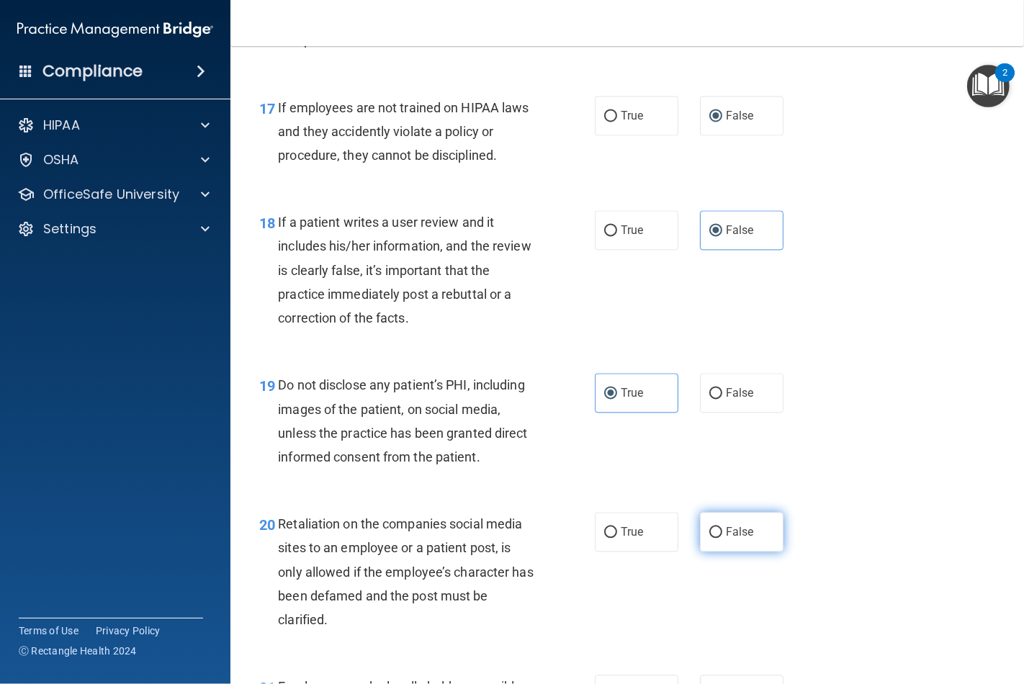
click at [722, 538] on input "False" at bounding box center [715, 532] width 13 height 11
radio input "true"
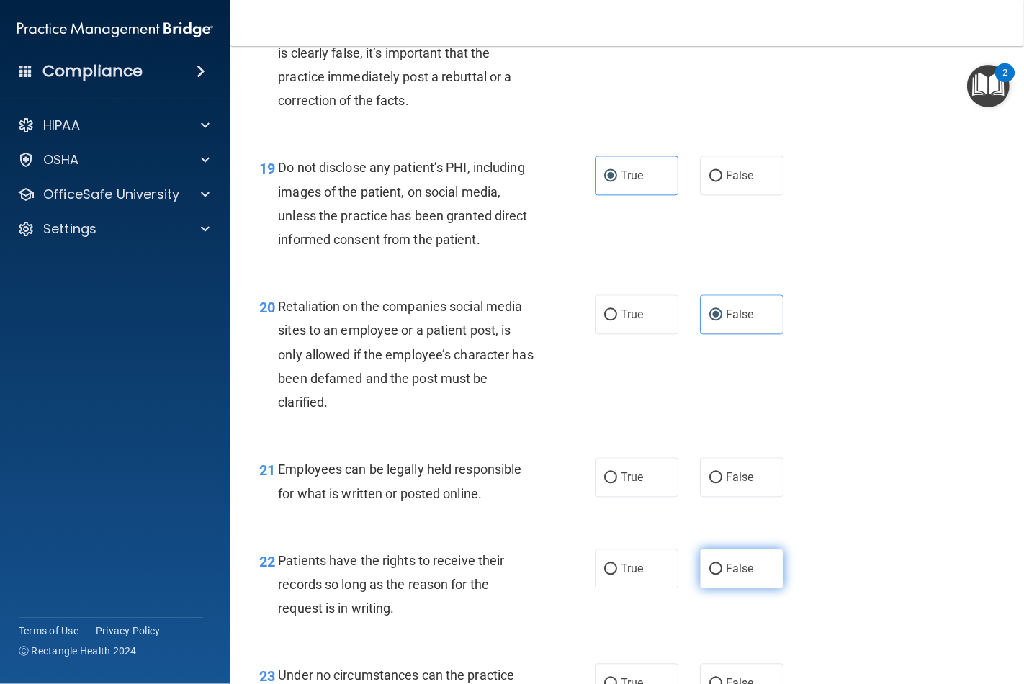
scroll to position [2720, 0]
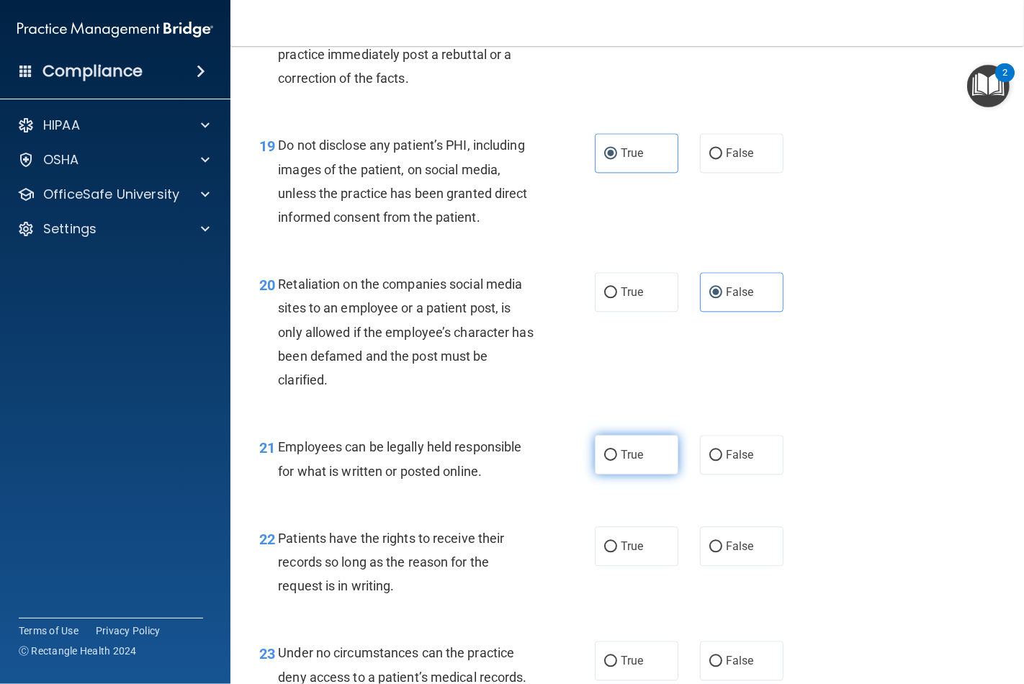
drag, startPoint x: 628, startPoint y: 498, endPoint x: 634, endPoint y: 504, distance: 9.2
click at [632, 462] on span "True" at bounding box center [632, 455] width 22 height 14
drag, startPoint x: 603, startPoint y: 494, endPoint x: 608, endPoint y: 502, distance: 9.0
click at [605, 475] on label "True" at bounding box center [637, 455] width 84 height 40
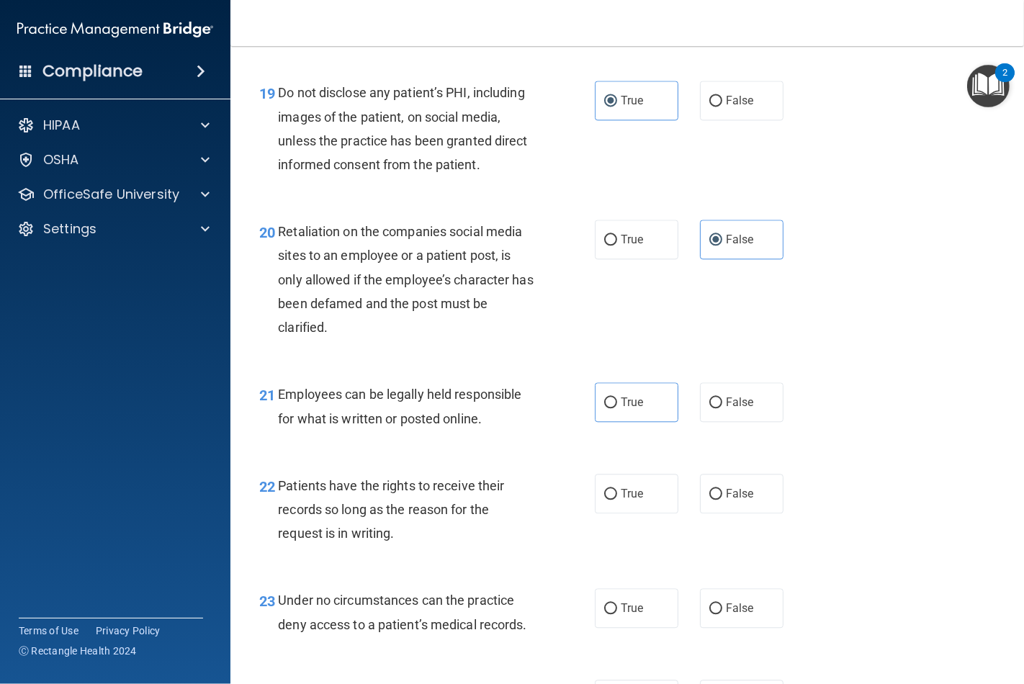
scroll to position [2800, 0]
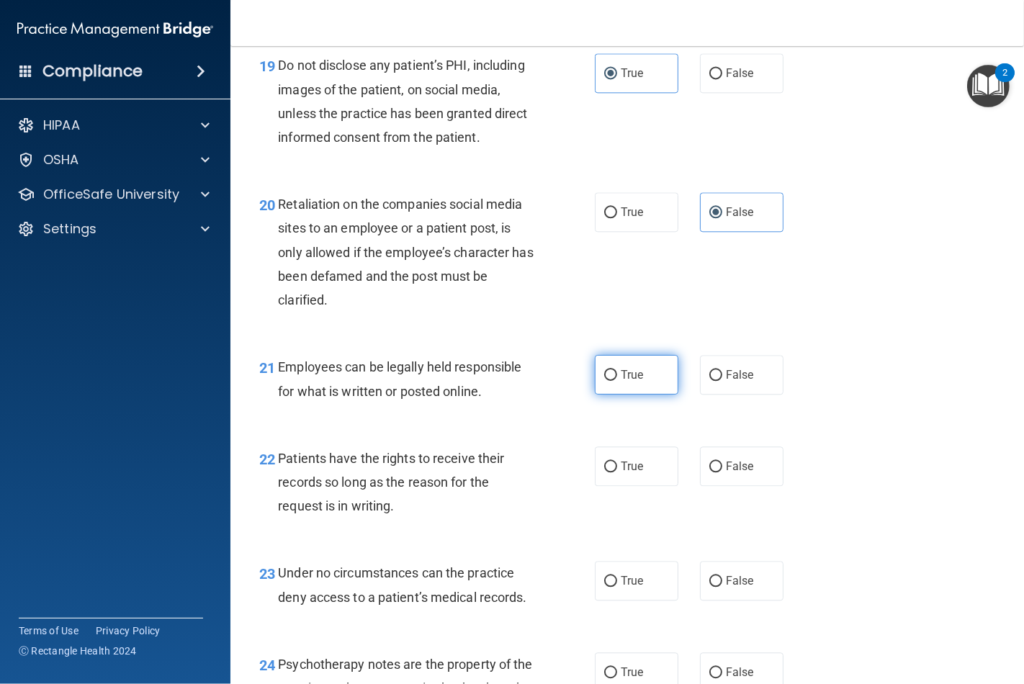
click at [604, 381] on input "True" at bounding box center [610, 375] width 13 height 11
radio input "true"
click at [715, 486] on label "False" at bounding box center [742, 466] width 84 height 40
click at [715, 472] on input "False" at bounding box center [715, 467] width 13 height 11
radio input "true"
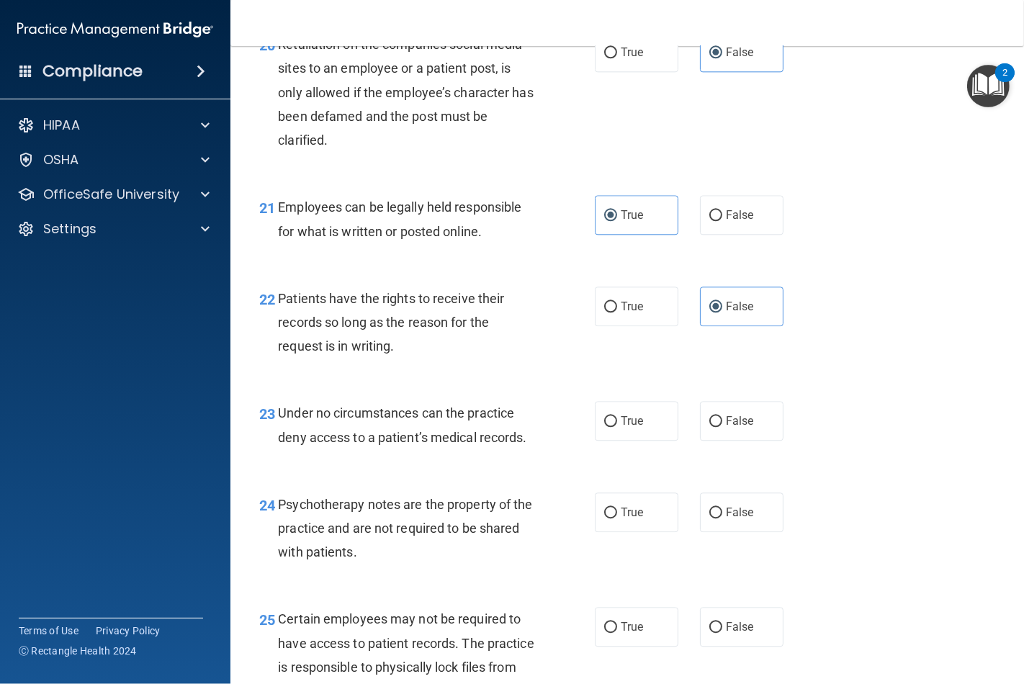
scroll to position [2960, 0]
click at [709, 426] on input "False" at bounding box center [715, 420] width 13 height 11
radio input "true"
click at [621, 518] on span "True" at bounding box center [632, 512] width 22 height 14
click at [617, 518] on input "True" at bounding box center [610, 512] width 13 height 11
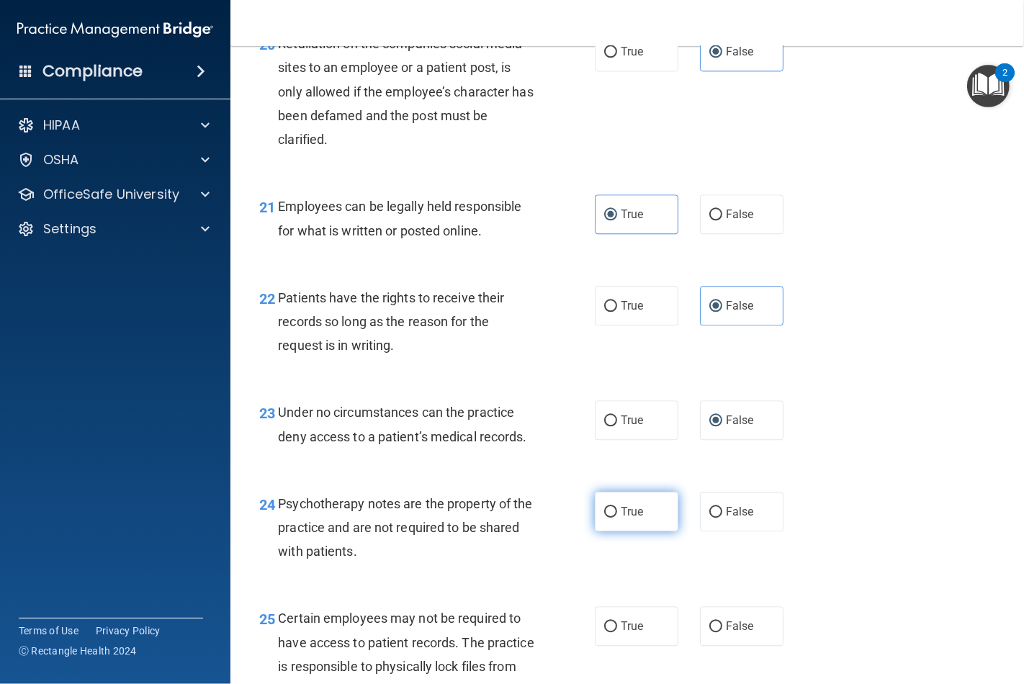
radio input "true"
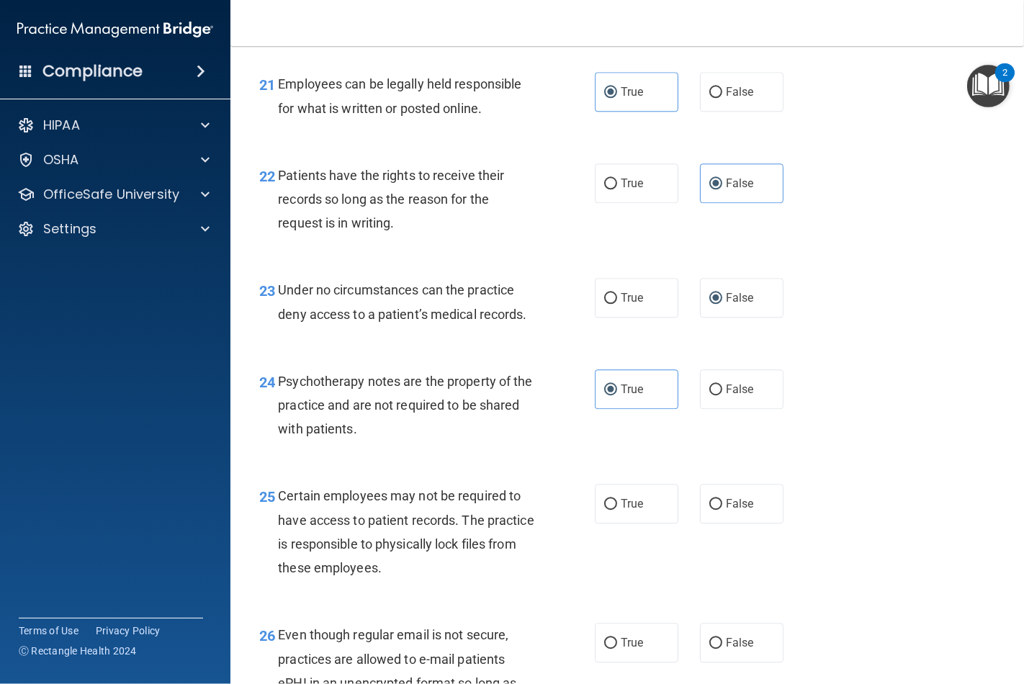
scroll to position [3120, 0]
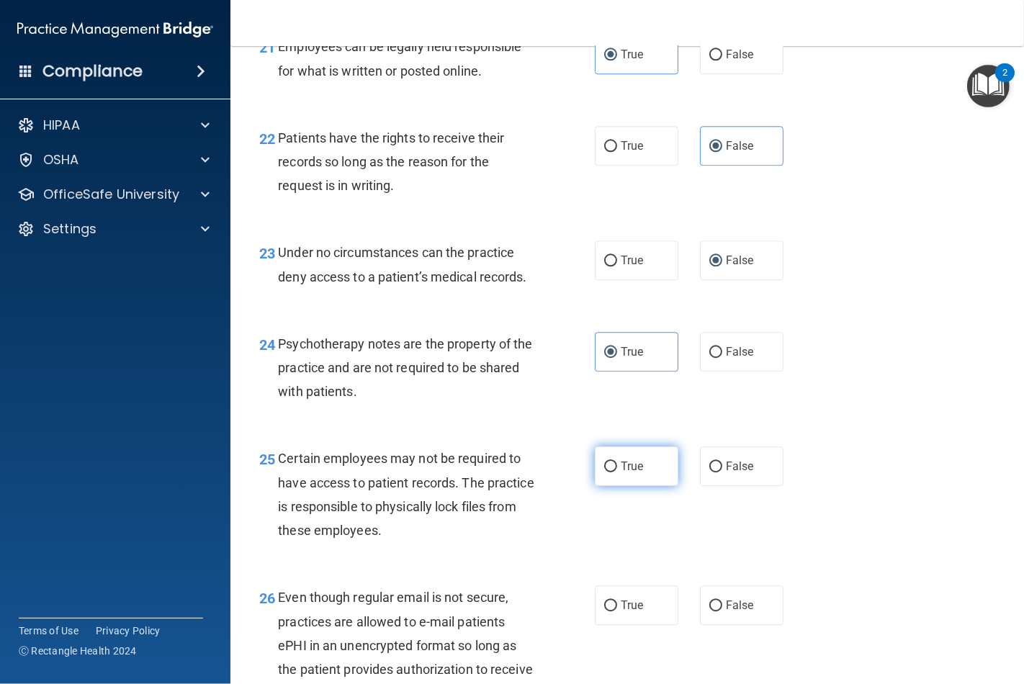
drag, startPoint x: 636, startPoint y: 519, endPoint x: 646, endPoint y: 526, distance: 12.0
click at [638, 486] on label "True" at bounding box center [637, 466] width 84 height 40
click at [617, 472] on input "True" at bounding box center [610, 467] width 13 height 11
radio input "true"
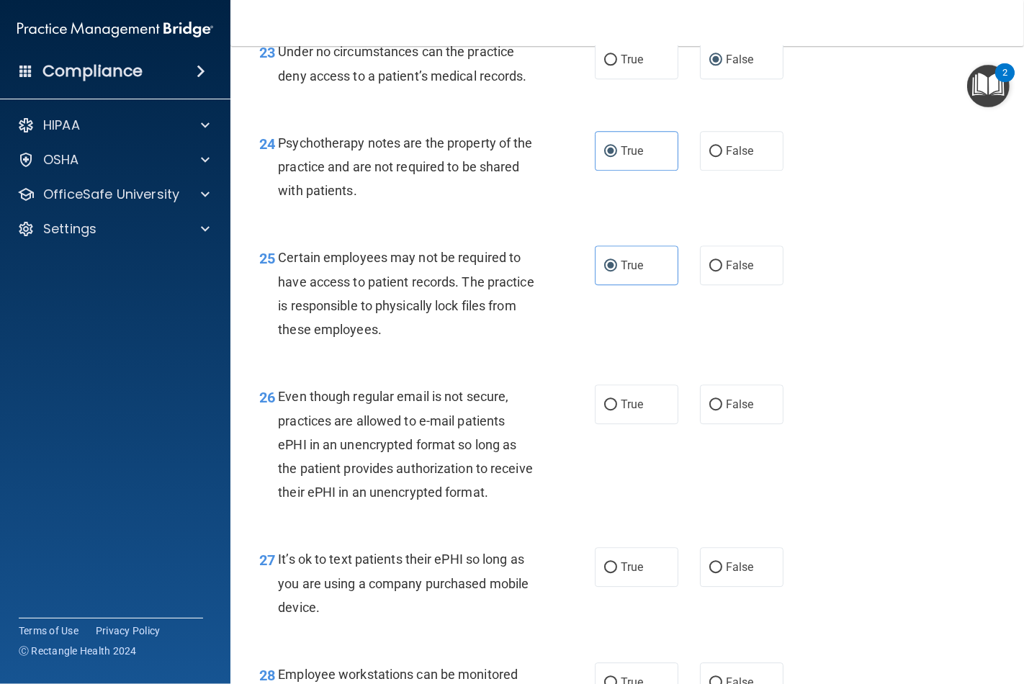
scroll to position [3360, 0]
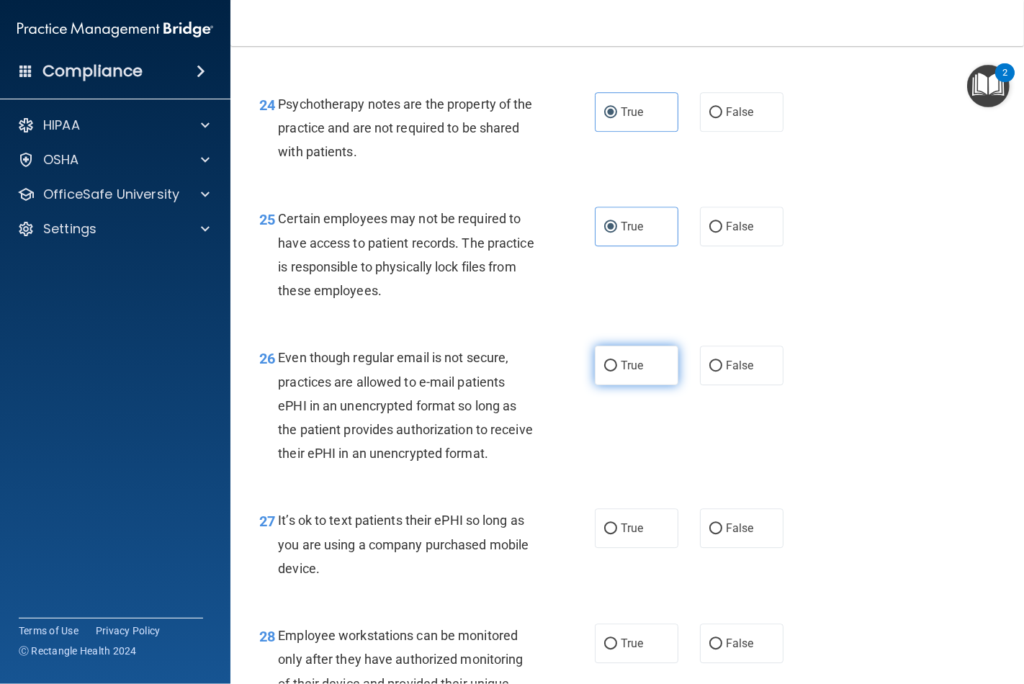
click at [604, 372] on input "True" at bounding box center [610, 366] width 13 height 11
radio input "true"
click at [713, 534] on input "False" at bounding box center [715, 529] width 13 height 11
radio input "true"
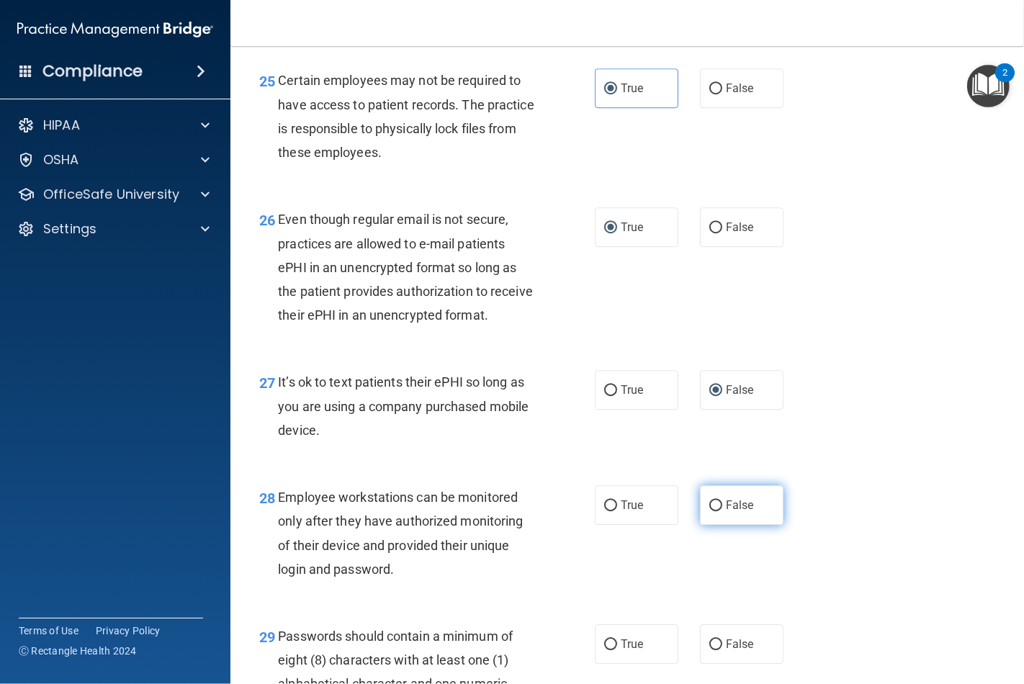
scroll to position [3520, 0]
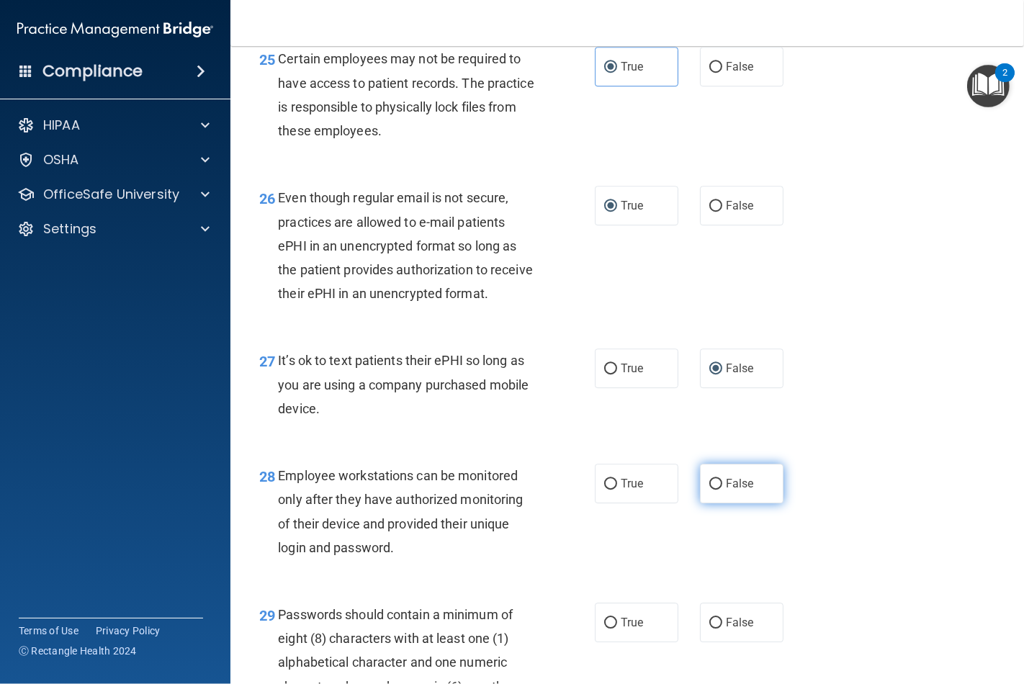
drag, startPoint x: 704, startPoint y: 550, endPoint x: 713, endPoint y: 556, distance: 10.4
click at [709, 490] on input "False" at bounding box center [715, 484] width 13 height 11
radio input "true"
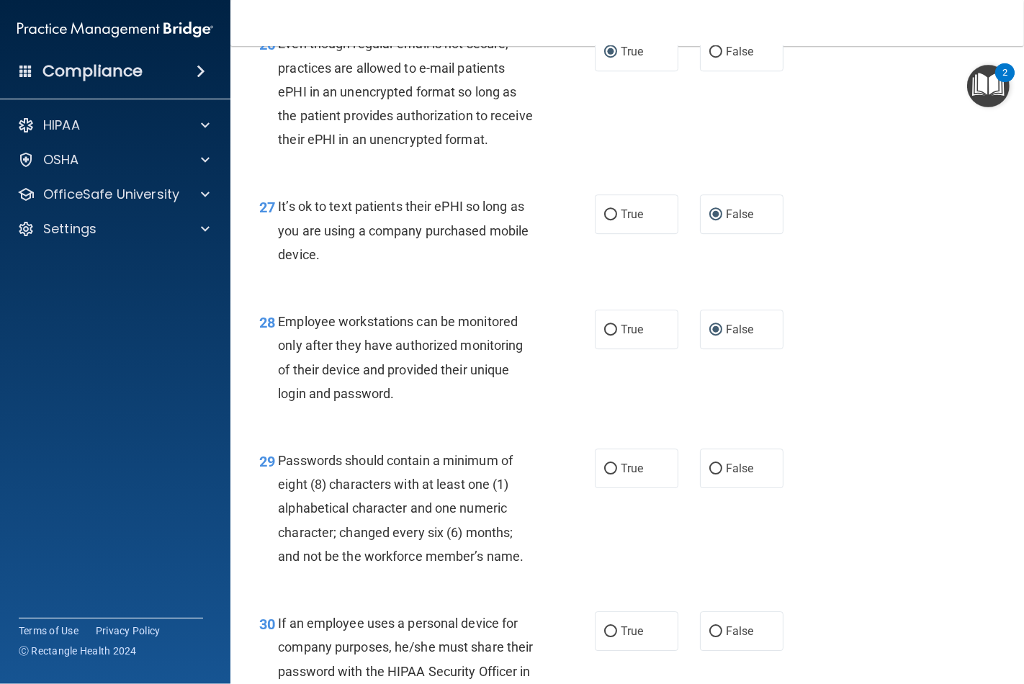
scroll to position [3680, 0]
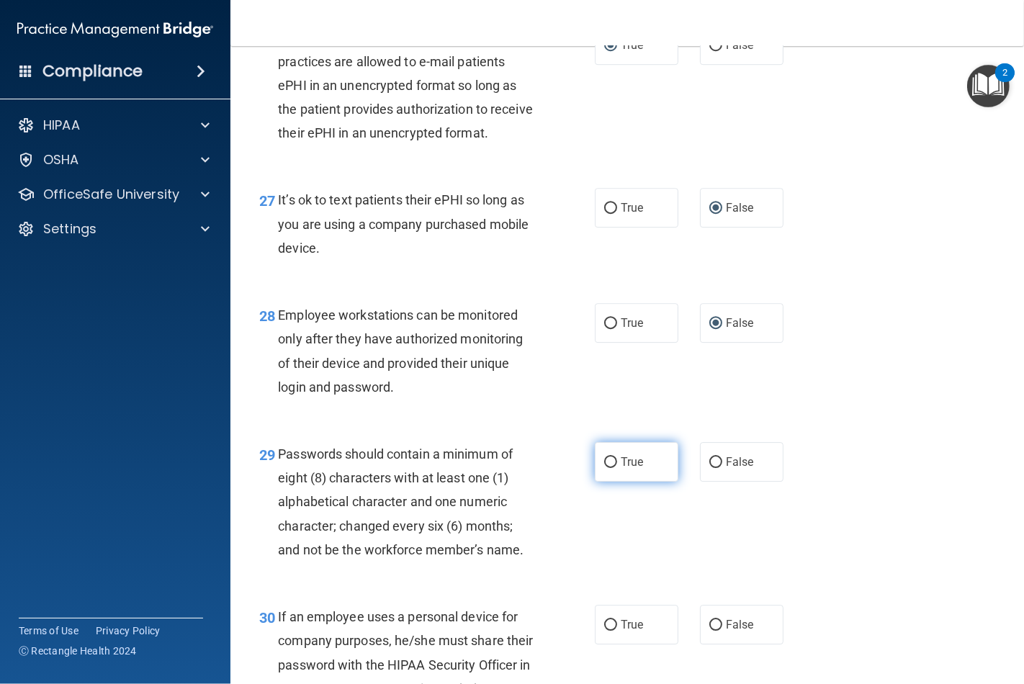
drag, startPoint x: 618, startPoint y: 524, endPoint x: 621, endPoint y: 533, distance: 9.8
click at [621, 482] on label "True" at bounding box center [637, 462] width 84 height 40
click at [617, 468] on input "True" at bounding box center [610, 462] width 13 height 11
radio input "true"
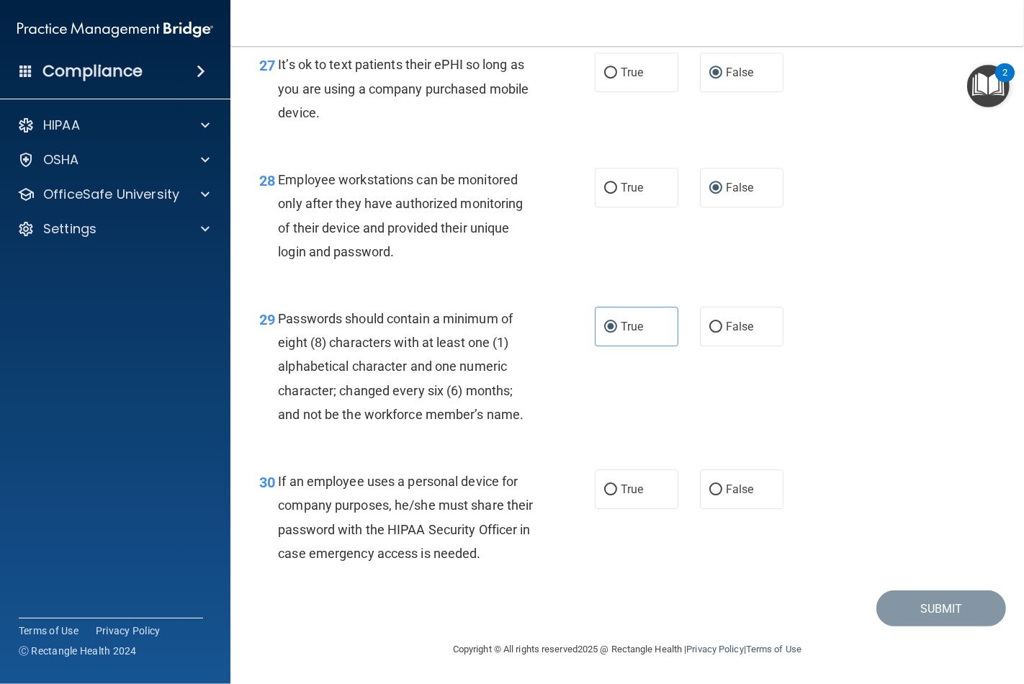
scroll to position [3840, 0]
click at [710, 495] on input "False" at bounding box center [715, 490] width 13 height 11
radio input "true"
click at [915, 612] on button "Submit" at bounding box center [941, 608] width 130 height 37
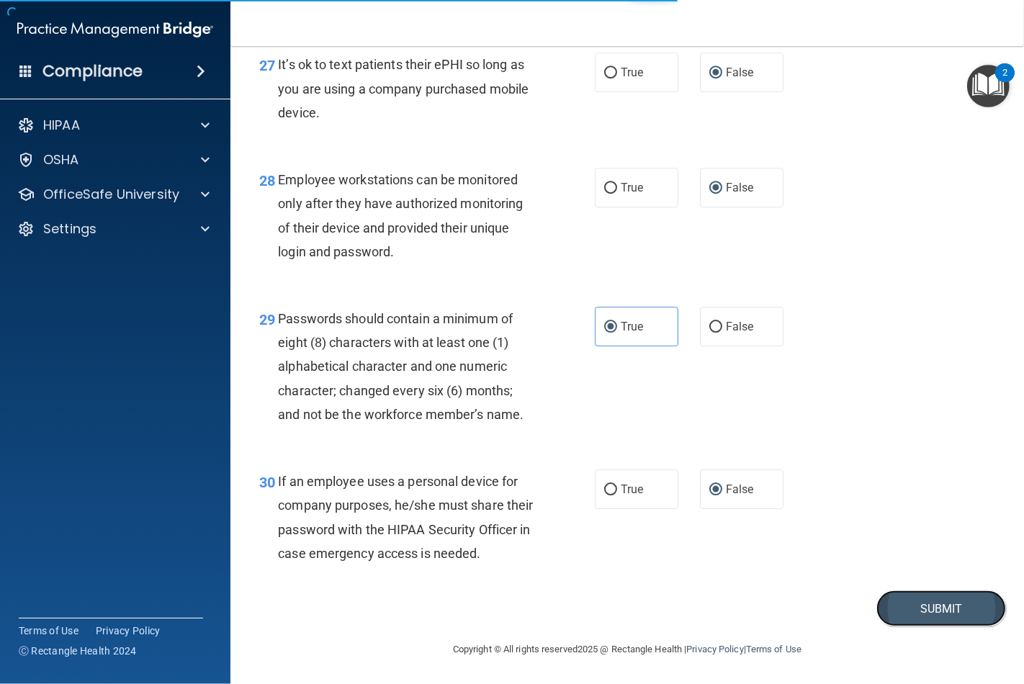
click at [924, 607] on button "Submit" at bounding box center [941, 608] width 130 height 37
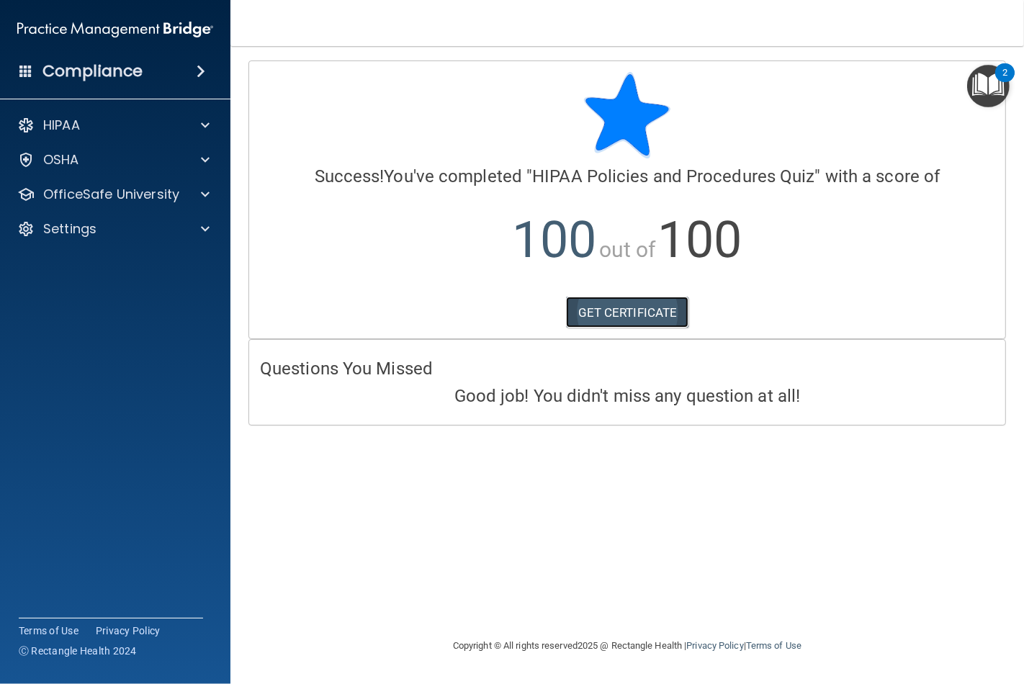
click at [594, 310] on link "GET CERTIFICATE" at bounding box center [627, 313] width 123 height 32
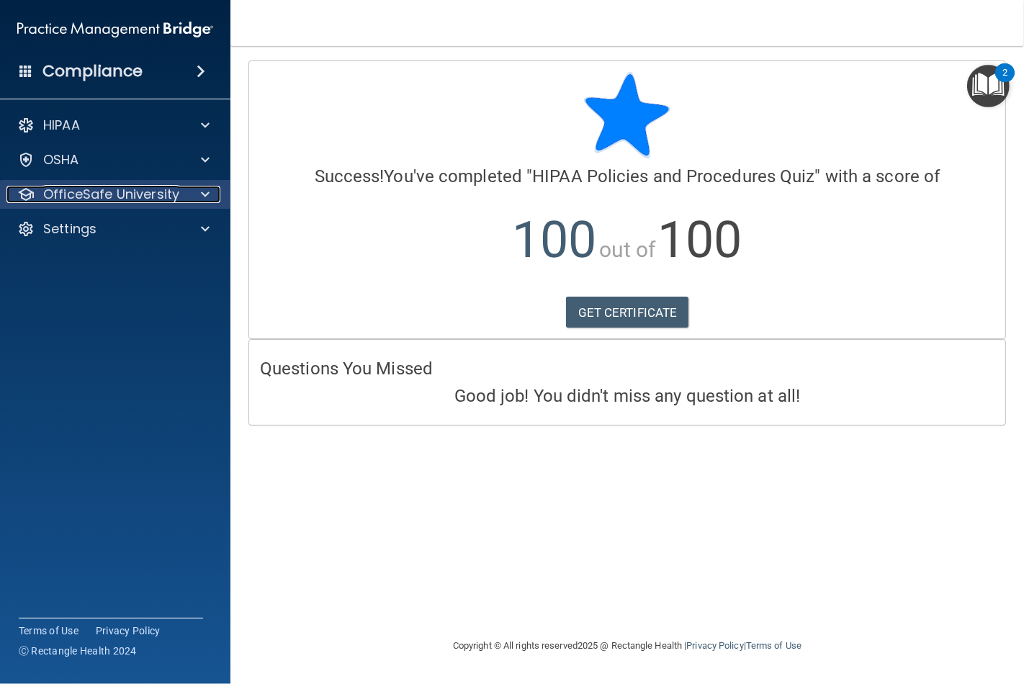
click at [185, 192] on div at bounding box center [203, 194] width 36 height 17
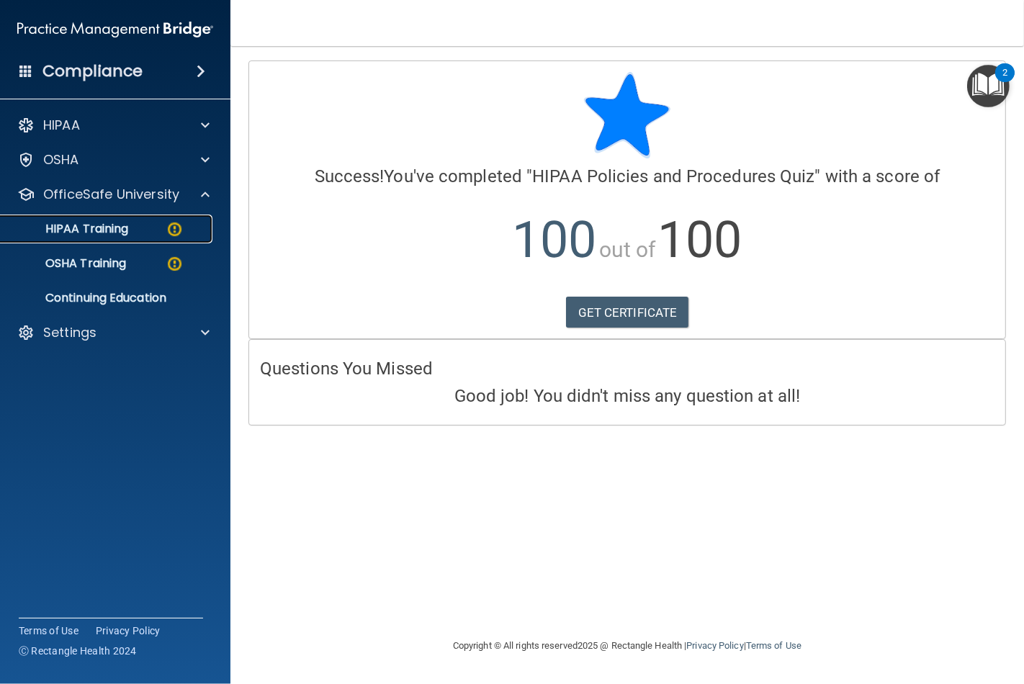
click at [170, 226] on img at bounding box center [175, 229] width 18 height 18
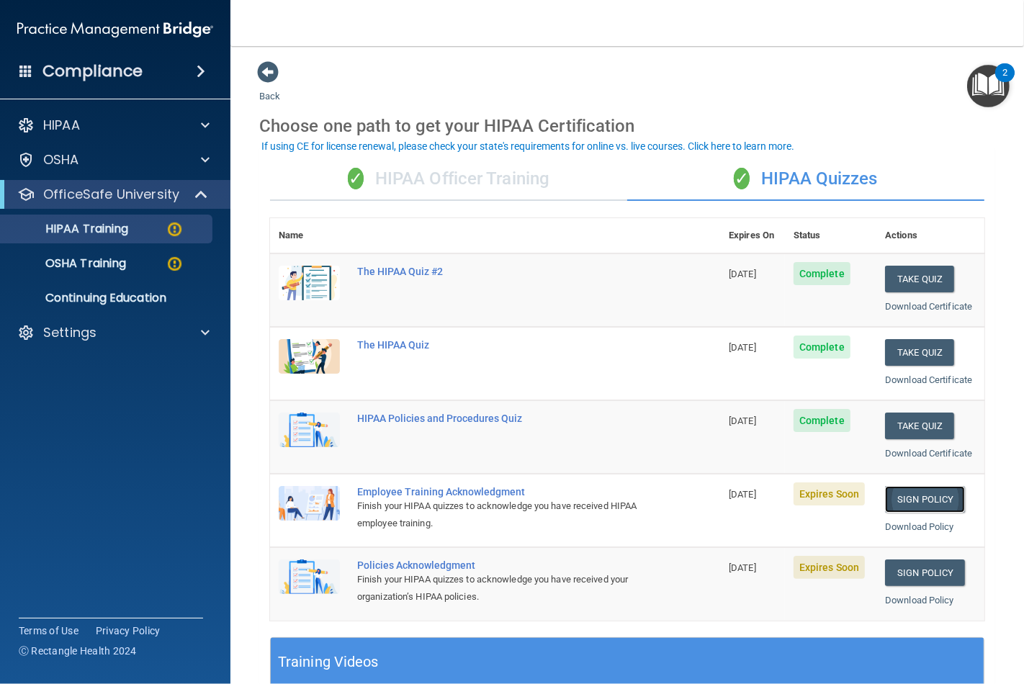
click at [912, 493] on link "Sign Policy" at bounding box center [925, 499] width 80 height 27
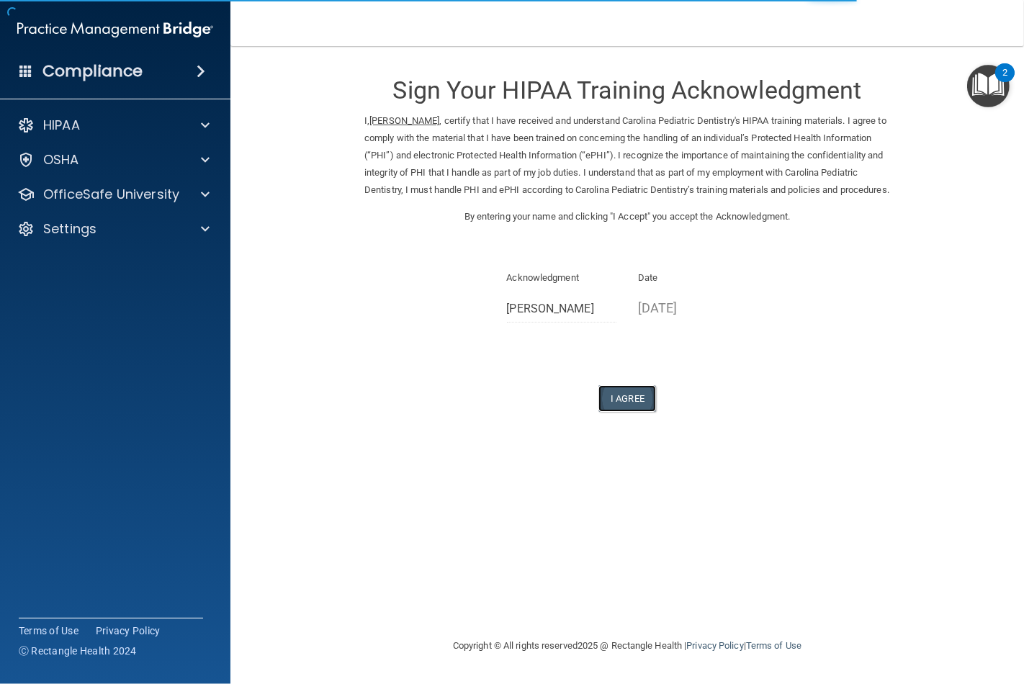
click at [622, 412] on button "I Agree" at bounding box center [627, 398] width 58 height 27
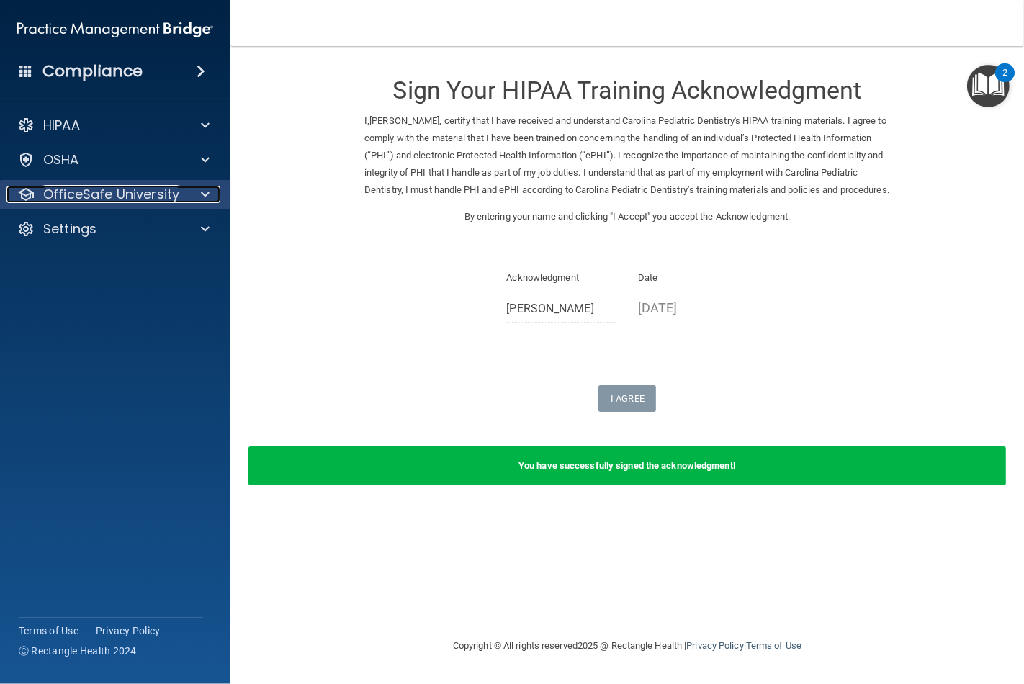
click at [193, 191] on div at bounding box center [203, 194] width 36 height 17
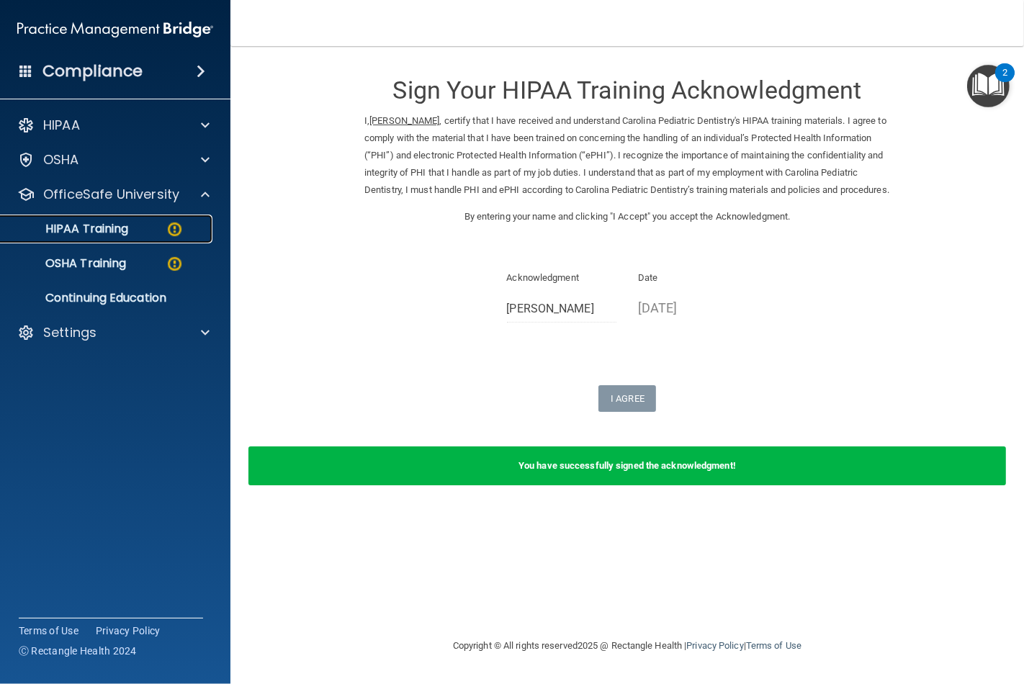
click at [173, 227] on img at bounding box center [175, 229] width 18 height 18
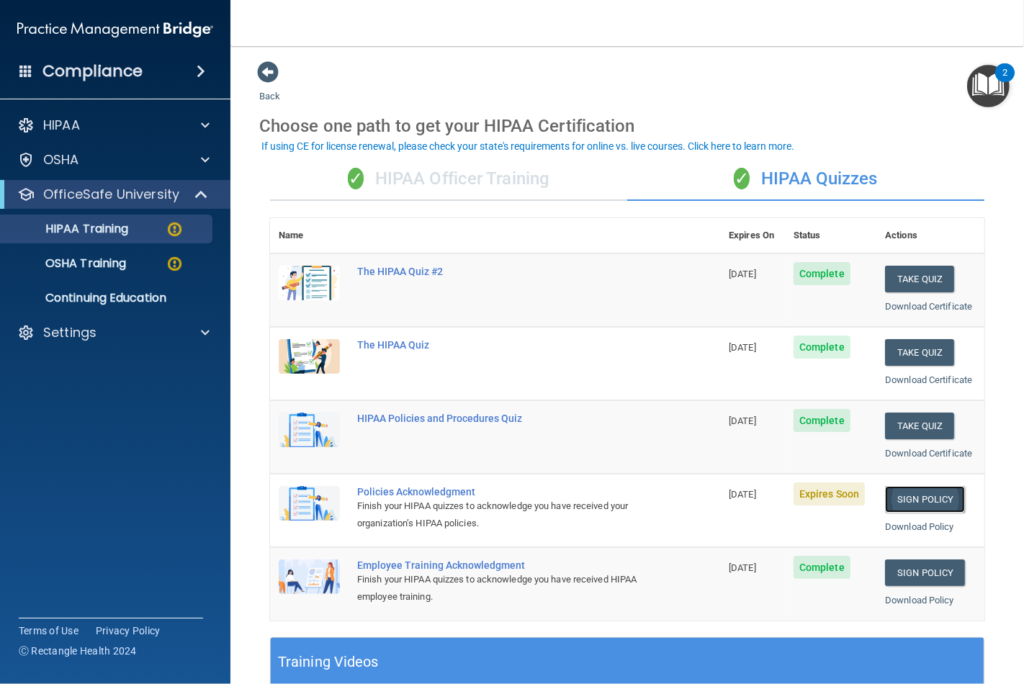
click at [926, 495] on link "Sign Policy" at bounding box center [925, 499] width 80 height 27
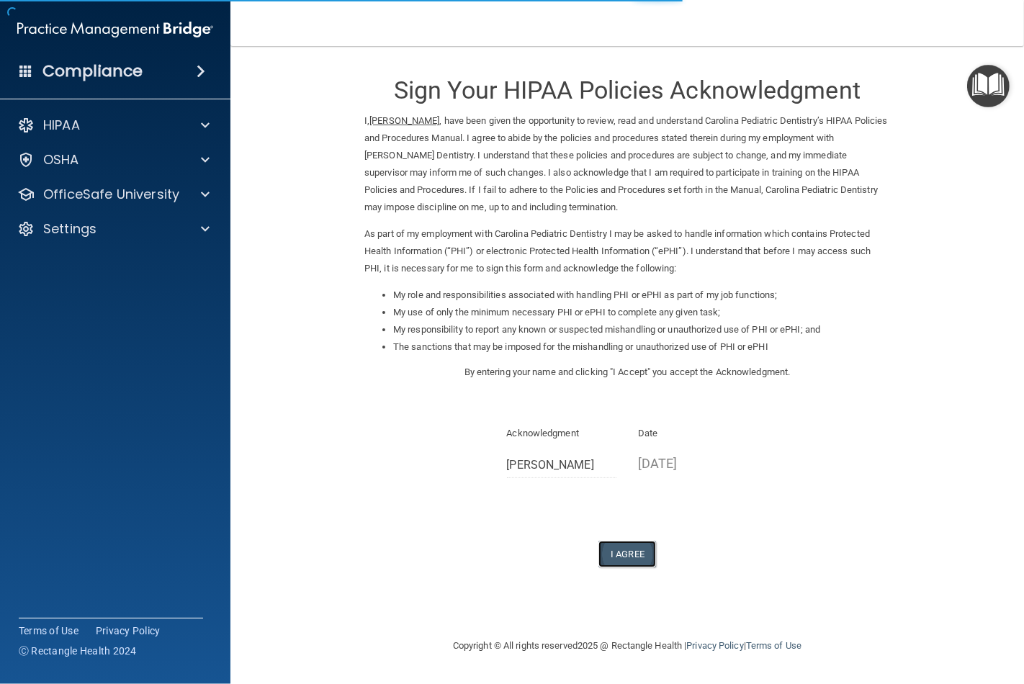
click at [623, 555] on button "I Agree" at bounding box center [627, 554] width 58 height 27
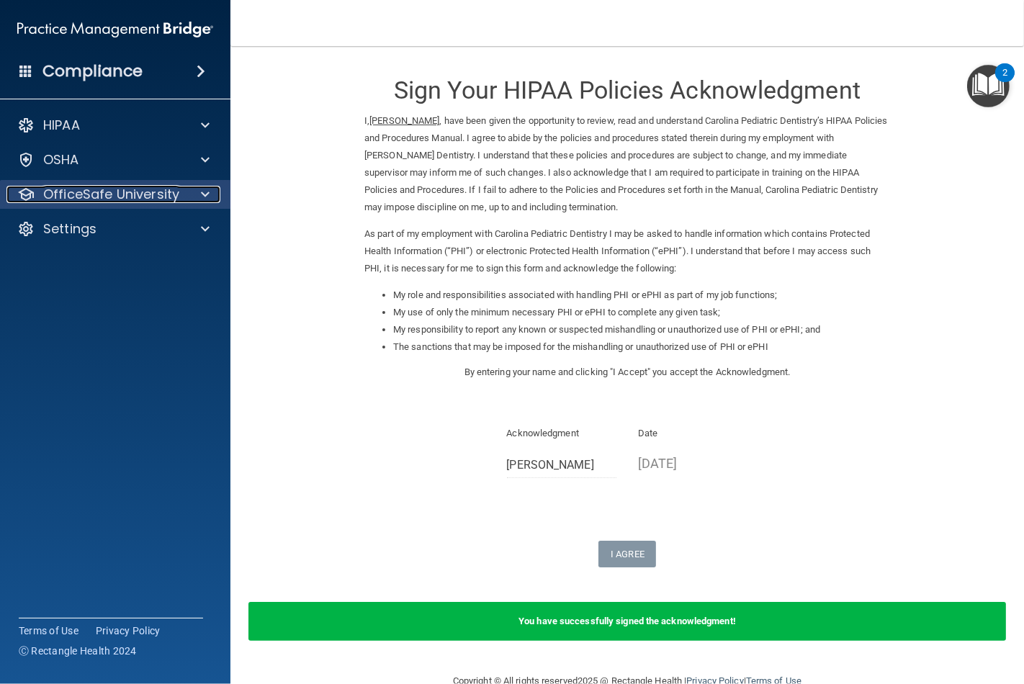
click at [197, 199] on div at bounding box center [203, 194] width 36 height 17
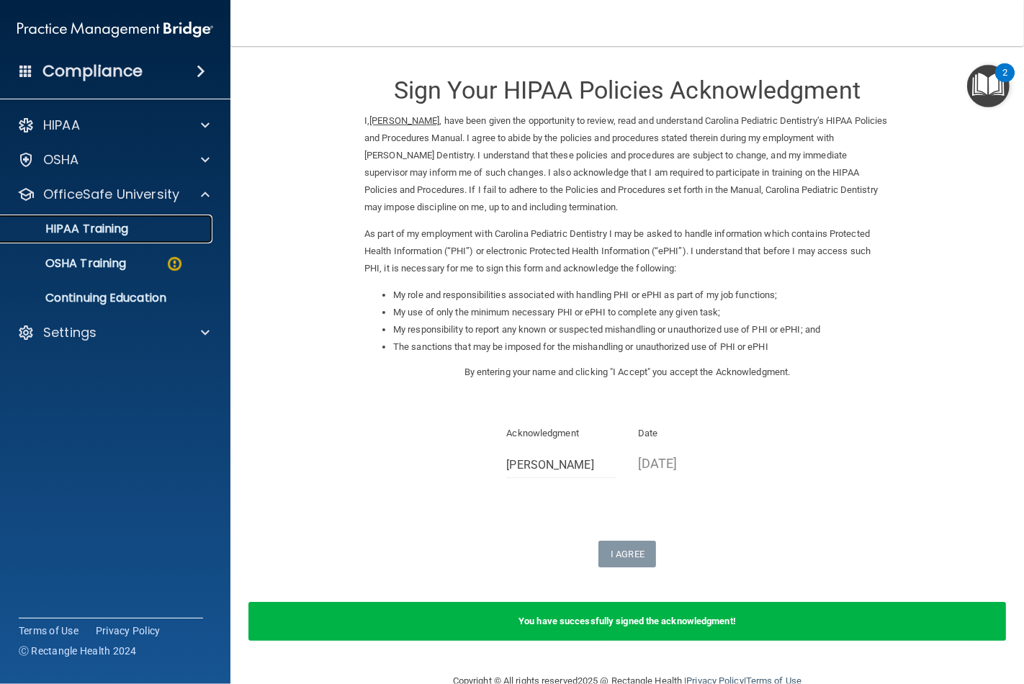
click at [138, 235] on div "HIPAA Training" at bounding box center [107, 229] width 197 height 14
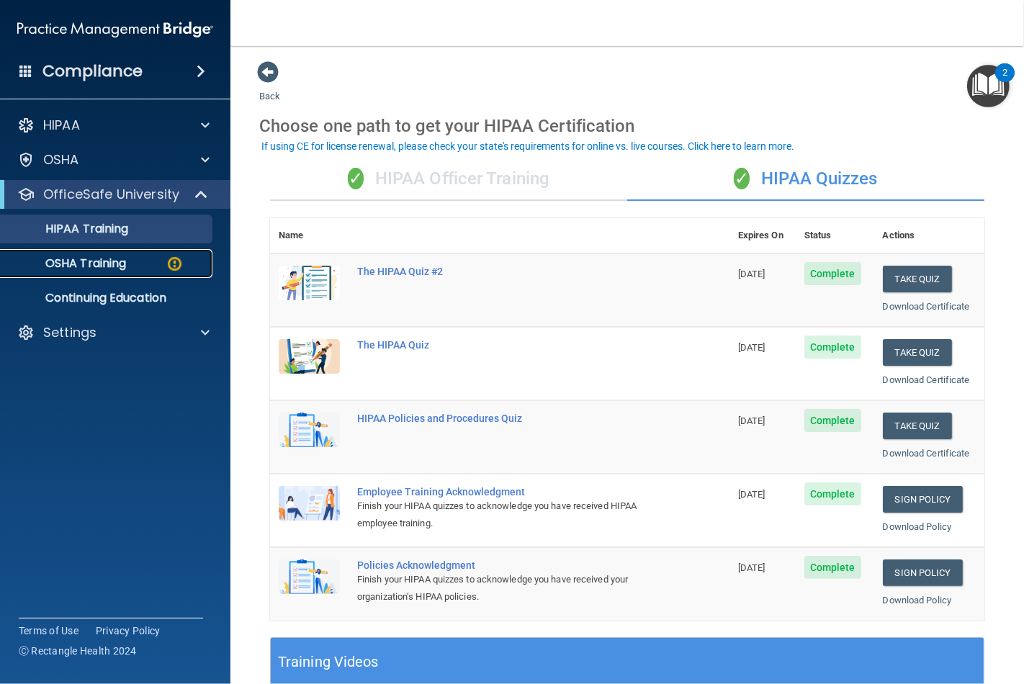
click at [155, 264] on div "OSHA Training" at bounding box center [107, 263] width 197 height 14
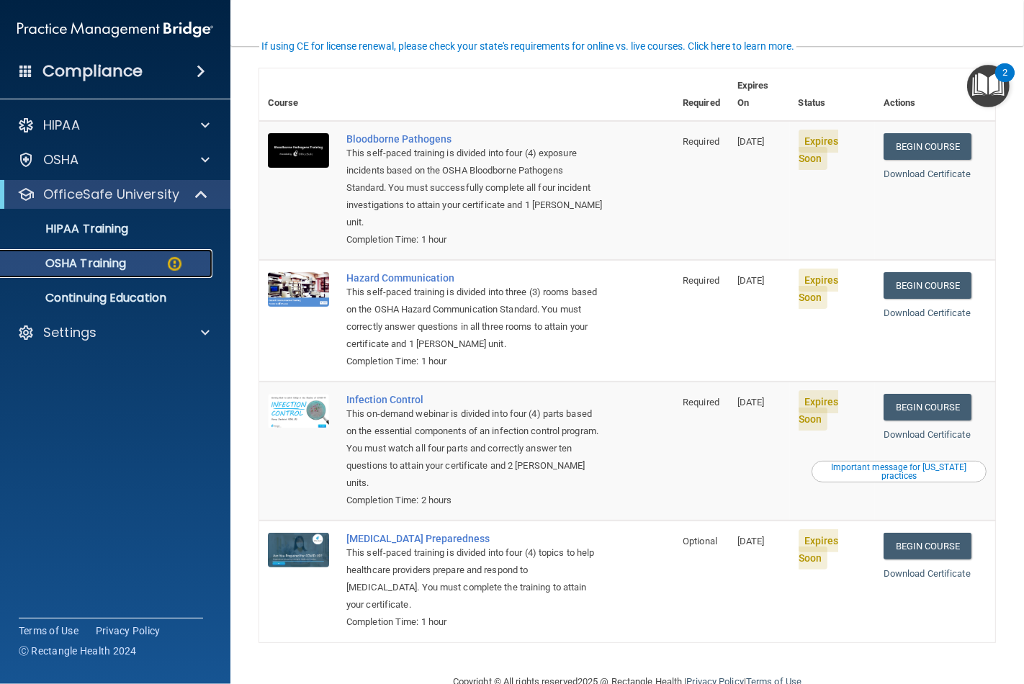
scroll to position [115, 0]
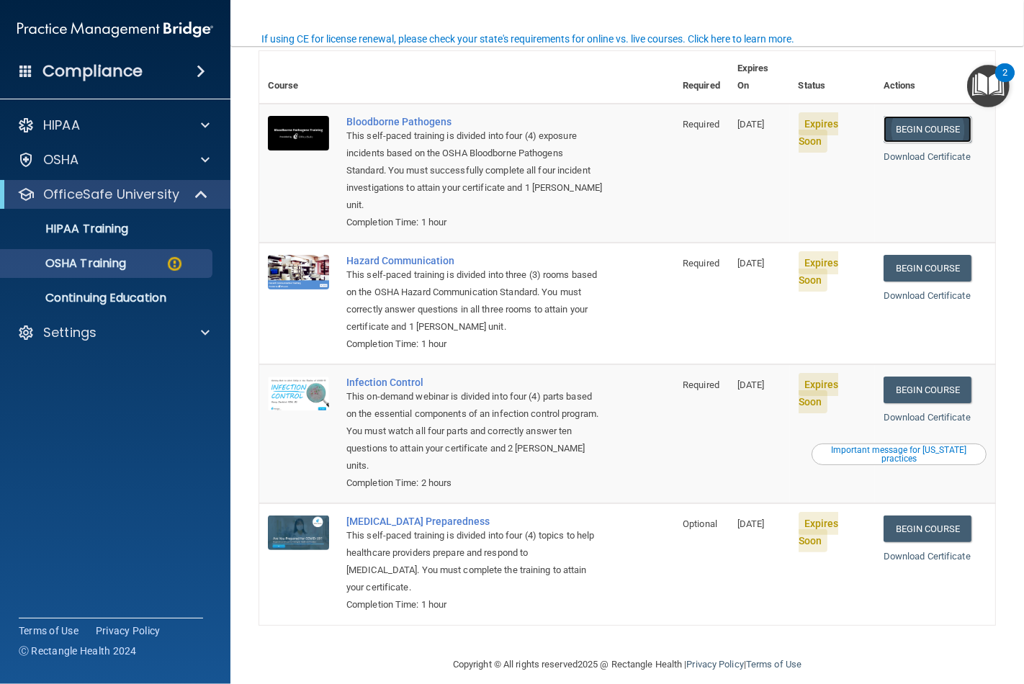
click at [922, 116] on link "Begin Course" at bounding box center [928, 129] width 88 height 27
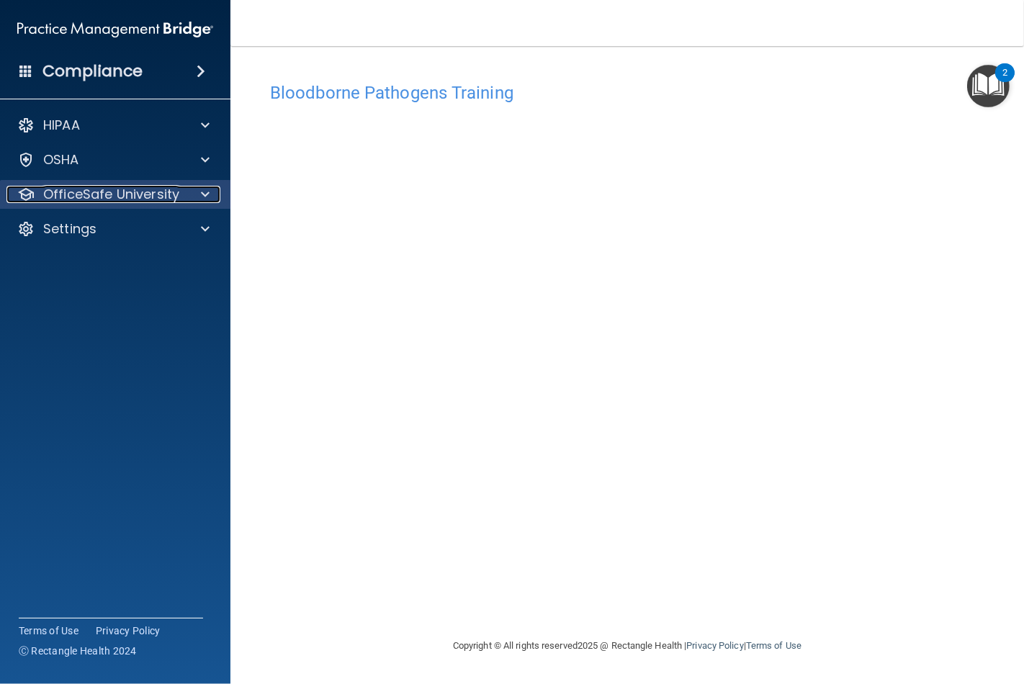
click at [206, 195] on span at bounding box center [205, 194] width 9 height 17
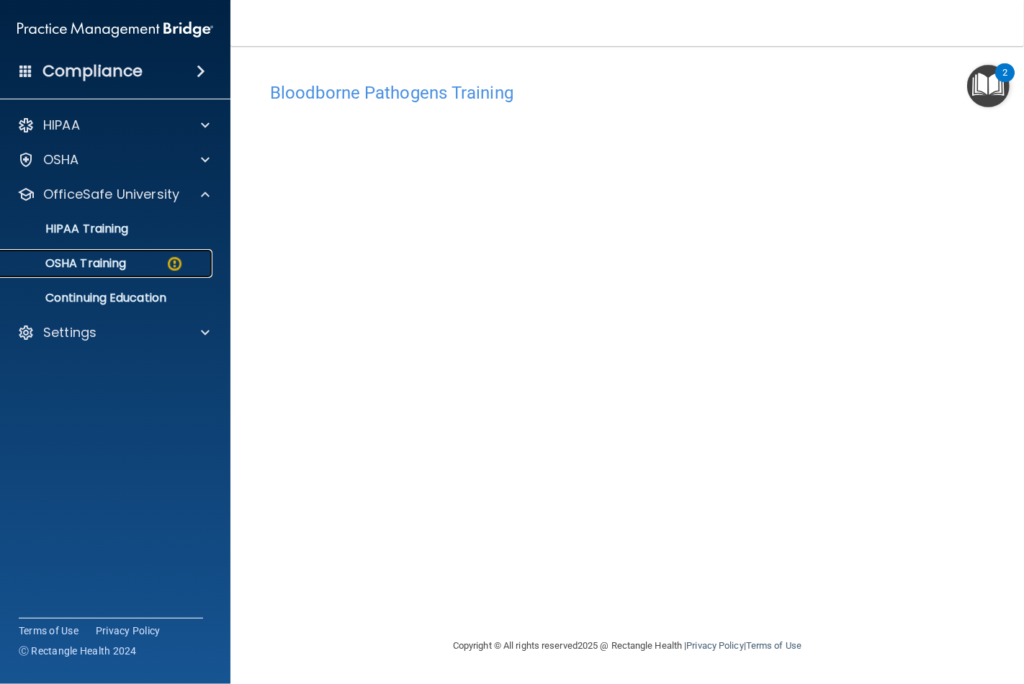
click at [159, 263] on div "OSHA Training" at bounding box center [107, 263] width 197 height 14
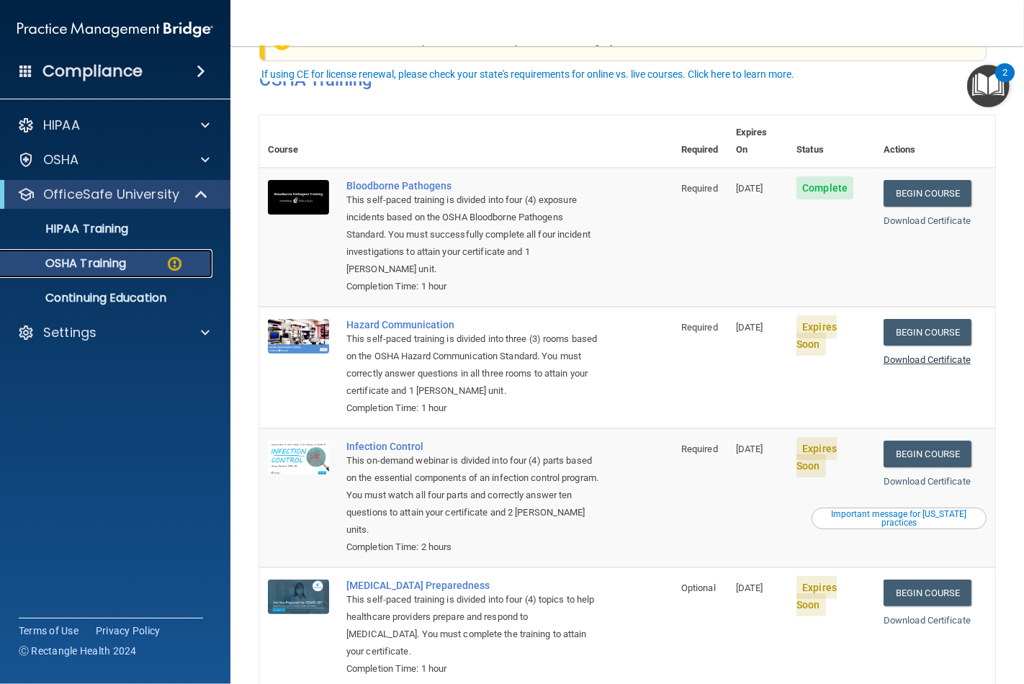
scroll to position [80, 0]
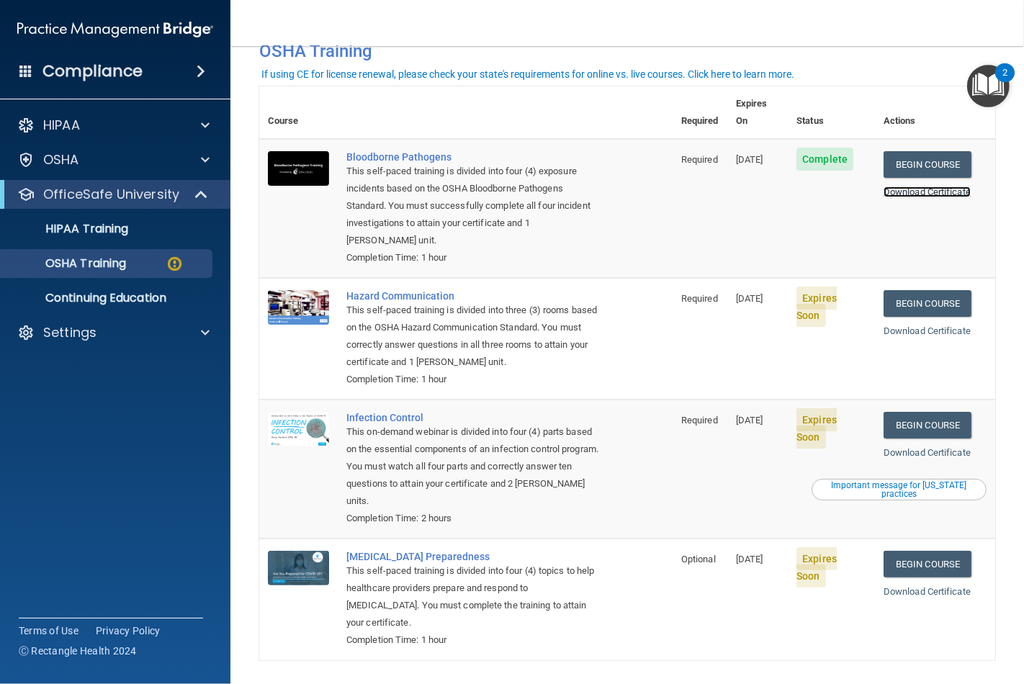
click at [927, 187] on link "Download Certificate" at bounding box center [927, 192] width 87 height 11
click at [924, 290] on link "Begin Course" at bounding box center [928, 303] width 88 height 27
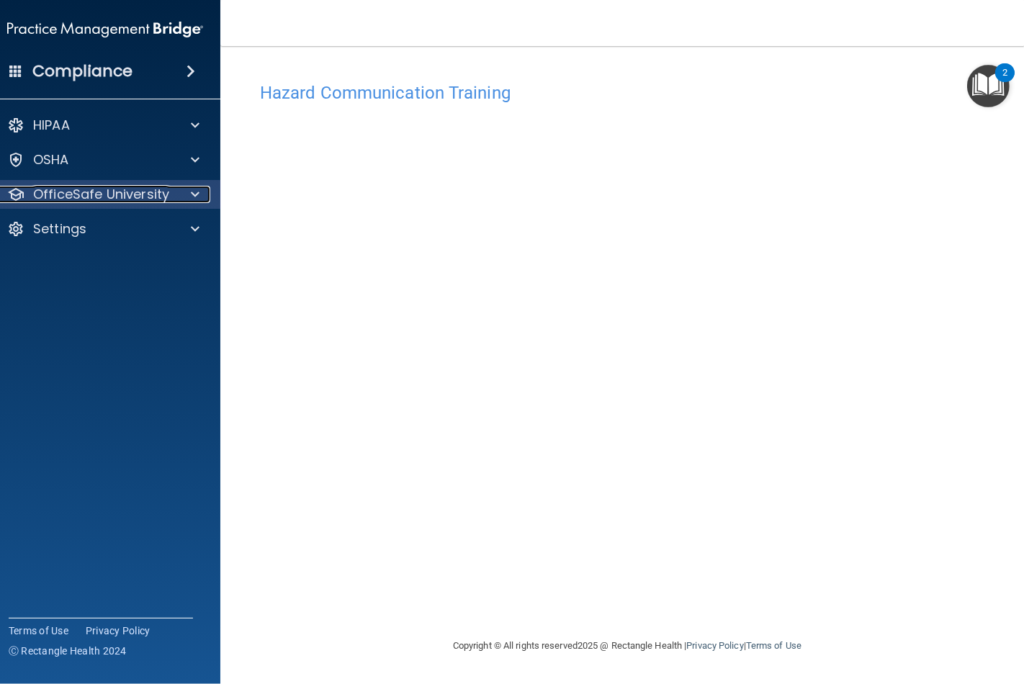
click at [189, 192] on div at bounding box center [193, 194] width 36 height 17
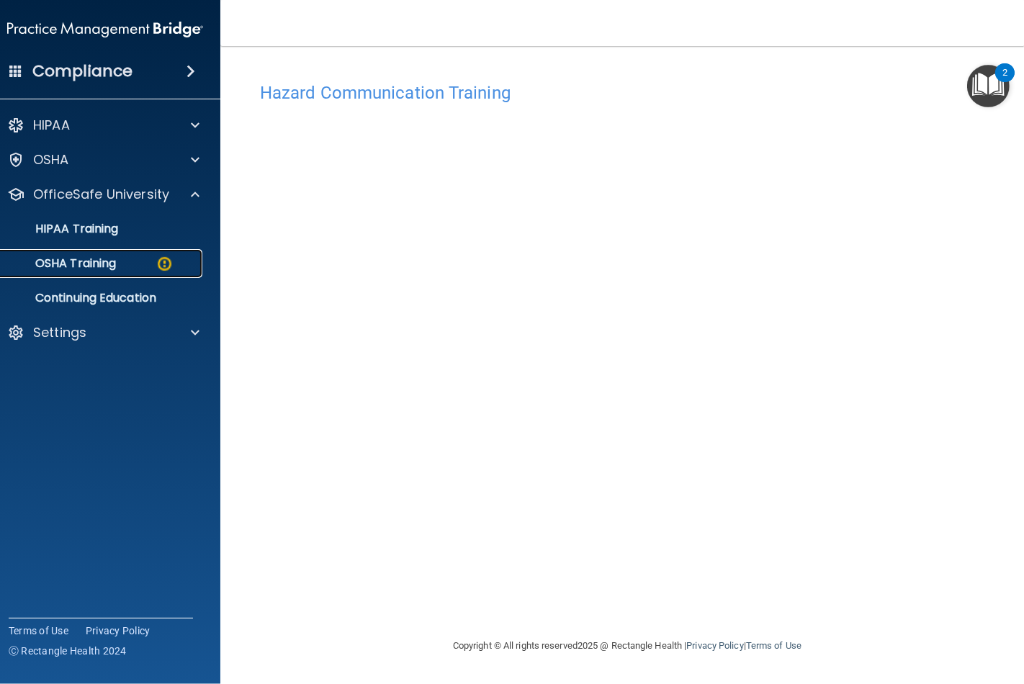
click at [159, 269] on img at bounding box center [165, 264] width 18 height 18
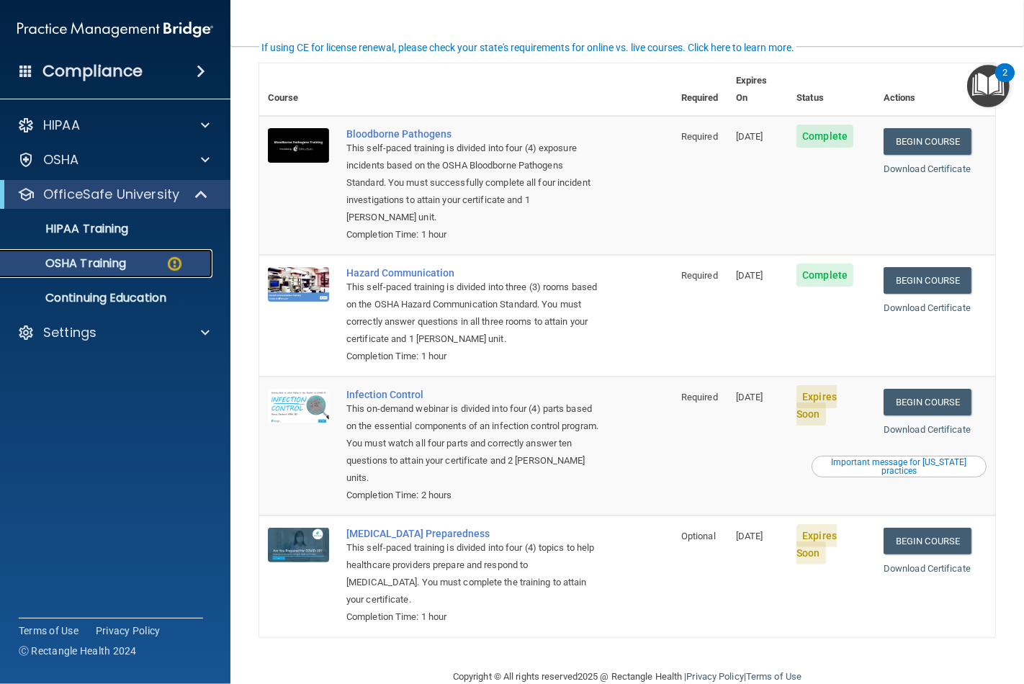
scroll to position [115, 0]
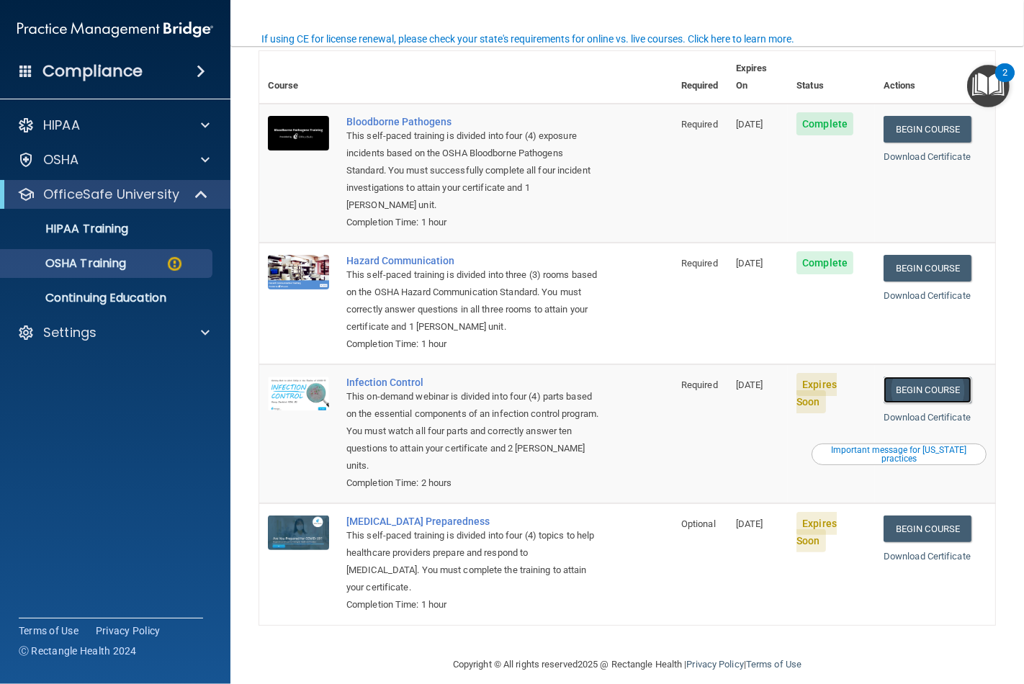
click at [912, 377] on link "Begin Course" at bounding box center [928, 390] width 88 height 27
click at [918, 377] on link "Begin Course" at bounding box center [928, 390] width 88 height 27
click at [166, 269] on img at bounding box center [175, 264] width 18 height 18
click at [199, 190] on span at bounding box center [203, 194] width 12 height 17
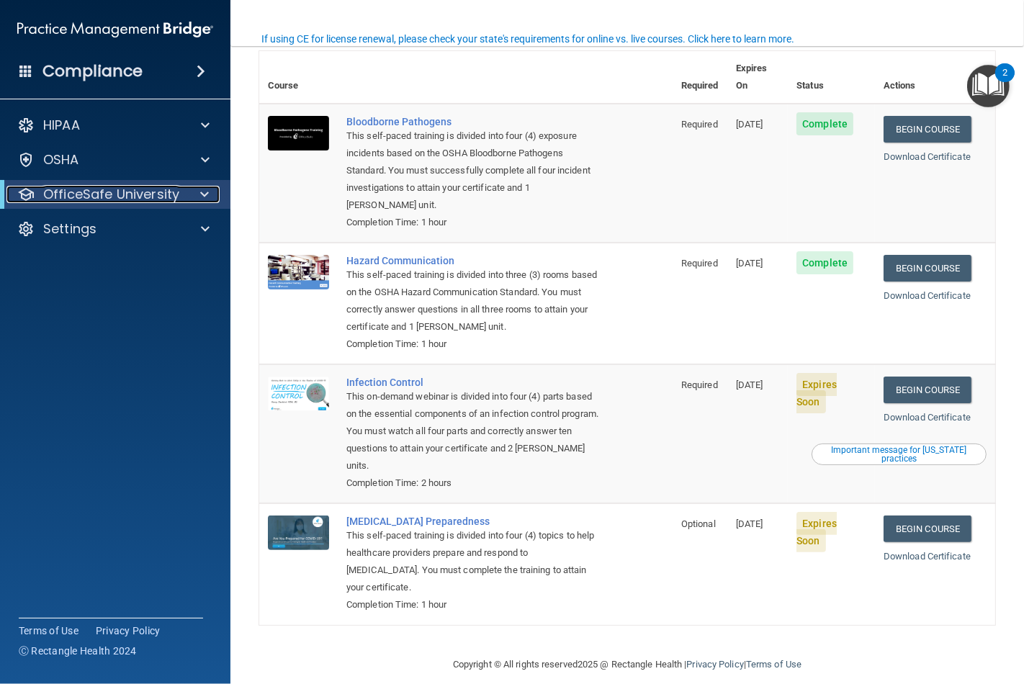
click at [202, 196] on span at bounding box center [204, 194] width 9 height 17
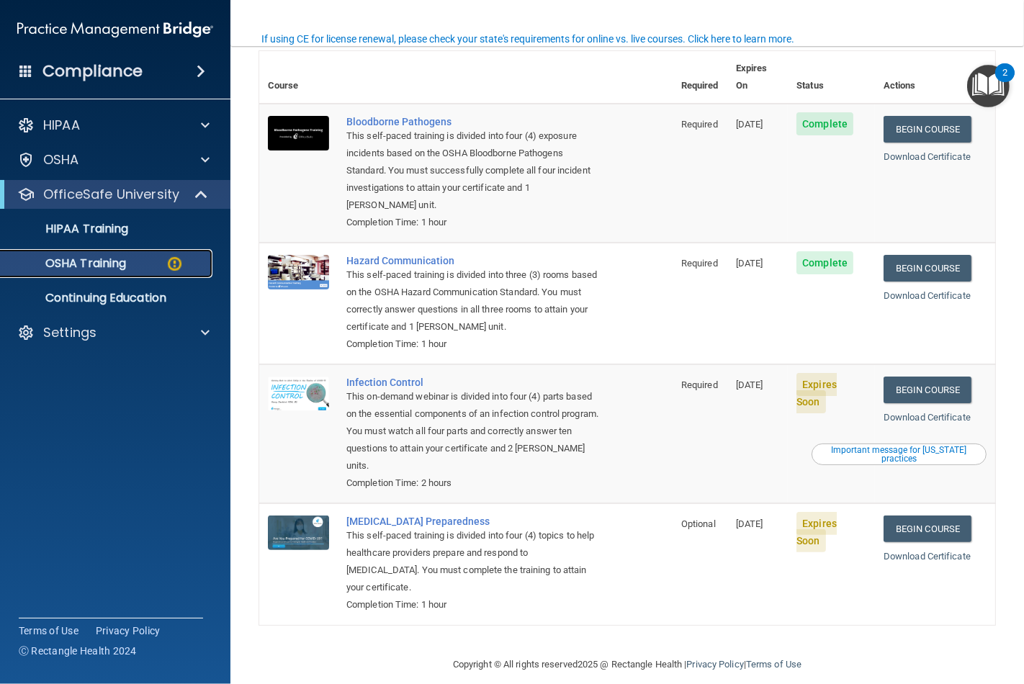
click at [142, 261] on div "OSHA Training" at bounding box center [107, 263] width 197 height 14
click at [940, 116] on link "Begin Course" at bounding box center [928, 129] width 88 height 27
click at [927, 377] on link "Begin Course" at bounding box center [928, 390] width 88 height 27
click at [140, 261] on div "OSHA Training" at bounding box center [107, 263] width 197 height 14
click at [912, 516] on link "Begin Course" at bounding box center [928, 529] width 88 height 27
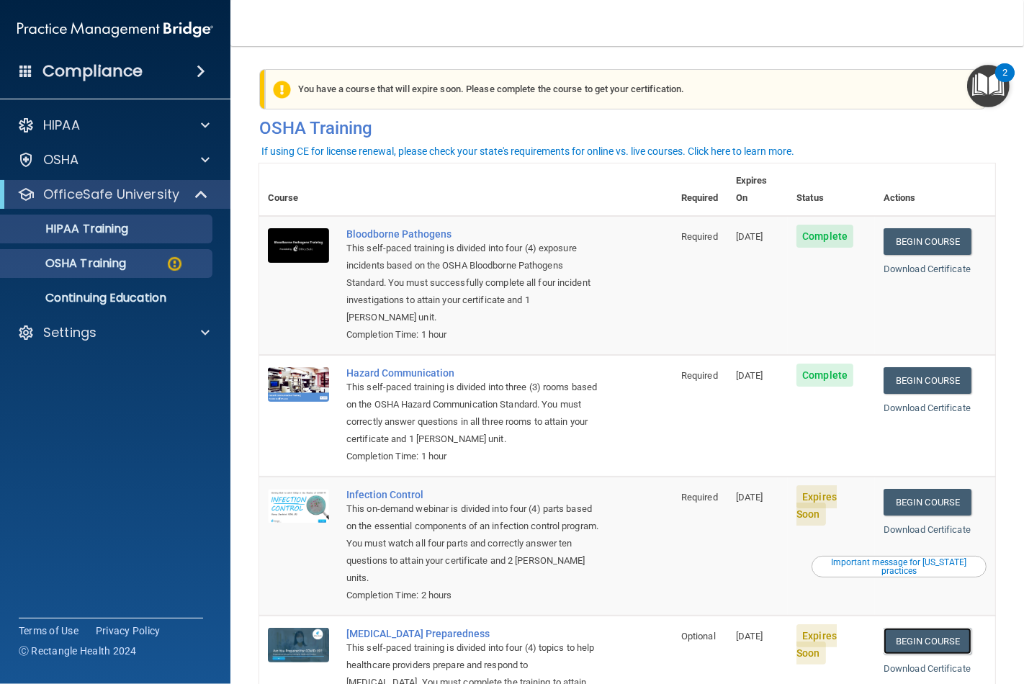
scroll to position [0, 0]
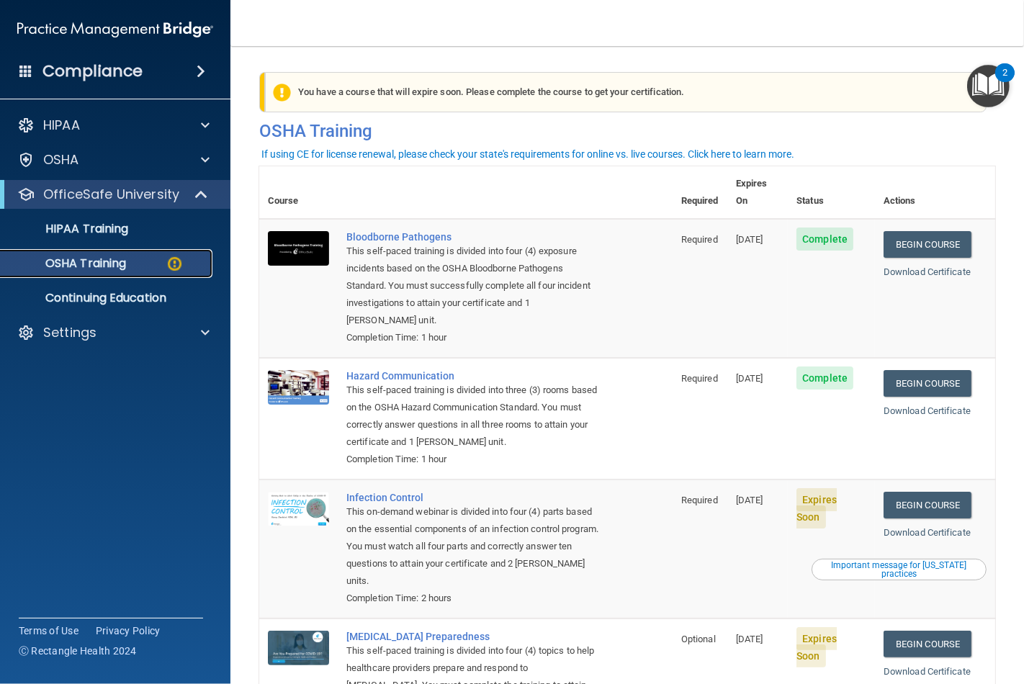
click at [175, 260] on img at bounding box center [175, 264] width 18 height 18
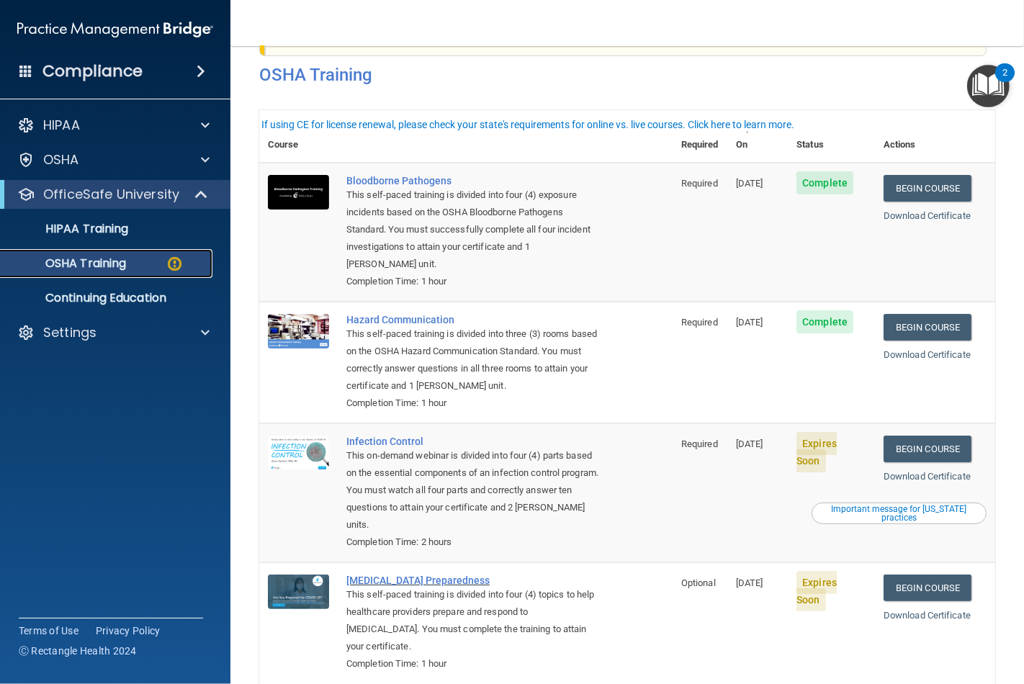
scroll to position [115, 0]
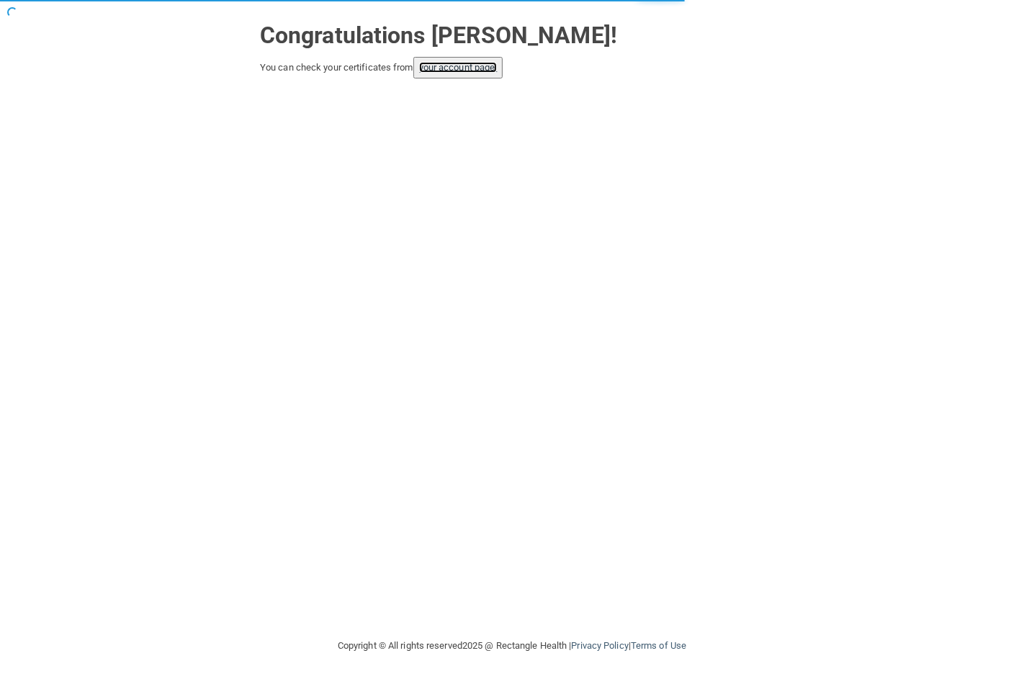
click at [458, 67] on link "your account page!" at bounding box center [458, 67] width 78 height 11
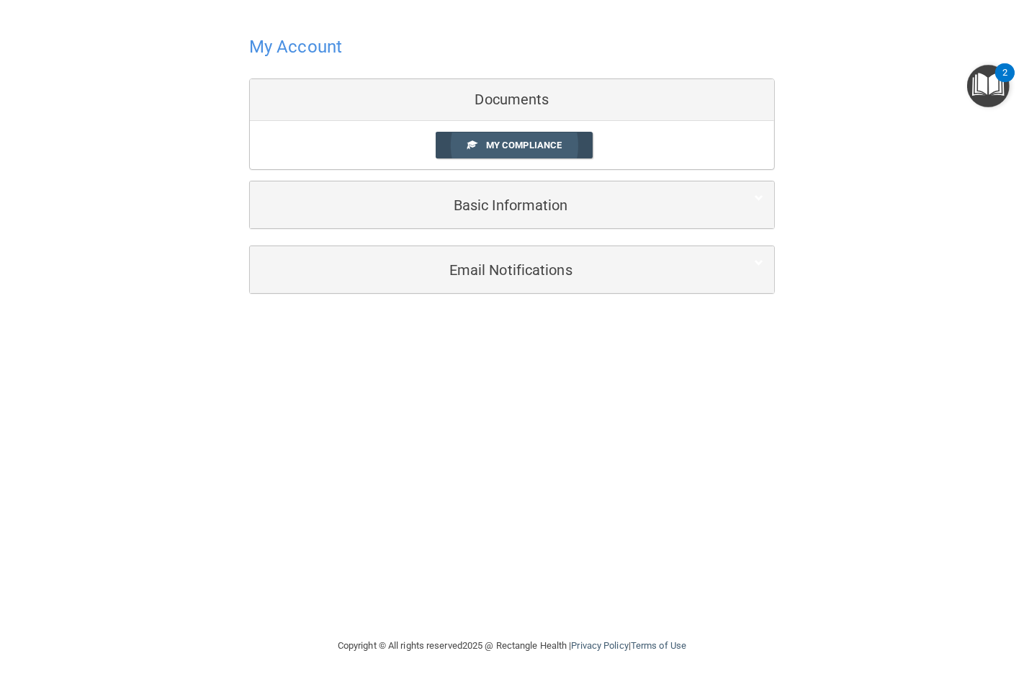
click at [538, 146] on span "My Compliance" at bounding box center [524, 145] width 76 height 11
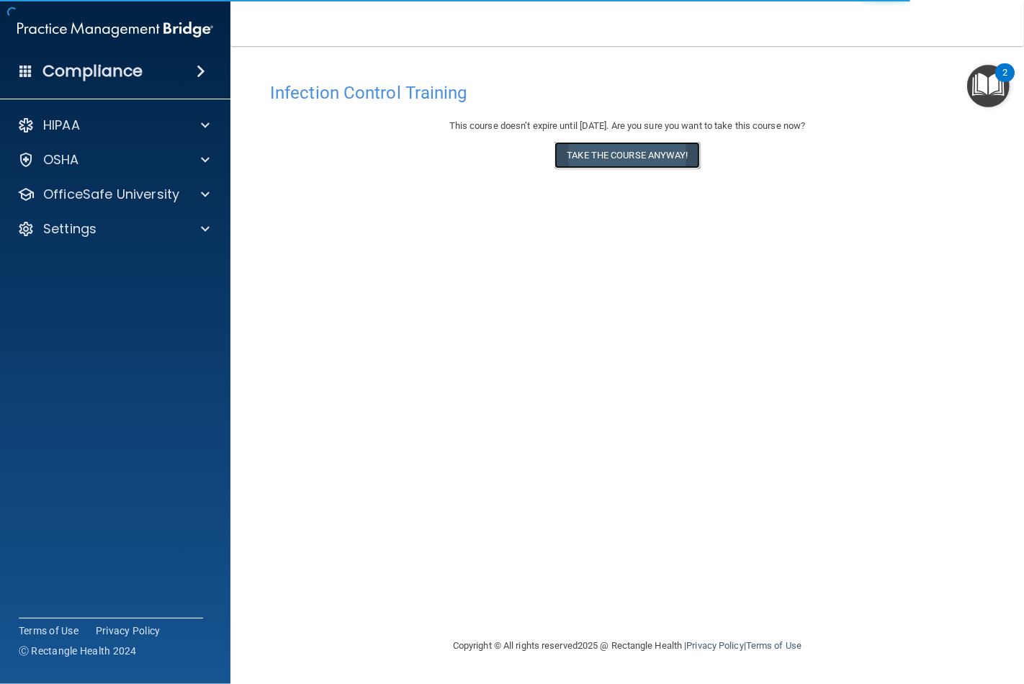
drag, startPoint x: 650, startPoint y: 159, endPoint x: 650, endPoint y: 167, distance: 8.0
click at [650, 167] on button "Take the course anyway!" at bounding box center [626, 155] width 145 height 27
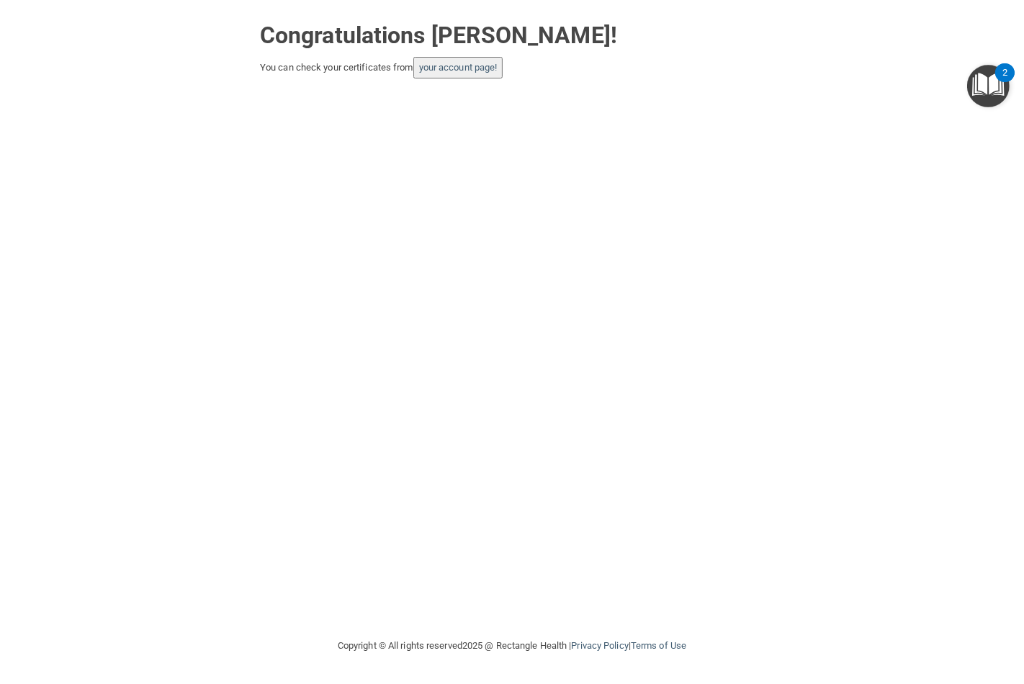
click at [476, 75] on button "your account page!" at bounding box center [458, 68] width 90 height 22
click at [457, 67] on link "your account page!" at bounding box center [458, 67] width 78 height 11
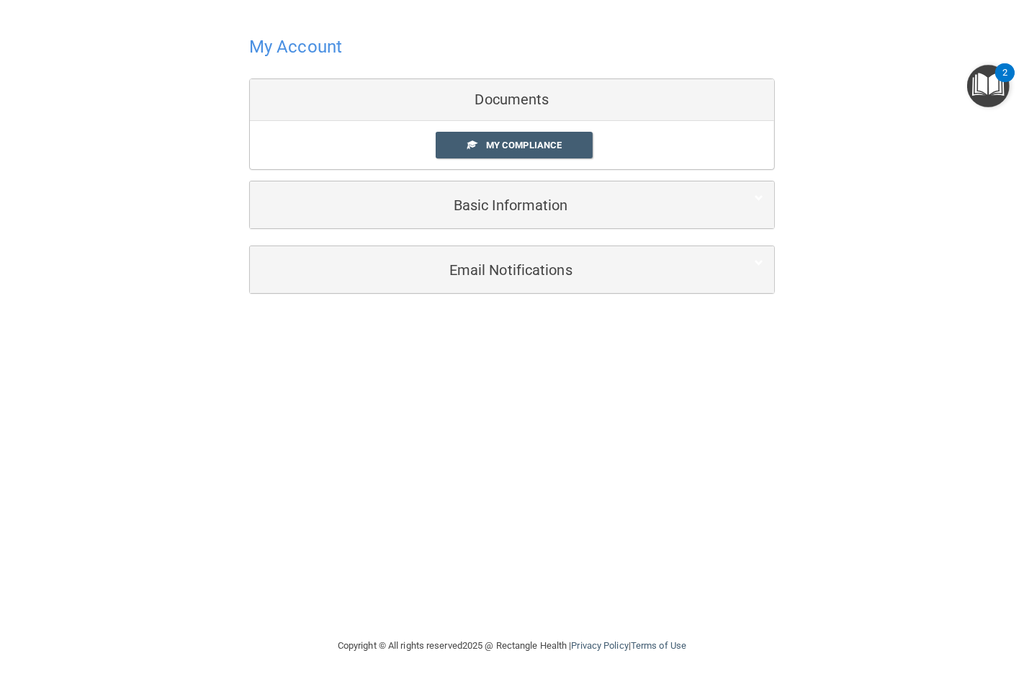
click at [528, 99] on div "Documents" at bounding box center [512, 100] width 524 height 42
click at [522, 148] on span "My Compliance" at bounding box center [524, 145] width 76 height 11
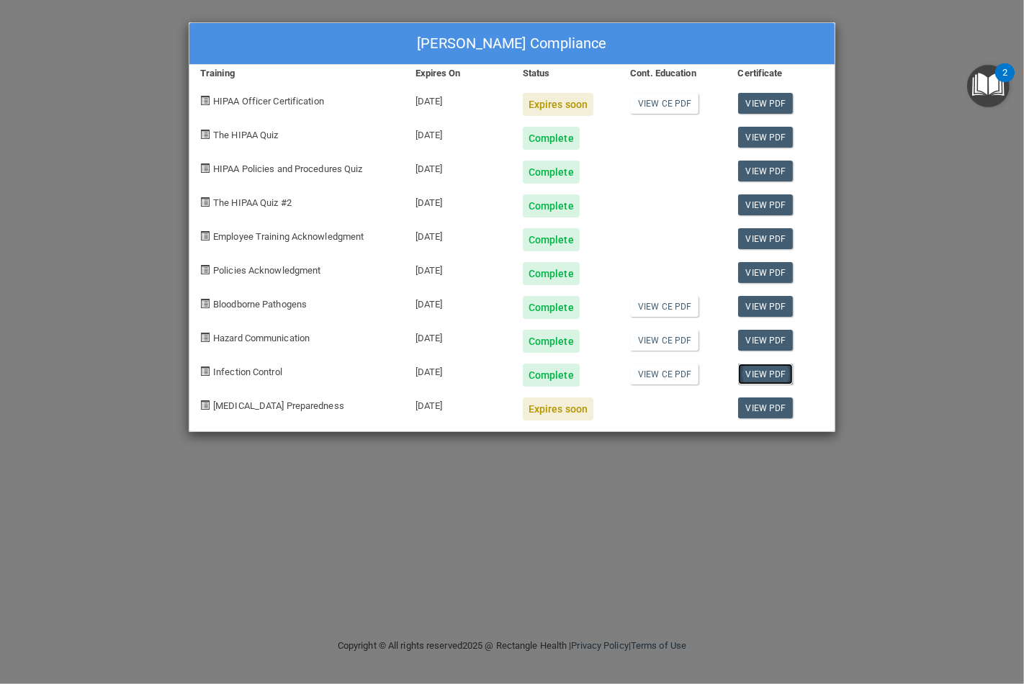
click at [775, 379] on link "View PDF" at bounding box center [765, 374] width 55 height 21
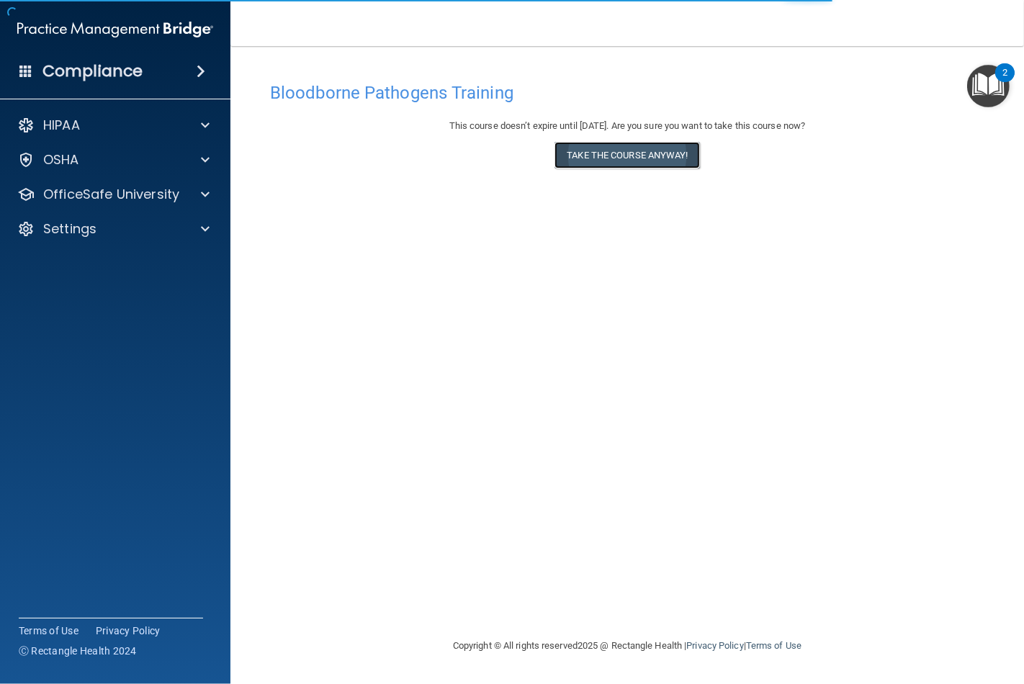
click at [652, 157] on button "Take the course anyway!" at bounding box center [626, 155] width 145 height 27
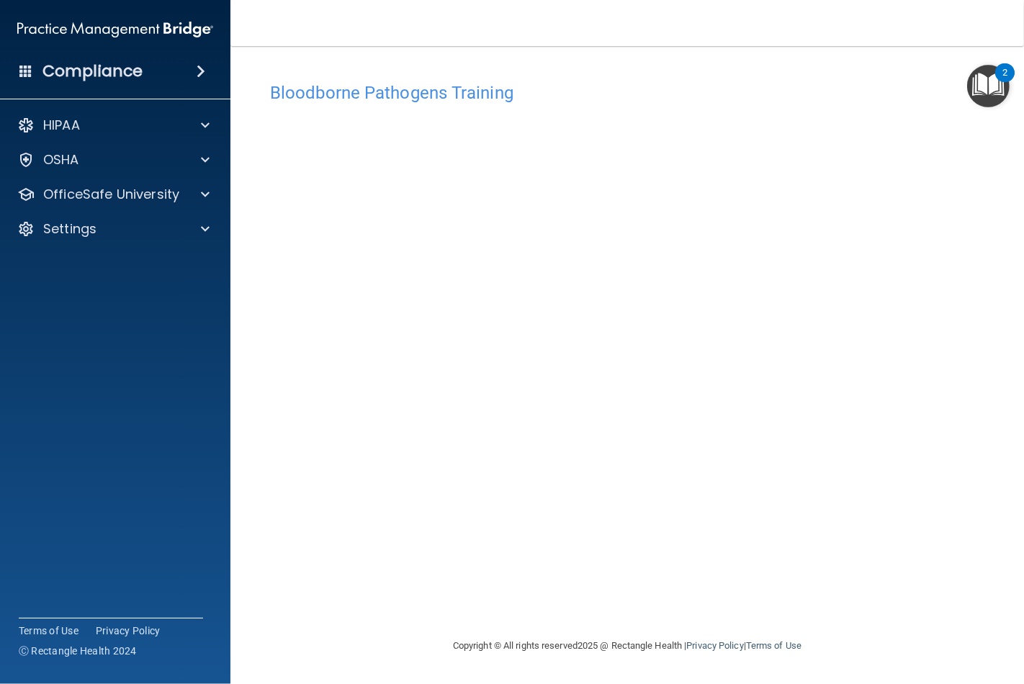
click at [723, 572] on div "Bloodborne Pathogens Training This course doesn’t expire until [DATE]. Are you …" at bounding box center [627, 356] width 736 height 562
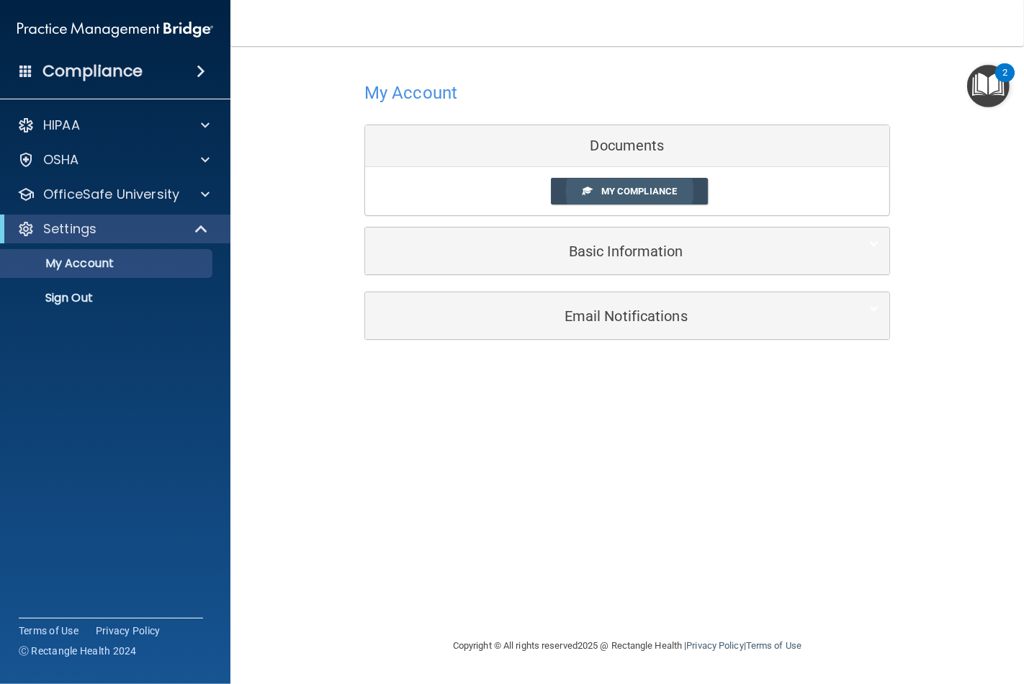
click at [665, 192] on span "My Compliance" at bounding box center [639, 191] width 76 height 11
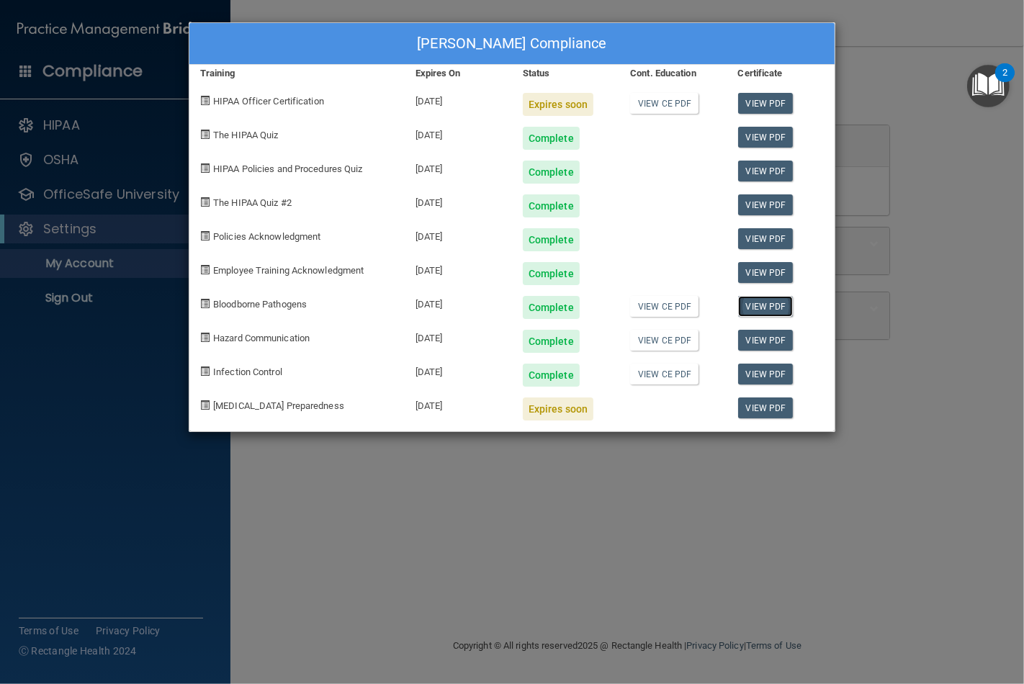
click at [751, 305] on link "View PDF" at bounding box center [765, 306] width 55 height 21
click at [766, 97] on link "View PDF" at bounding box center [765, 103] width 55 height 21
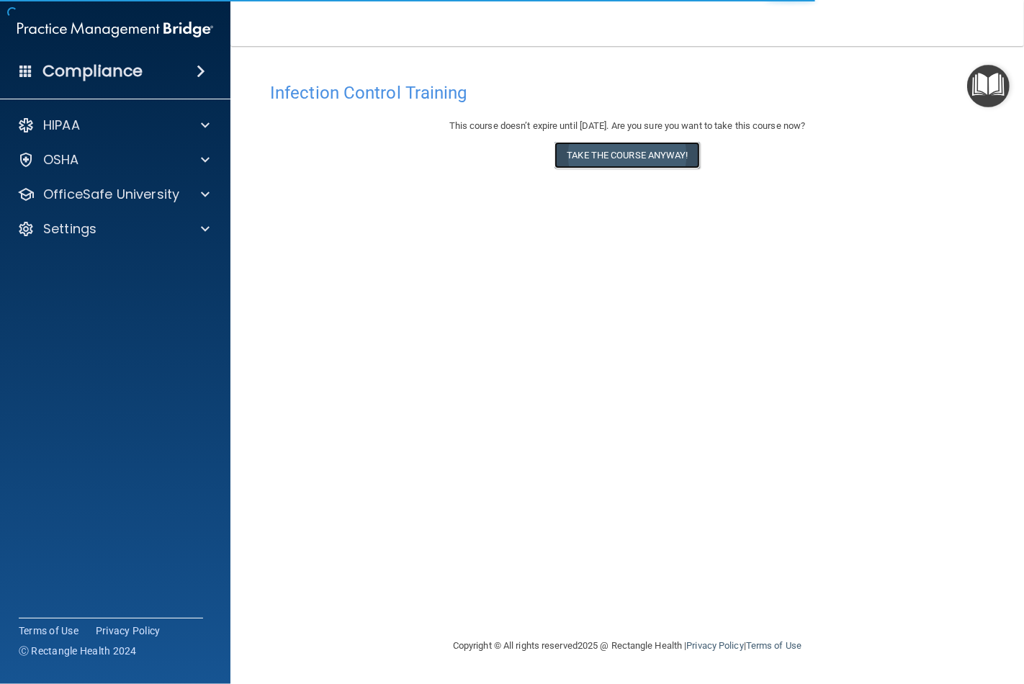
click at [635, 162] on button "Take the course anyway!" at bounding box center [626, 155] width 145 height 27
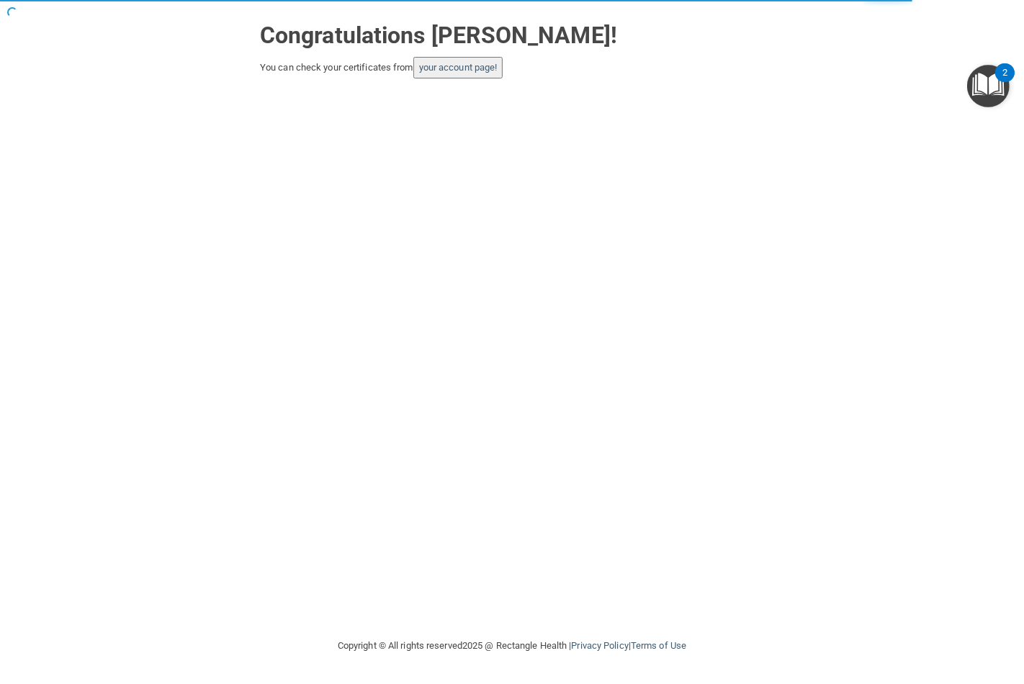
click at [476, 73] on button "your account page!" at bounding box center [458, 68] width 90 height 22
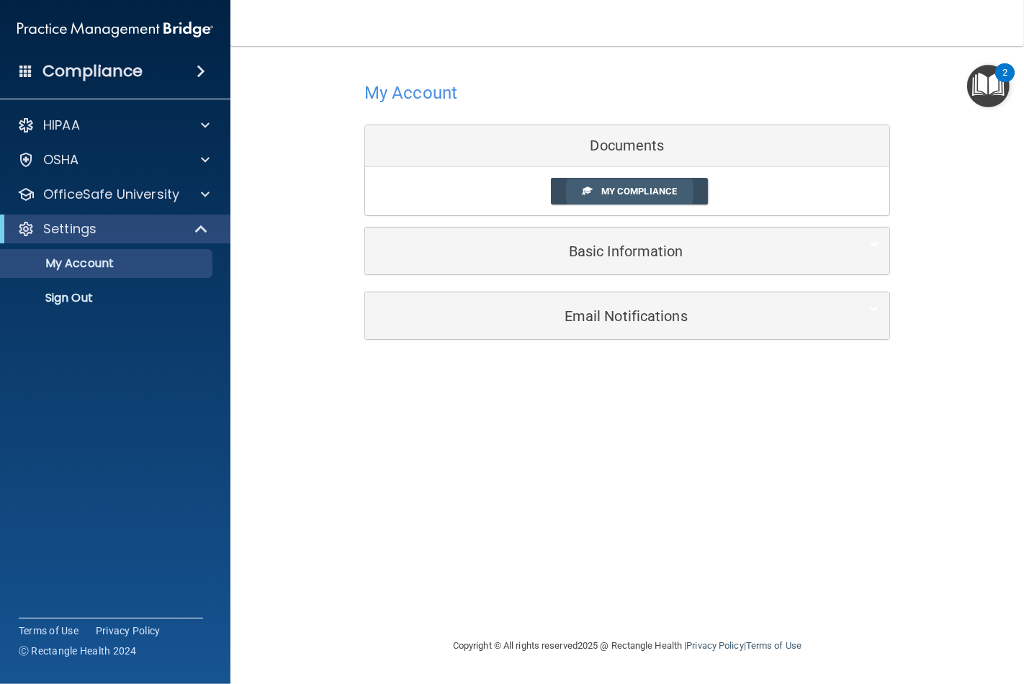
click at [658, 188] on span "My Compliance" at bounding box center [639, 191] width 76 height 11
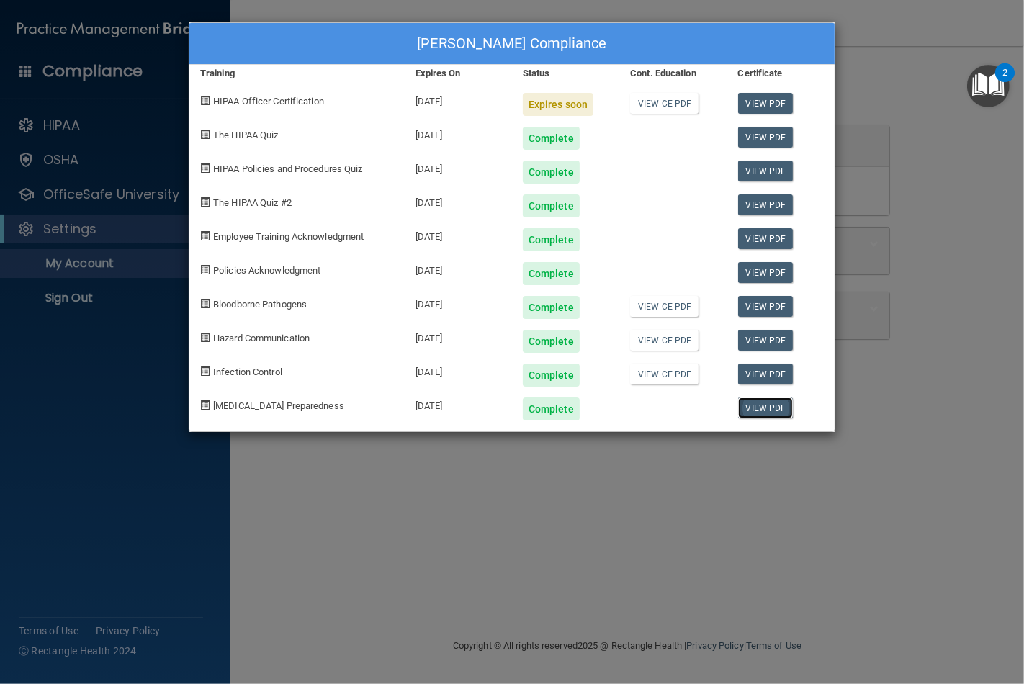
click at [765, 401] on link "View PDF" at bounding box center [765, 407] width 55 height 21
click at [765, 101] on link "View PDF" at bounding box center [765, 103] width 55 height 21
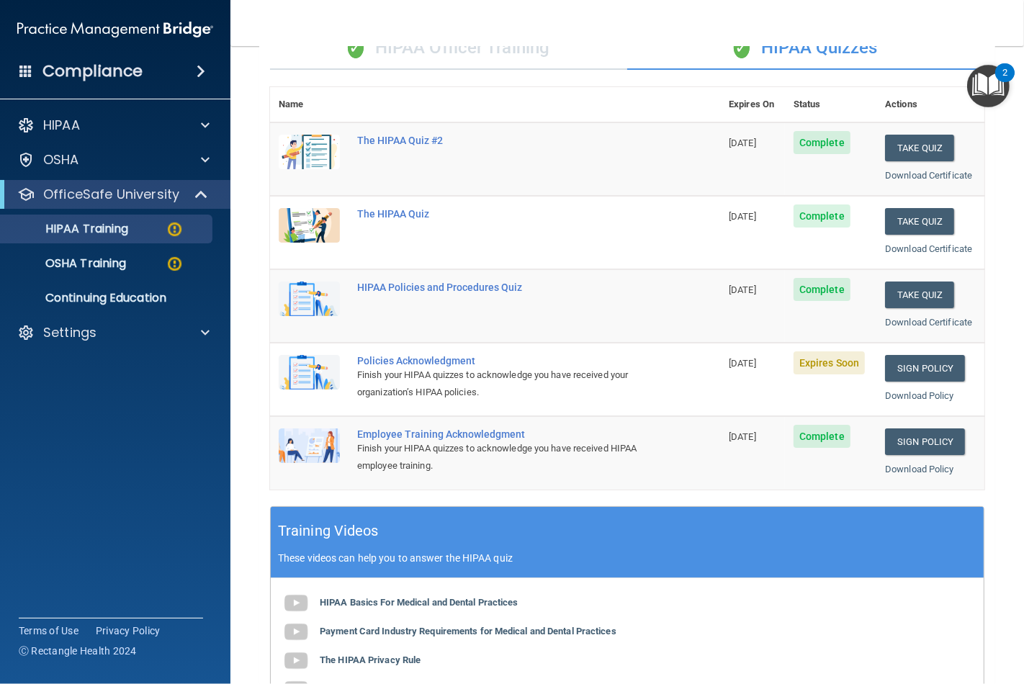
scroll to position [160, 0]
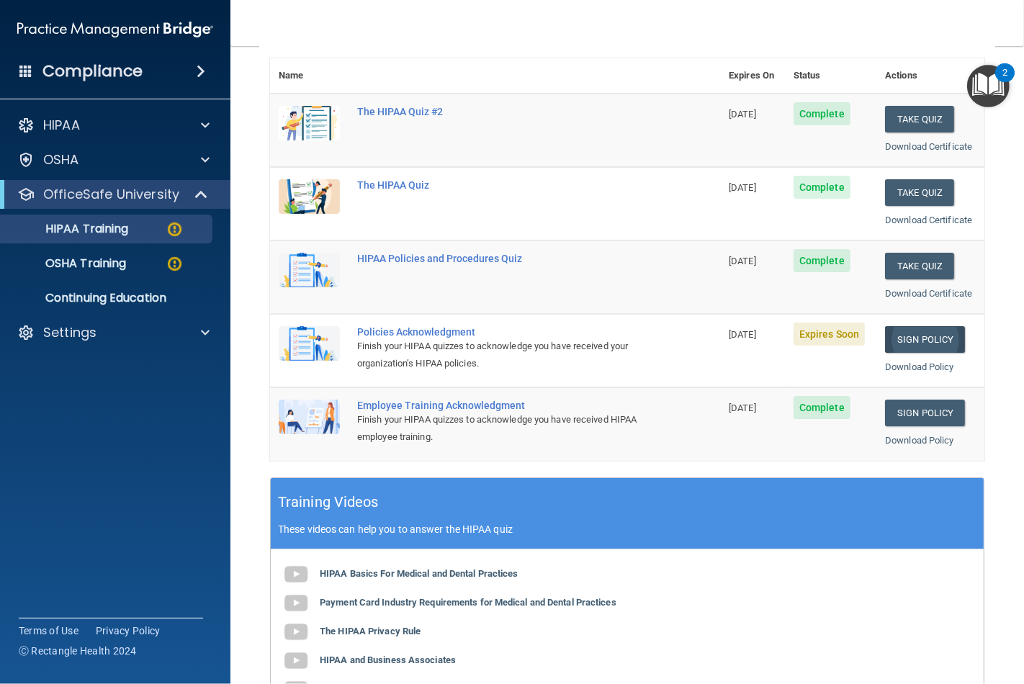
click at [907, 338] on link "Sign Policy" at bounding box center [925, 339] width 80 height 27
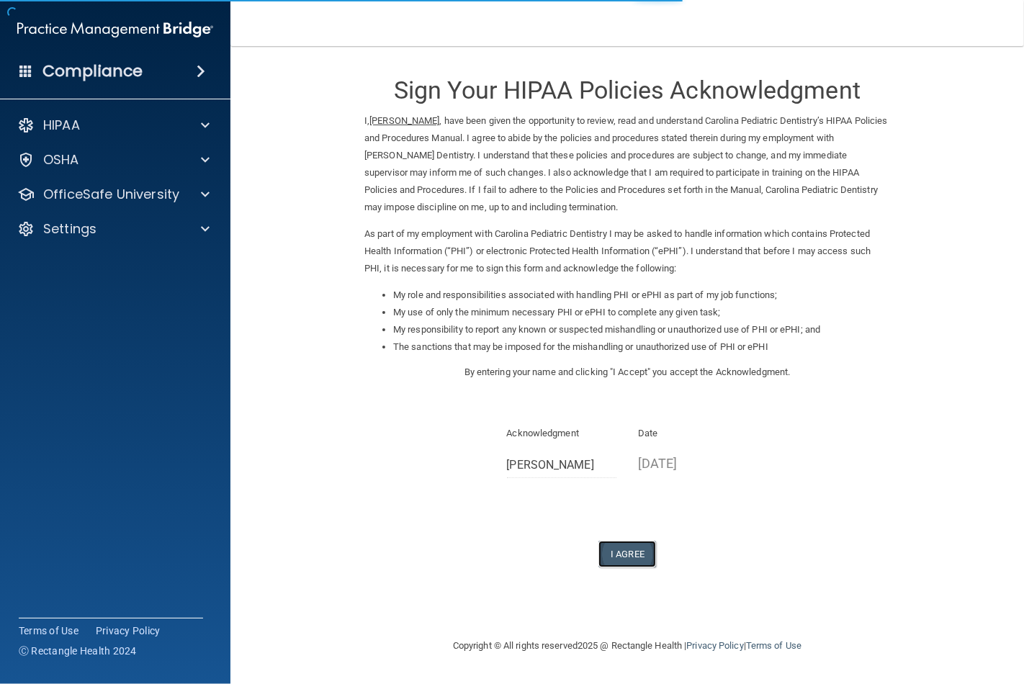
click at [622, 550] on button "I Agree" at bounding box center [627, 554] width 58 height 27
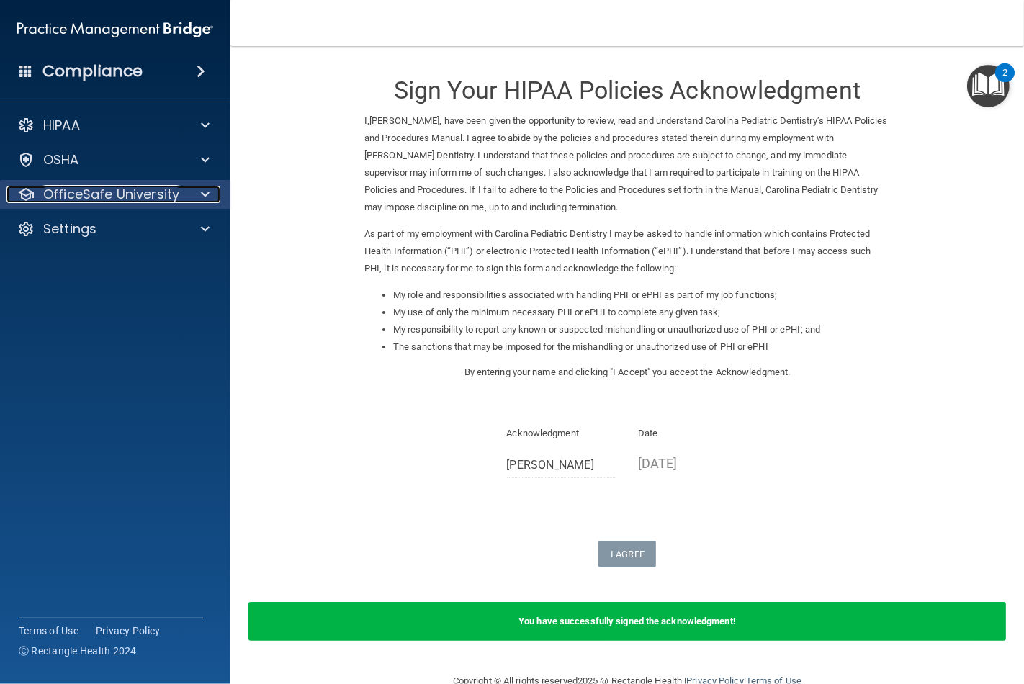
click at [101, 197] on p "OfficeSafe University" at bounding box center [111, 194] width 136 height 17
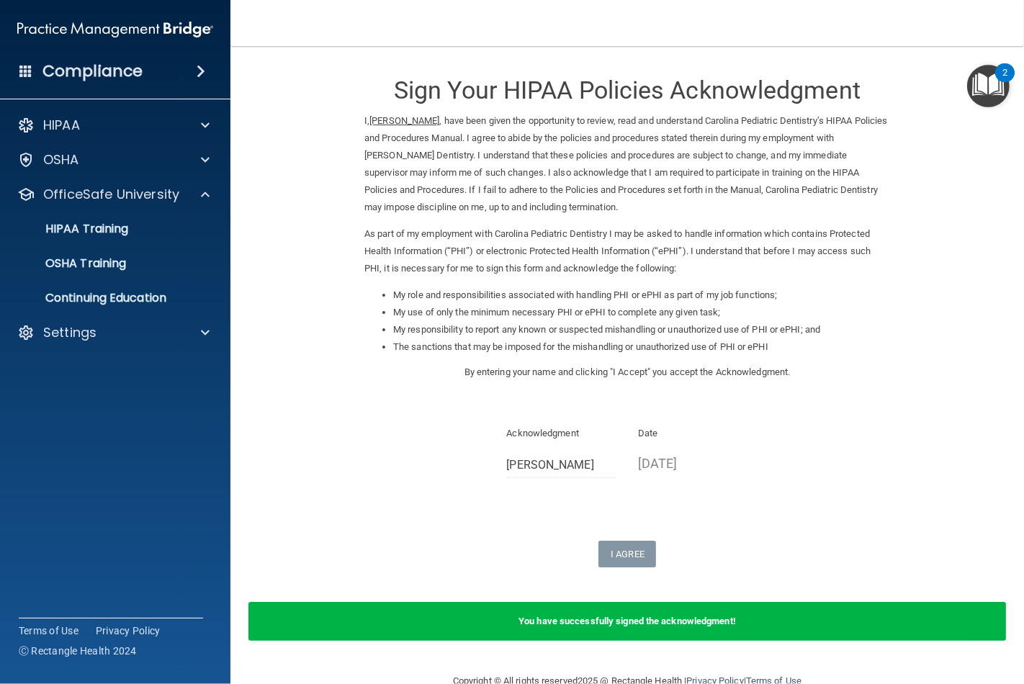
click at [286, 402] on form "Sign Your HIPAA Policies Acknowledgment I, [PERSON_NAME] , have been given the …" at bounding box center [627, 359] width 736 height 598
drag, startPoint x: 291, startPoint y: 419, endPoint x: 716, endPoint y: 216, distance: 471.5
click at [299, 413] on form "Sign Your HIPAA Policies Acknowledgment I, [PERSON_NAME] , have been given the …" at bounding box center [627, 359] width 736 height 598
